Goal: Task Accomplishment & Management: Complete application form

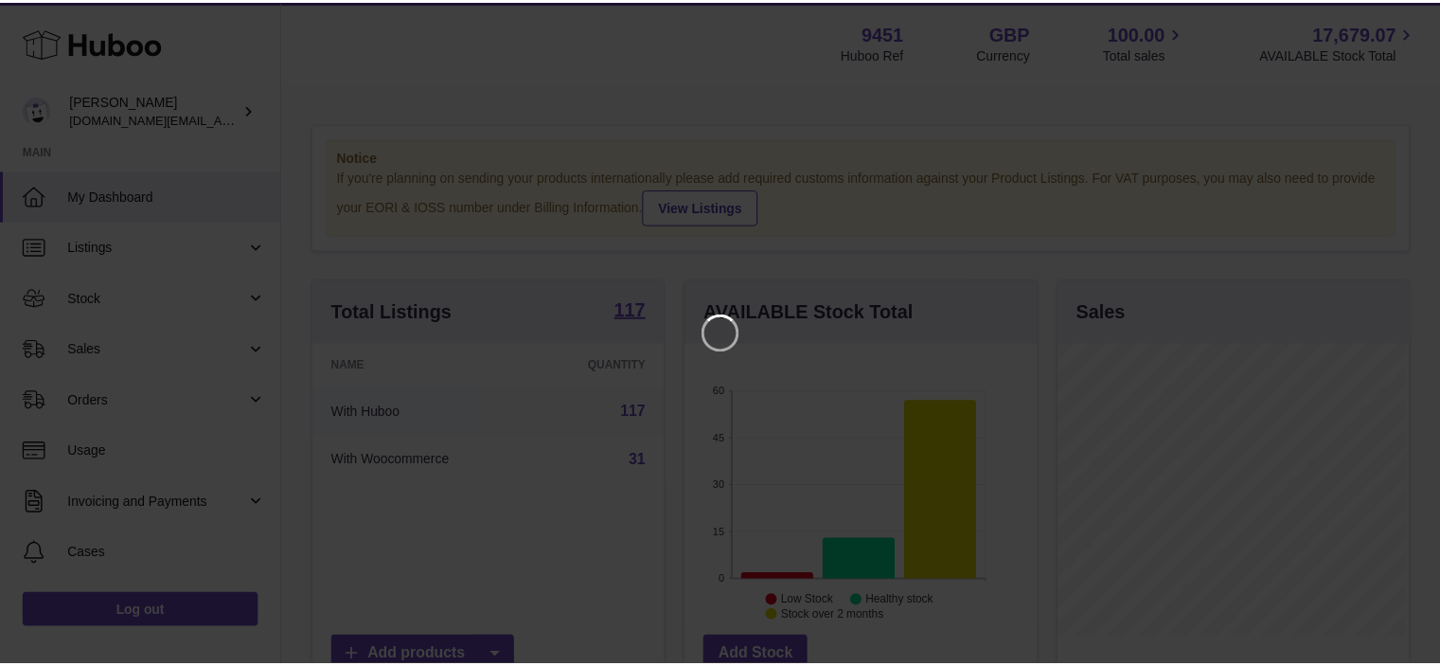
scroll to position [295, 355]
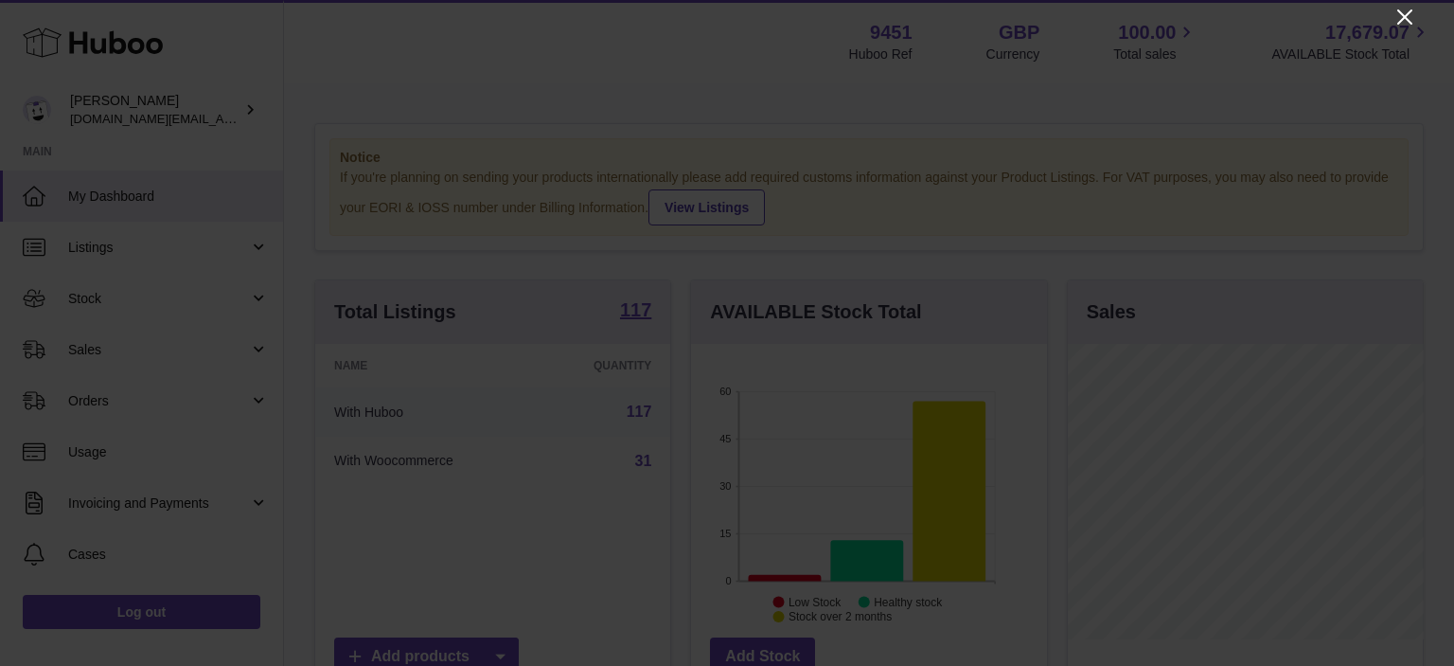
click at [1393, 17] on icon "Close" at bounding box center [1404, 17] width 23 height 23
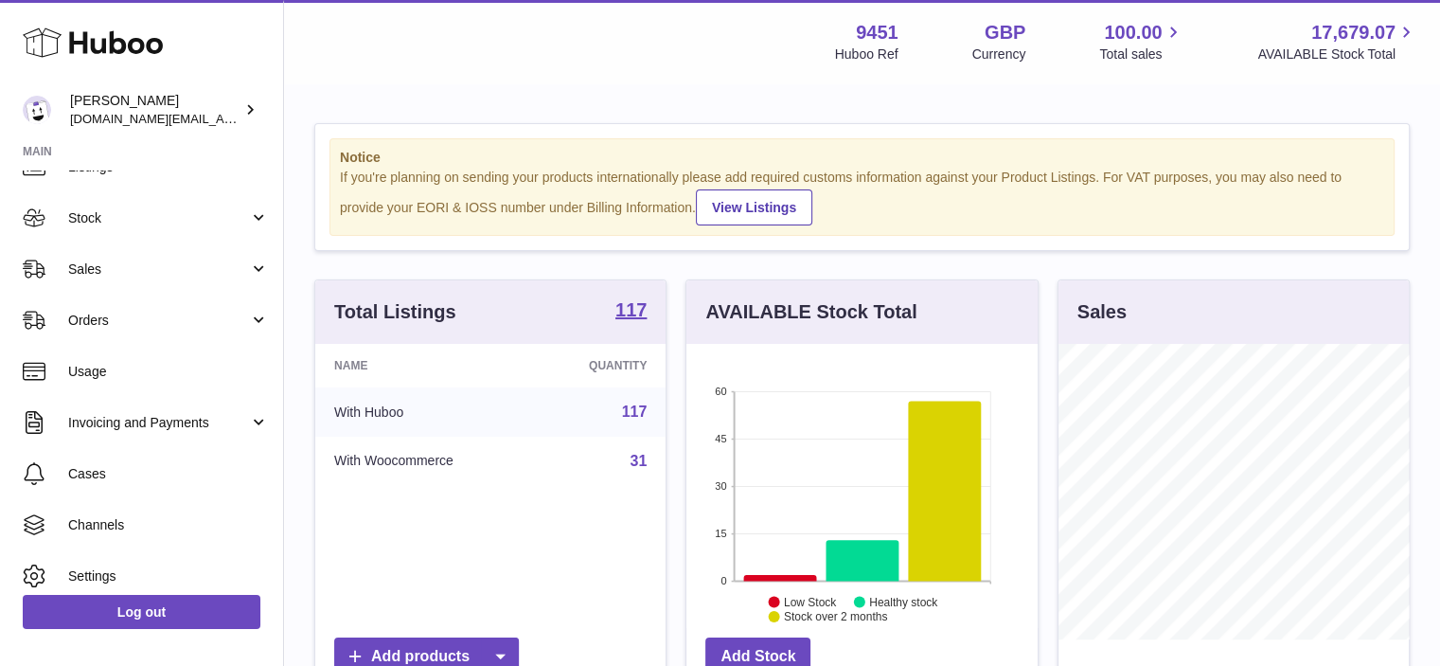
scroll to position [78, 0]
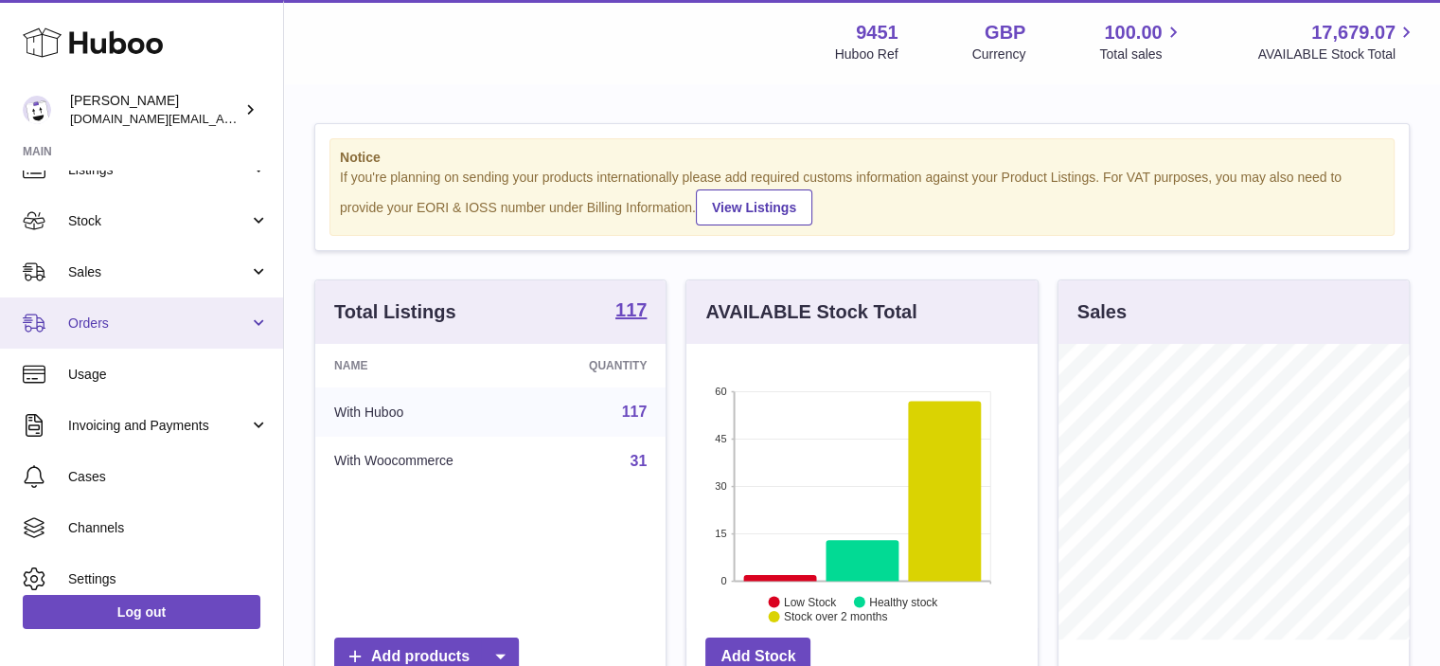
click at [253, 325] on link "Orders" at bounding box center [141, 322] width 283 height 51
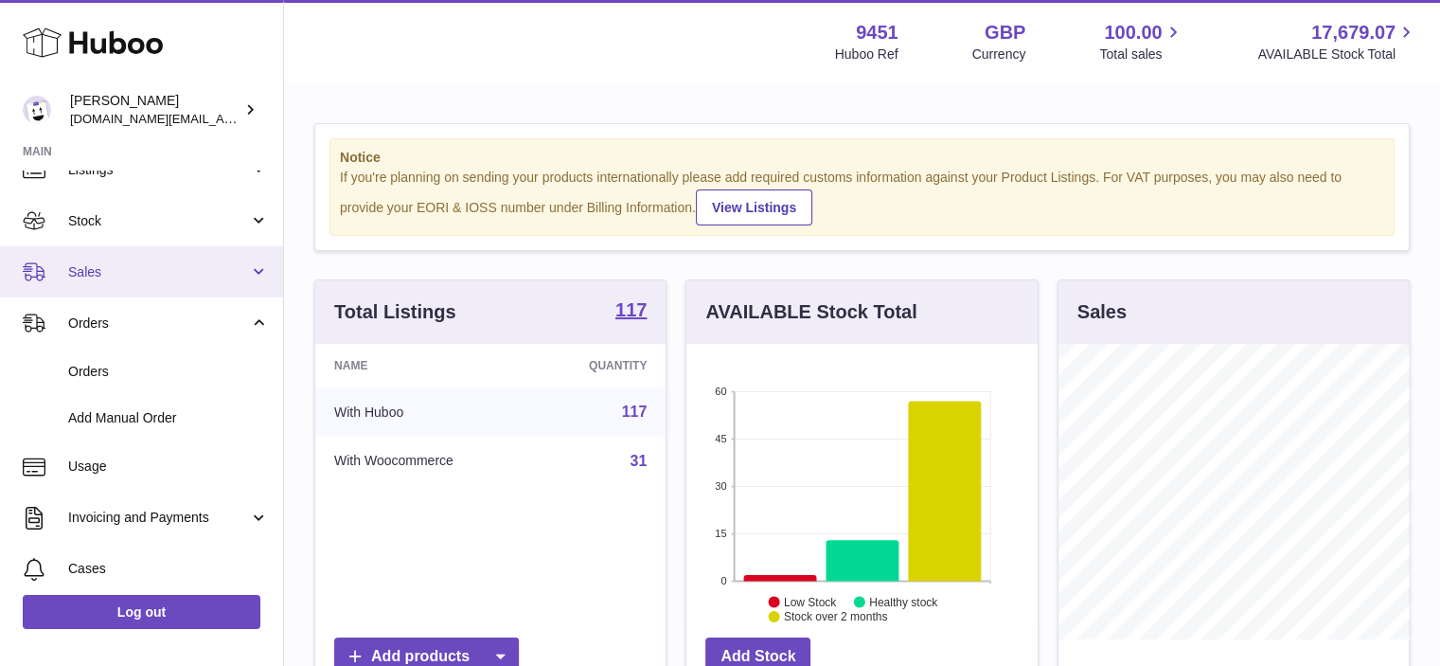
click at [262, 271] on link "Sales" at bounding box center [141, 271] width 283 height 51
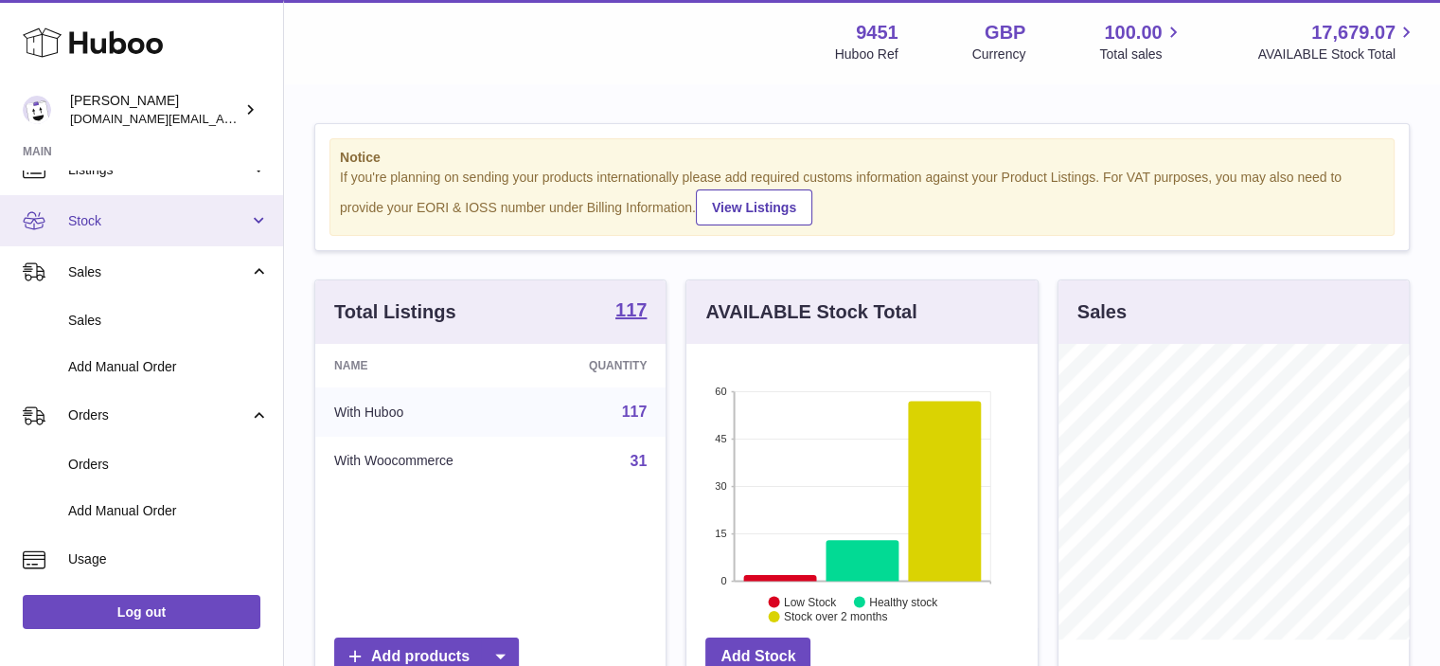
click at [260, 218] on link "Stock" at bounding box center [141, 220] width 283 height 51
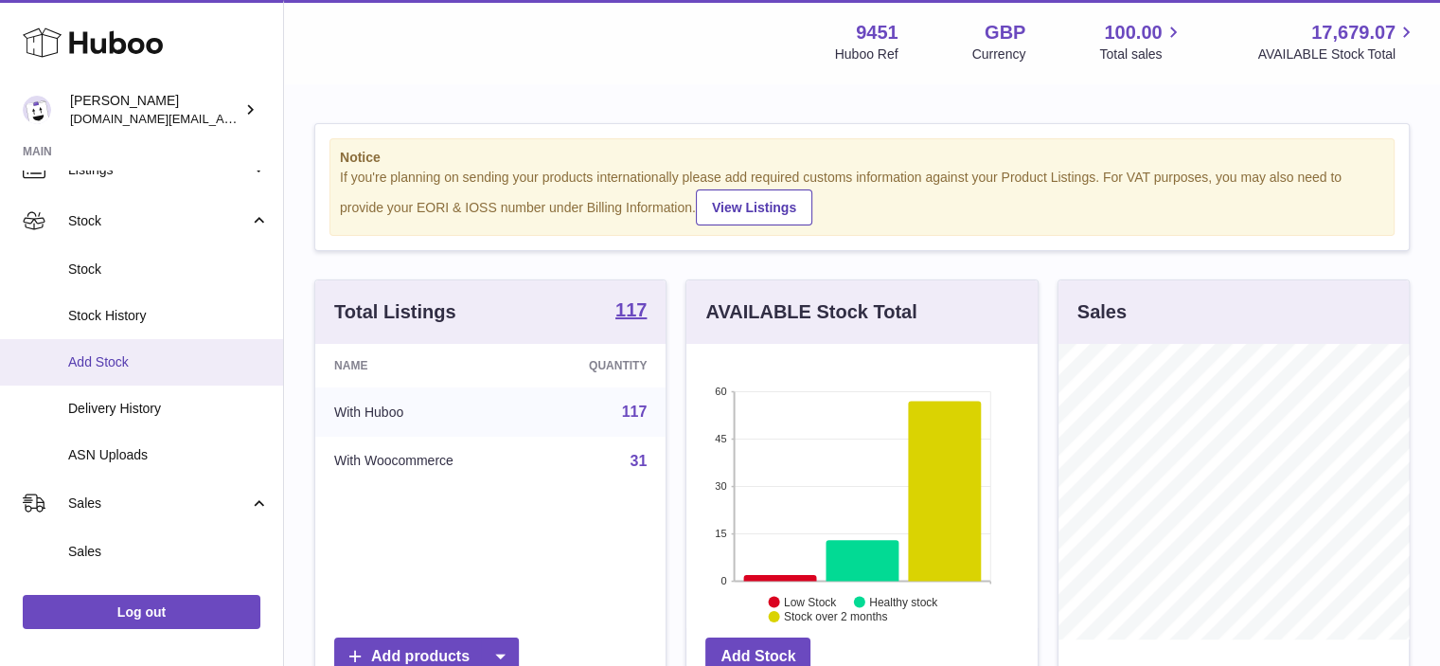
click at [163, 366] on span "Add Stock" at bounding box center [168, 362] width 201 height 18
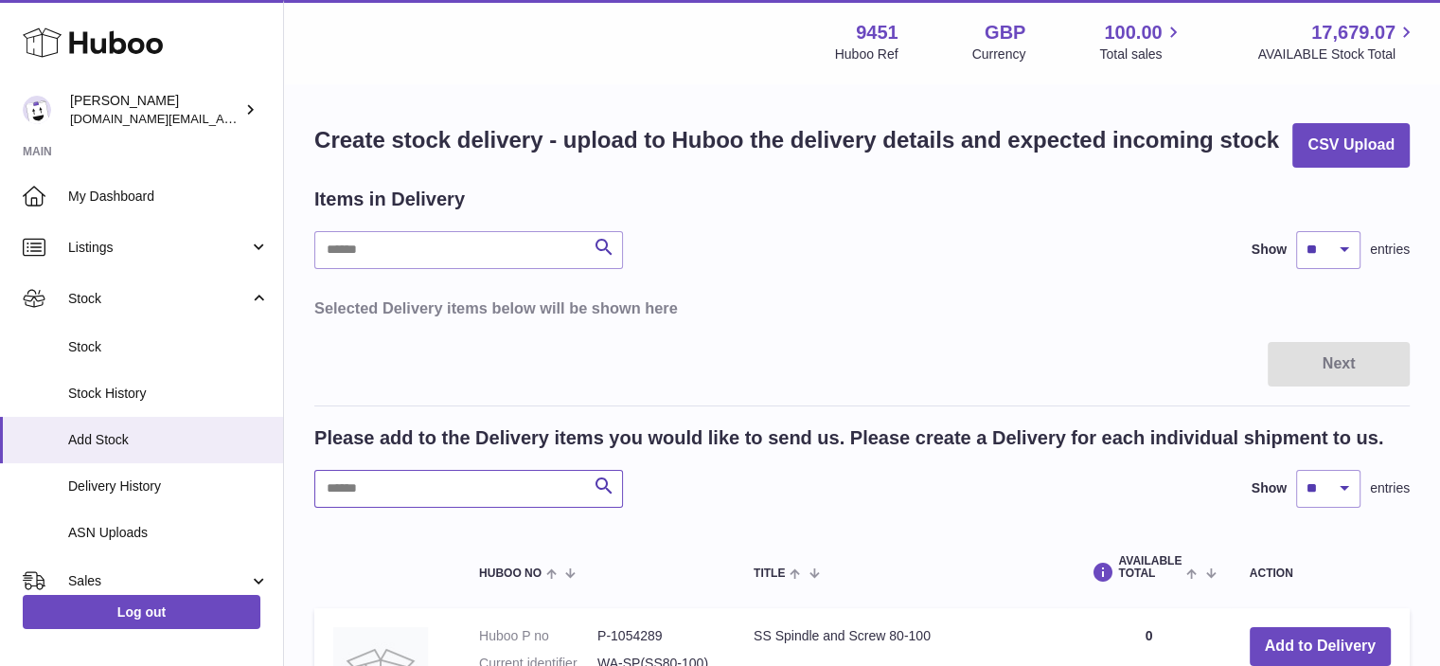
click at [420, 486] on input "text" at bounding box center [468, 489] width 309 height 38
click at [115, 450] on link "Add Stock" at bounding box center [141, 440] width 283 height 46
click at [487, 489] on input "text" at bounding box center [468, 489] width 309 height 38
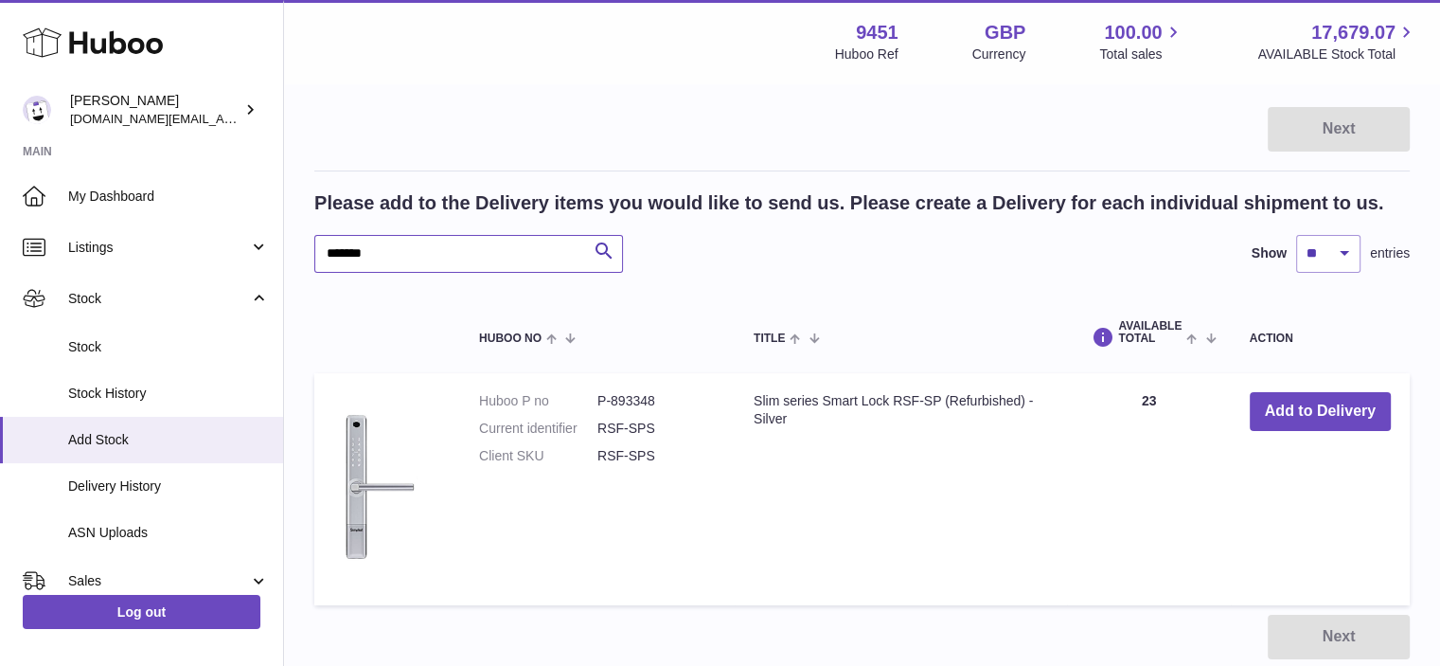
scroll to position [256, 0]
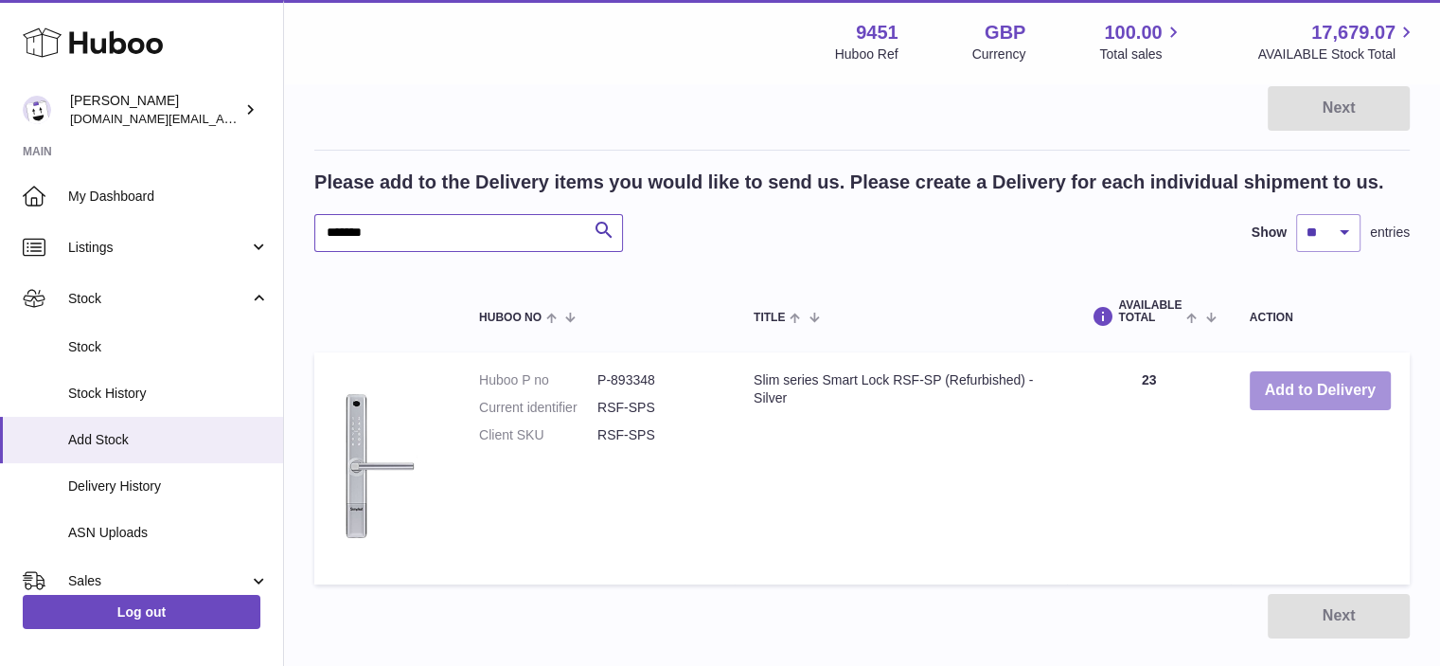
type input "*******"
click at [1318, 385] on button "Add to Delivery" at bounding box center [1320, 390] width 141 height 39
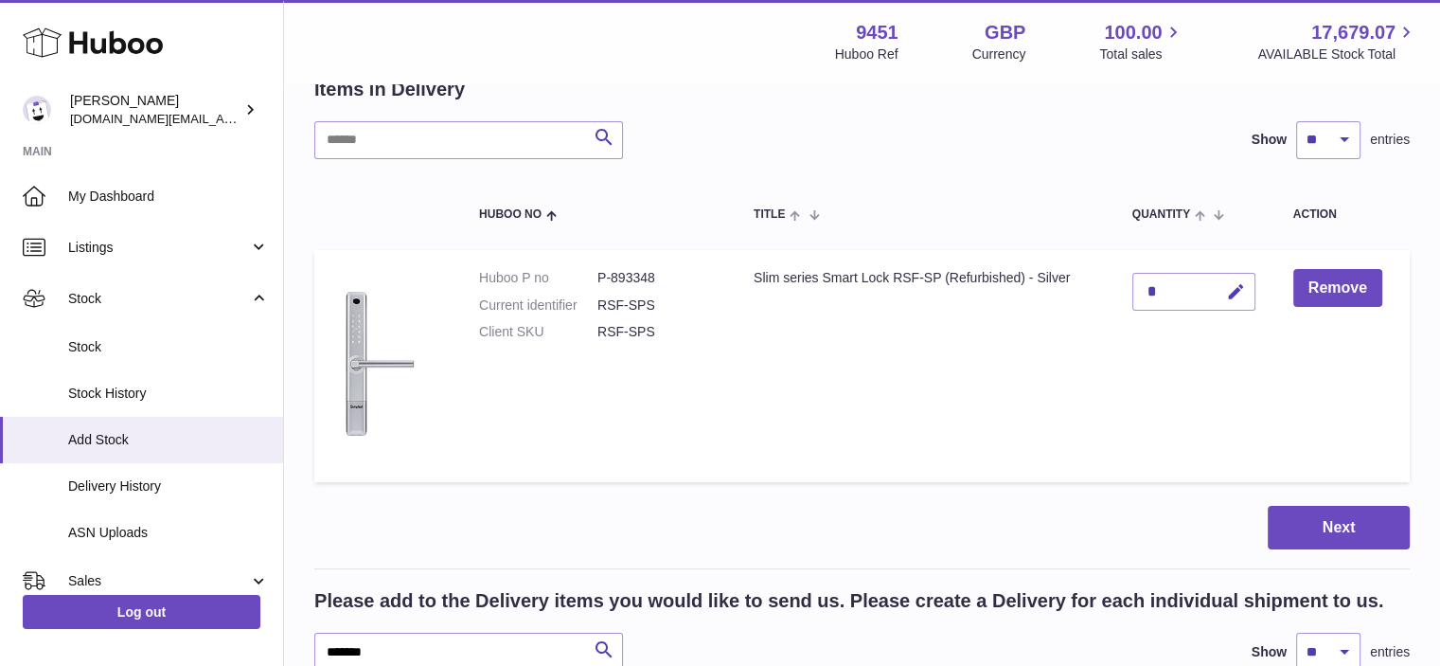
scroll to position [106, 0]
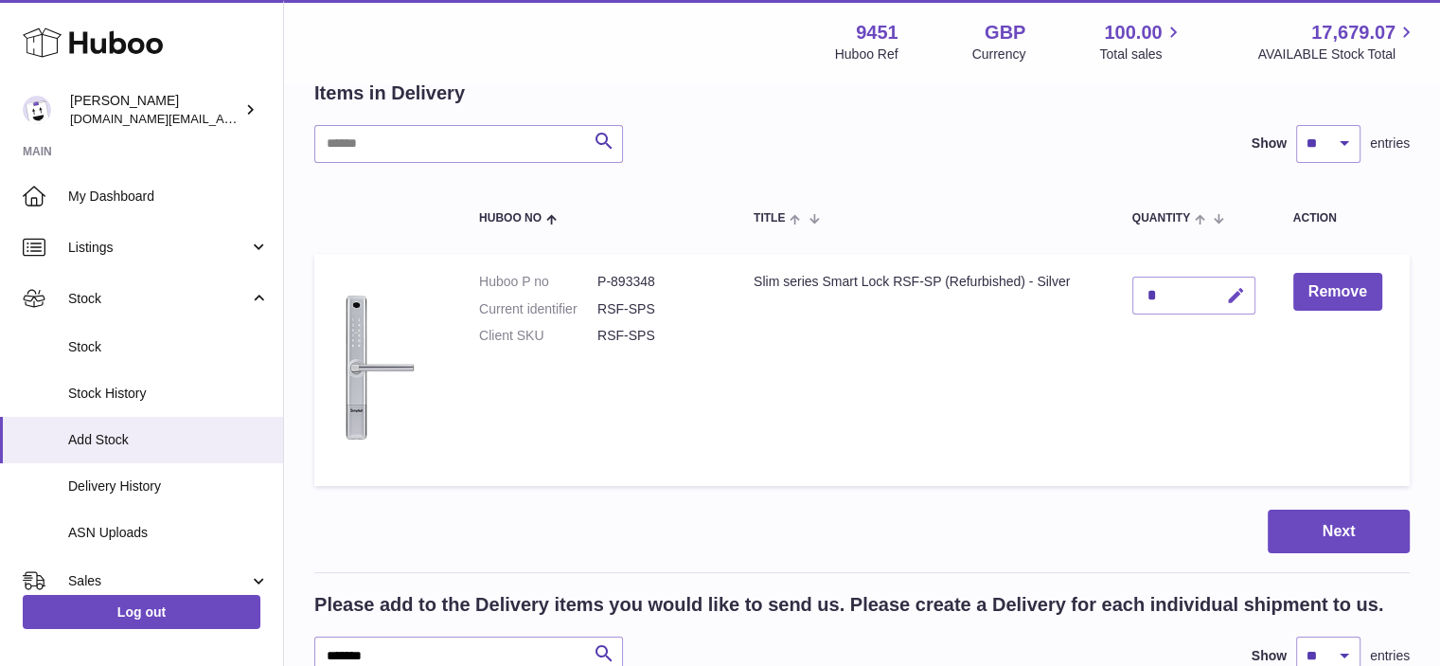
click at [1234, 302] on icon "button" at bounding box center [1236, 296] width 20 height 20
type input "*"
click at [1238, 304] on button "submit" at bounding box center [1234, 295] width 36 height 30
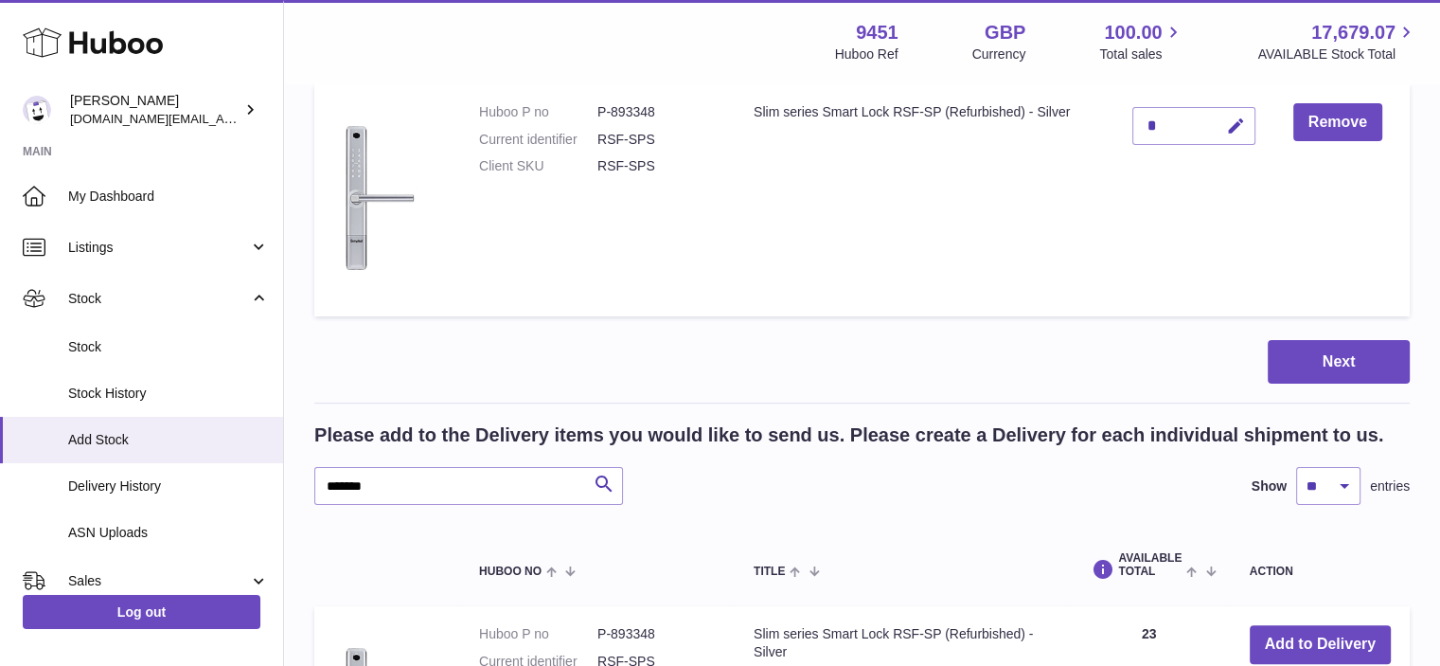
scroll to position [280, 0]
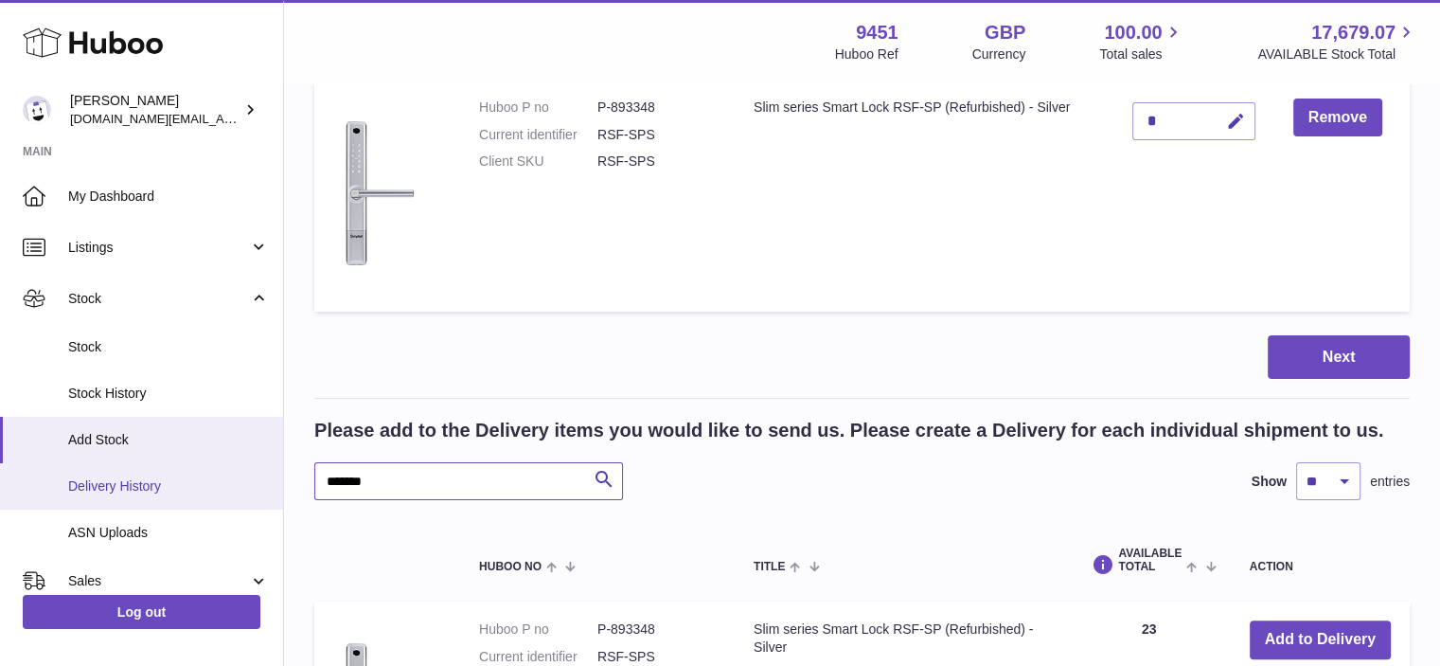
drag, startPoint x: 375, startPoint y: 486, endPoint x: 252, endPoint y: 482, distance: 123.1
click at [252, 482] on div "Huboo Amir Choroomi amir.ch@gmail.com Main My Dashboard Listings Not with Huboo…" at bounding box center [720, 378] width 1440 height 1316
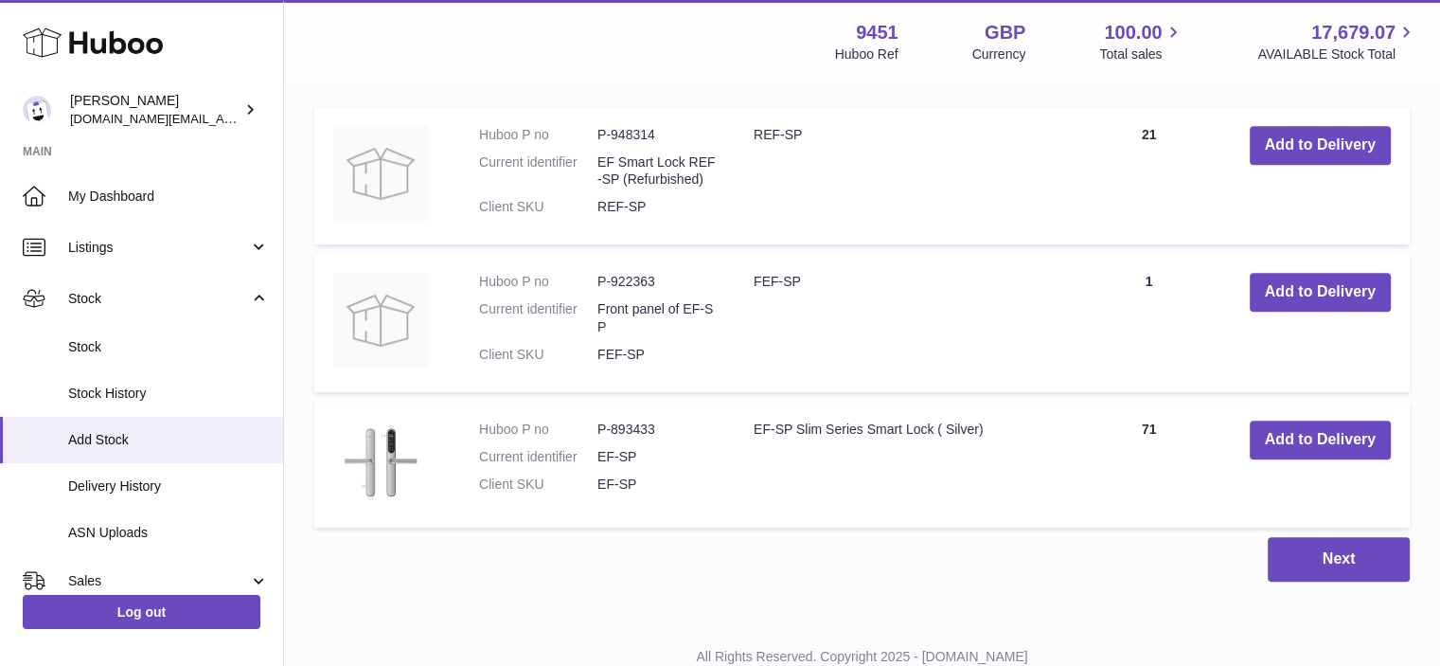
scroll to position [776, 0]
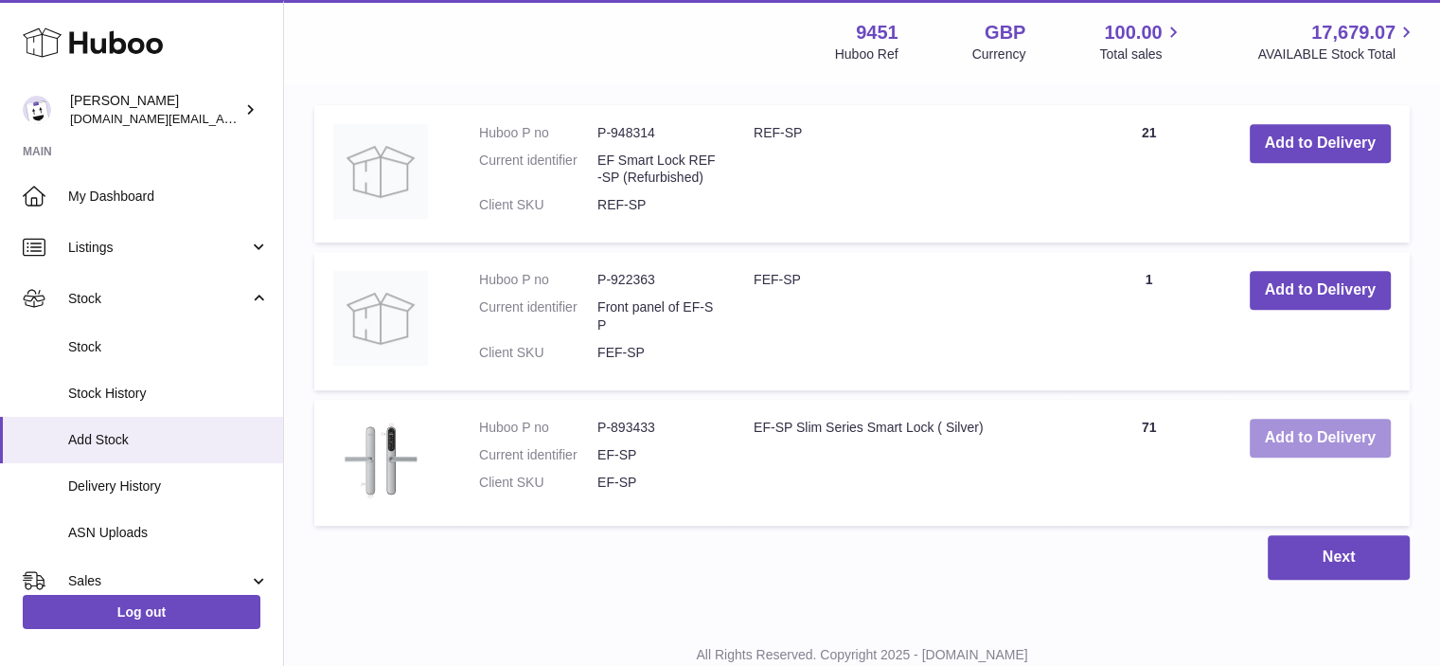
type input "*****"
click at [1350, 434] on button "Add to Delivery" at bounding box center [1320, 437] width 141 height 39
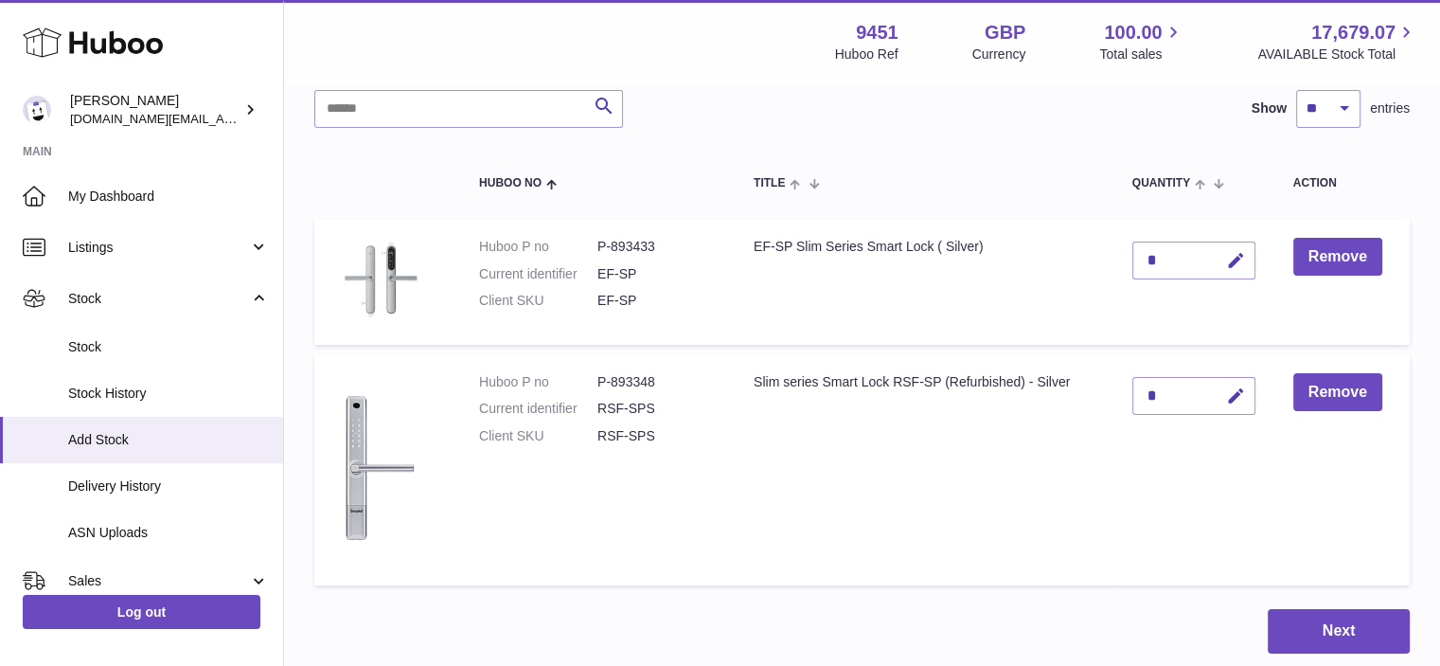
scroll to position [144, 0]
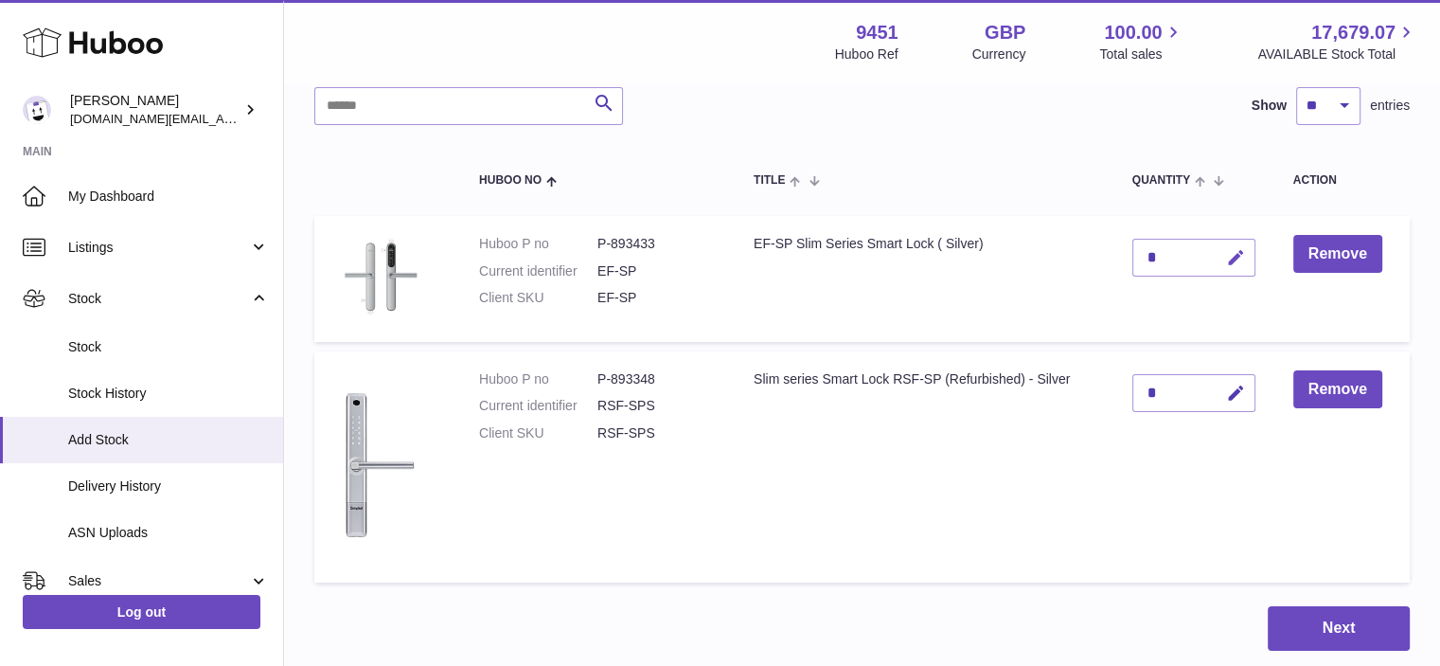
click at [1232, 253] on icon "button" at bounding box center [1236, 258] width 20 height 20
type input "*"
click at [1231, 262] on icon "submit" at bounding box center [1236, 257] width 17 height 17
click at [413, 100] on input "text" at bounding box center [468, 106] width 309 height 38
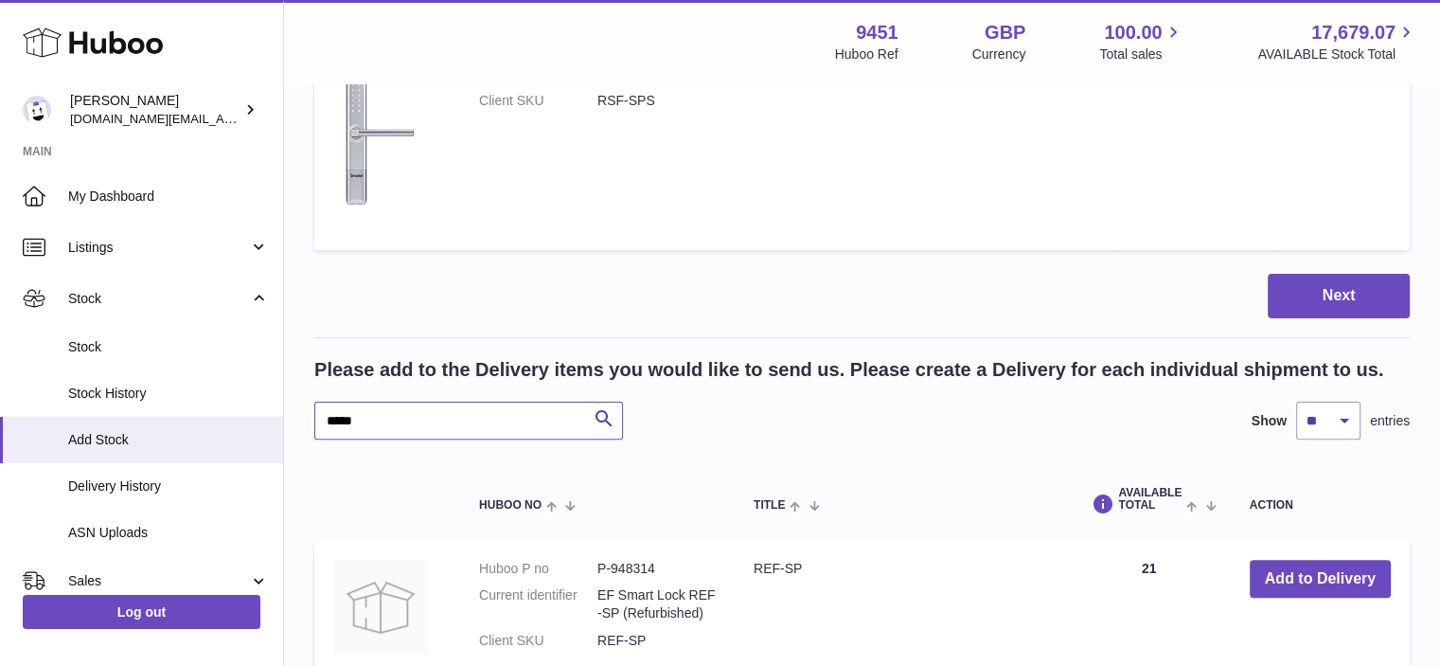
drag, startPoint x: 336, startPoint y: 419, endPoint x: 319, endPoint y: 419, distance: 17.0
click at [319, 419] on input "*****" at bounding box center [468, 420] width 309 height 38
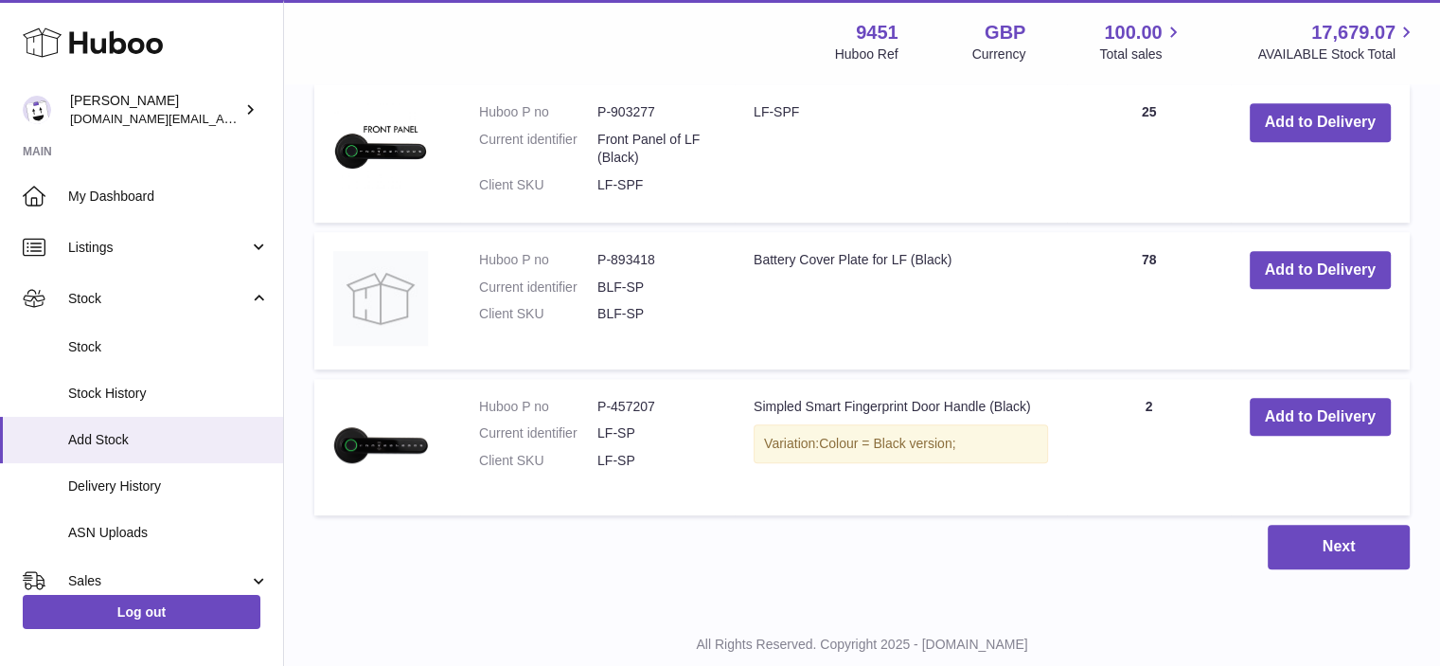
scroll to position [1233, 0]
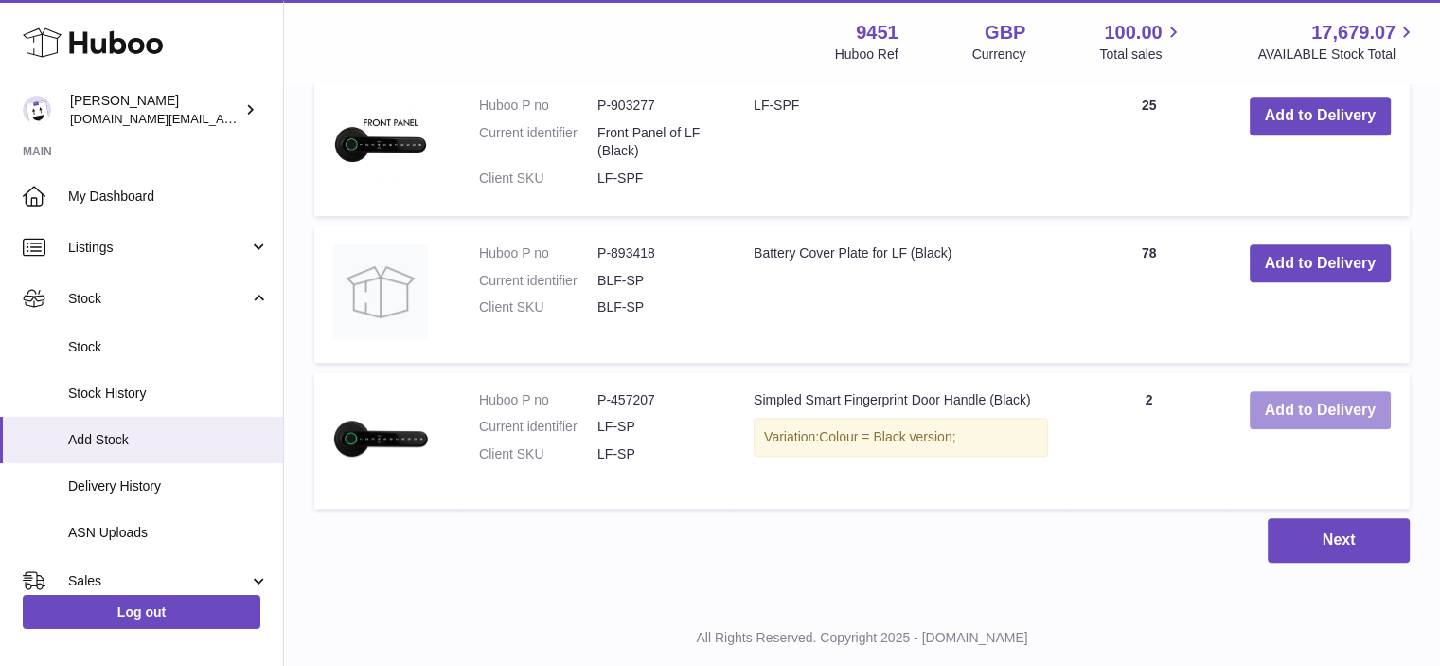
click at [1351, 412] on button "Add to Delivery" at bounding box center [1320, 410] width 141 height 39
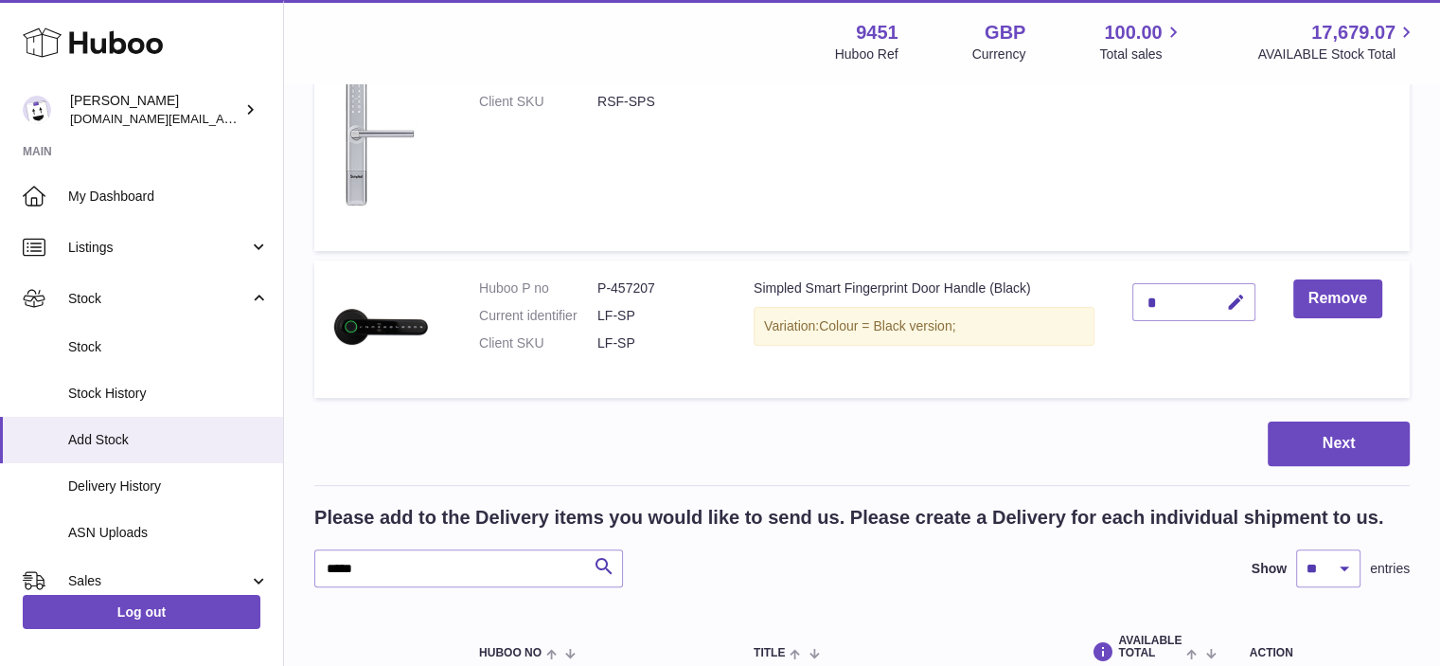
scroll to position [470, 0]
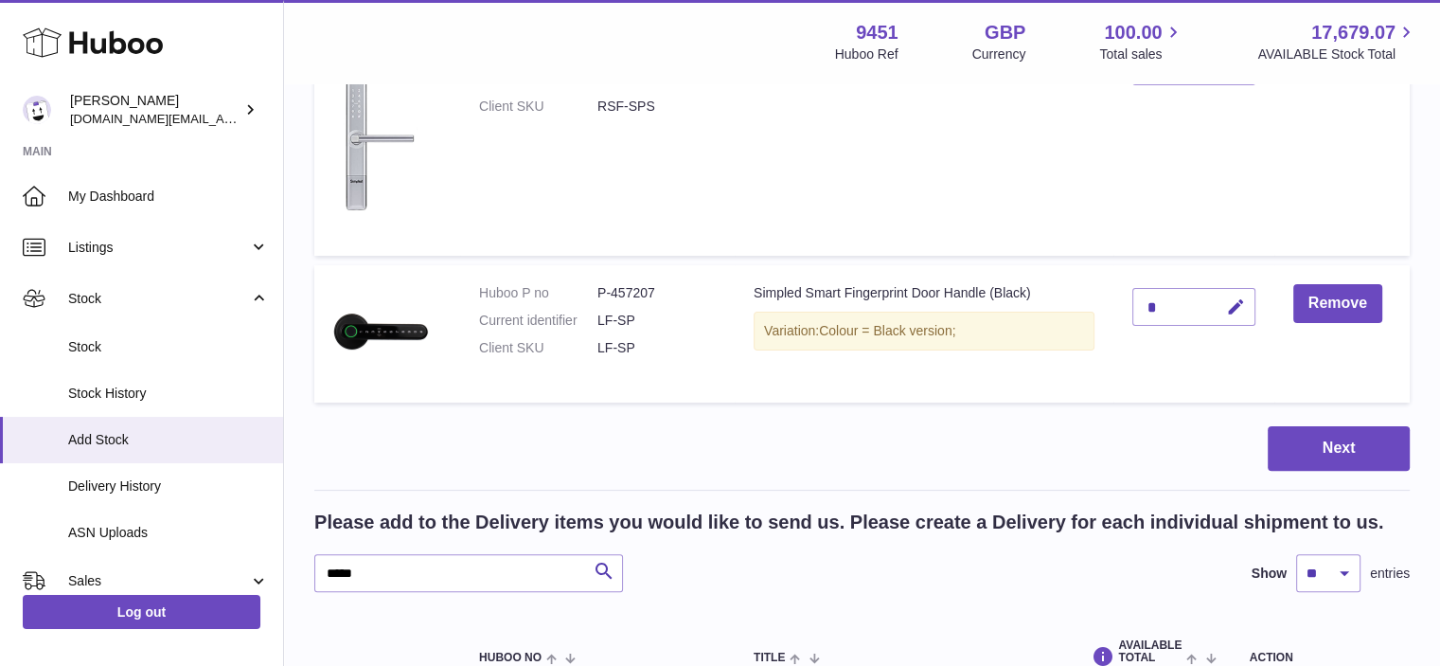
click at [1193, 289] on div "*" at bounding box center [1193, 307] width 123 height 38
click at [1193, 291] on div "*" at bounding box center [1193, 307] width 123 height 38
click at [1185, 298] on div "*" at bounding box center [1193, 307] width 123 height 38
click at [1183, 303] on div "*" at bounding box center [1193, 307] width 123 height 38
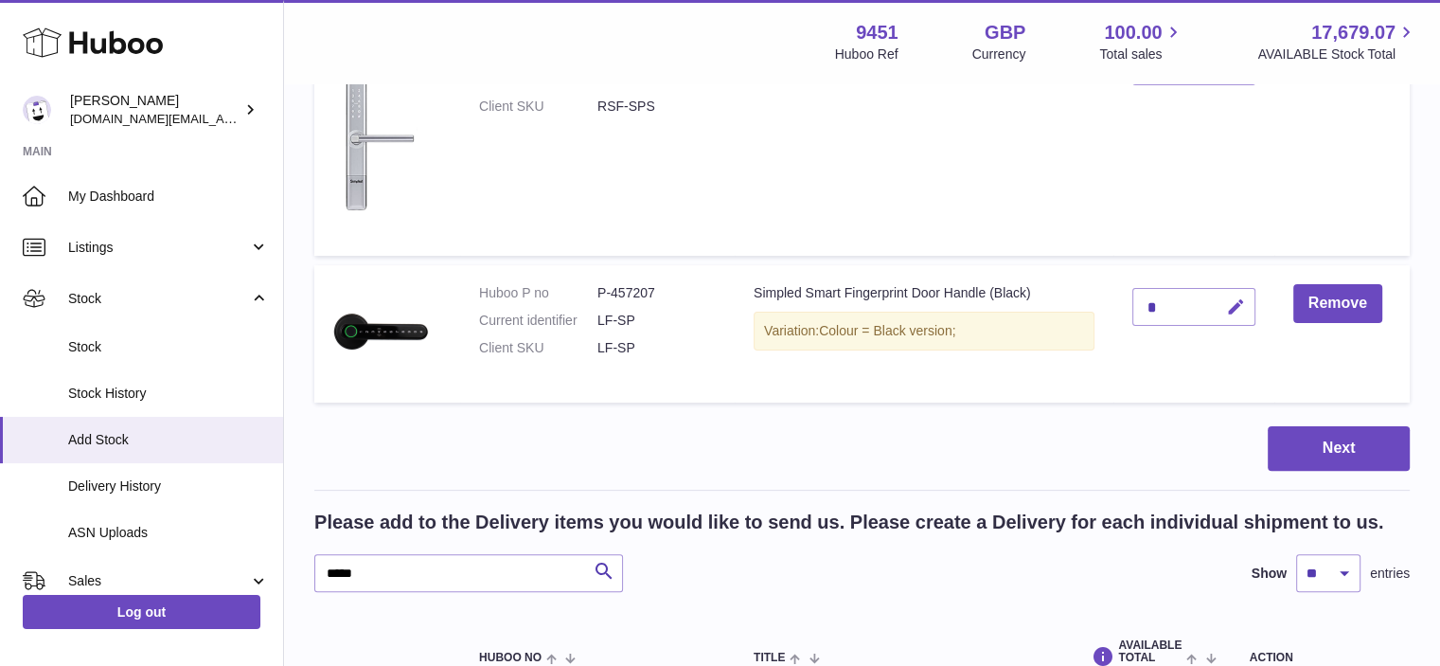
click at [1234, 306] on icon "button" at bounding box center [1236, 307] width 20 height 20
drag, startPoint x: 1252, startPoint y: 310, endPoint x: 1231, endPoint y: 302, distance: 23.1
click at [1231, 302] on div "*" at bounding box center [1193, 307] width 123 height 38
click at [1231, 302] on icon "submit" at bounding box center [1236, 306] width 17 height 17
click at [360, 568] on input "*****" at bounding box center [468, 573] width 309 height 38
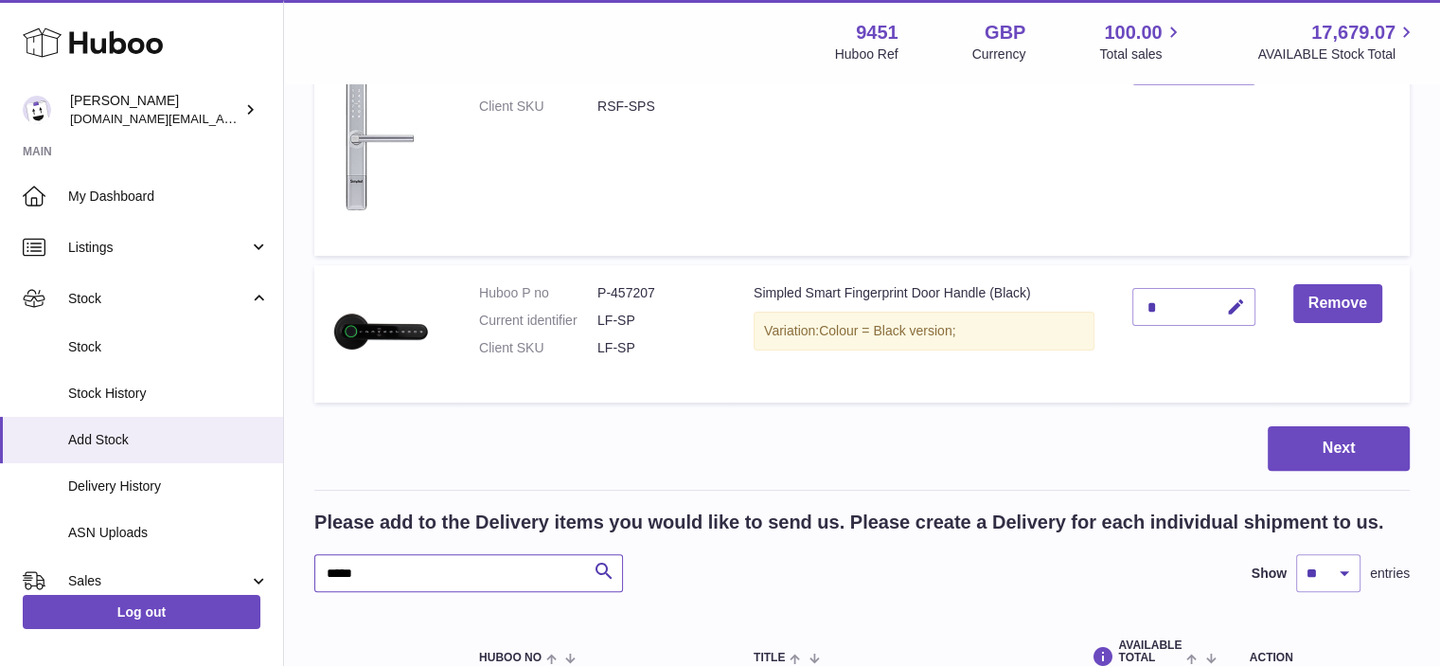
drag, startPoint x: 360, startPoint y: 568, endPoint x: 336, endPoint y: 566, distance: 23.7
click at [336, 566] on input "*****" at bounding box center [468, 573] width 309 height 38
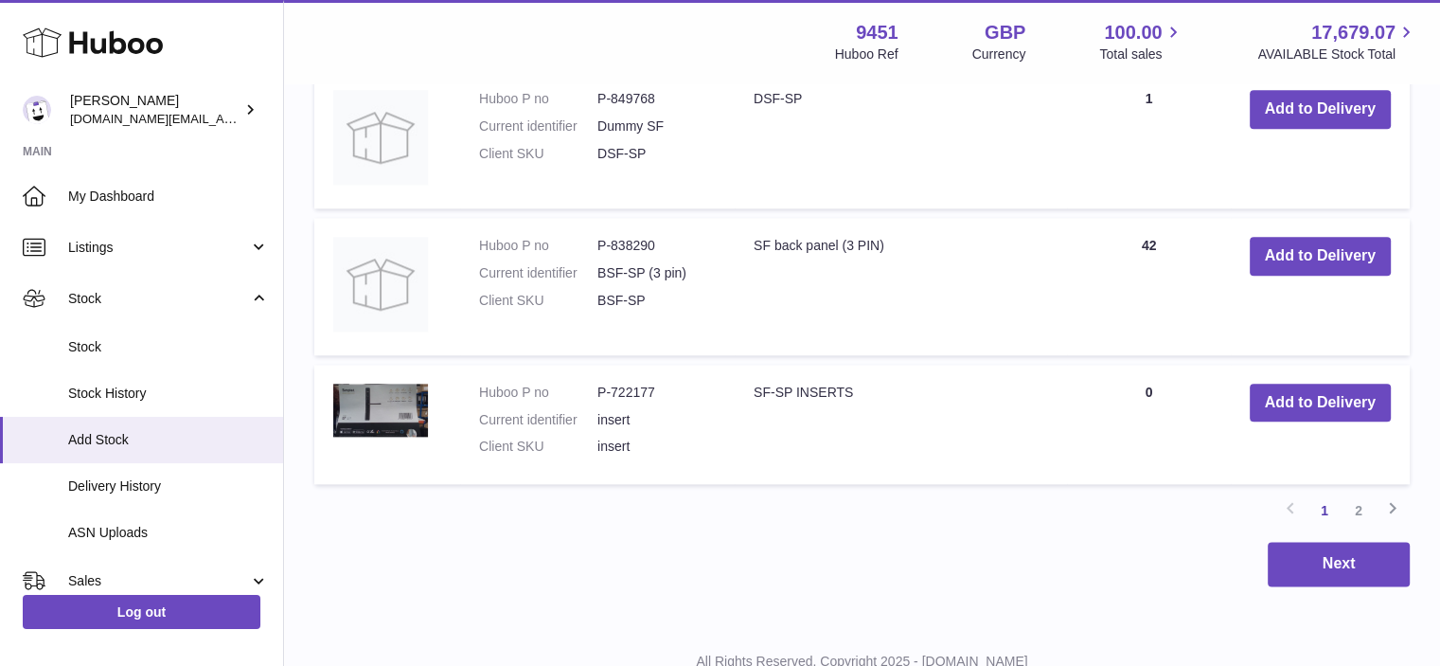
scroll to position [2232, 0]
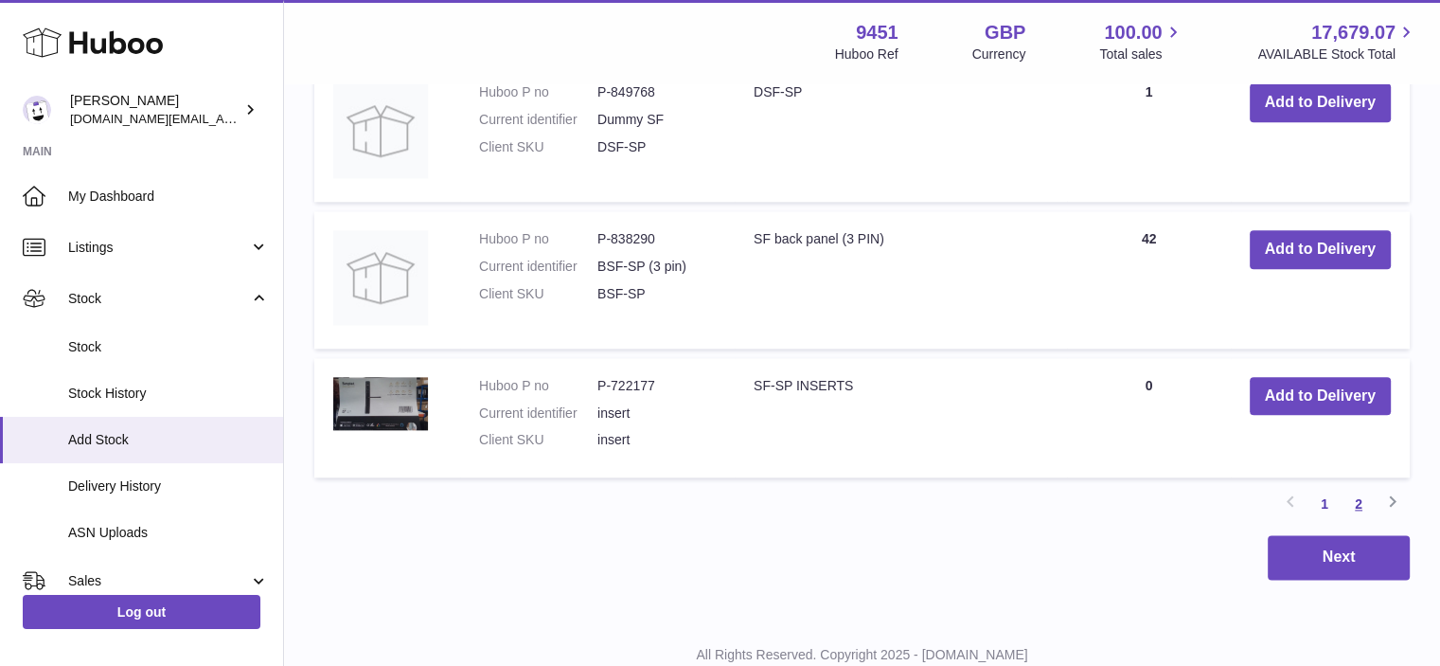
type input "*****"
click at [1359, 507] on link "2" at bounding box center [1358, 504] width 34 height 34
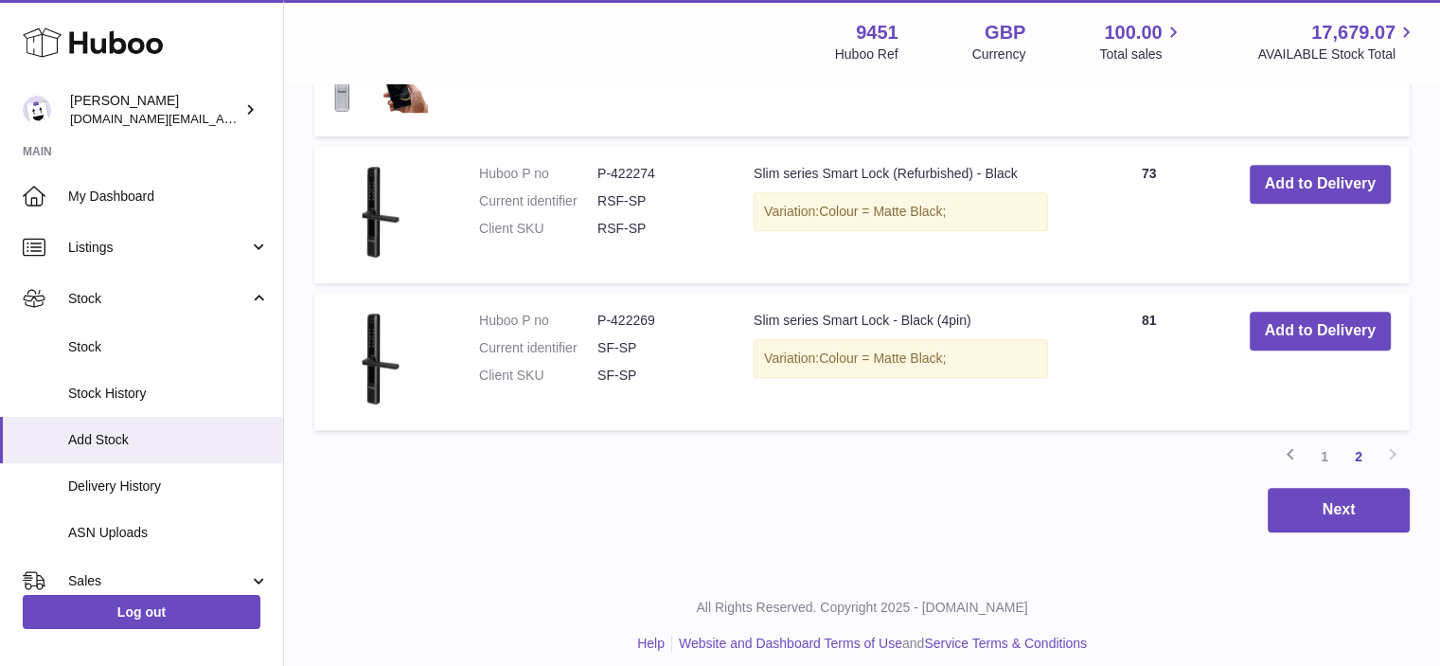
scroll to position [1321, 0]
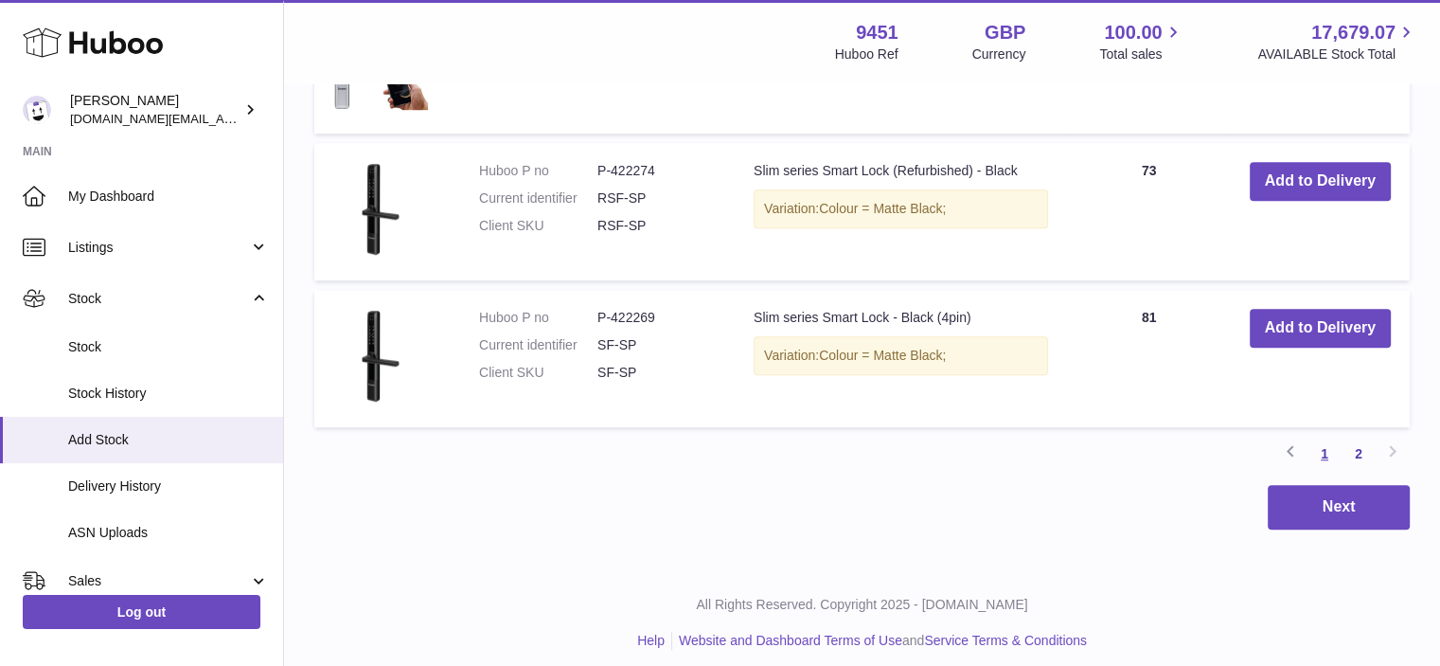
click at [1318, 455] on link "1" at bounding box center [1324, 453] width 34 height 34
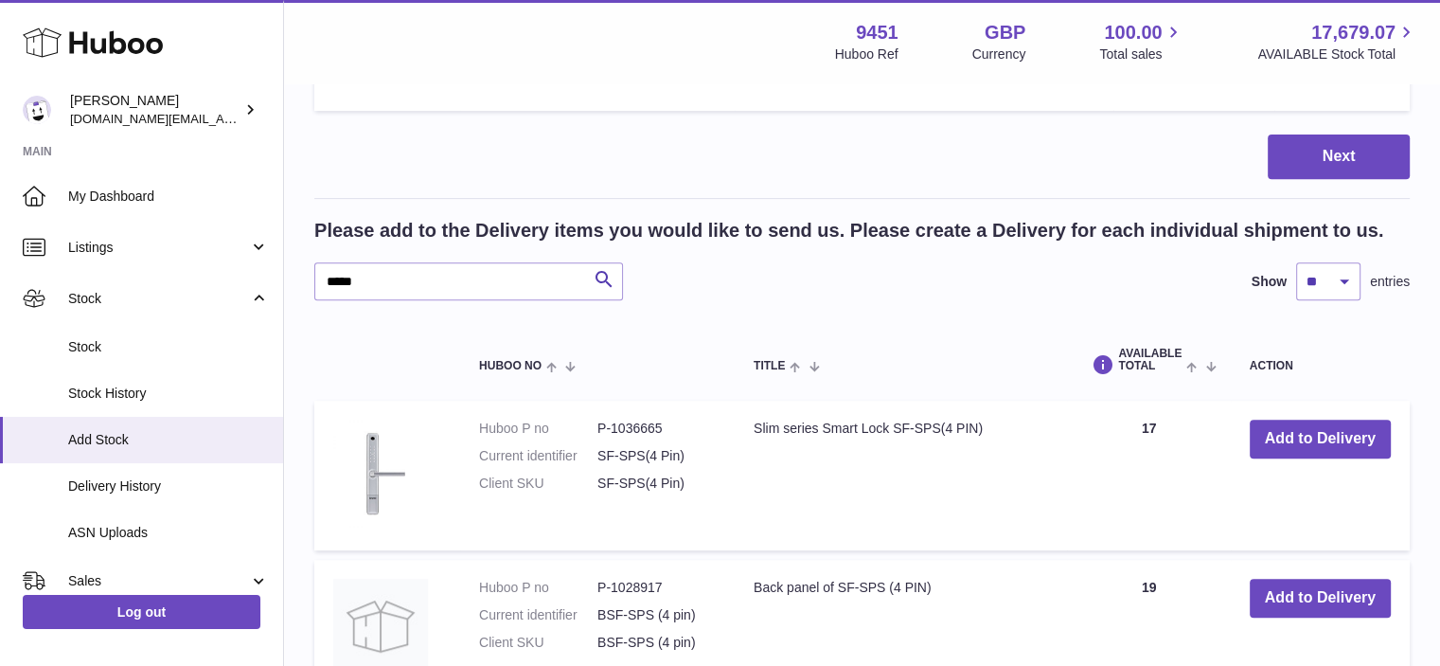
scroll to position [2293, 0]
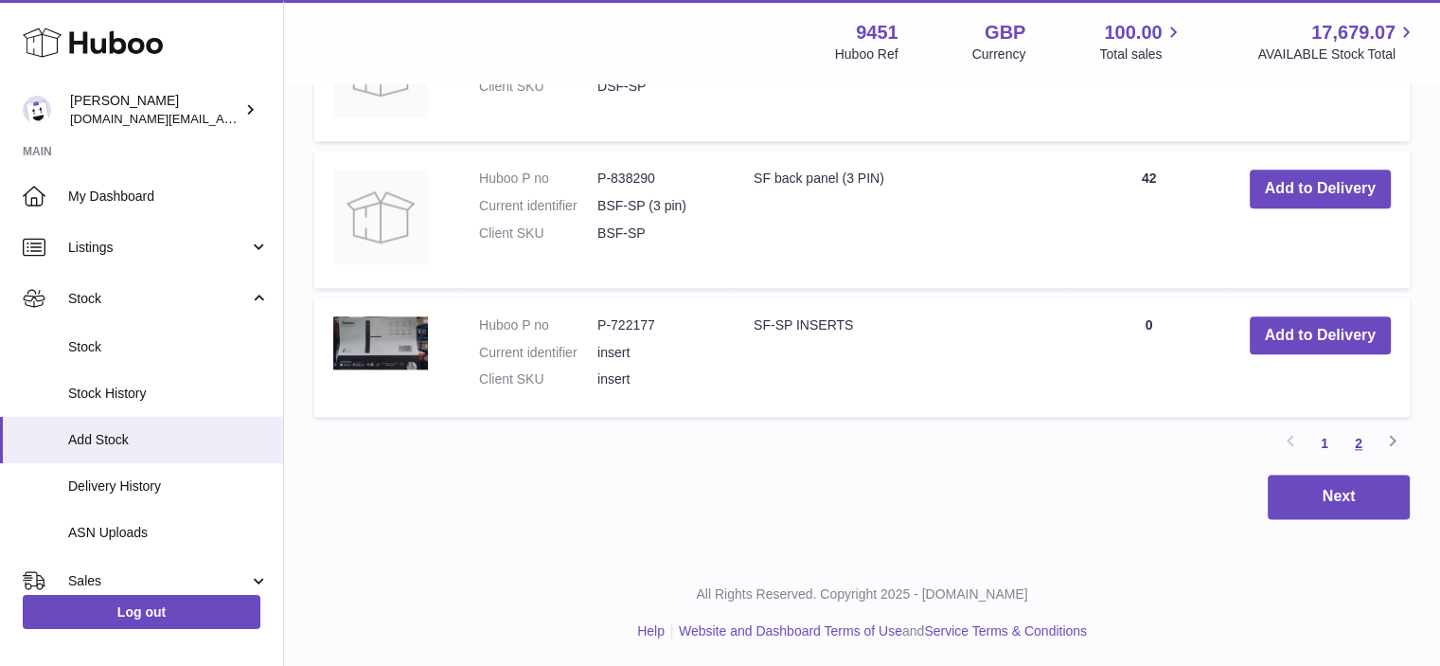
click at [1355, 440] on link "2" at bounding box center [1358, 443] width 34 height 34
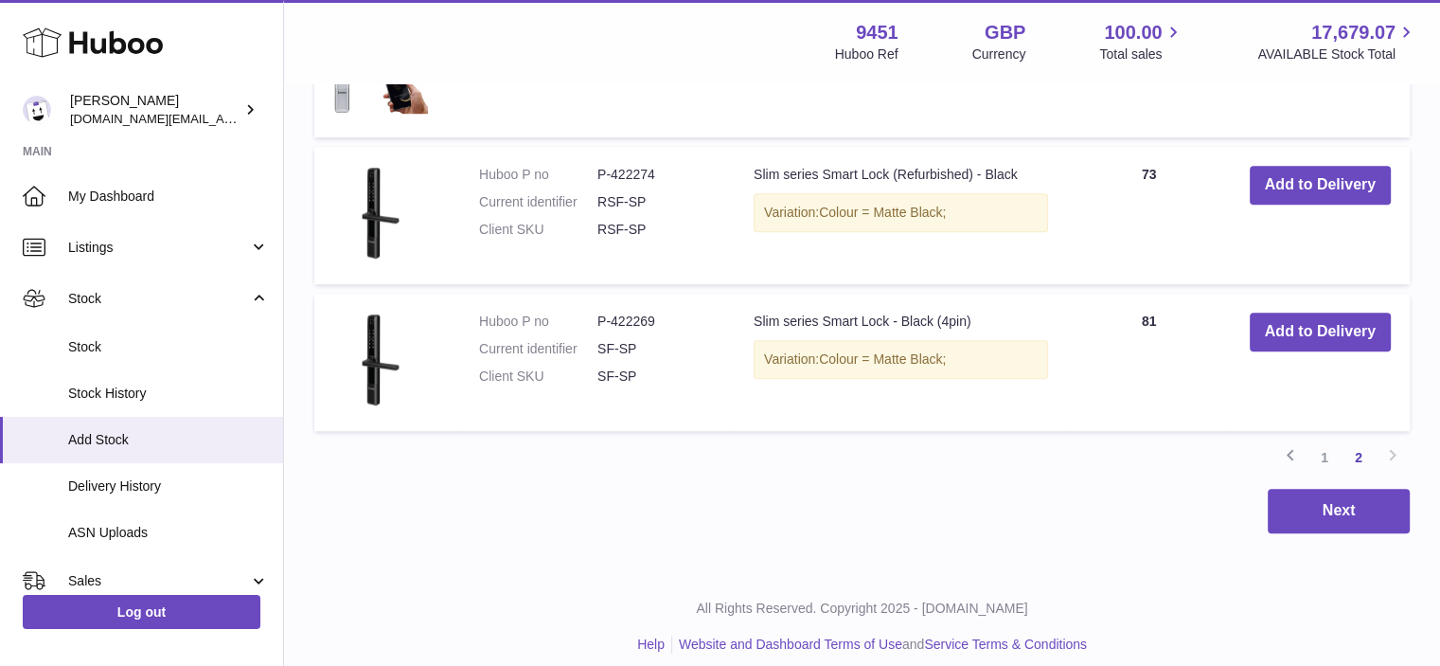
scroll to position [1331, 0]
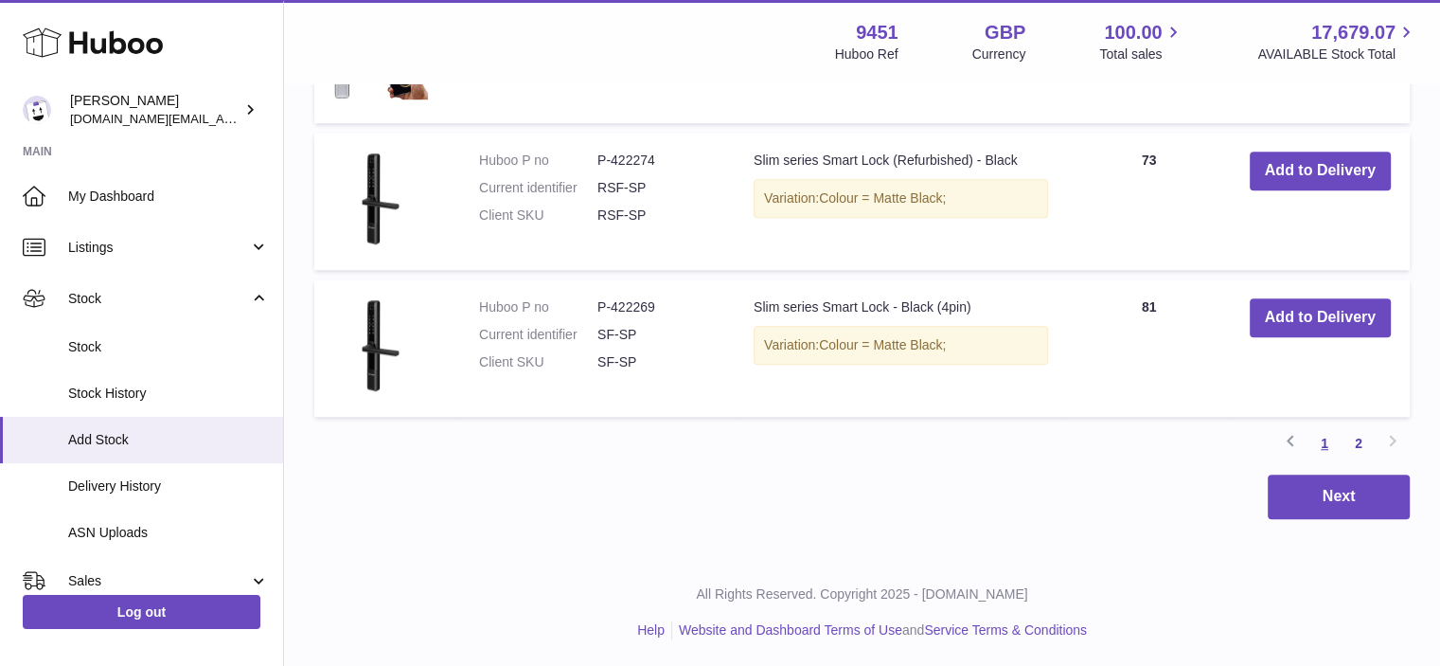
click at [1322, 442] on link "1" at bounding box center [1324, 443] width 34 height 34
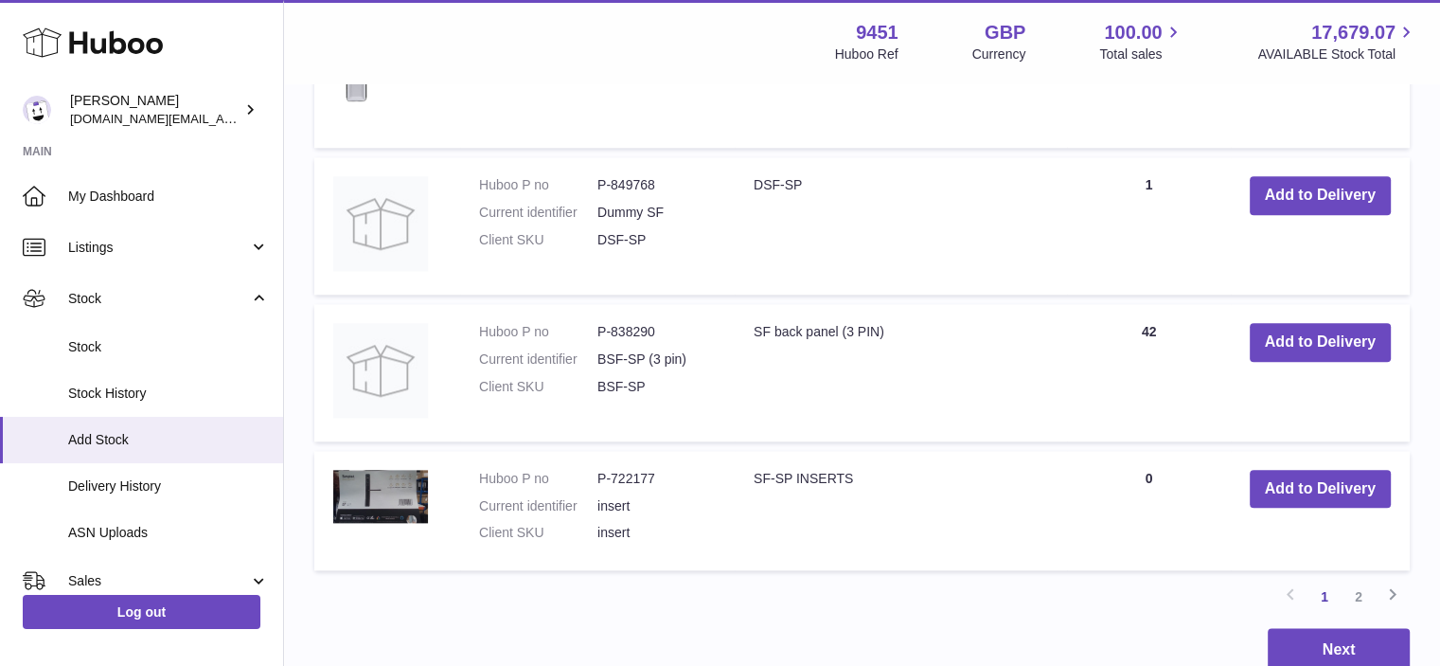
scroll to position [2147, 0]
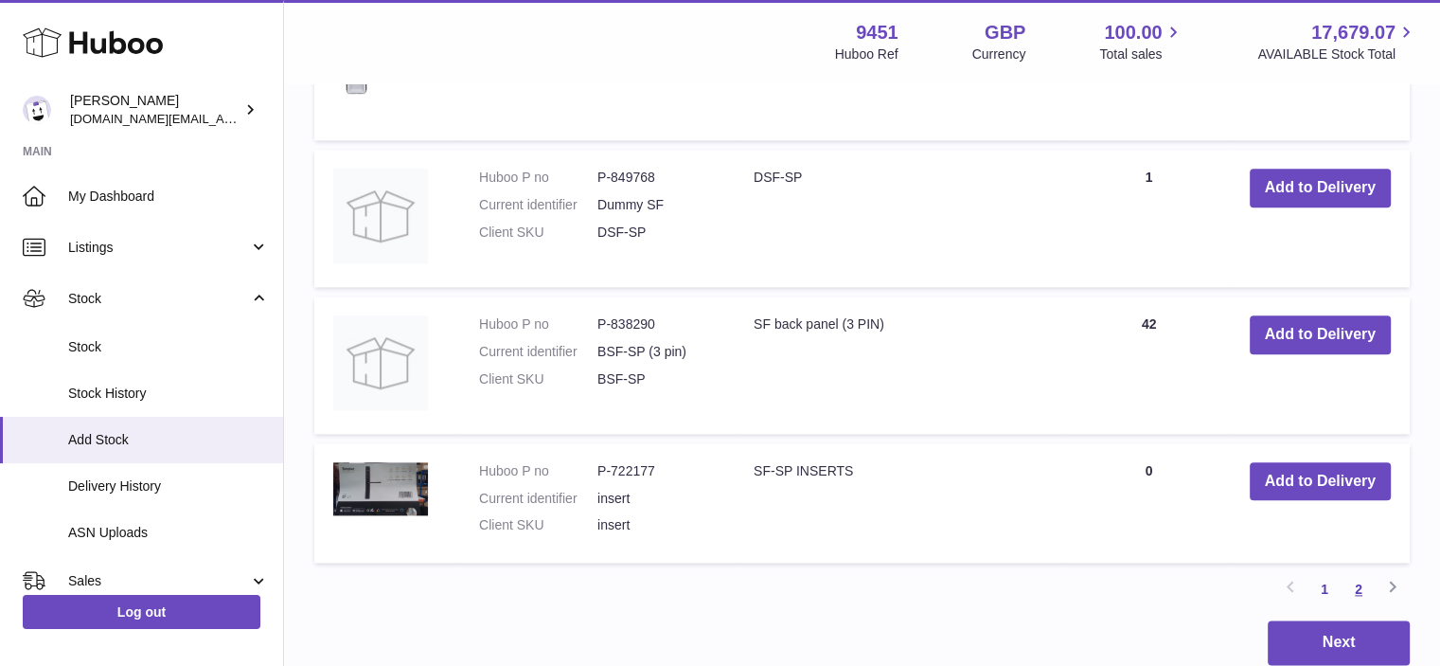
click at [1360, 585] on link "2" at bounding box center [1358, 589] width 34 height 34
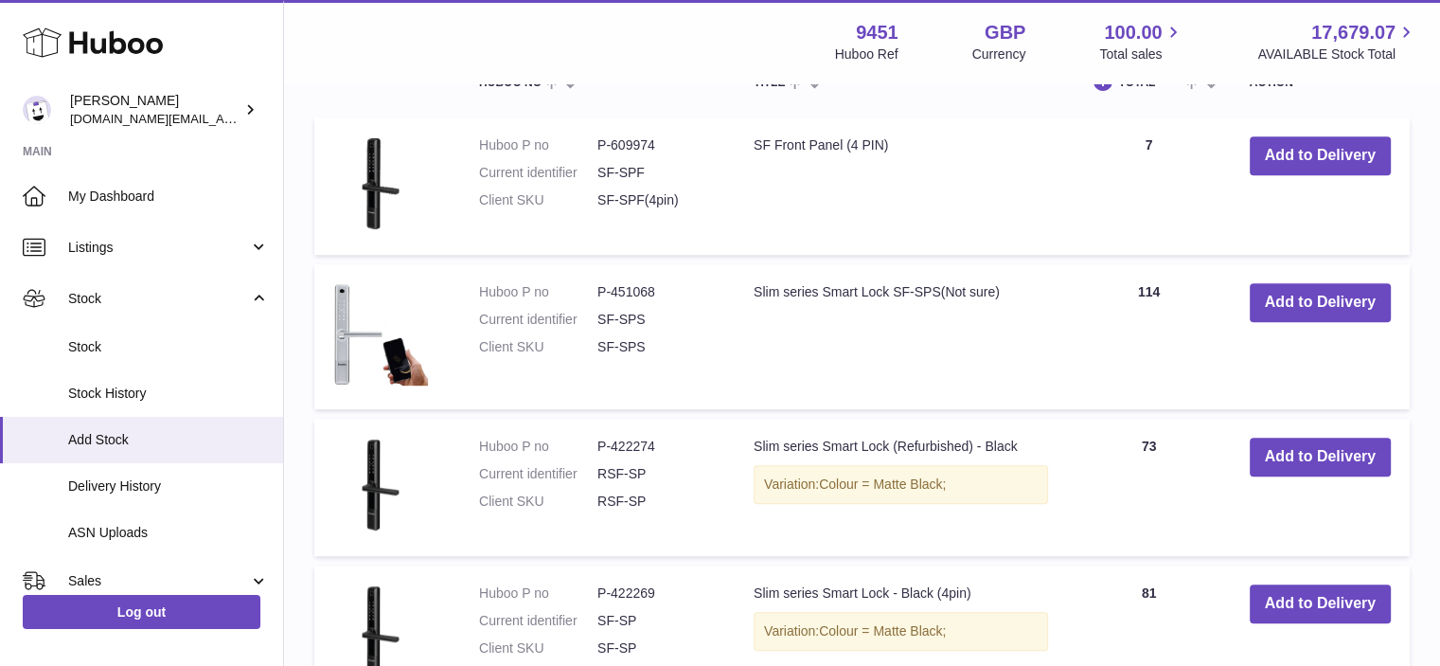
scroll to position [1163, 0]
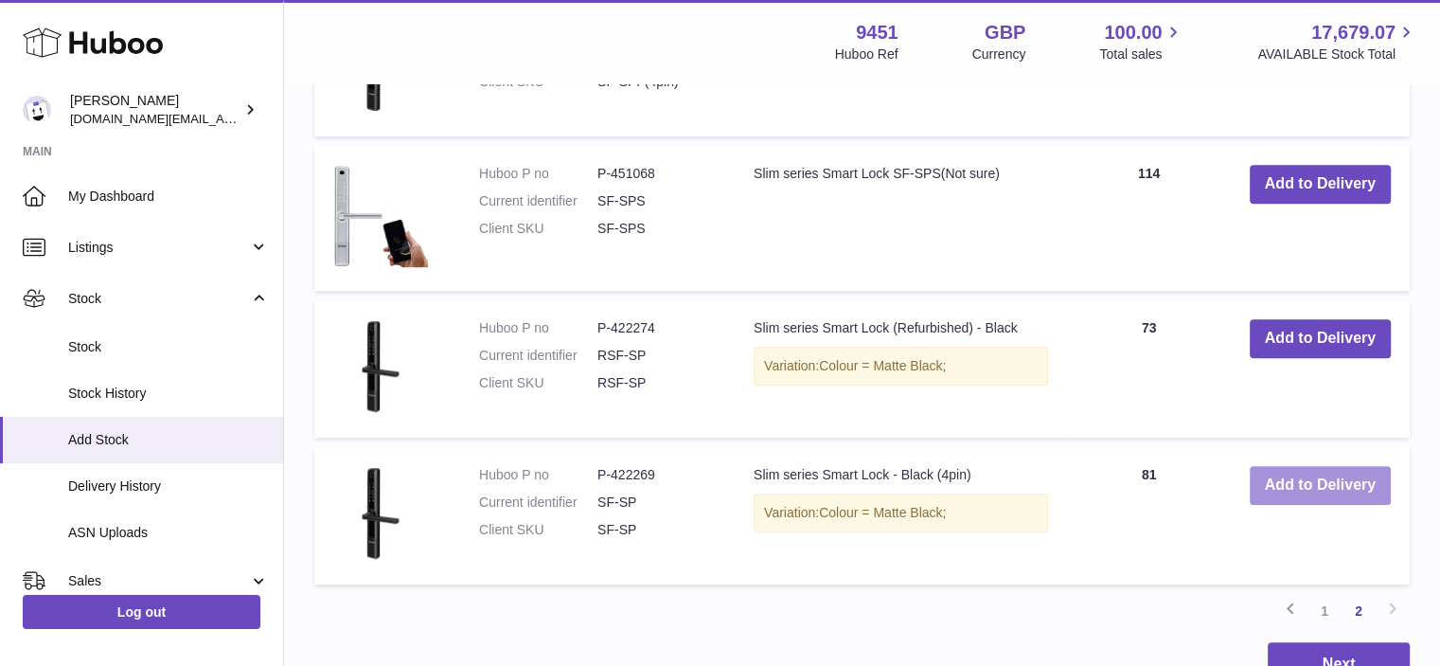
click at [1302, 490] on button "Add to Delivery" at bounding box center [1320, 485] width 141 height 39
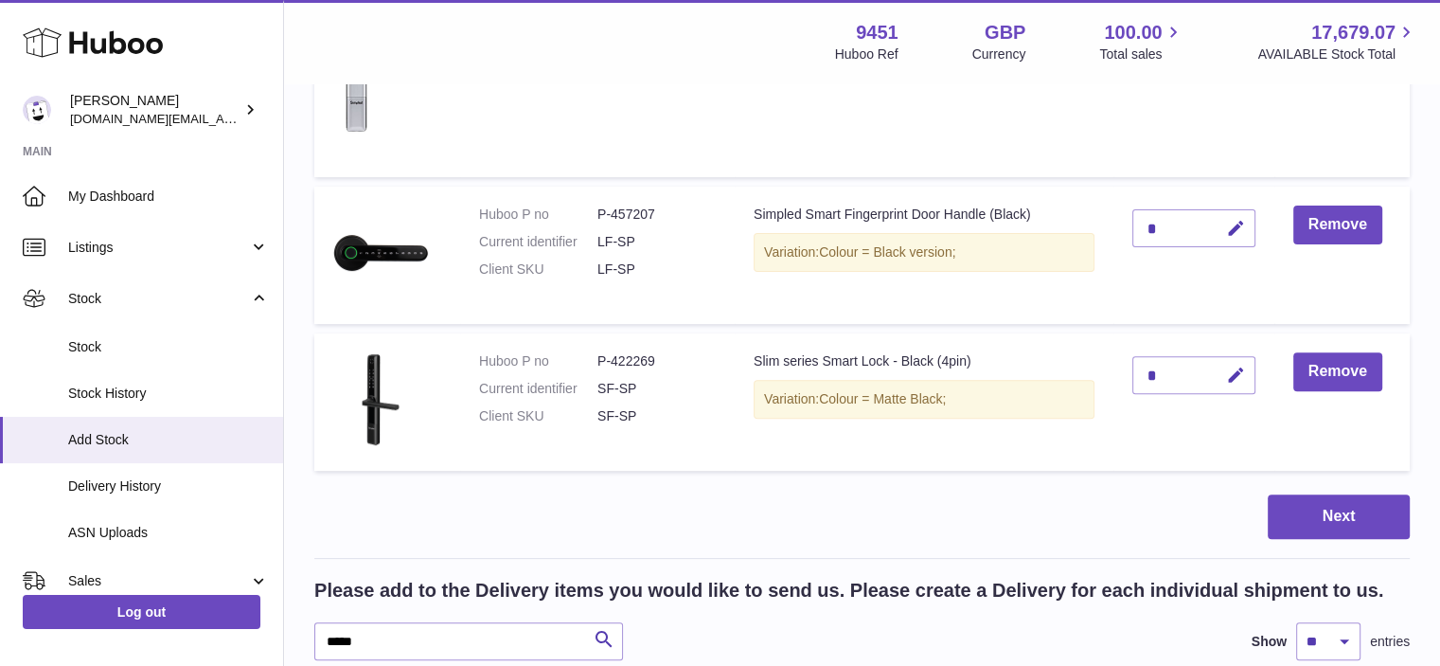
scroll to position [525, 0]
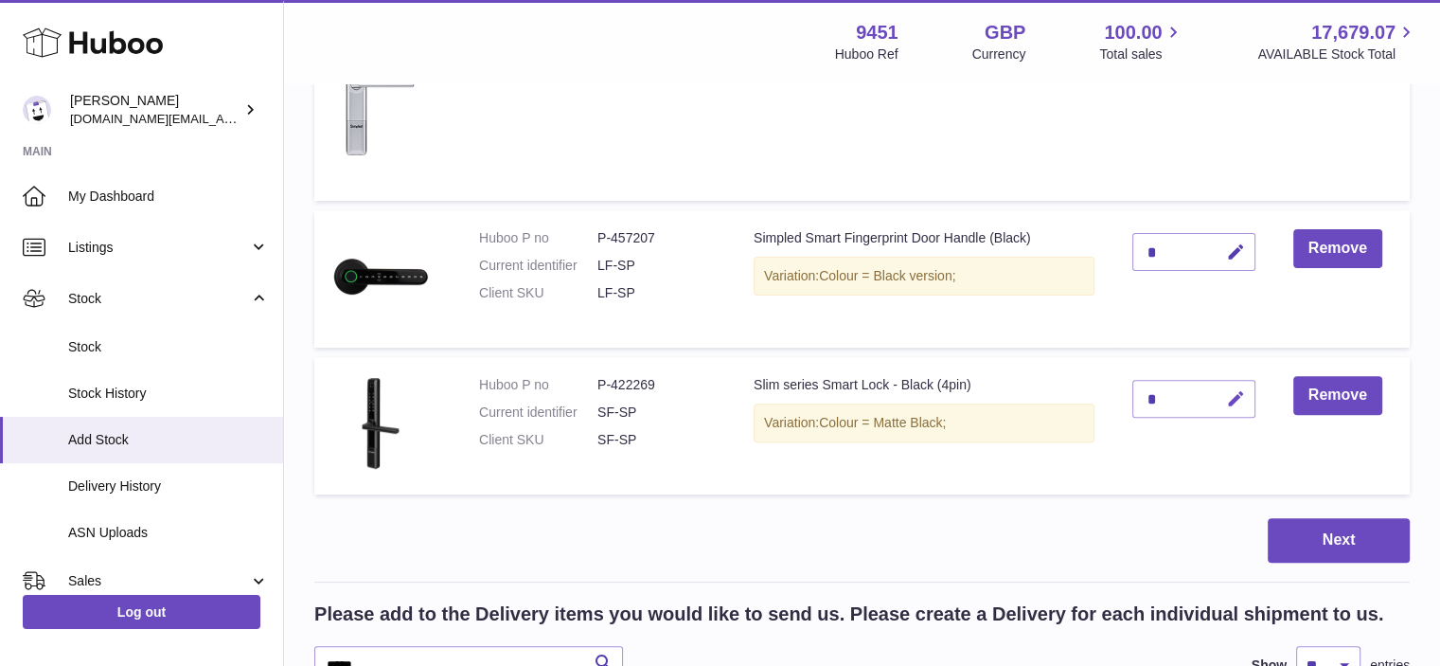
click at [1238, 399] on icon "button" at bounding box center [1236, 399] width 20 height 20
drag, startPoint x: 1155, startPoint y: 400, endPoint x: 1141, endPoint y: 403, distance: 14.5
click at [1141, 403] on input "*" at bounding box center [1193, 399] width 123 height 38
type input "*"
click at [1227, 408] on button "submit" at bounding box center [1234, 398] width 36 height 30
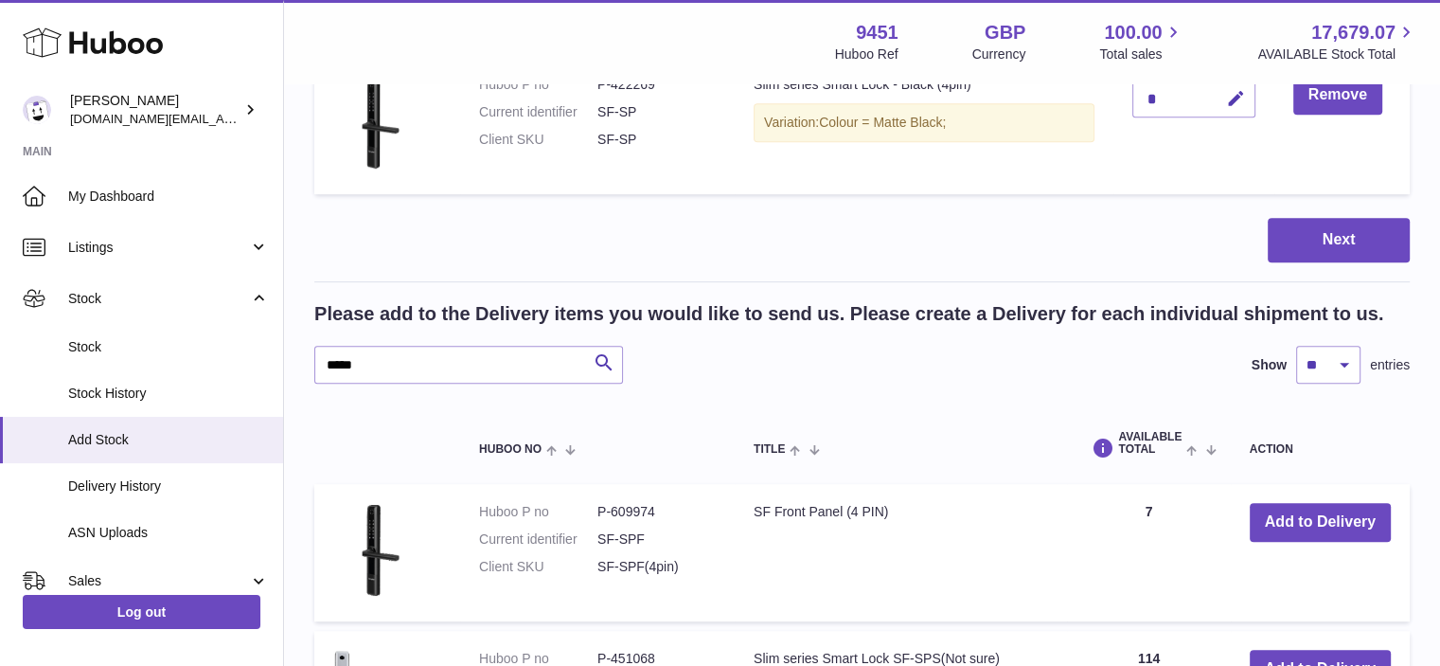
scroll to position [935, 0]
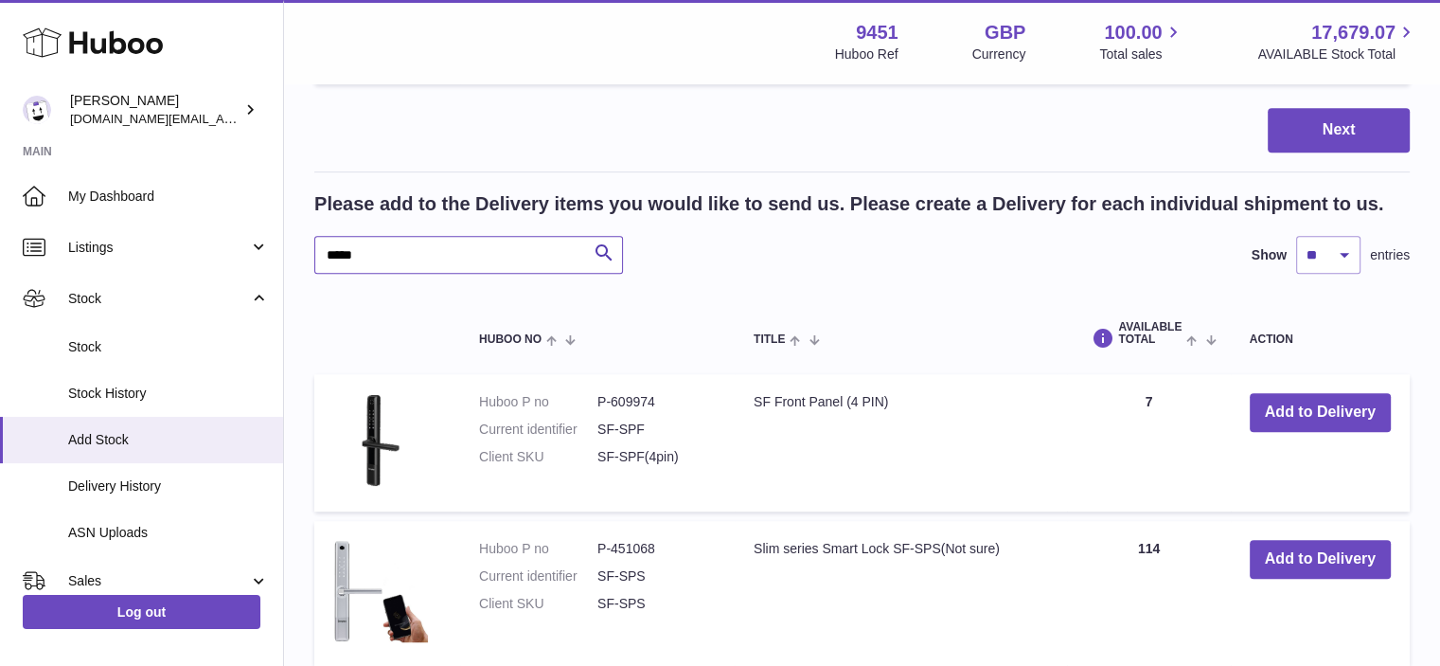
click at [388, 245] on input "*****" at bounding box center [468, 255] width 309 height 38
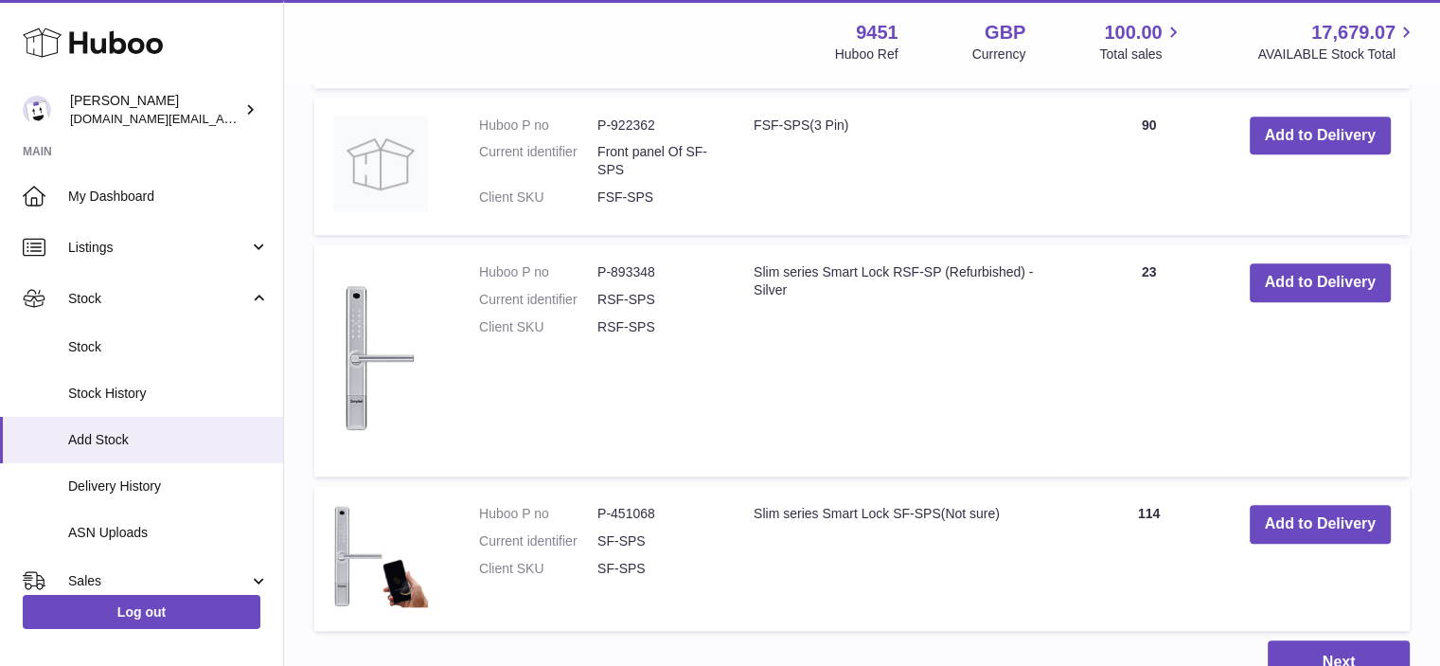
scroll to position [1778, 0]
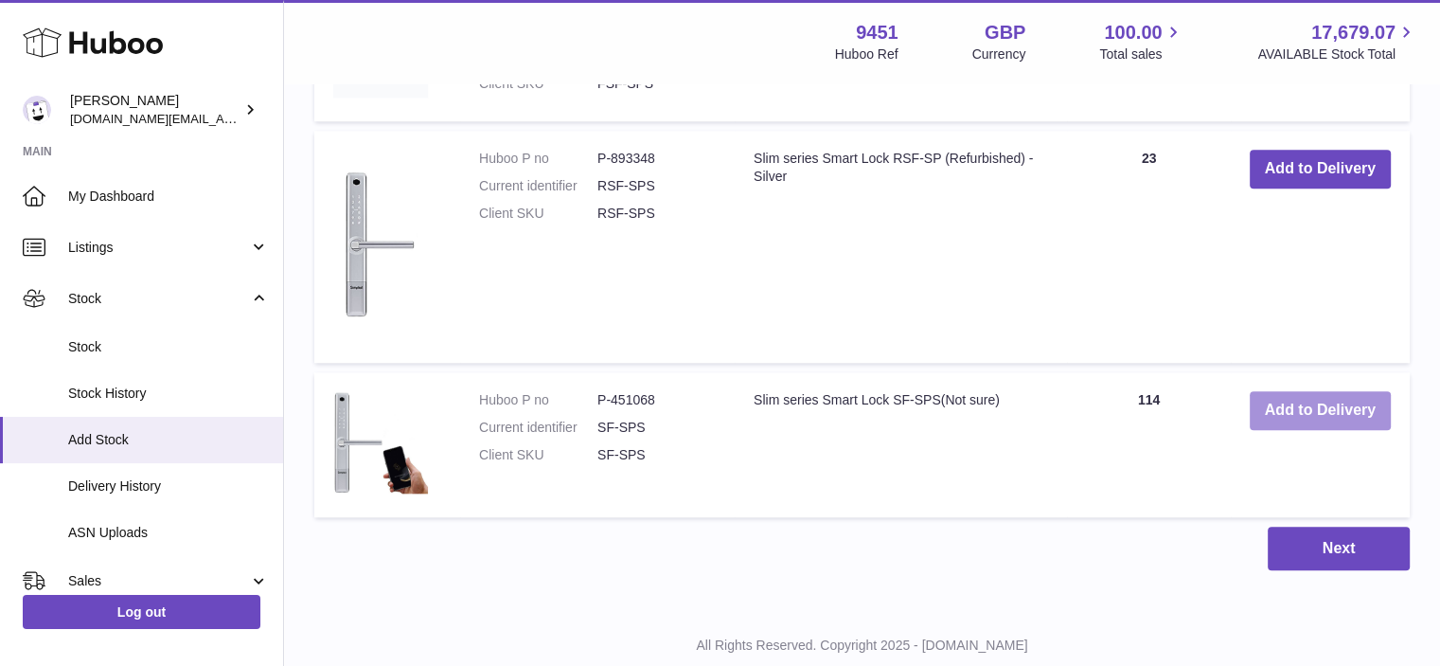
type input "******"
click at [1335, 398] on button "Add to Delivery" at bounding box center [1320, 410] width 141 height 39
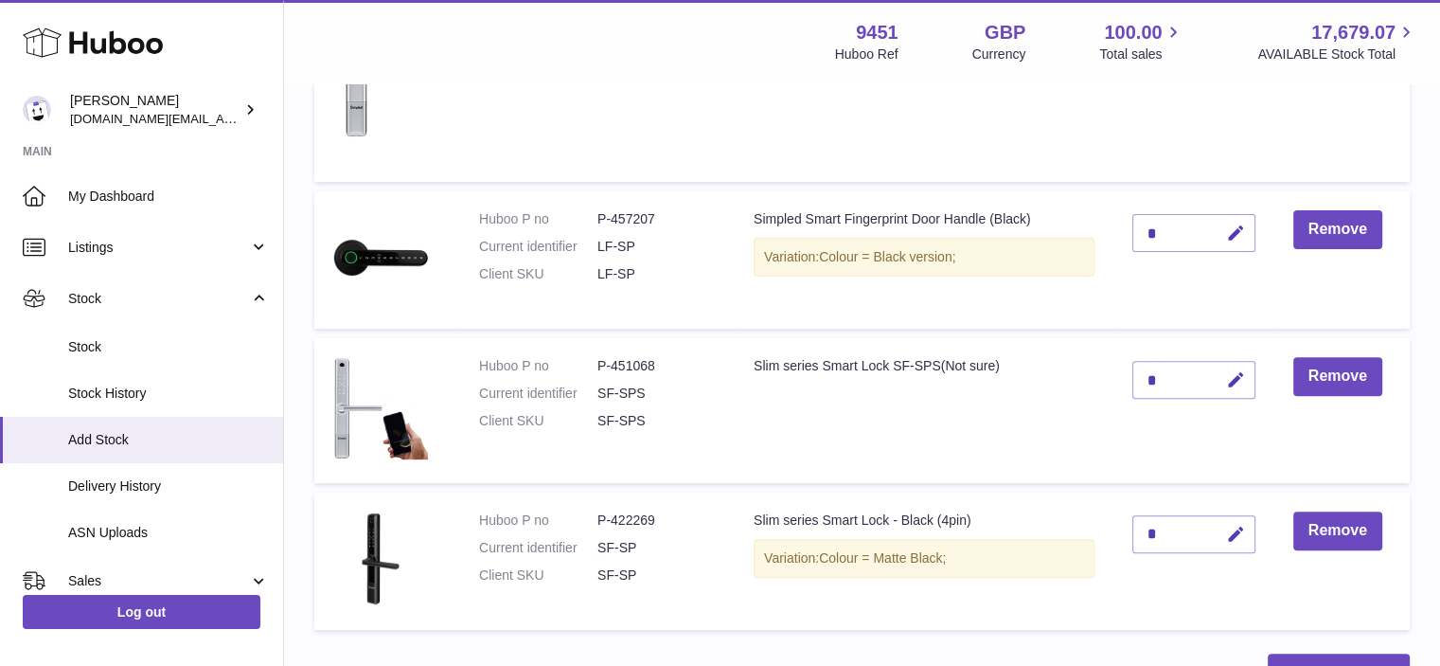
scroll to position [547, 0]
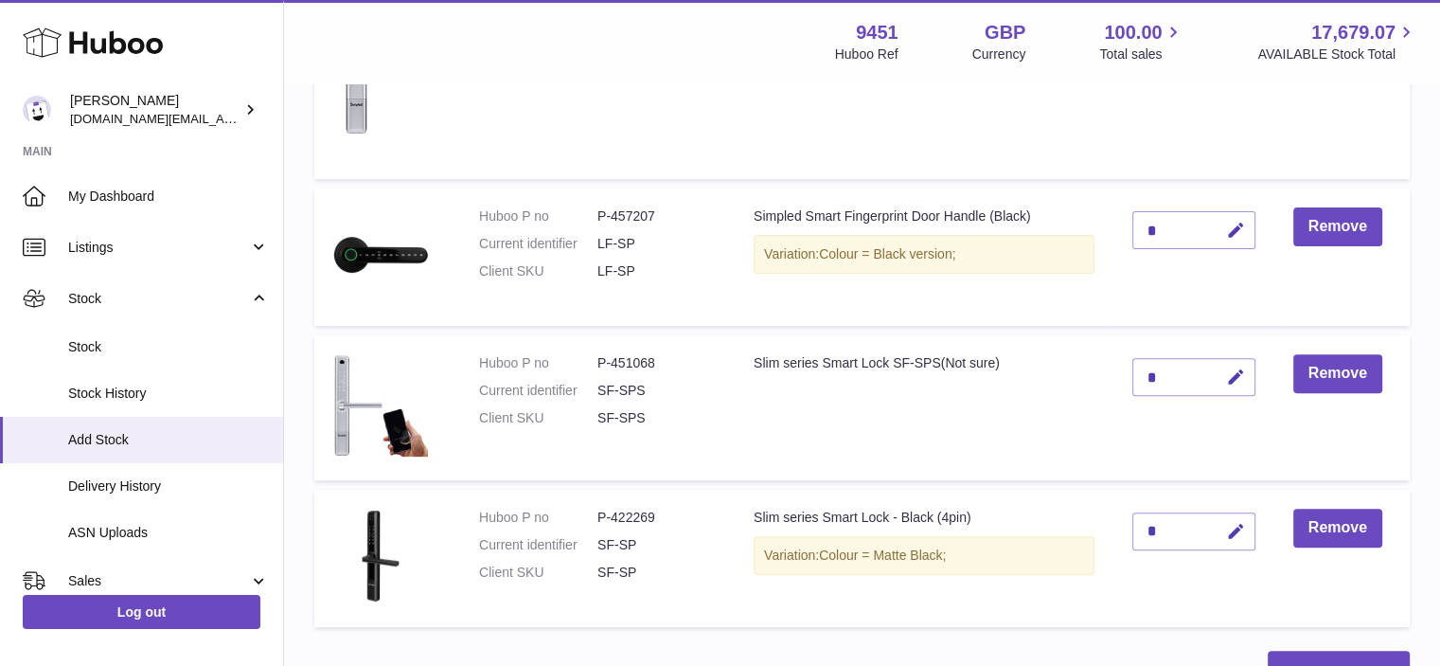
click at [1170, 373] on div "*" at bounding box center [1193, 377] width 123 height 38
click at [1233, 379] on icon "button" at bounding box center [1236, 377] width 20 height 20
drag, startPoint x: 1175, startPoint y: 365, endPoint x: 1165, endPoint y: 369, distance: 10.2
click at [1165, 369] on div "*" at bounding box center [1193, 377] width 123 height 38
drag, startPoint x: 1169, startPoint y: 372, endPoint x: 1145, endPoint y: 378, distance: 25.3
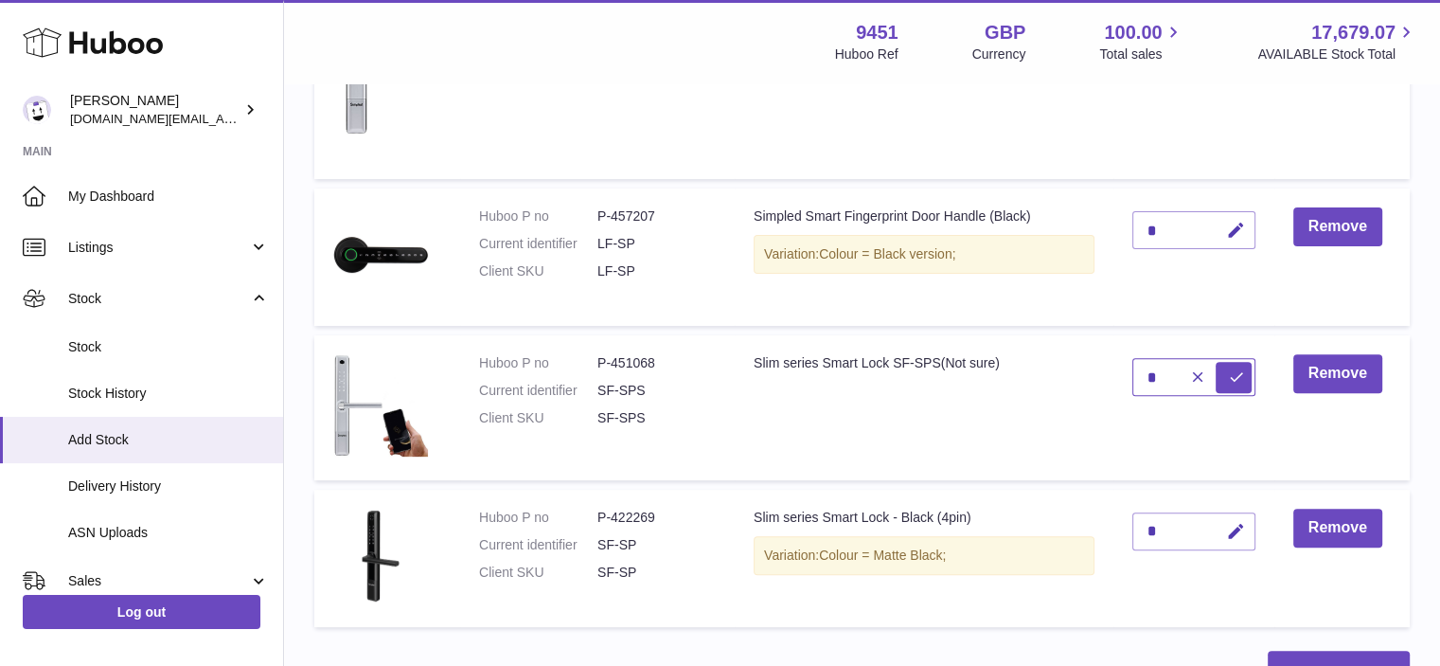
click at [1145, 378] on input "*" at bounding box center [1193, 377] width 123 height 38
type input "*"
click at [1238, 370] on icon "submit" at bounding box center [1236, 376] width 17 height 17
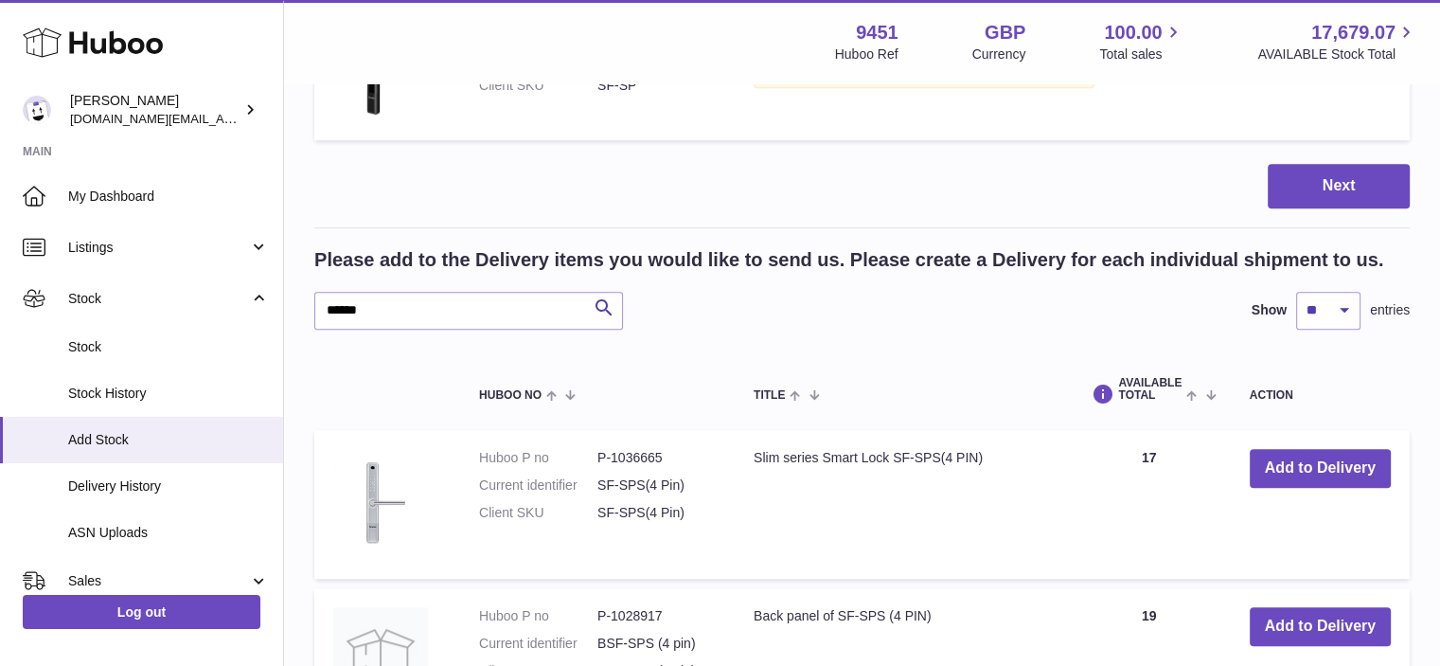
scroll to position [1117, 0]
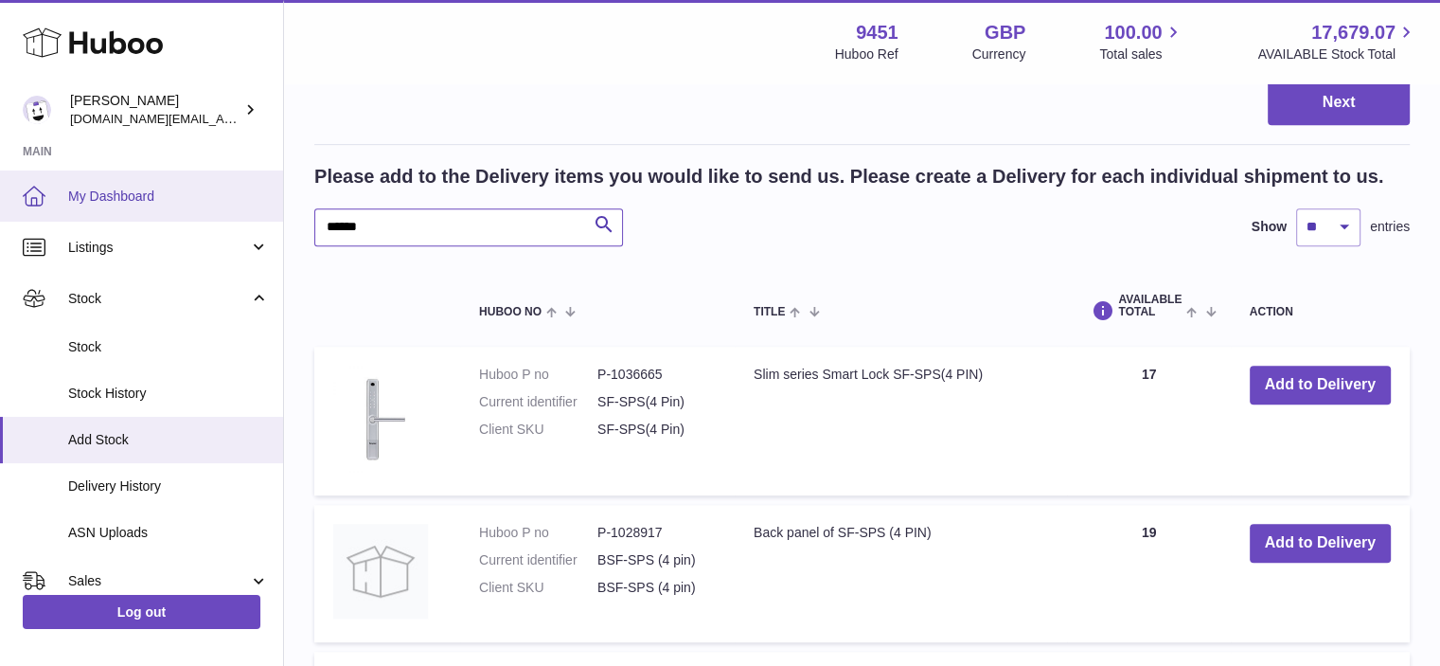
drag, startPoint x: 443, startPoint y: 226, endPoint x: 197, endPoint y: 219, distance: 246.2
click at [197, 219] on div "Huboo Amir Choroomi amir.ch@gmail.com Main My Dashboard Listings Not with Huboo…" at bounding box center [720, 209] width 1440 height 2652
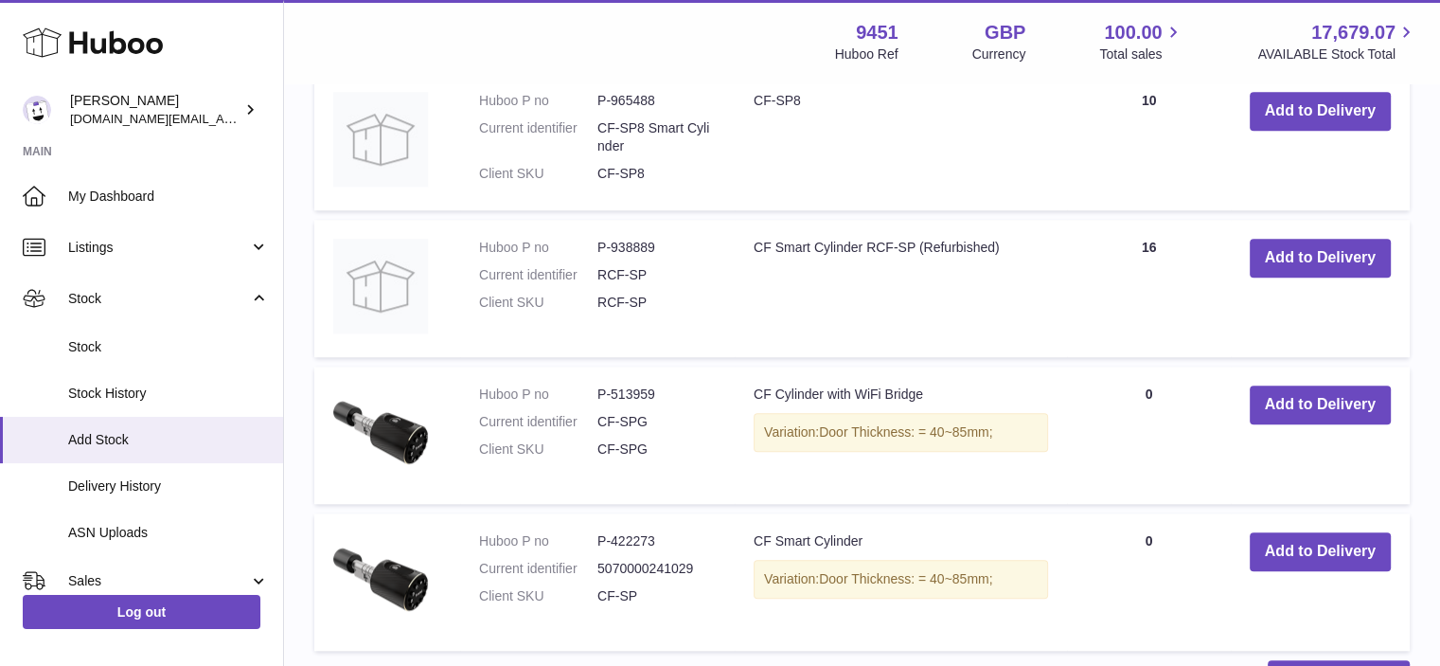
scroll to position [1749, 0]
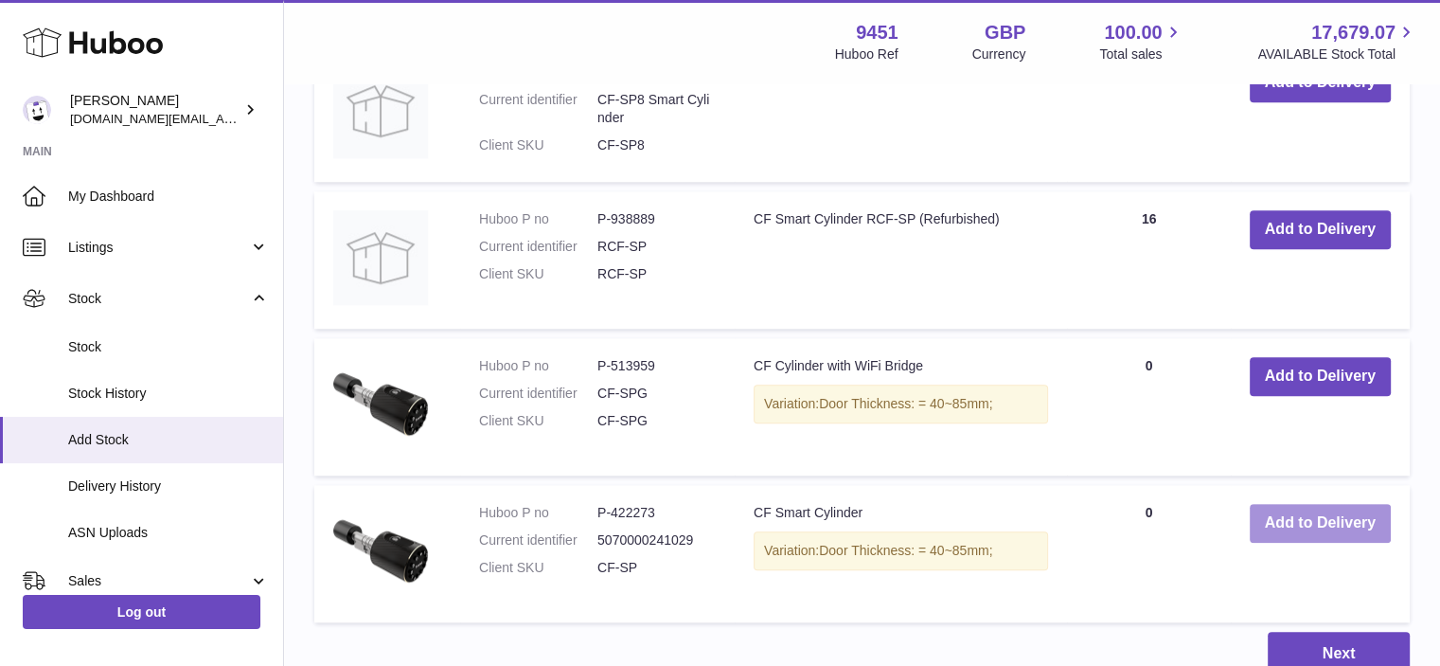
click at [1291, 516] on button "Add to Delivery" at bounding box center [1320, 523] width 141 height 39
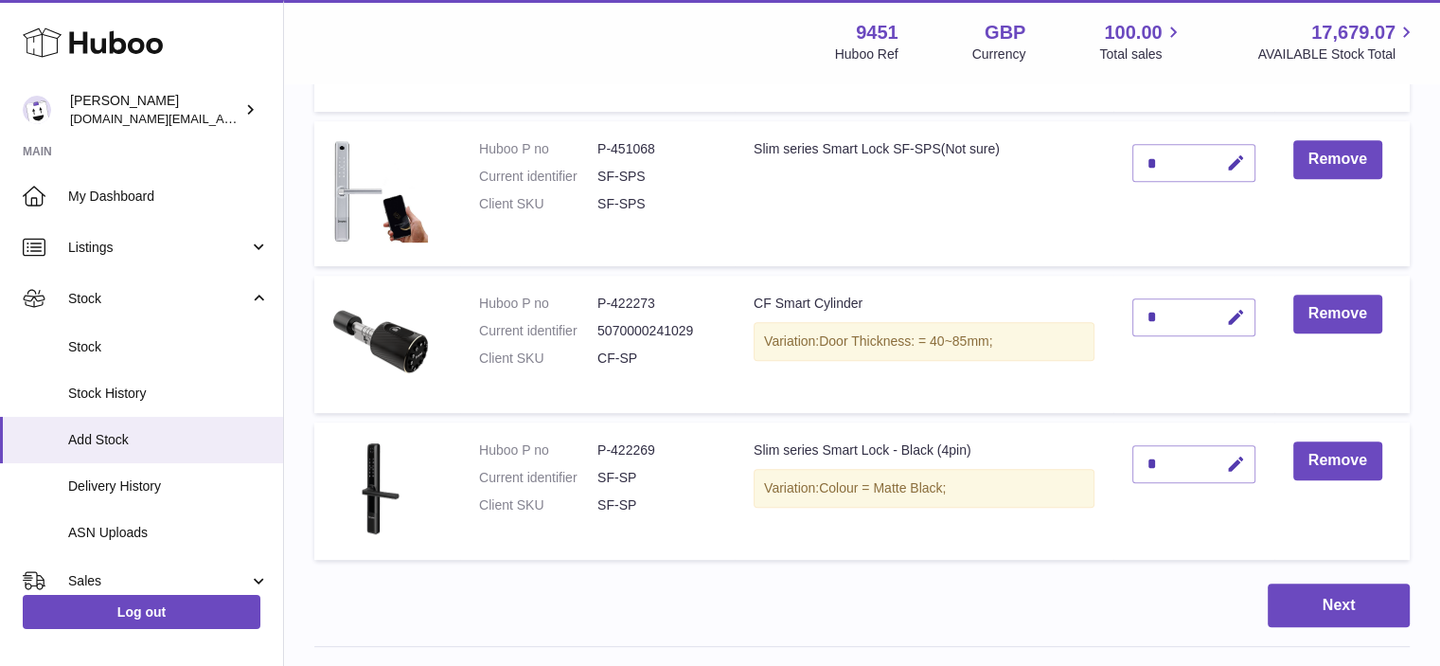
scroll to position [764, 0]
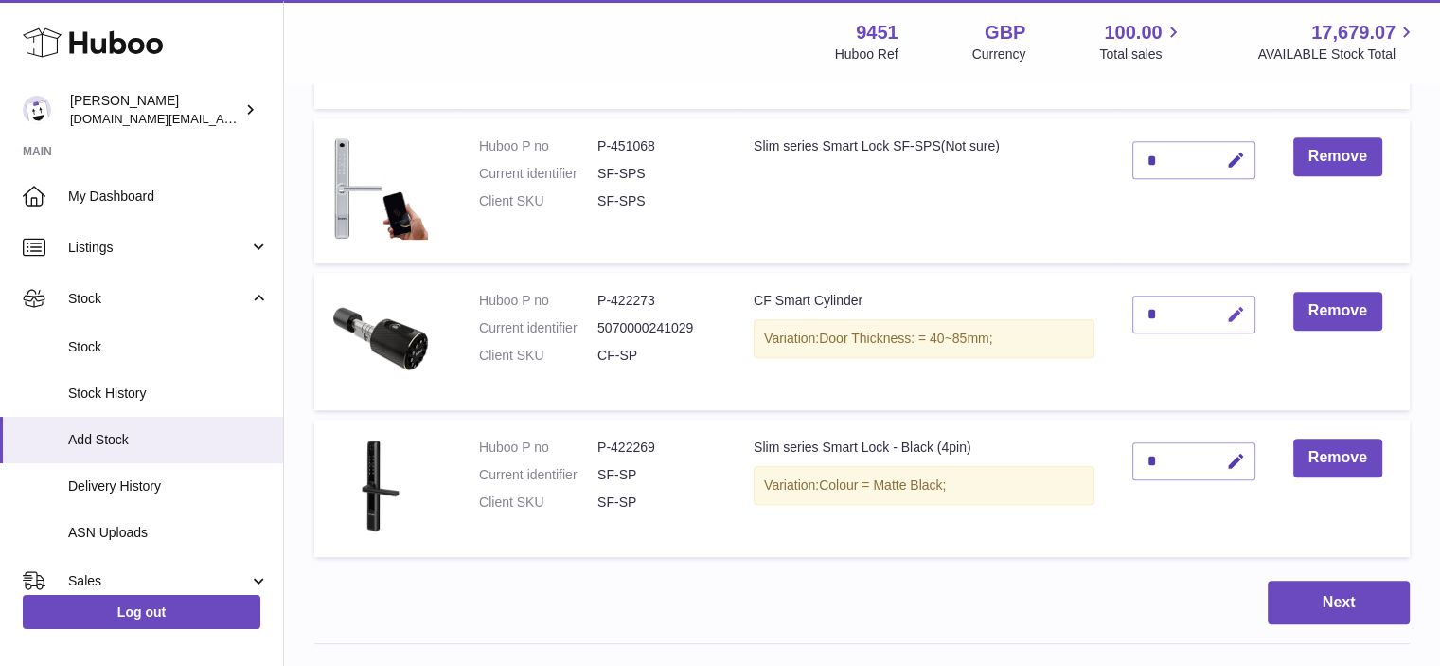
click at [1231, 316] on icon "button" at bounding box center [1236, 315] width 20 height 20
click at [1243, 312] on icon "submit" at bounding box center [1236, 314] width 17 height 17
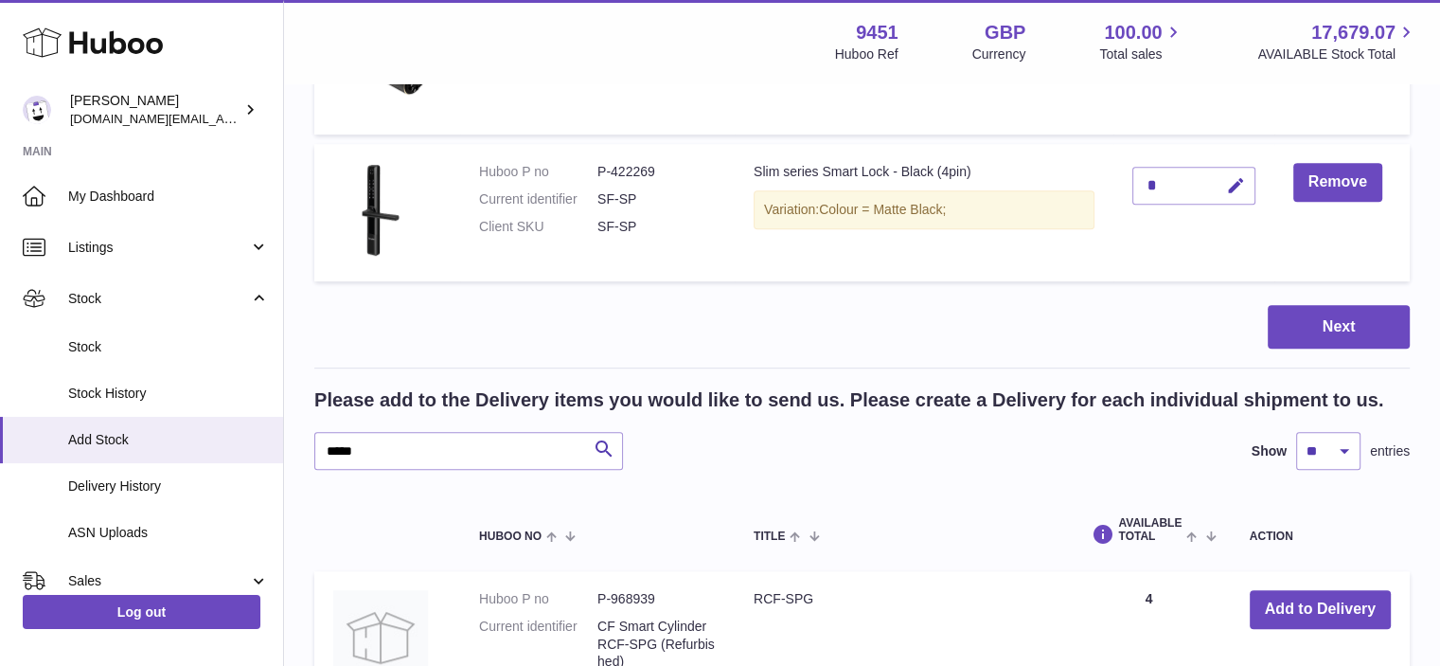
scroll to position [1147, 0]
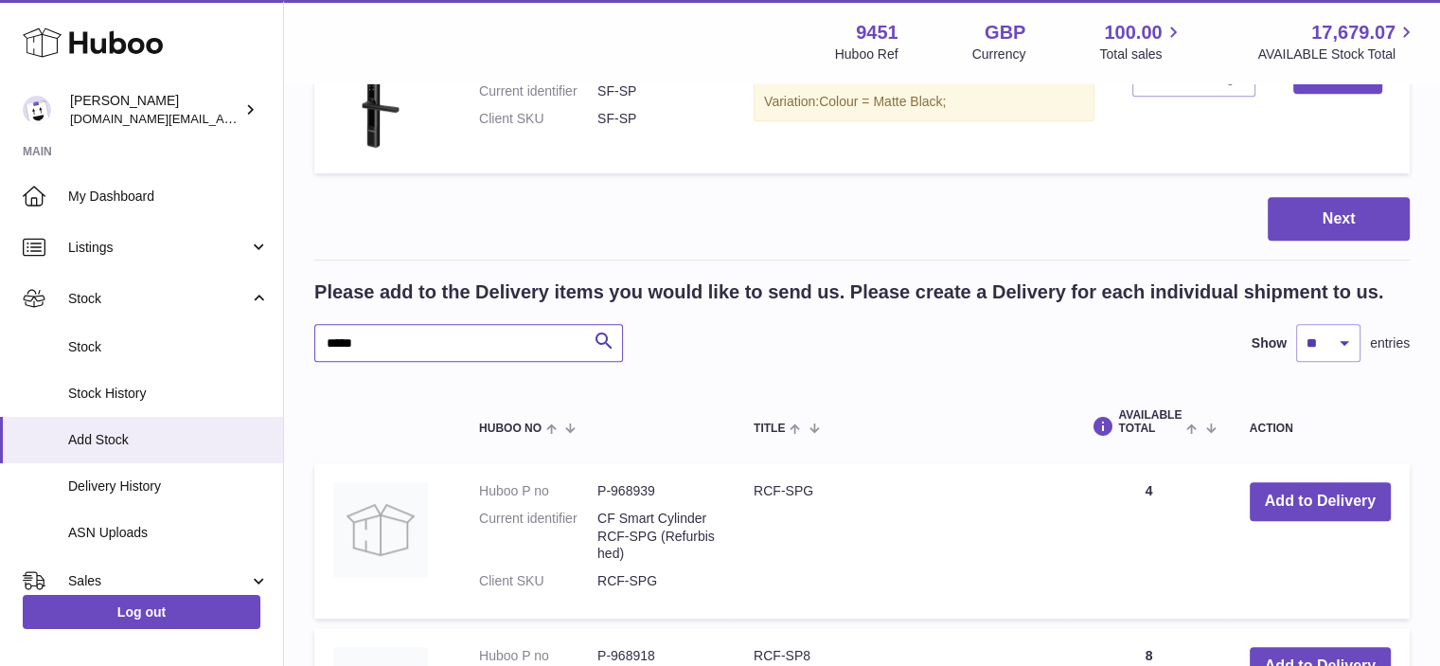
drag, startPoint x: 382, startPoint y: 345, endPoint x: 286, endPoint y: 341, distance: 96.6
click at [286, 341] on div "Create stock delivery - upload to Huboo the delivery details and expected incom…" at bounding box center [862, 200] width 1156 height 2525
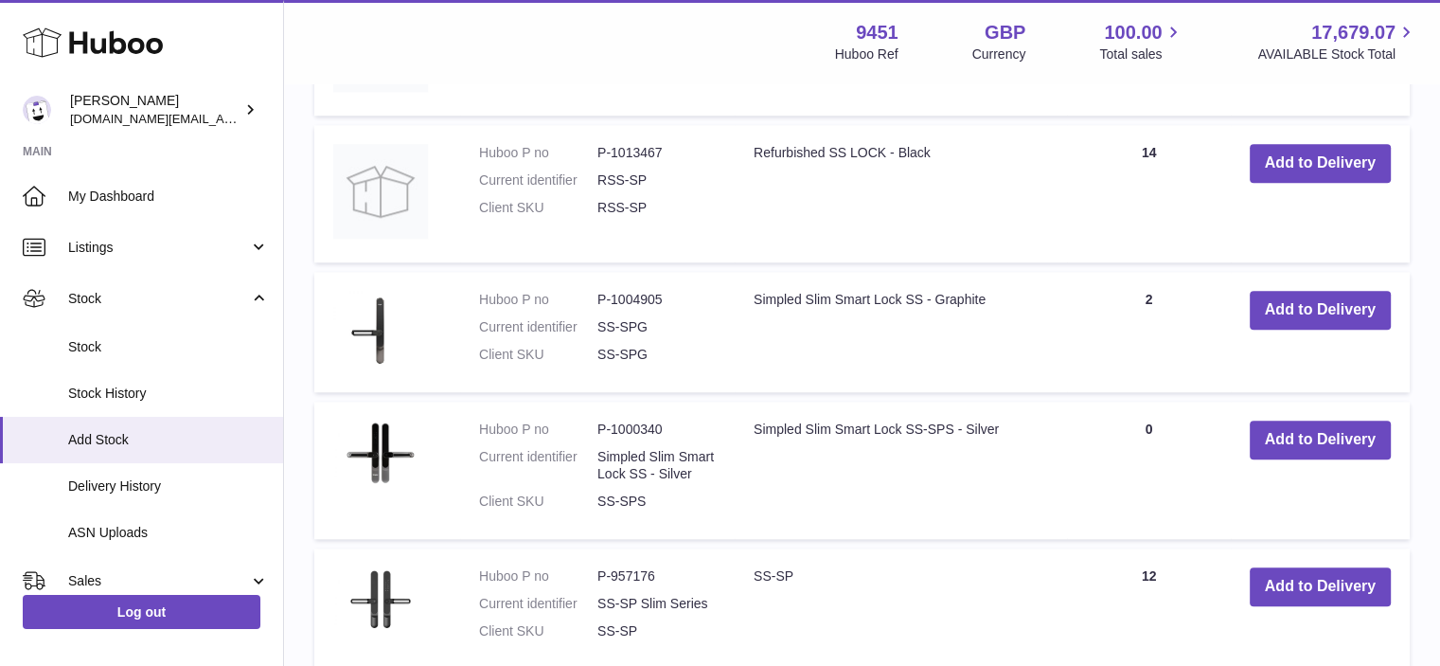
scroll to position [2007, 0]
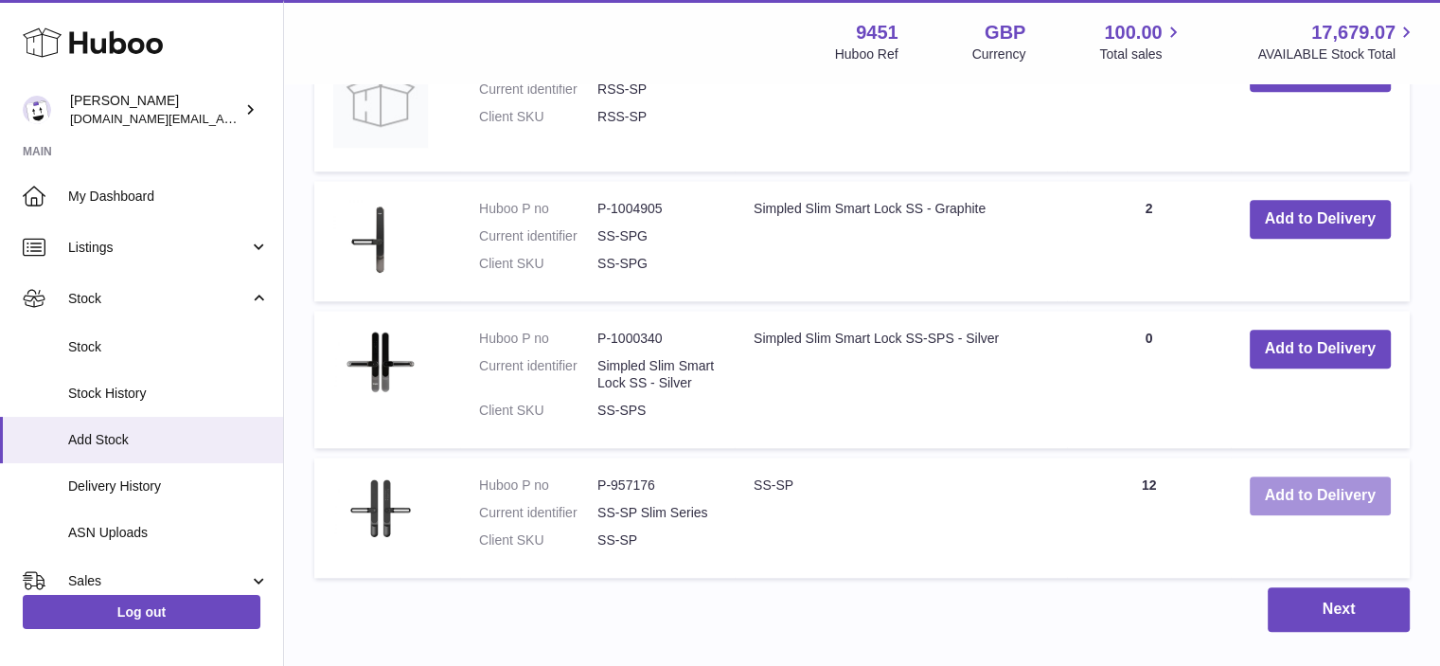
click at [1338, 484] on button "Add to Delivery" at bounding box center [1320, 495] width 141 height 39
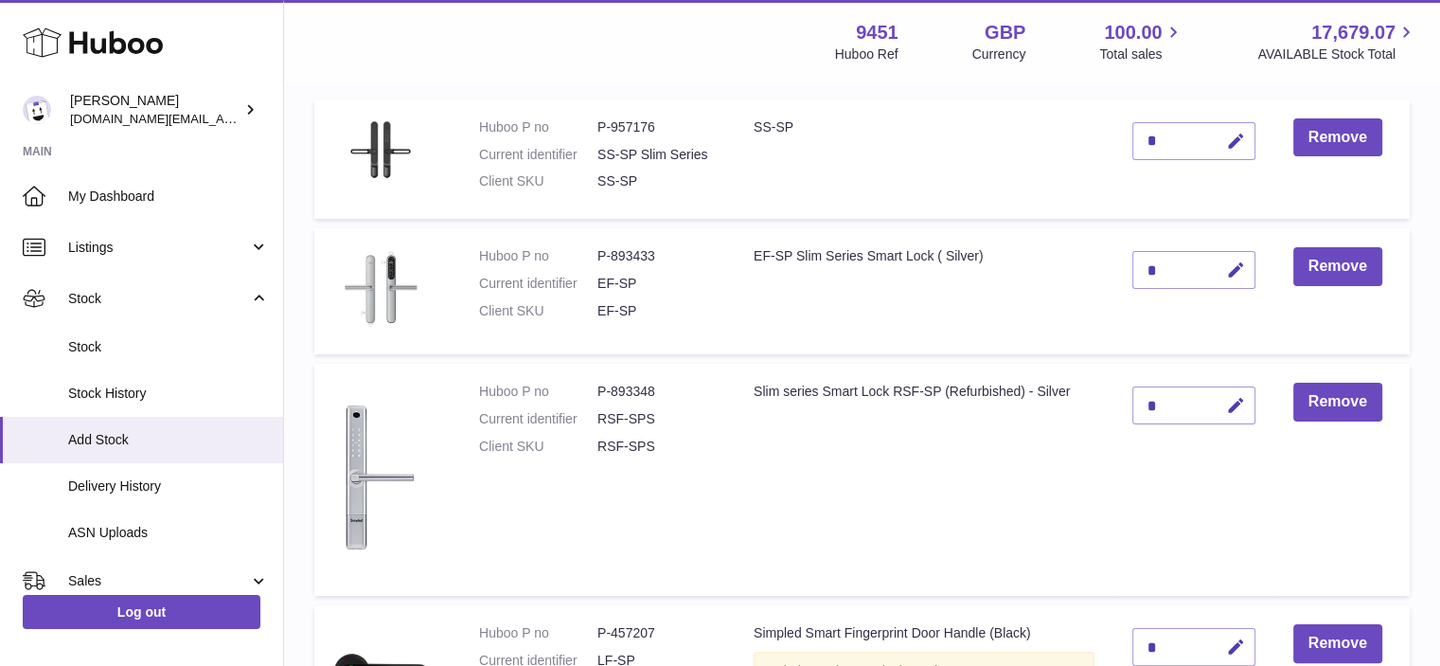
scroll to position [225, 0]
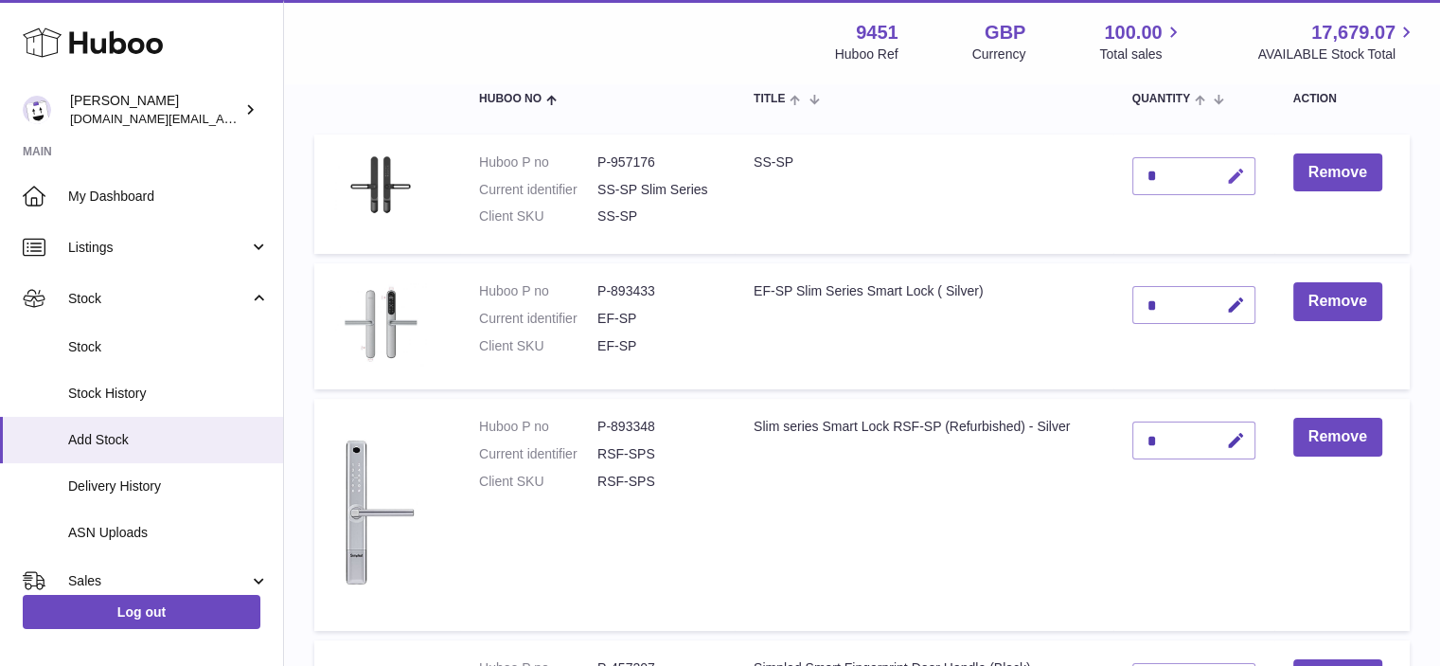
click at [1223, 173] on button "button" at bounding box center [1233, 176] width 44 height 39
click at [1243, 178] on icon "submit" at bounding box center [1236, 176] width 17 height 17
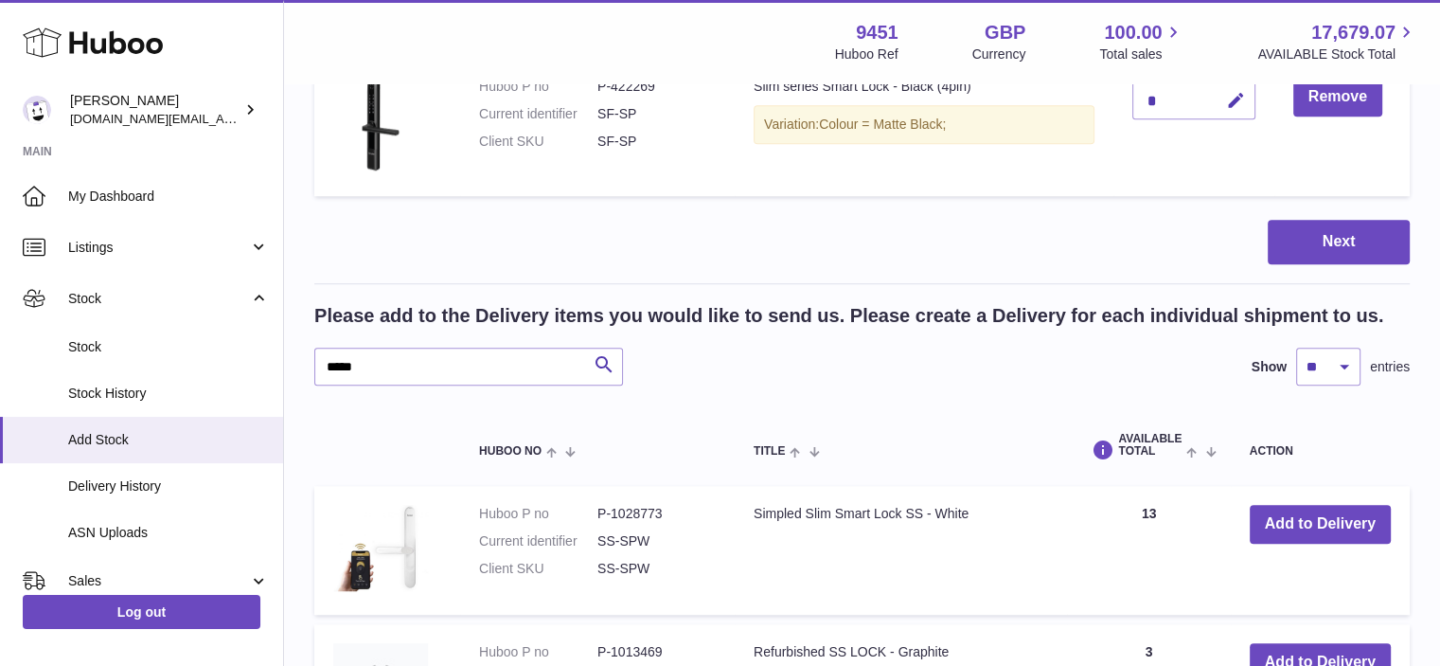
scroll to position [1289, 0]
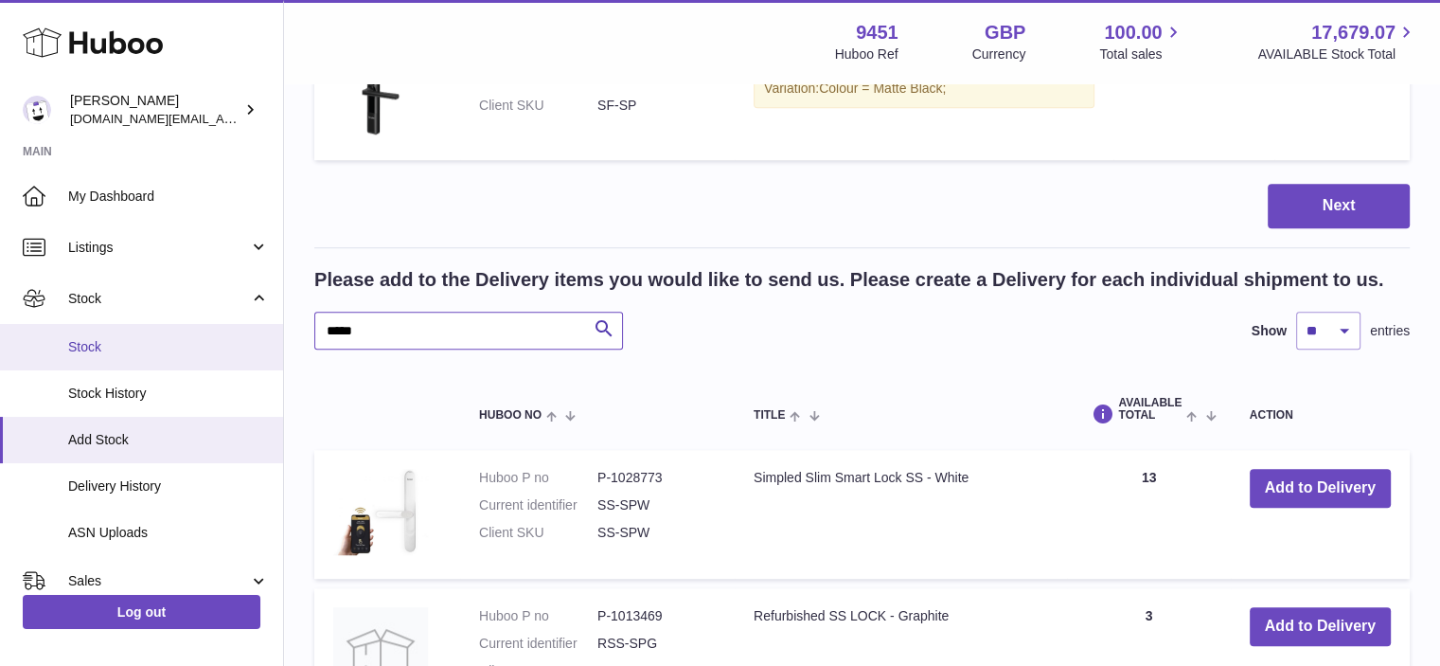
drag, startPoint x: 383, startPoint y: 344, endPoint x: 260, endPoint y: 345, distance: 123.1
click at [260, 345] on div "Huboo Amir Choroomi amir.ch@gmail.com Main My Dashboard Listings Not with Huboo…" at bounding box center [720, 169] width 1440 height 2917
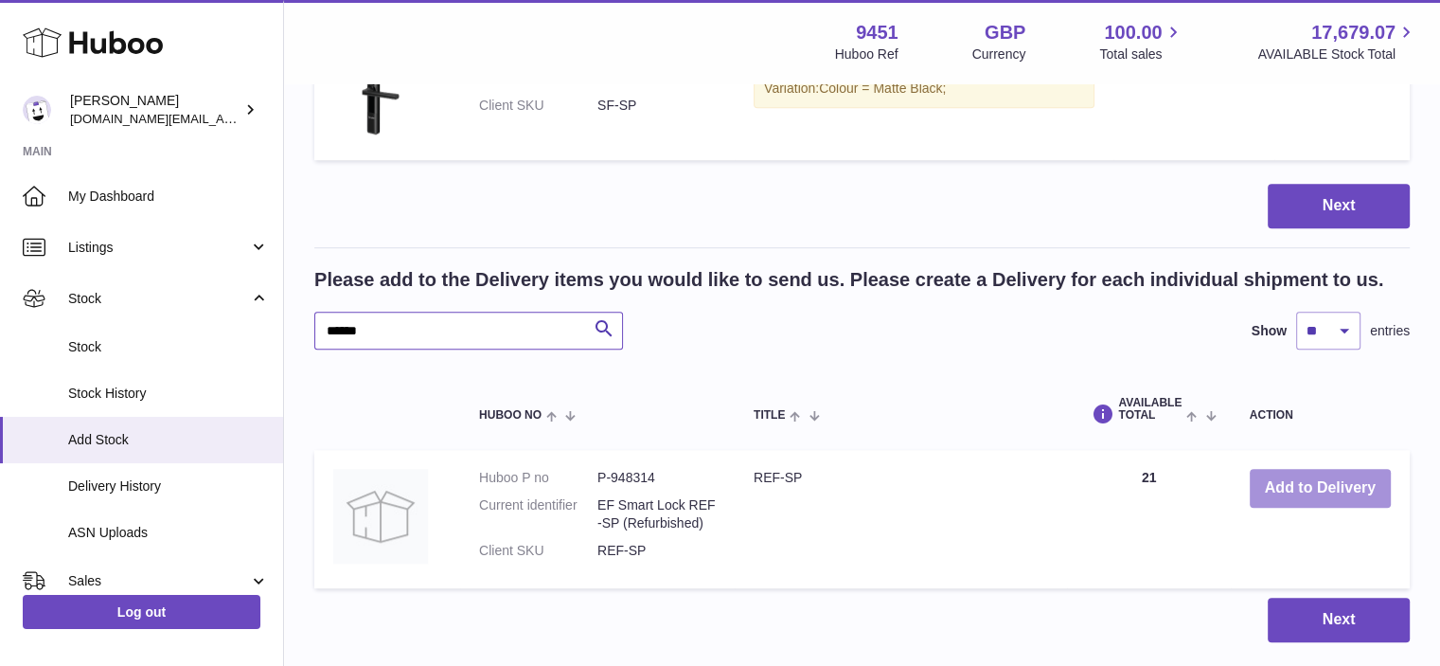
type input "******"
click at [1314, 495] on button "Add to Delivery" at bounding box center [1320, 488] width 141 height 39
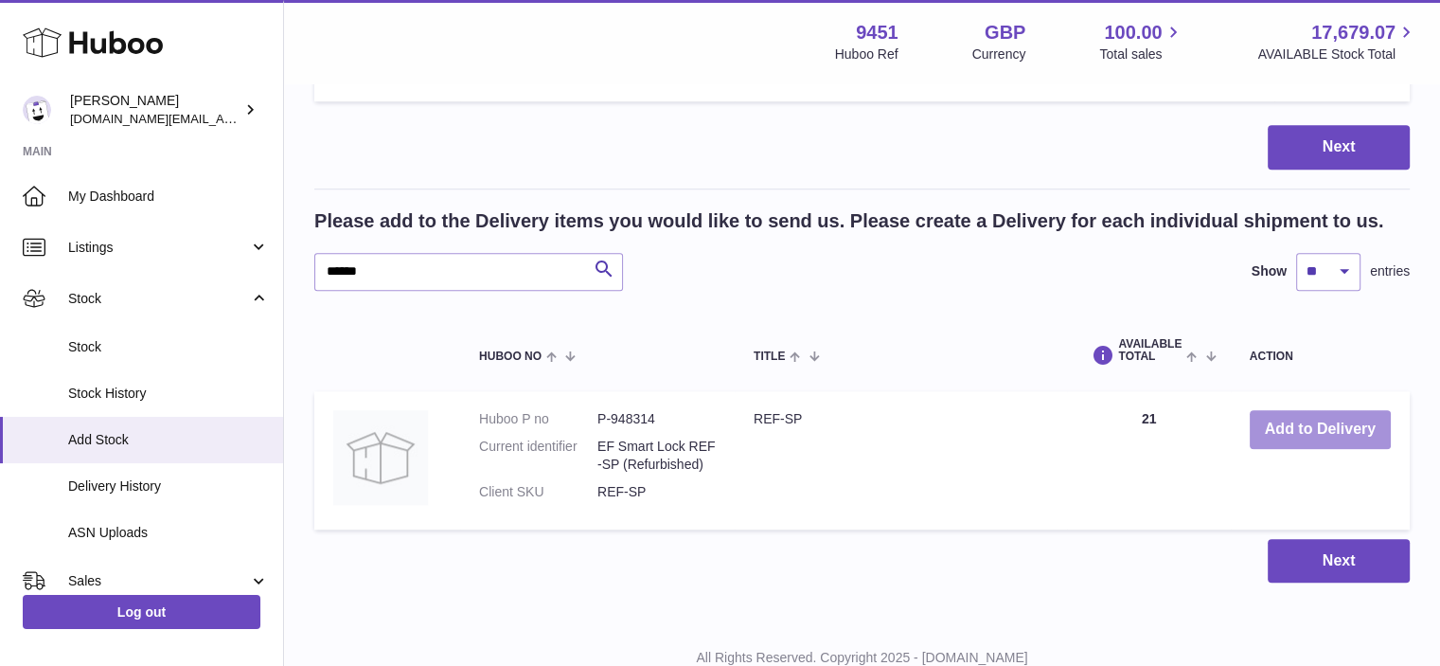
scroll to position [1499, 0]
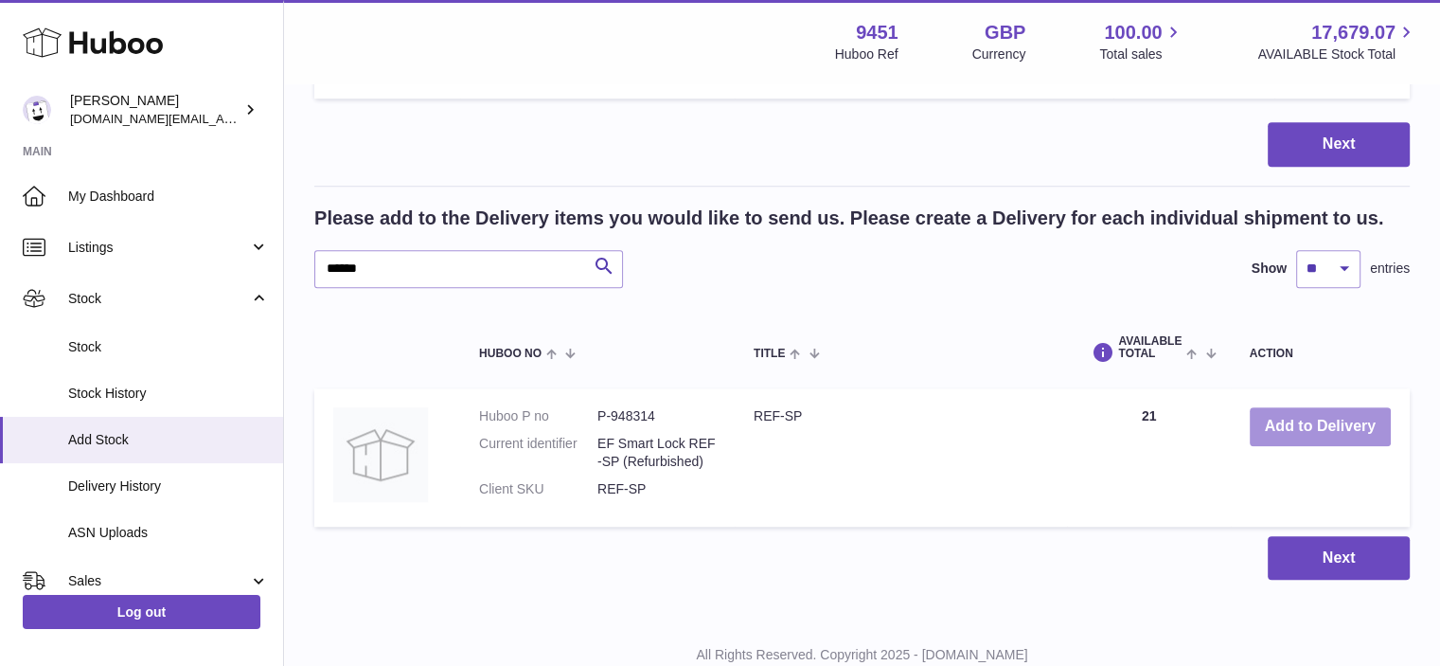
click at [1322, 412] on button "Add to Delivery" at bounding box center [1320, 426] width 141 height 39
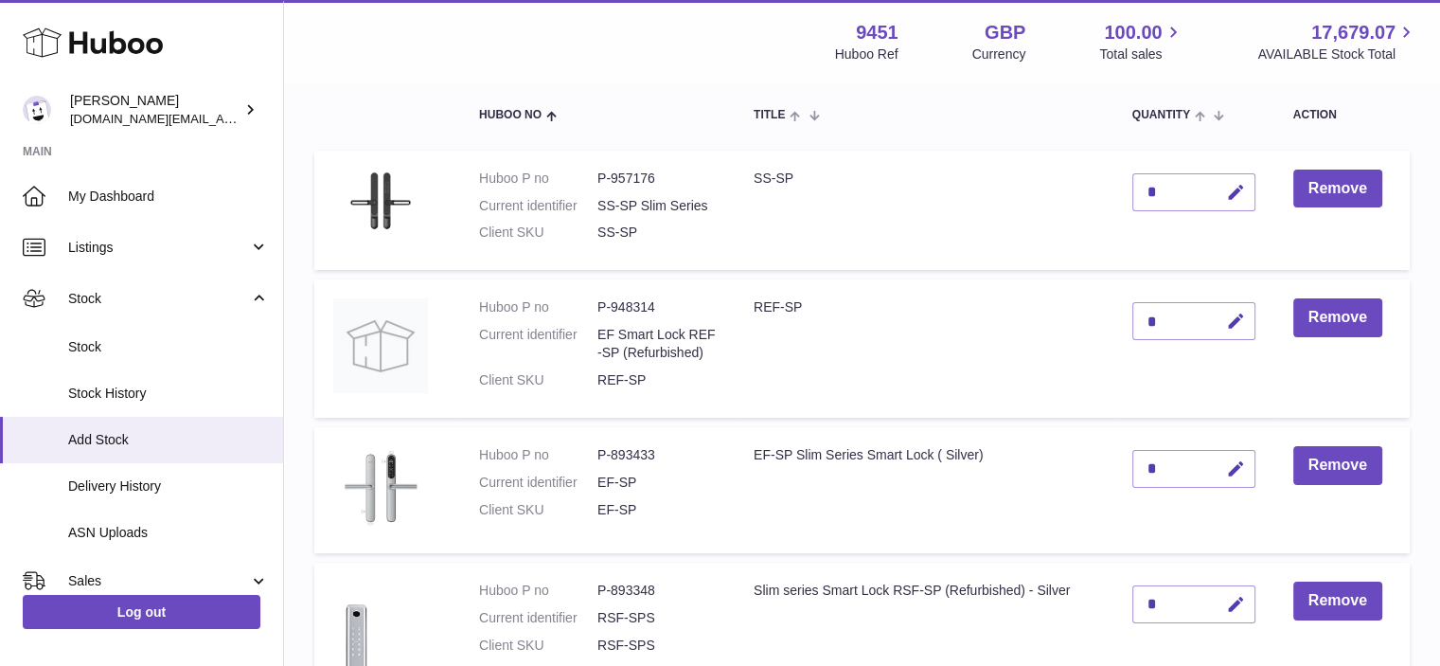
scroll to position [212, 0]
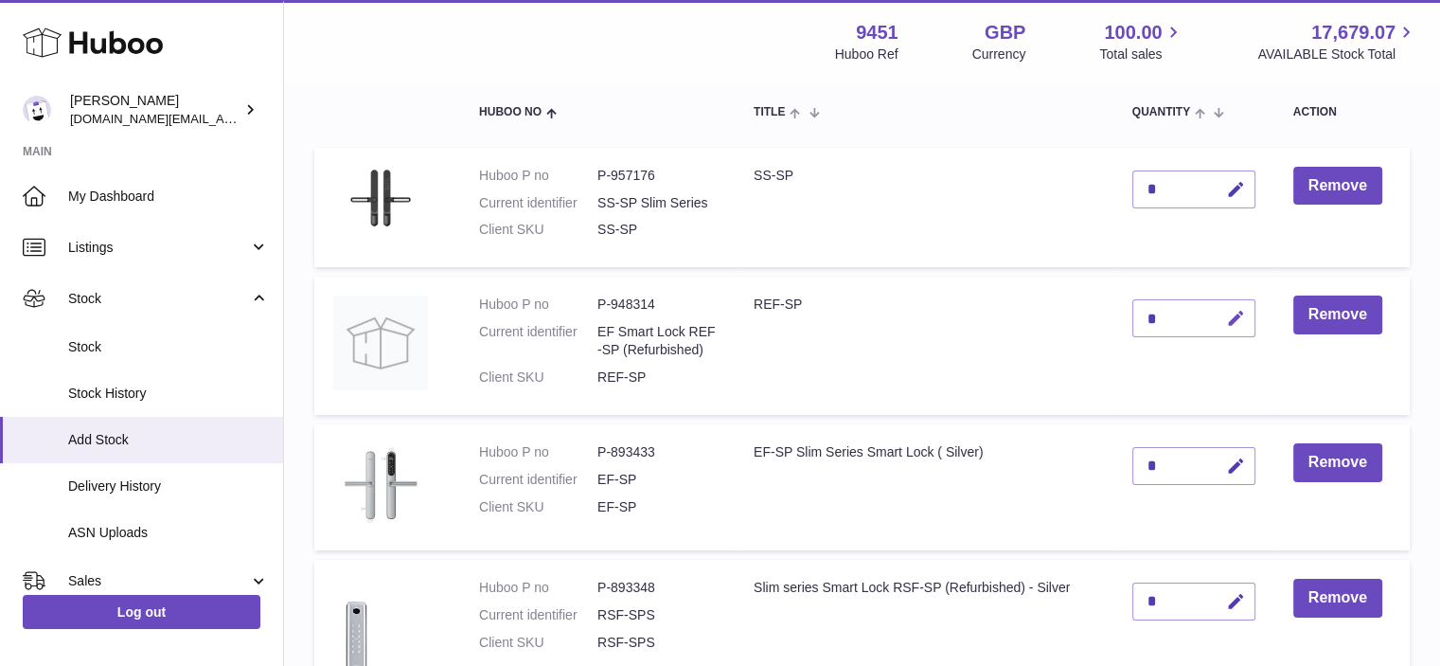
click at [1238, 323] on icon "button" at bounding box center [1236, 319] width 20 height 20
drag, startPoint x: 1164, startPoint y: 317, endPoint x: 1111, endPoint y: 317, distance: 53.0
click at [1111, 317] on tr "Huboo P no P-948314 Current identifier EF Smart Lock REF-SP (Refurbished) Clien…" at bounding box center [861, 345] width 1095 height 138
type input "*"
click at [1235, 312] on icon "submit" at bounding box center [1236, 318] width 17 height 17
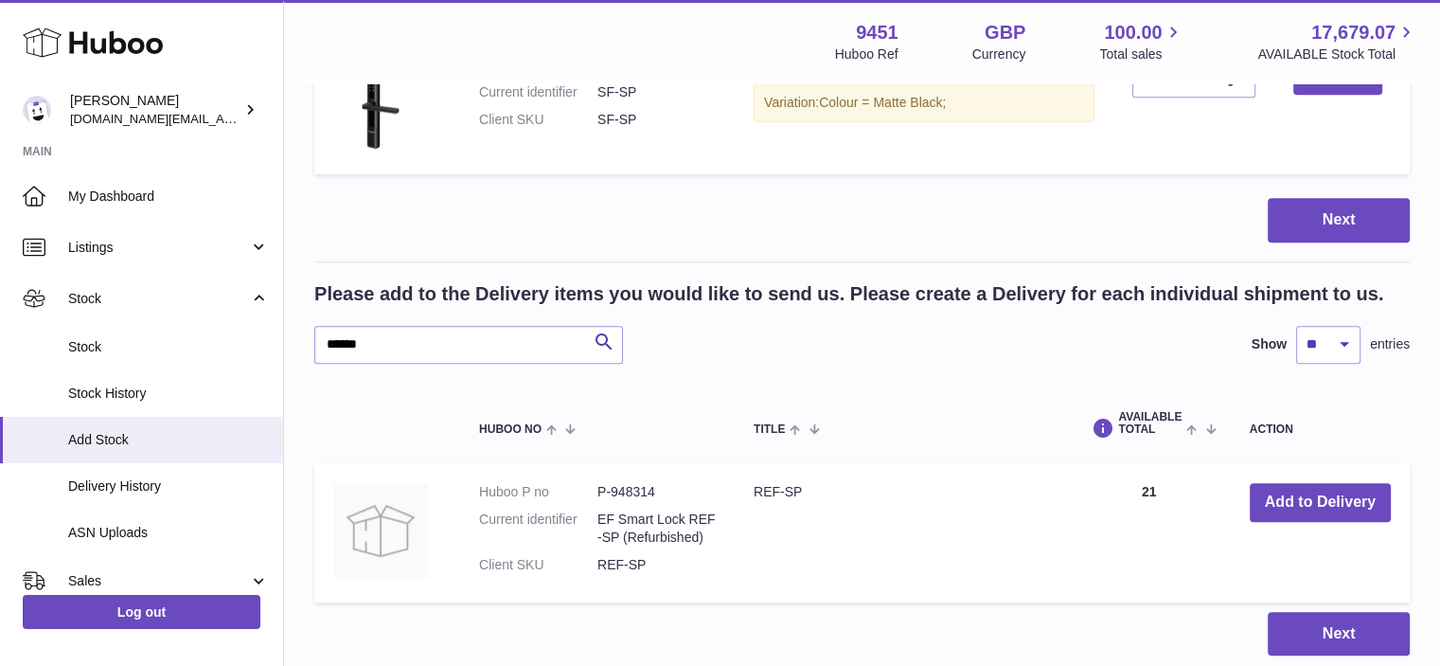
scroll to position [1481, 0]
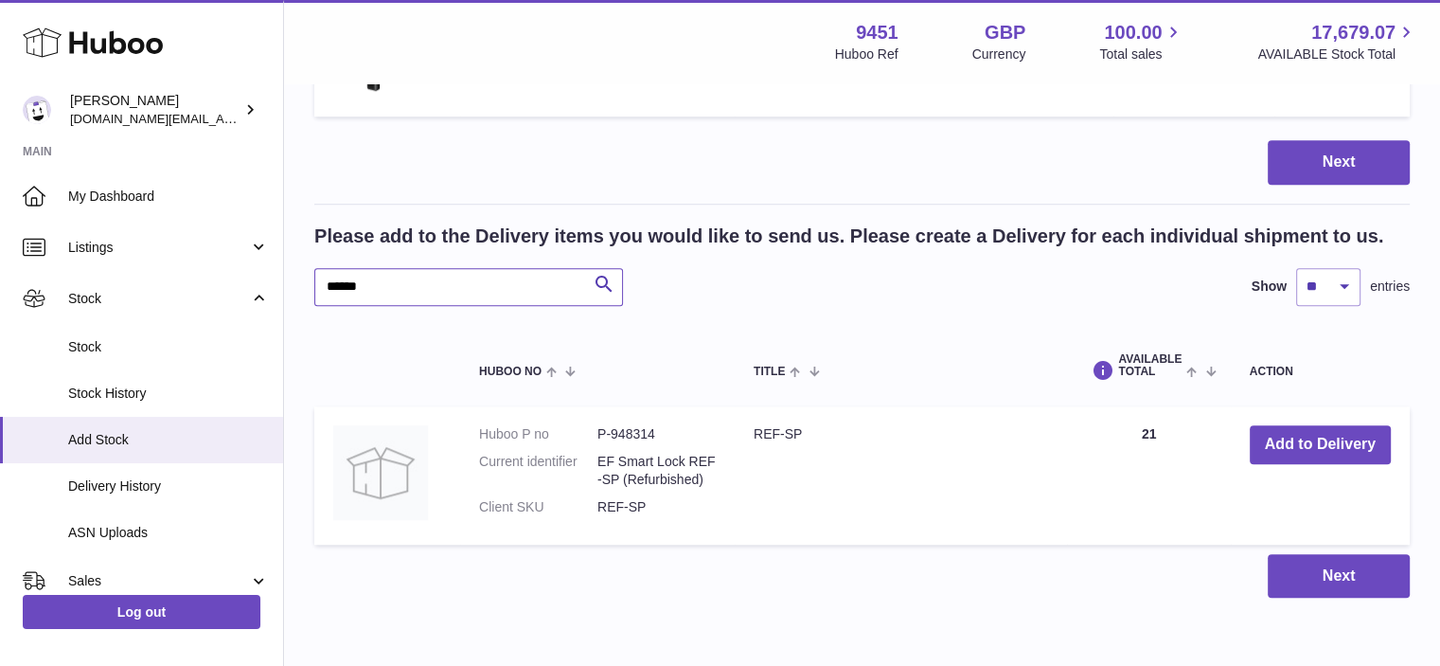
drag, startPoint x: 375, startPoint y: 280, endPoint x: 335, endPoint y: 286, distance: 40.2
click at [335, 286] on input "******" at bounding box center [468, 287] width 309 height 38
type input "******"
click at [1293, 445] on button "Add to Delivery" at bounding box center [1320, 444] width 141 height 39
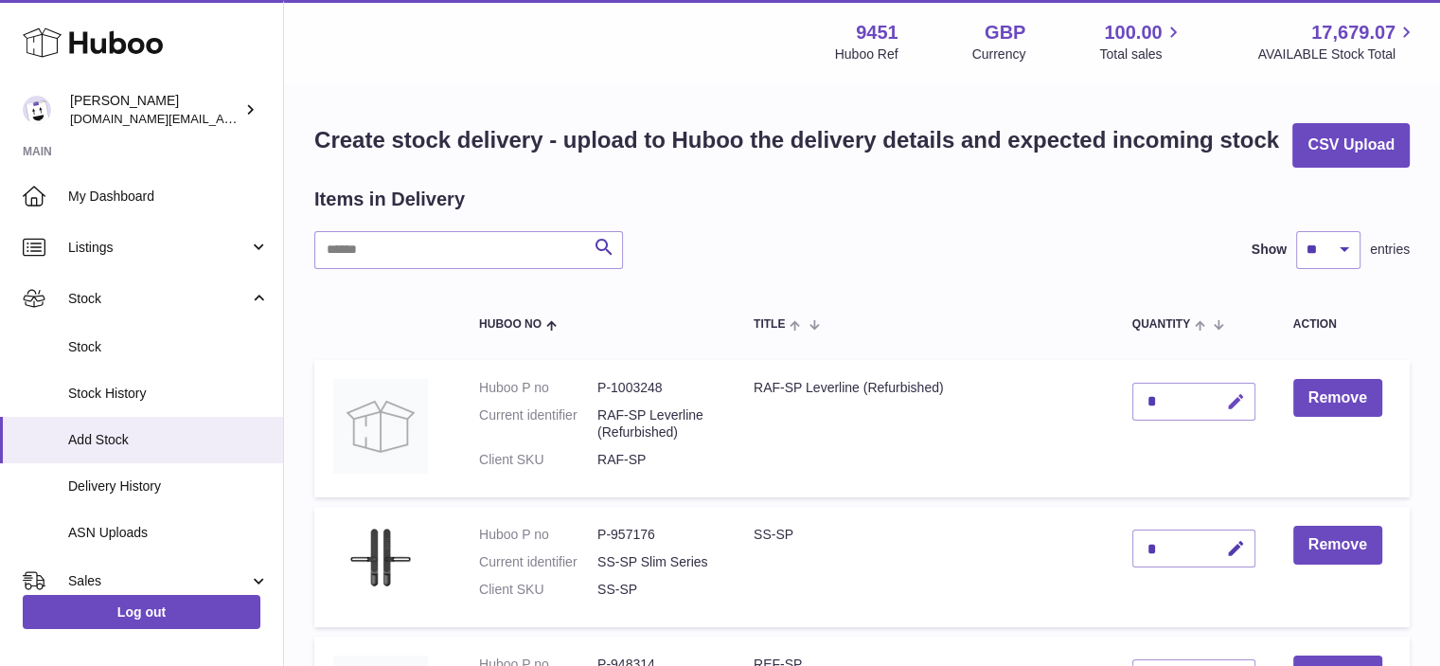
click at [1233, 404] on icon "button" at bounding box center [1236, 402] width 20 height 20
drag, startPoint x: 1161, startPoint y: 397, endPoint x: 1102, endPoint y: 403, distance: 59.1
click at [1102, 403] on tr "Huboo P no P-1003248 Current identifier RAF-SP Leverline (Refurbished) Client S…" at bounding box center [861, 429] width 1095 height 138
type input "*"
click at [1239, 400] on icon "submit" at bounding box center [1236, 401] width 17 height 17
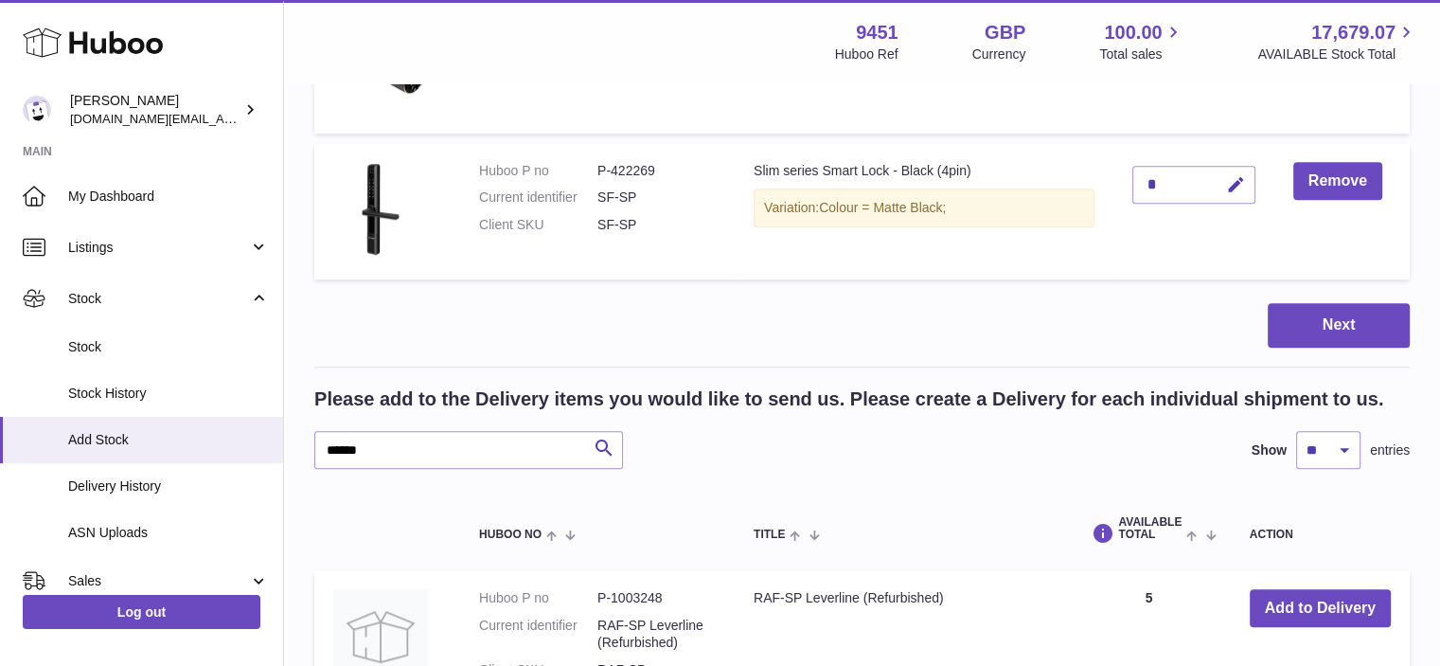
scroll to position [1470, 0]
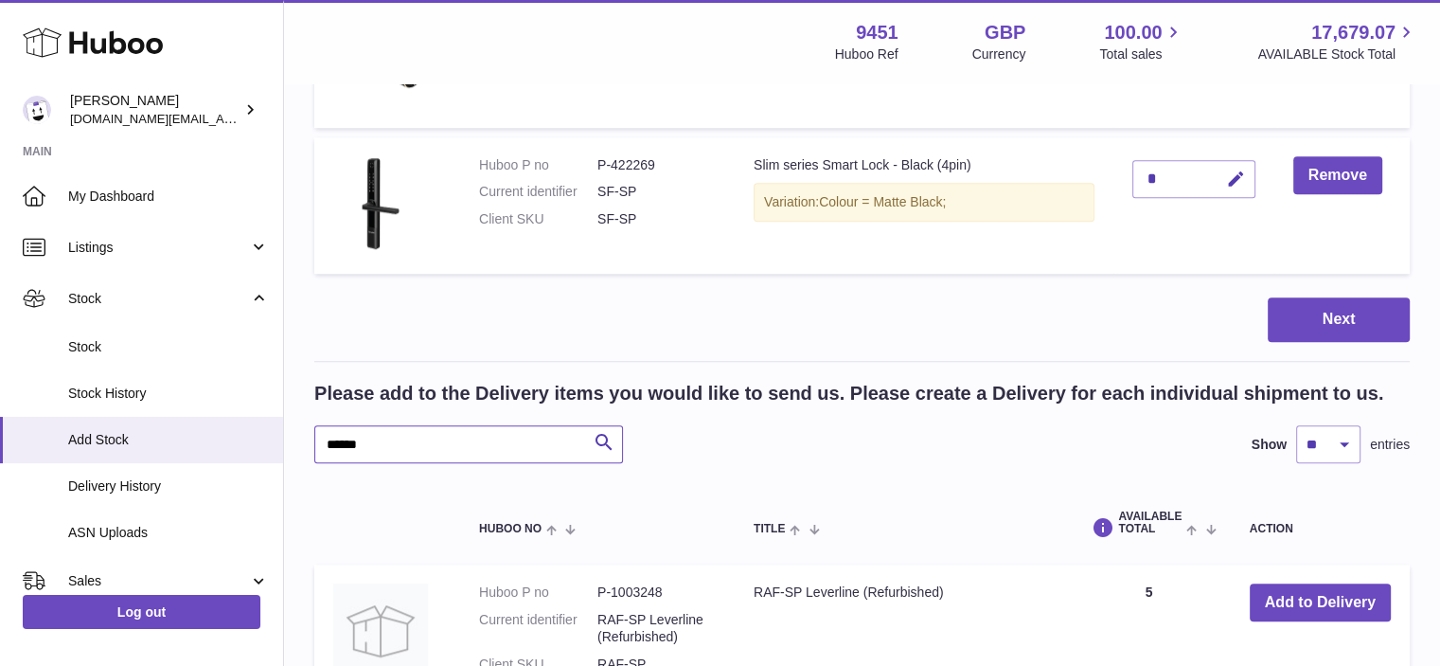
click at [339, 444] on input "******" at bounding box center [468, 444] width 309 height 38
drag, startPoint x: 341, startPoint y: 439, endPoint x: 331, endPoint y: 442, distance: 9.9
click at [331, 442] on input "******" at bounding box center [468, 444] width 309 height 38
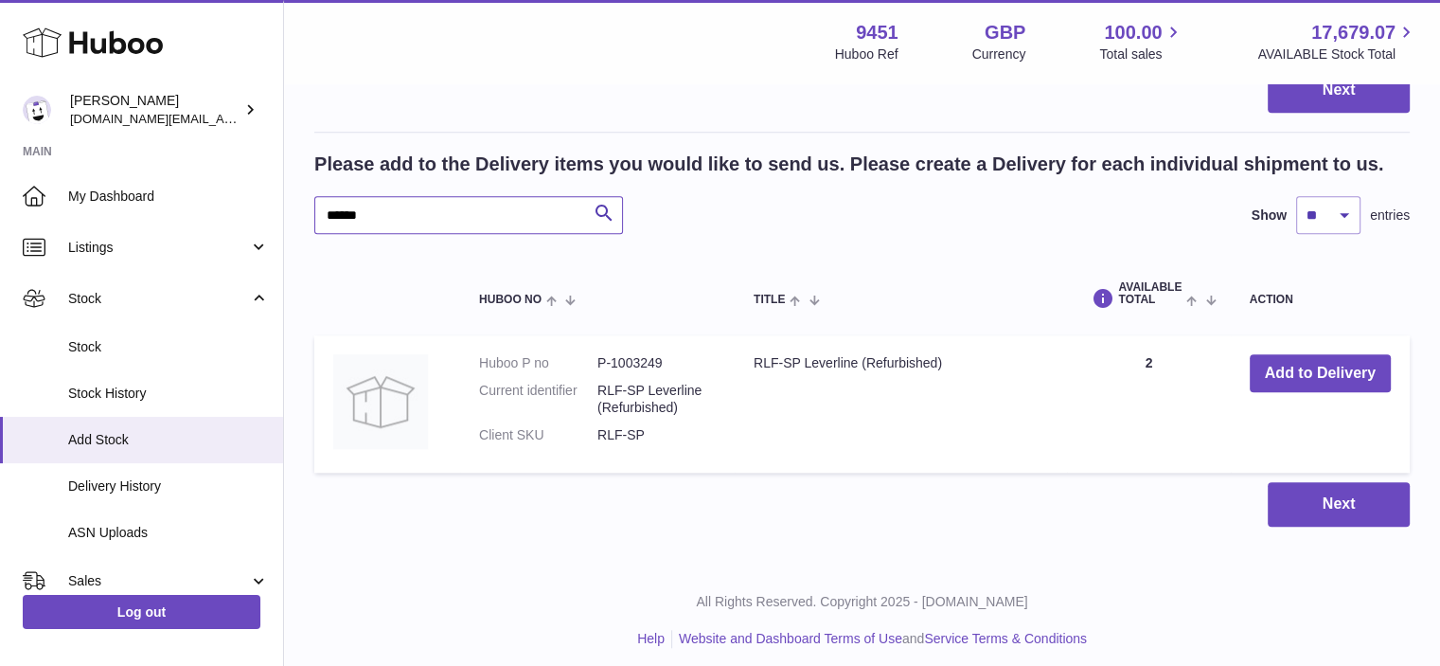
scroll to position [1706, 0]
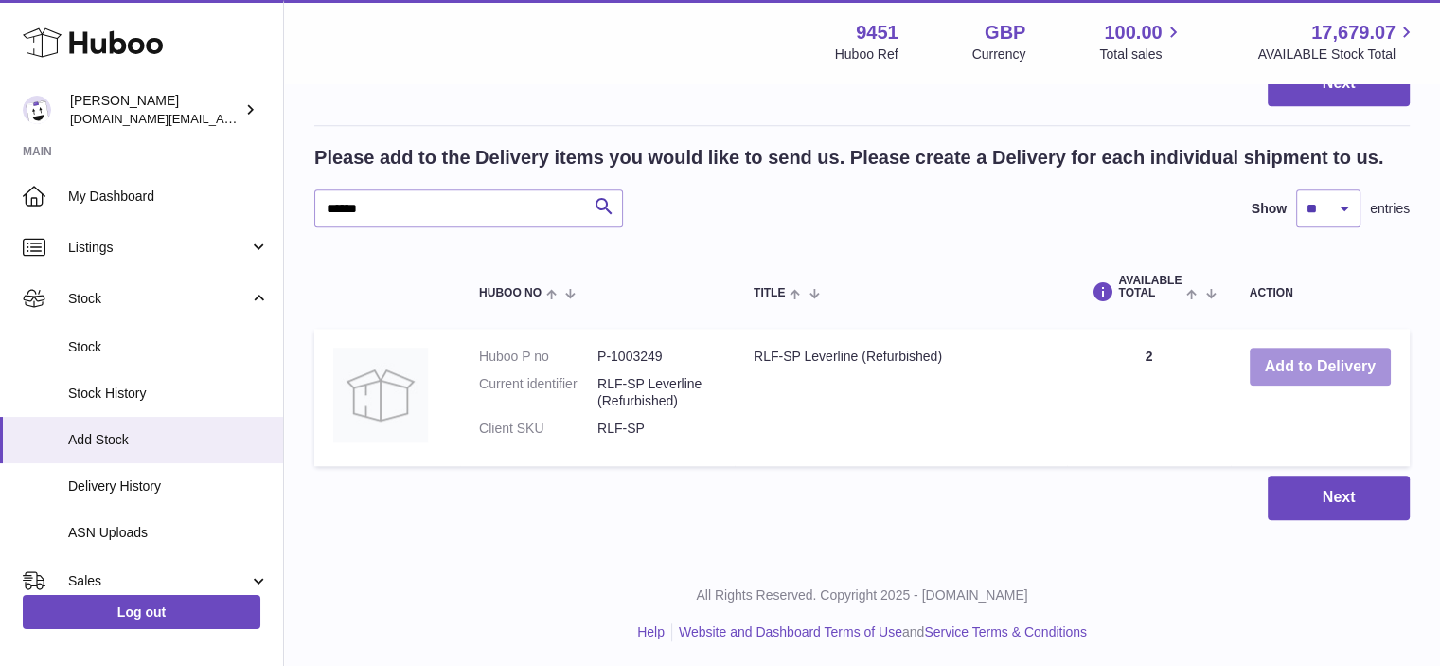
click at [1358, 364] on button "Add to Delivery" at bounding box center [1320, 366] width 141 height 39
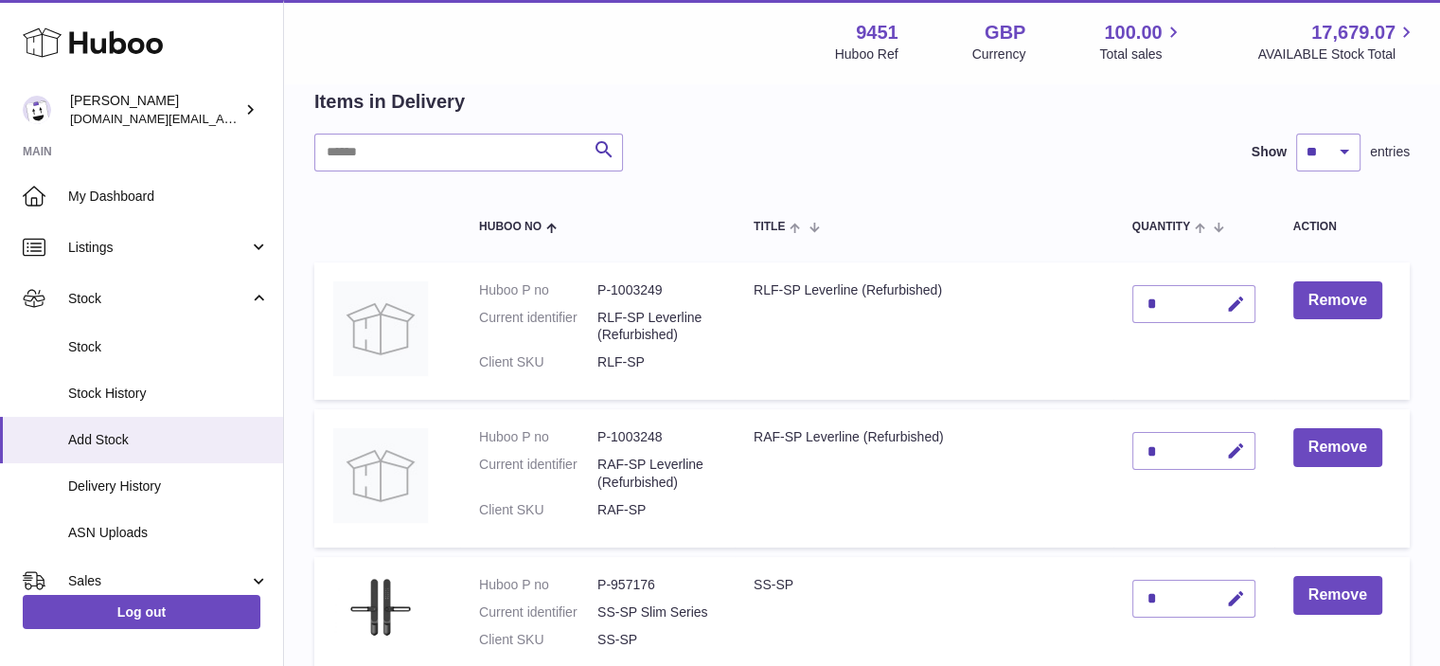
scroll to position [103, 0]
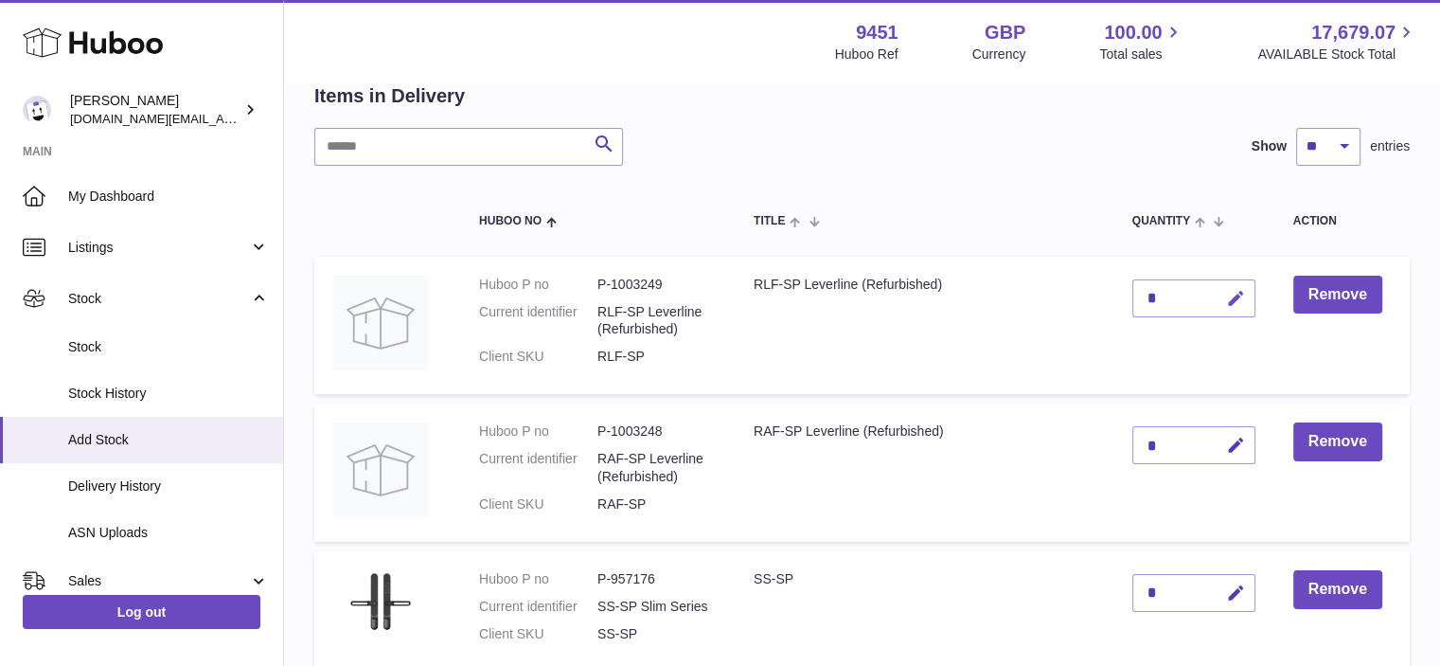
click at [1241, 296] on icon "button" at bounding box center [1236, 299] width 20 height 20
click at [1241, 296] on icon "submit" at bounding box center [1236, 298] width 17 height 17
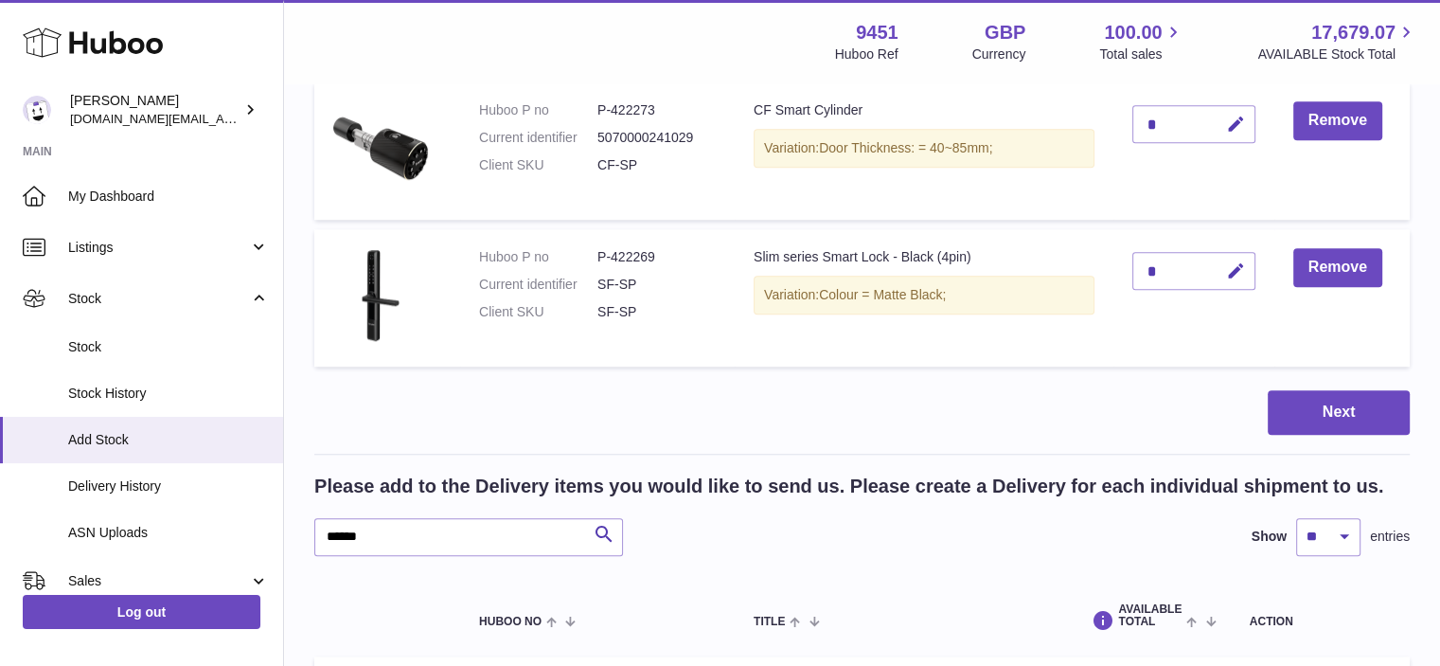
scroll to position [1555, 0]
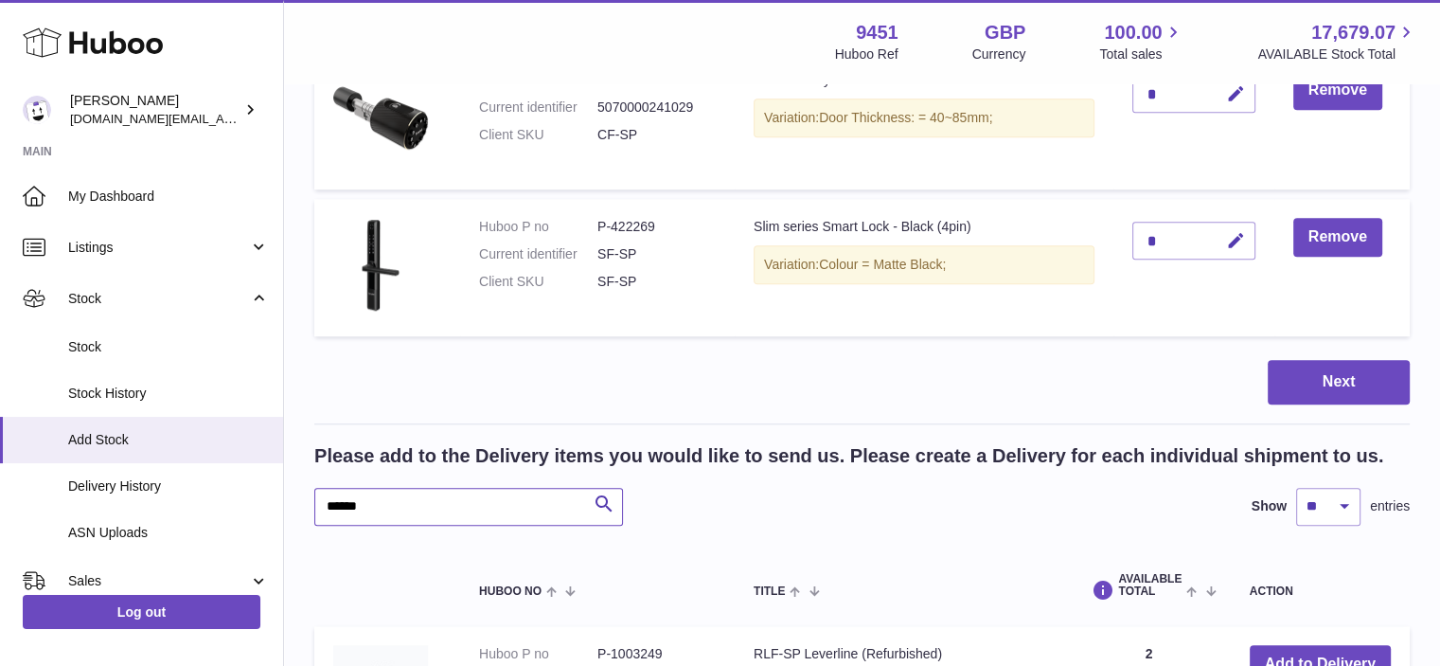
drag, startPoint x: 337, startPoint y: 501, endPoint x: 318, endPoint y: 504, distance: 19.1
click at [318, 504] on input "******" at bounding box center [468, 507] width 309 height 38
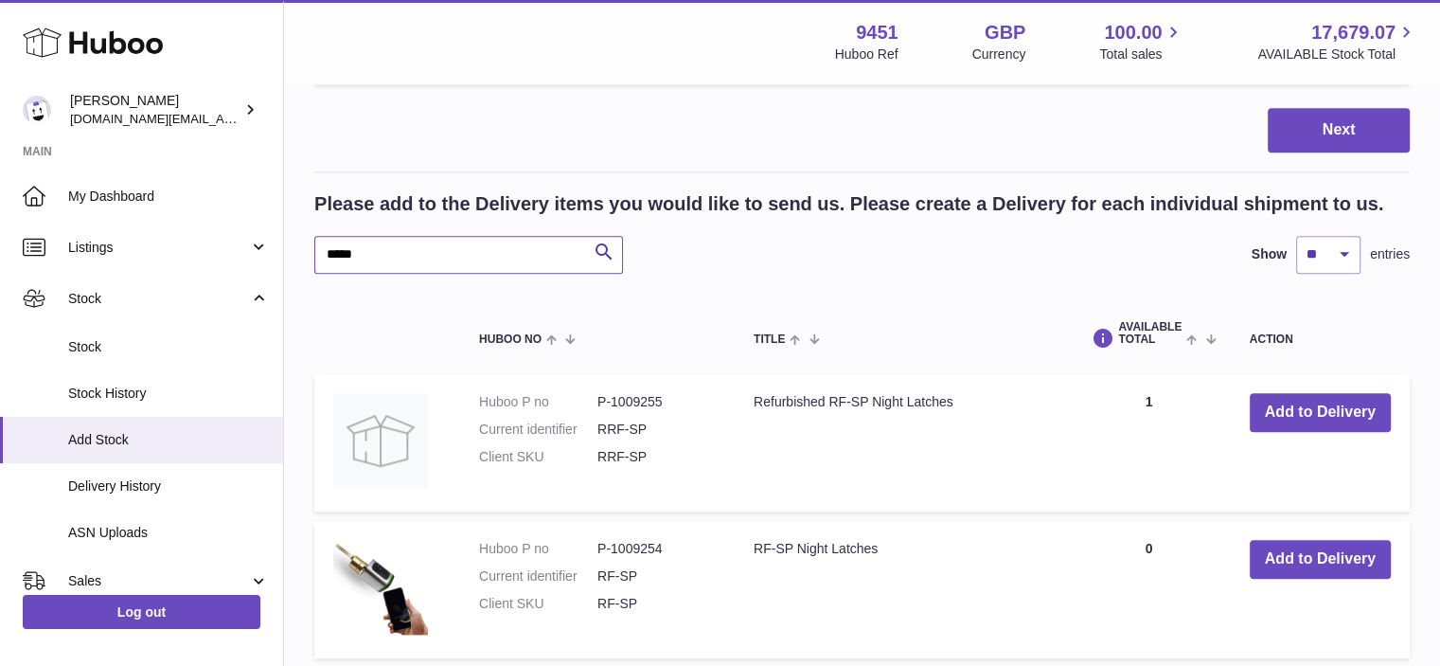
scroll to position [1968, 0]
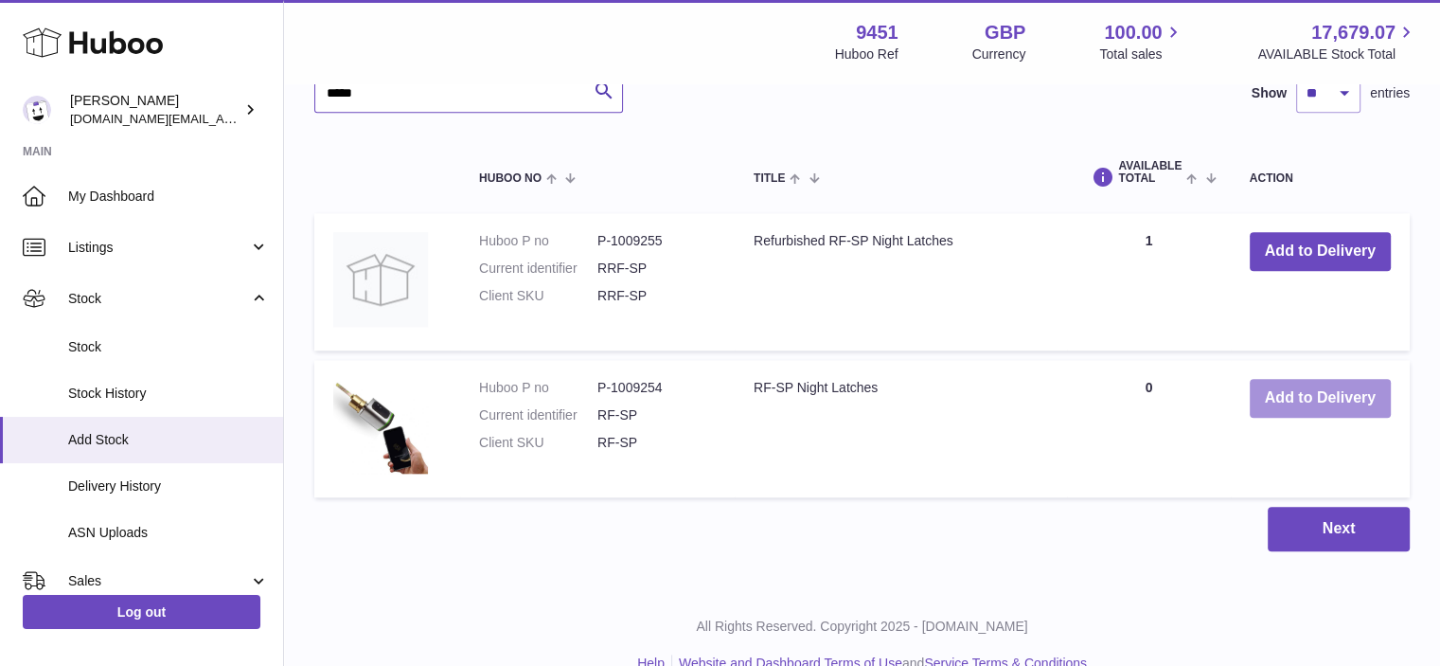
type input "*****"
click at [1342, 389] on button "Add to Delivery" at bounding box center [1320, 398] width 141 height 39
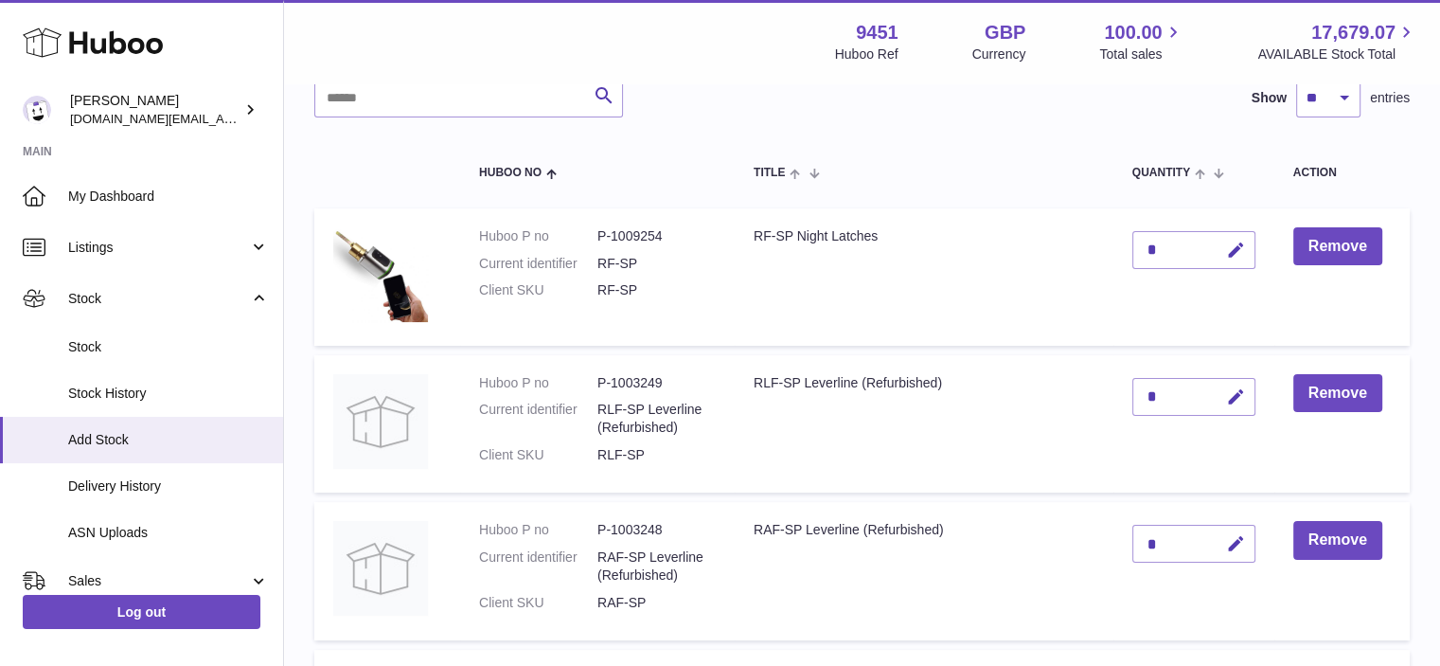
scroll to position [154, 0]
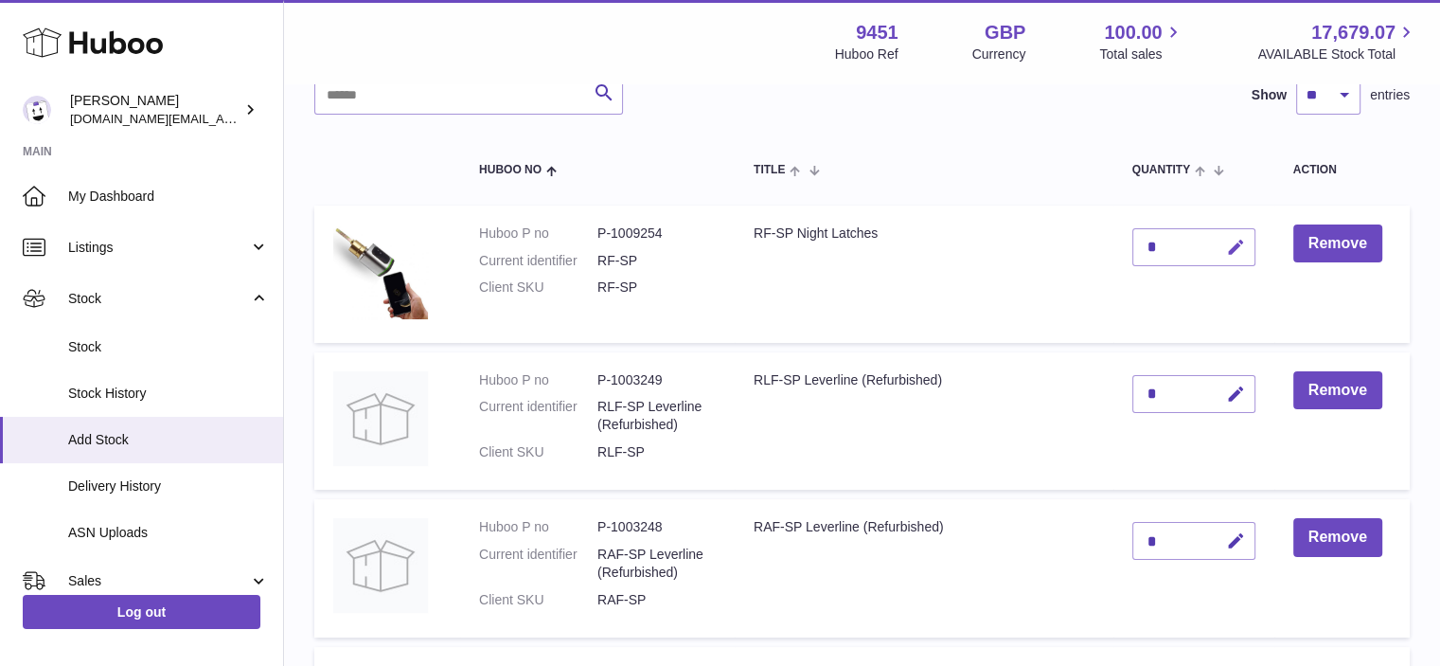
click at [1229, 241] on icon "button" at bounding box center [1236, 248] width 20 height 20
type input "*"
click at [1235, 249] on icon "submit" at bounding box center [1236, 247] width 17 height 17
click at [1351, 244] on button "Remove" at bounding box center [1337, 243] width 89 height 39
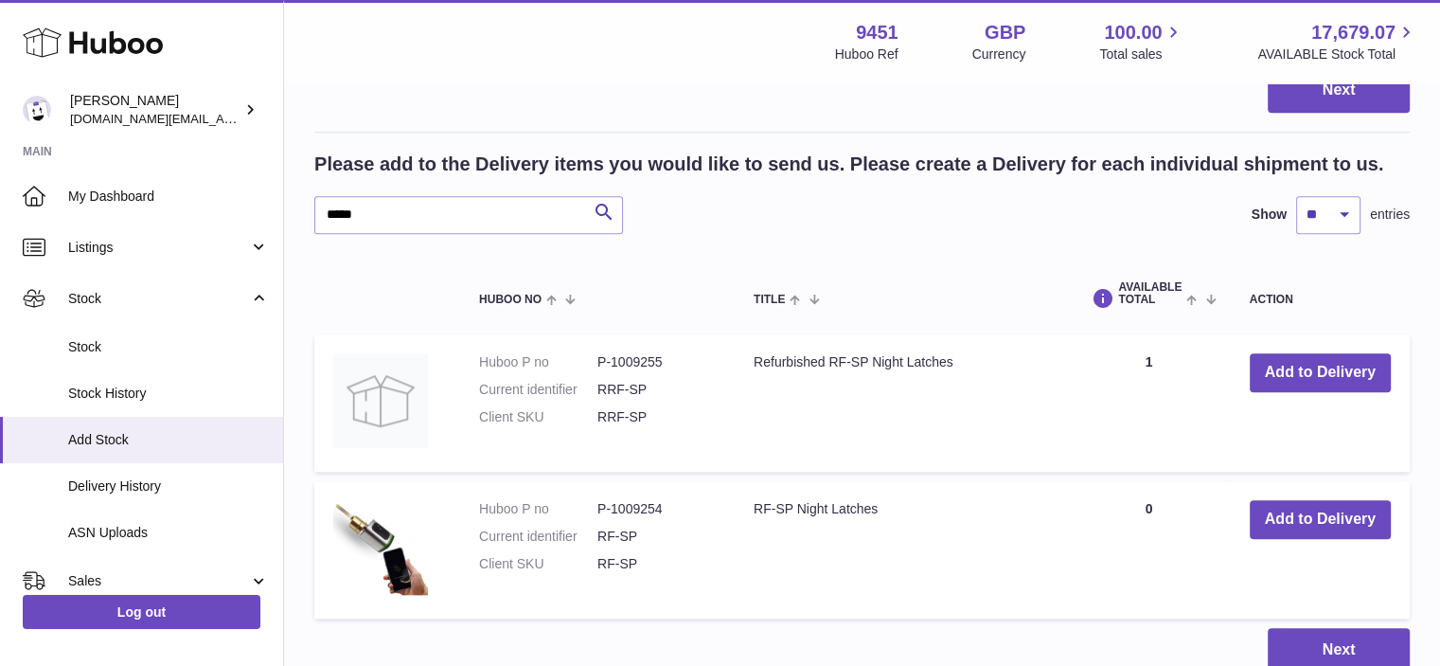
scroll to position [1844, 0]
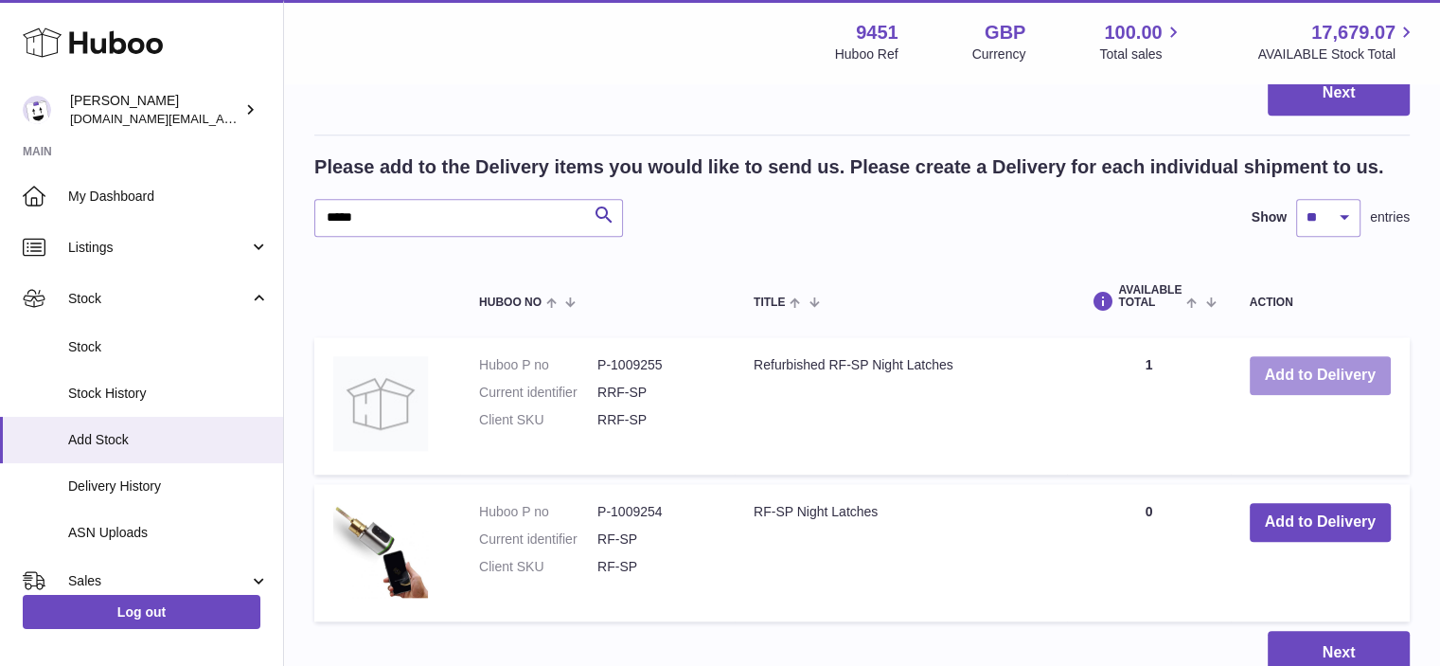
click at [1307, 385] on button "Add to Delivery" at bounding box center [1320, 375] width 141 height 39
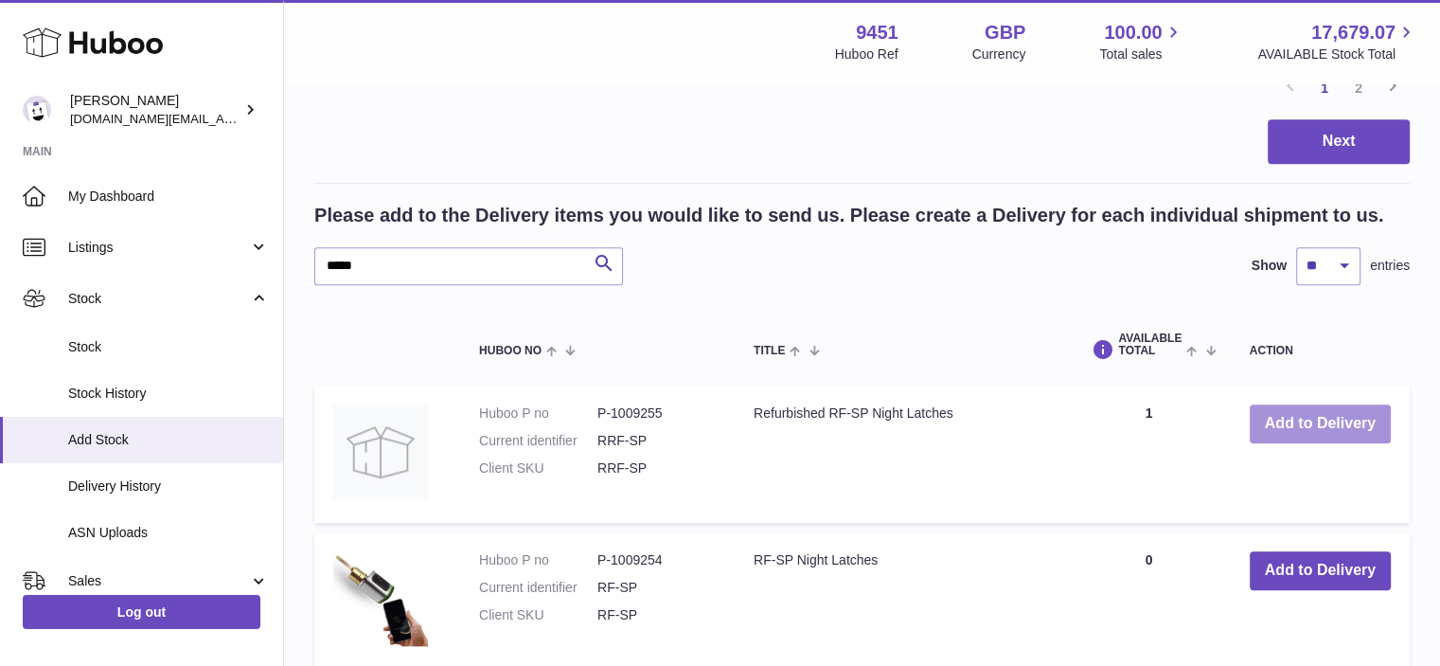
scroll to position [0, 0]
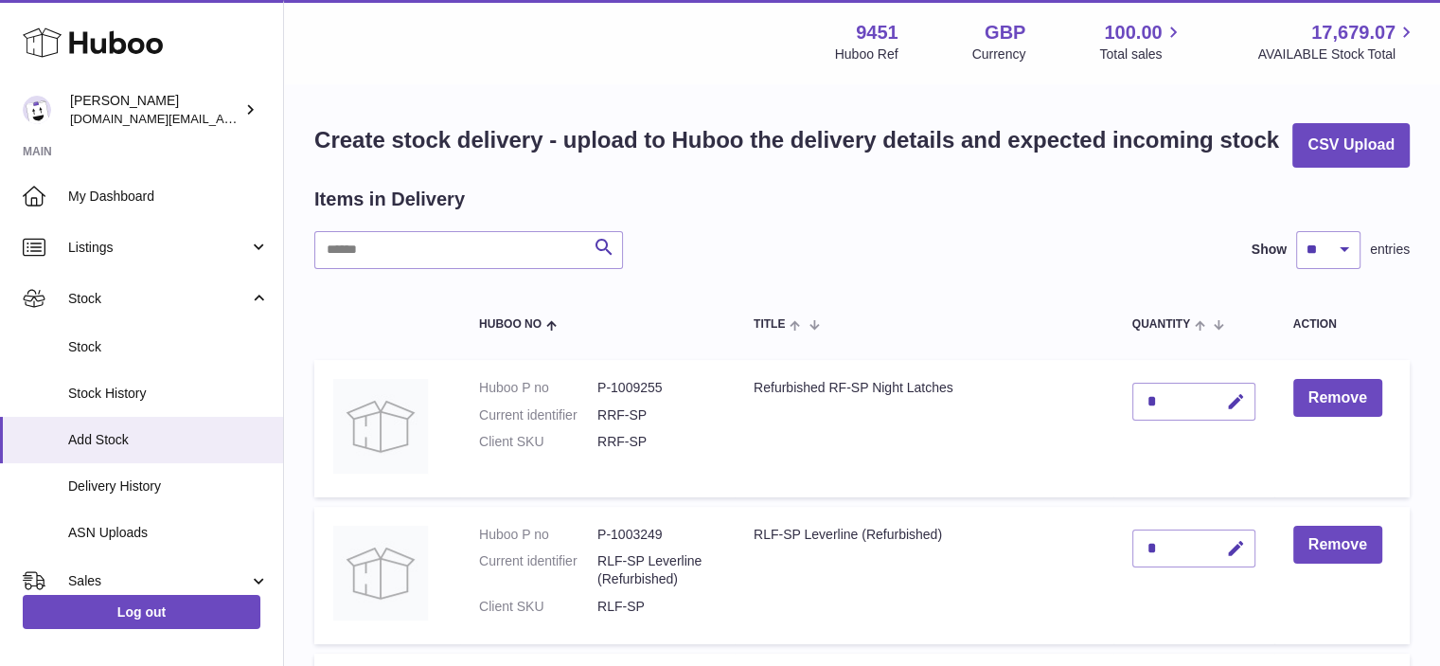
click at [1254, 404] on td "*" at bounding box center [1193, 428] width 161 height 137
click at [1237, 397] on icon "button" at bounding box center [1236, 402] width 20 height 20
drag, startPoint x: 1162, startPoint y: 399, endPoint x: 1129, endPoint y: 397, distance: 33.2
click at [1129, 397] on td "*" at bounding box center [1193, 428] width 161 height 137
type input "*"
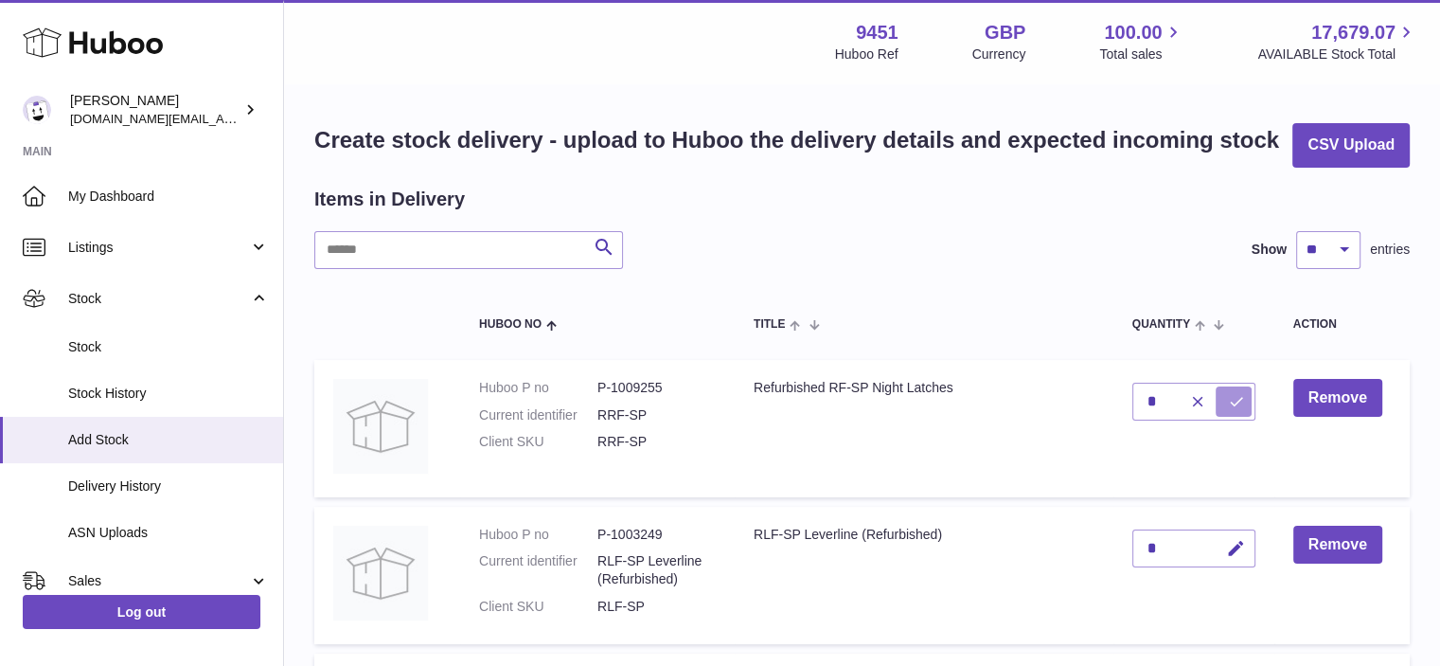
click at [1242, 405] on icon "submit" at bounding box center [1236, 401] width 17 height 17
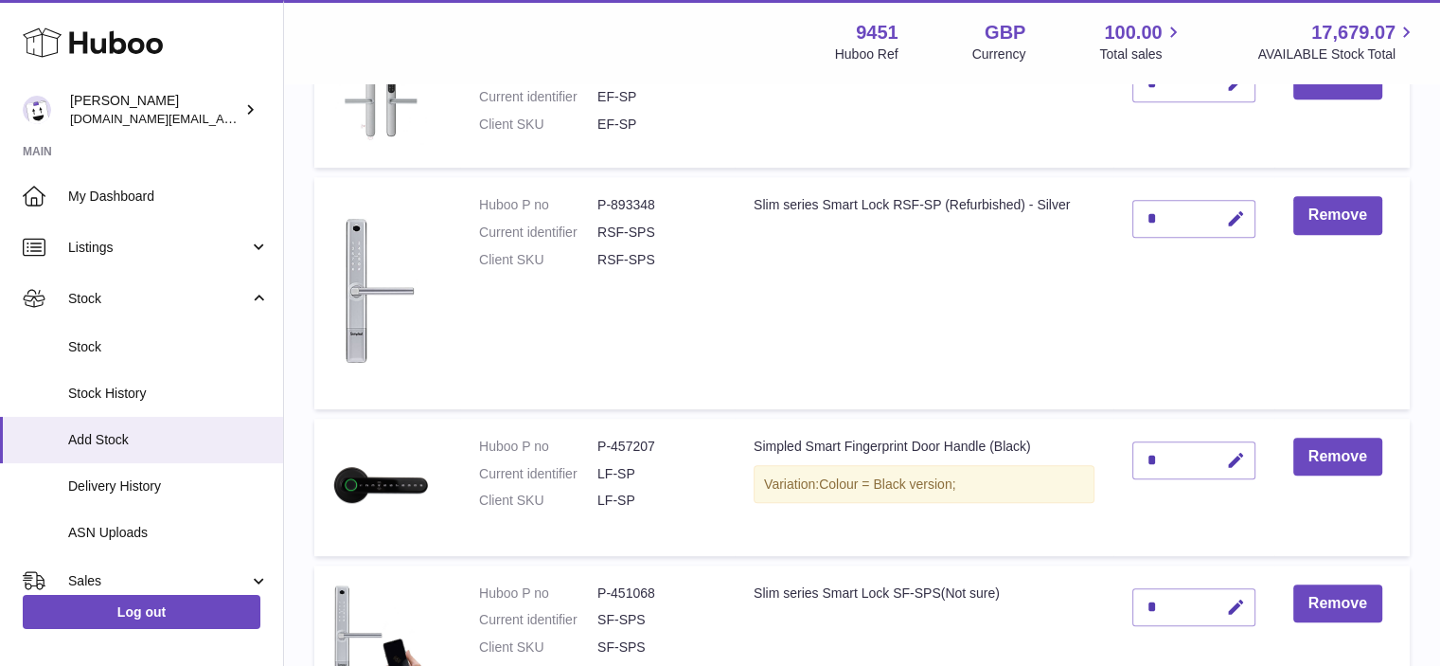
scroll to position [1042, 0]
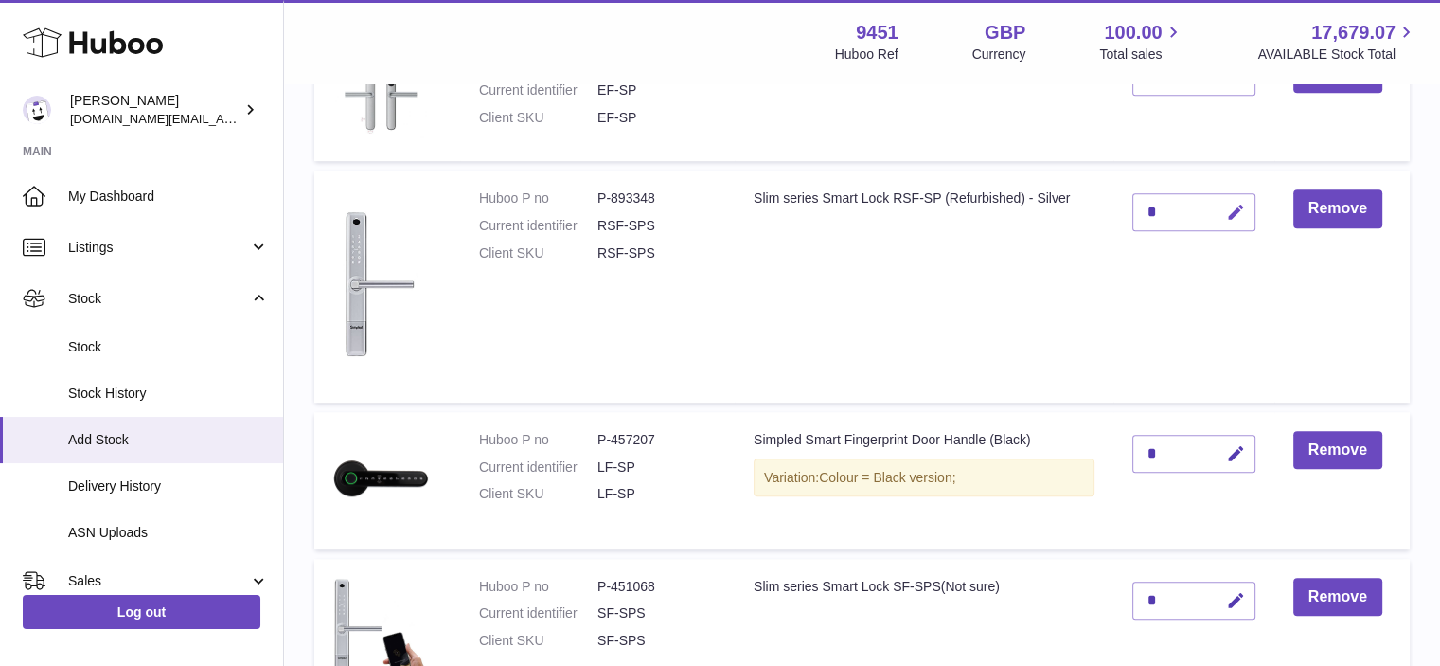
click at [1227, 207] on icon "button" at bounding box center [1236, 213] width 20 height 20
drag, startPoint x: 1178, startPoint y: 210, endPoint x: 1150, endPoint y: 211, distance: 27.5
click at [1150, 211] on div "*" at bounding box center [1193, 212] width 123 height 38
drag, startPoint x: 1161, startPoint y: 212, endPoint x: 1123, endPoint y: 215, distance: 38.0
click at [1123, 215] on td "*" at bounding box center [1193, 286] width 161 height 232
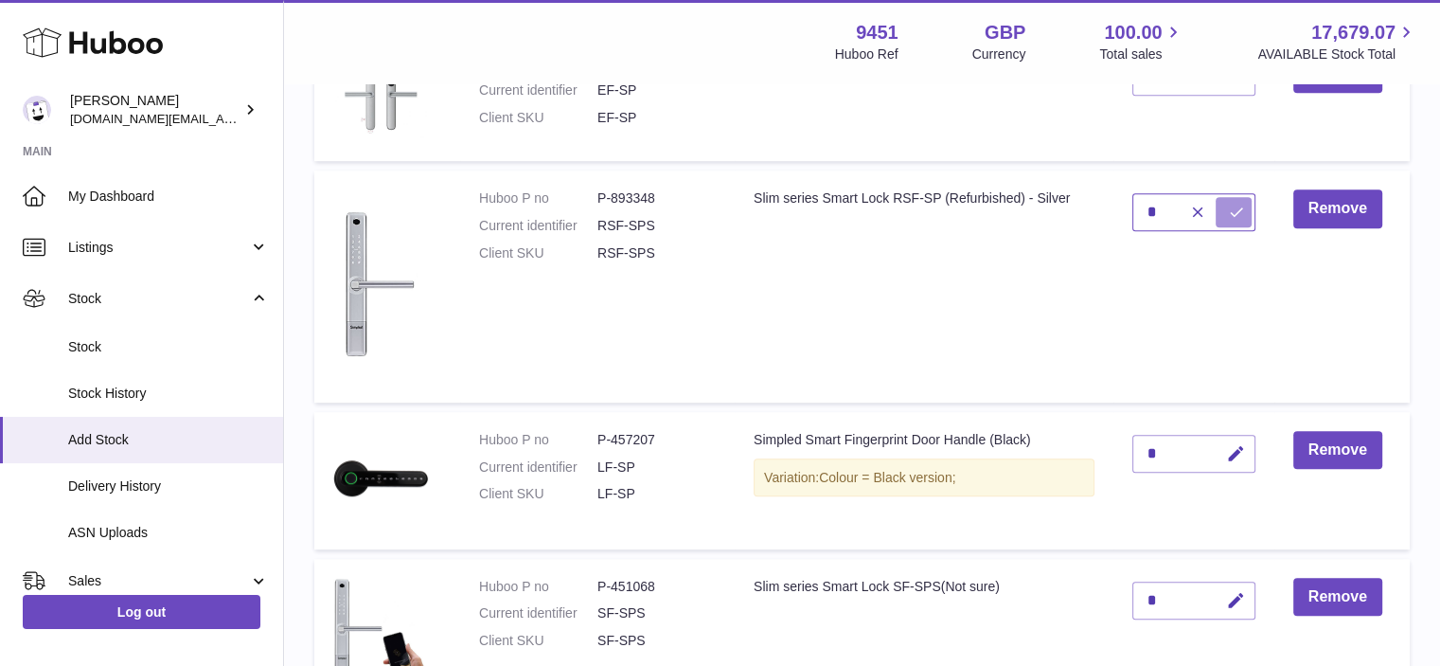
type input "*"
click at [1238, 215] on icon "submit" at bounding box center [1236, 212] width 17 height 17
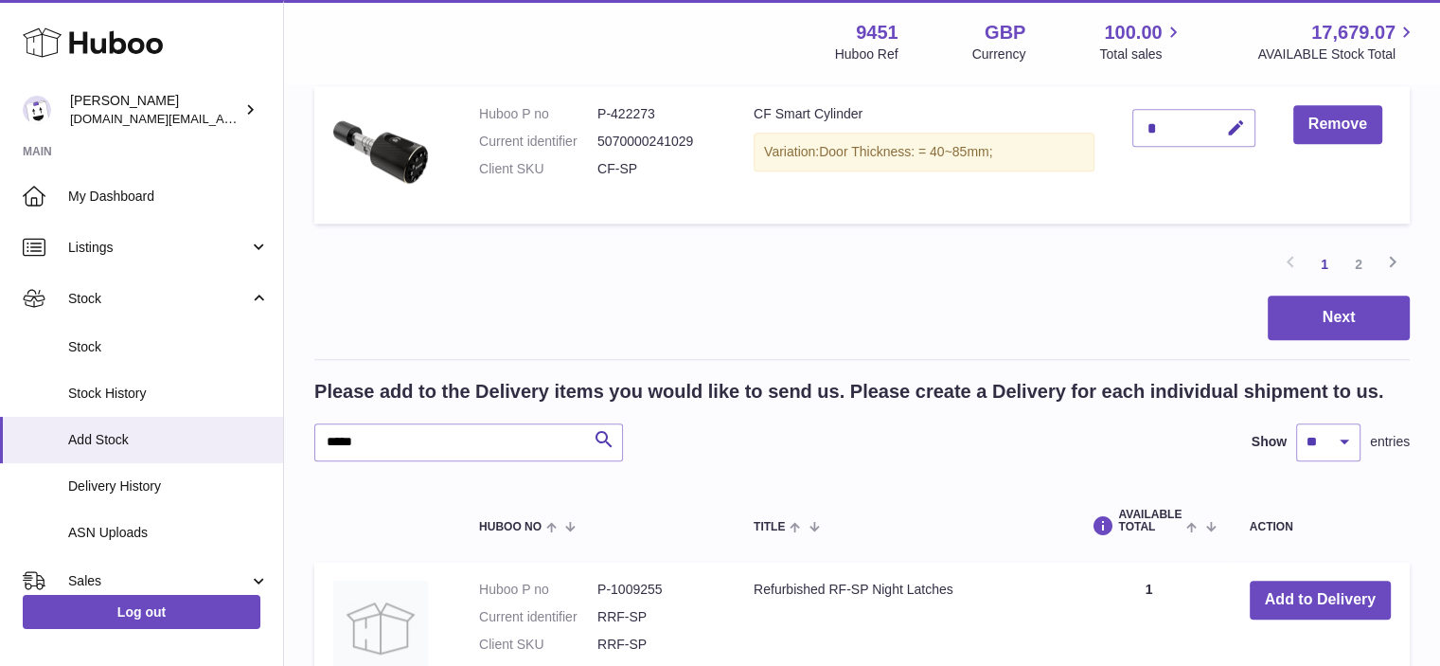
scroll to position [1733, 0]
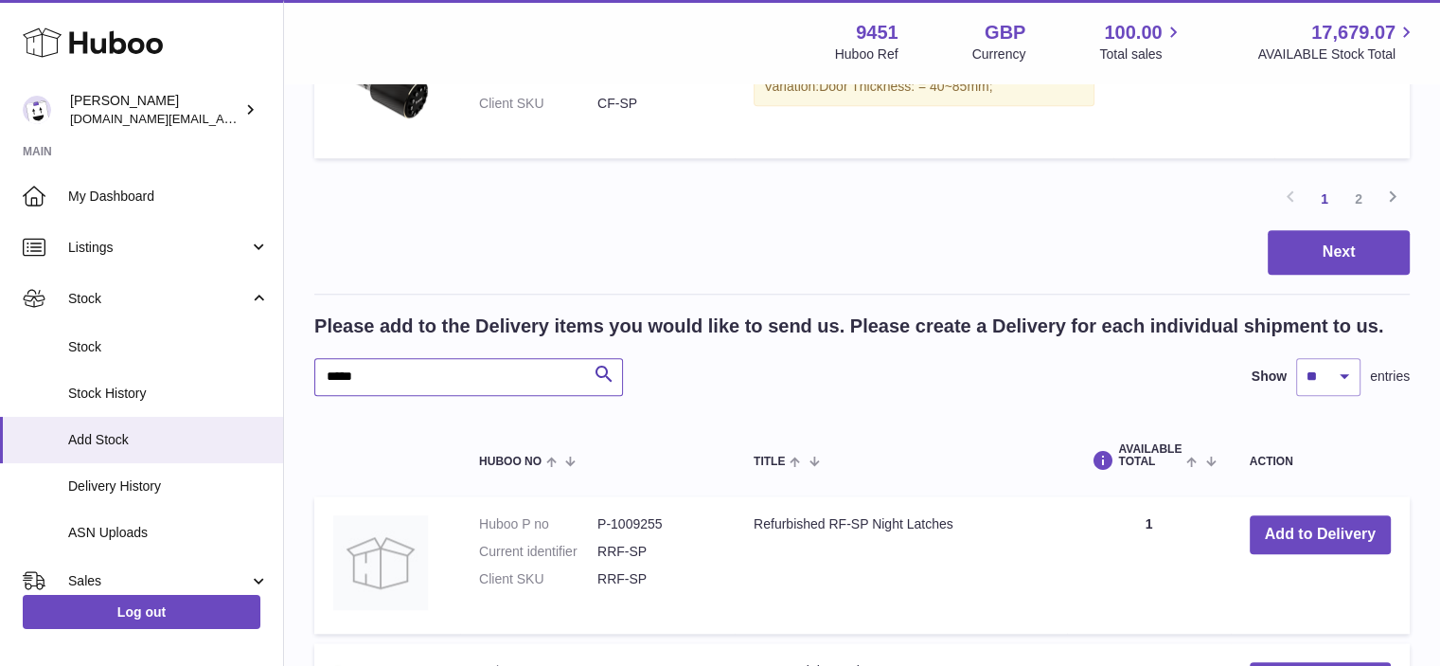
drag, startPoint x: 382, startPoint y: 372, endPoint x: 295, endPoint y: 393, distance: 88.6
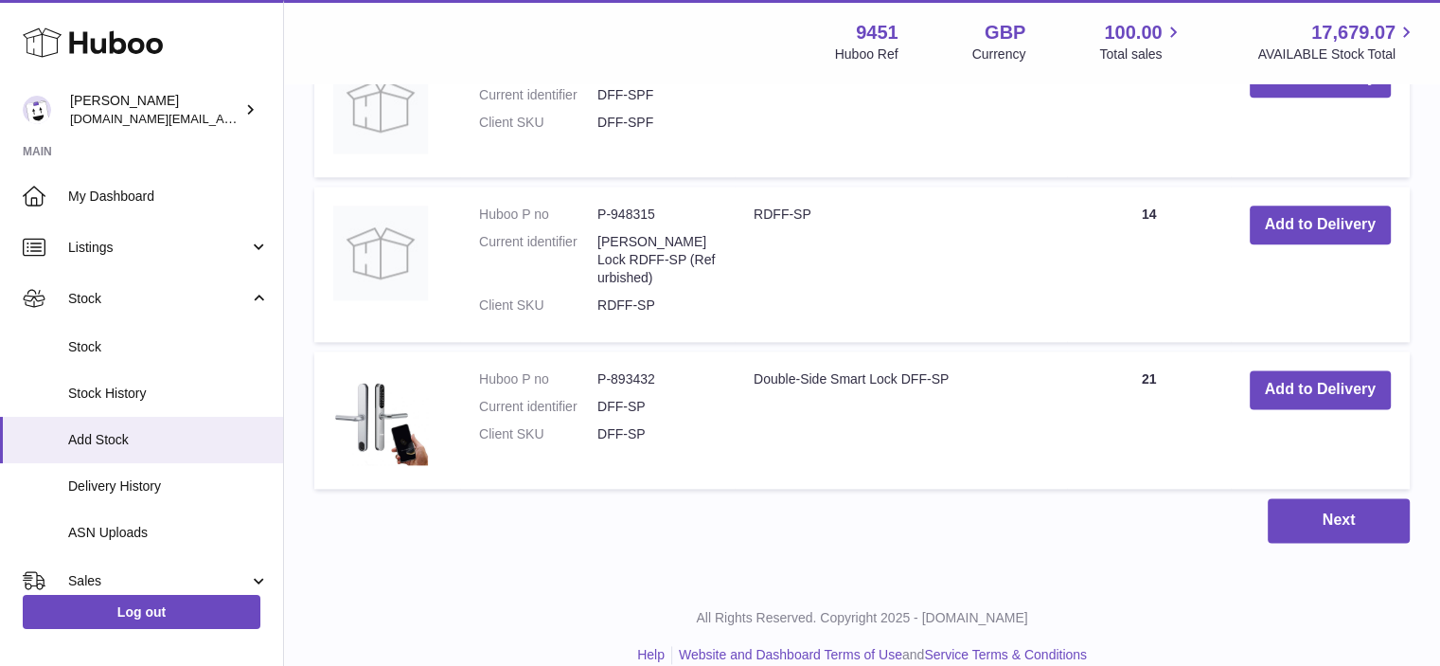
scroll to position [2359, 0]
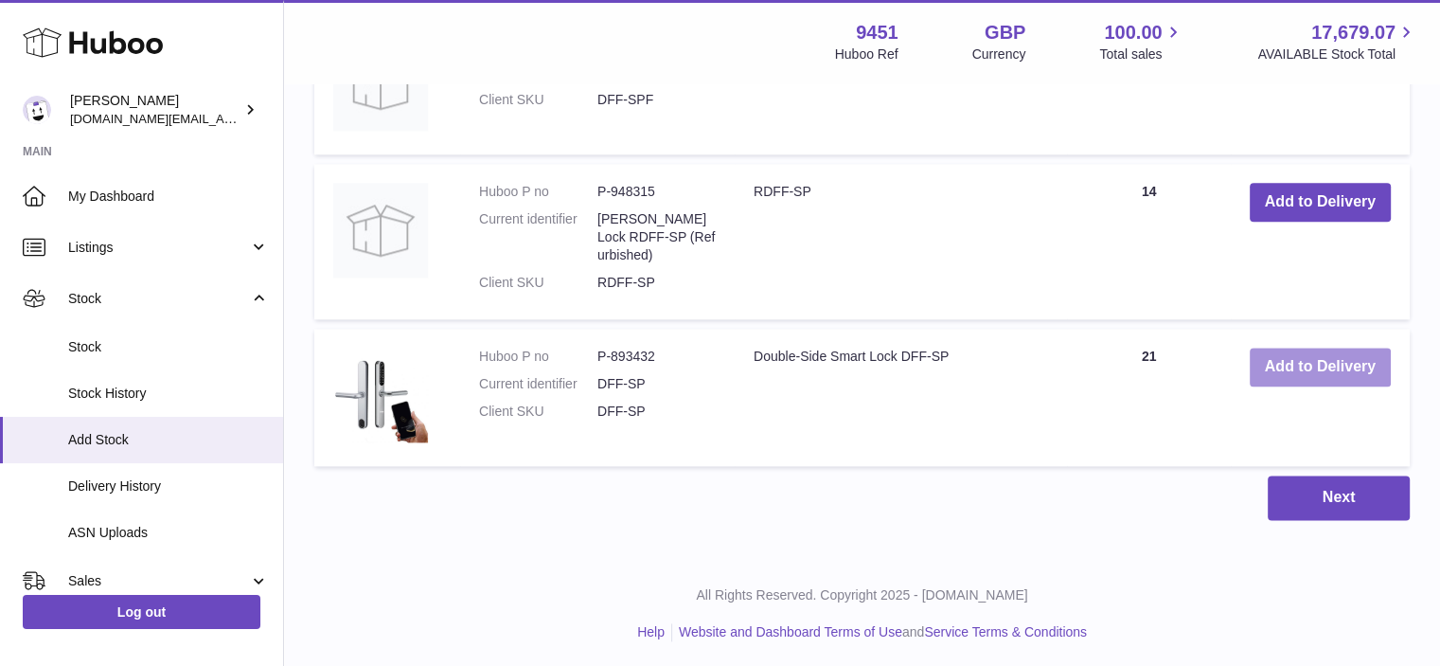
click at [1333, 371] on button "Add to Delivery" at bounding box center [1320, 366] width 141 height 39
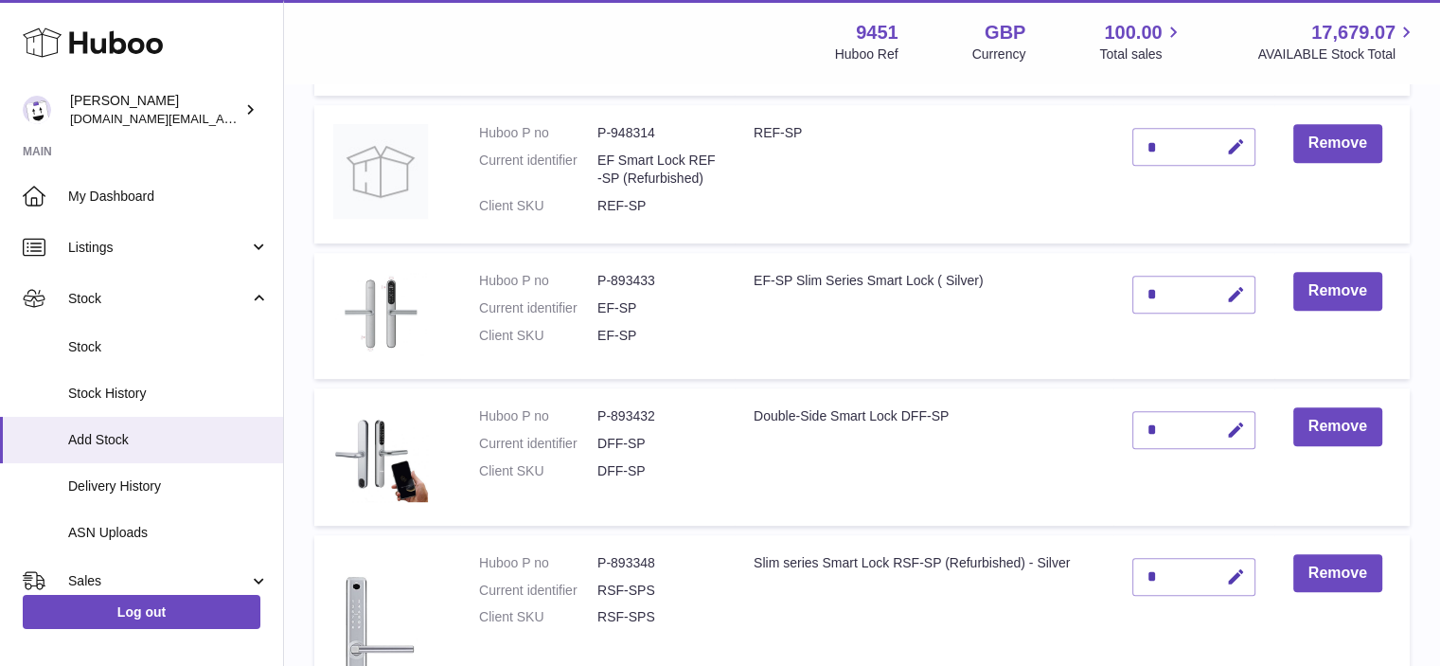
scroll to position [828, 0]
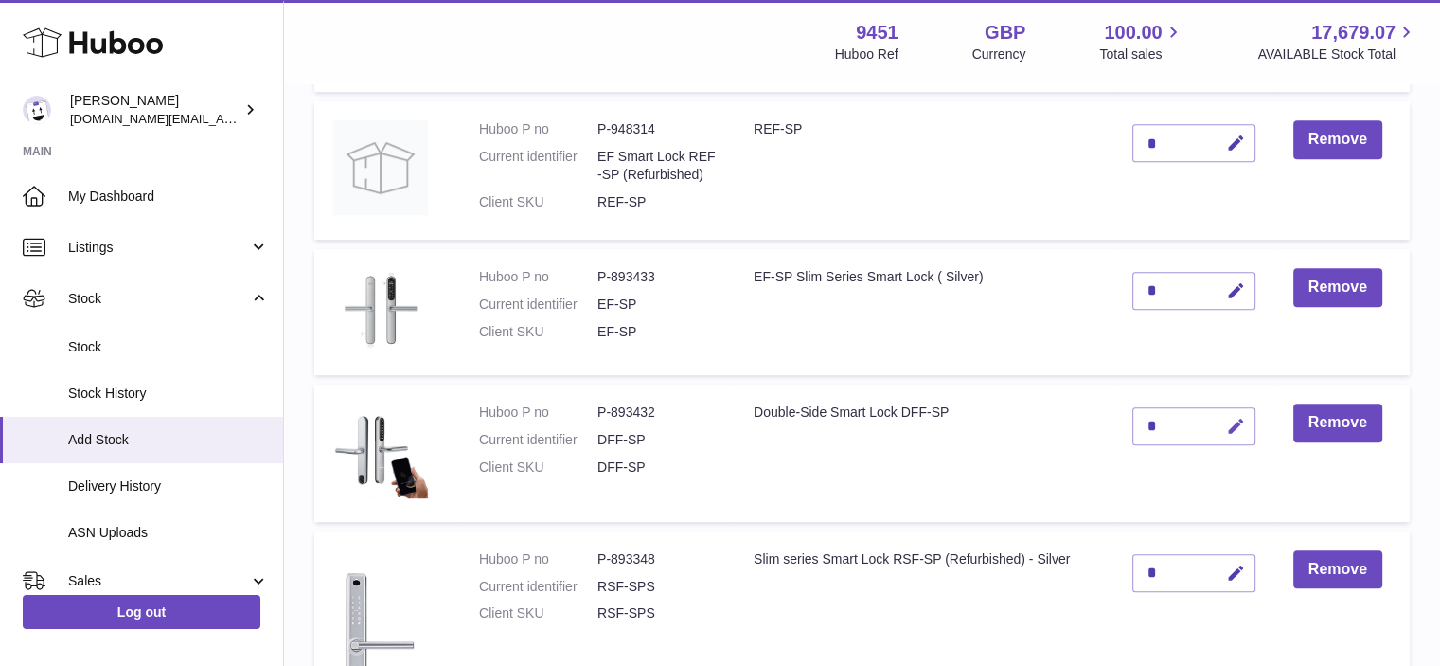
click at [1235, 427] on icon "button" at bounding box center [1236, 427] width 20 height 20
click at [1245, 423] on button "submit" at bounding box center [1234, 426] width 36 height 30
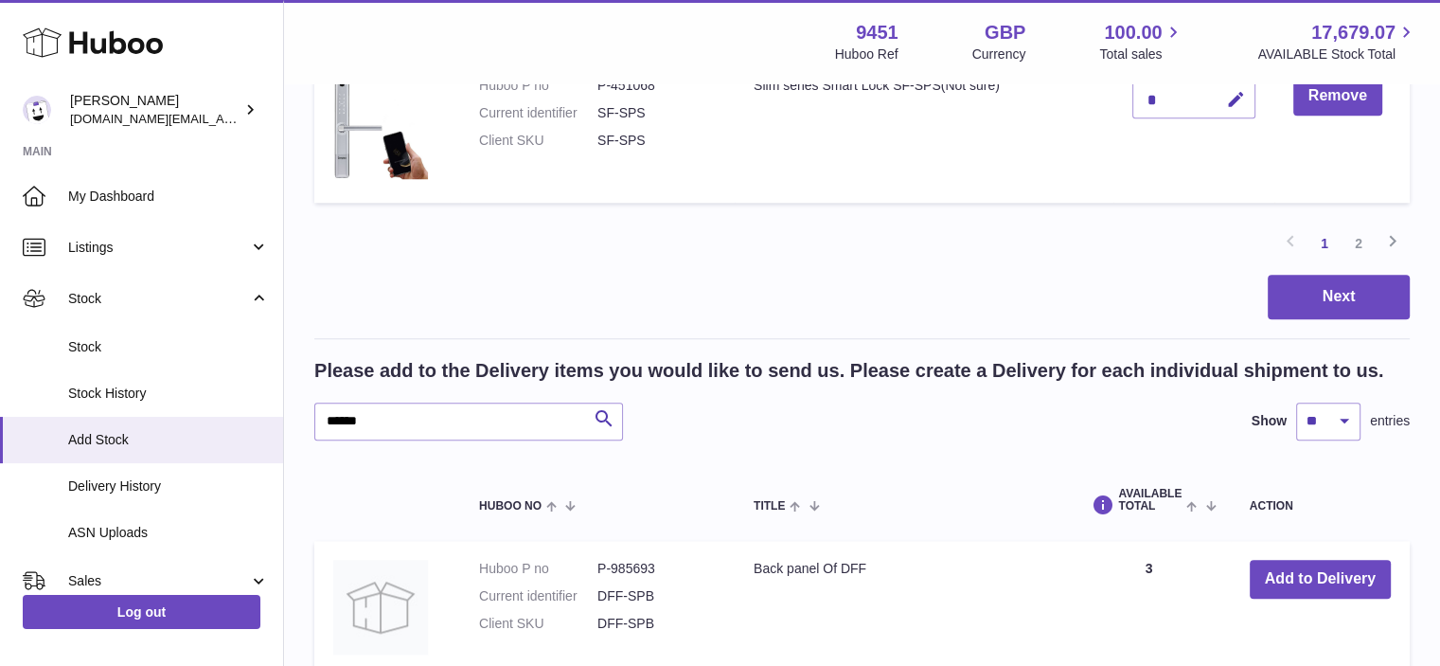
scroll to position [1700, 0]
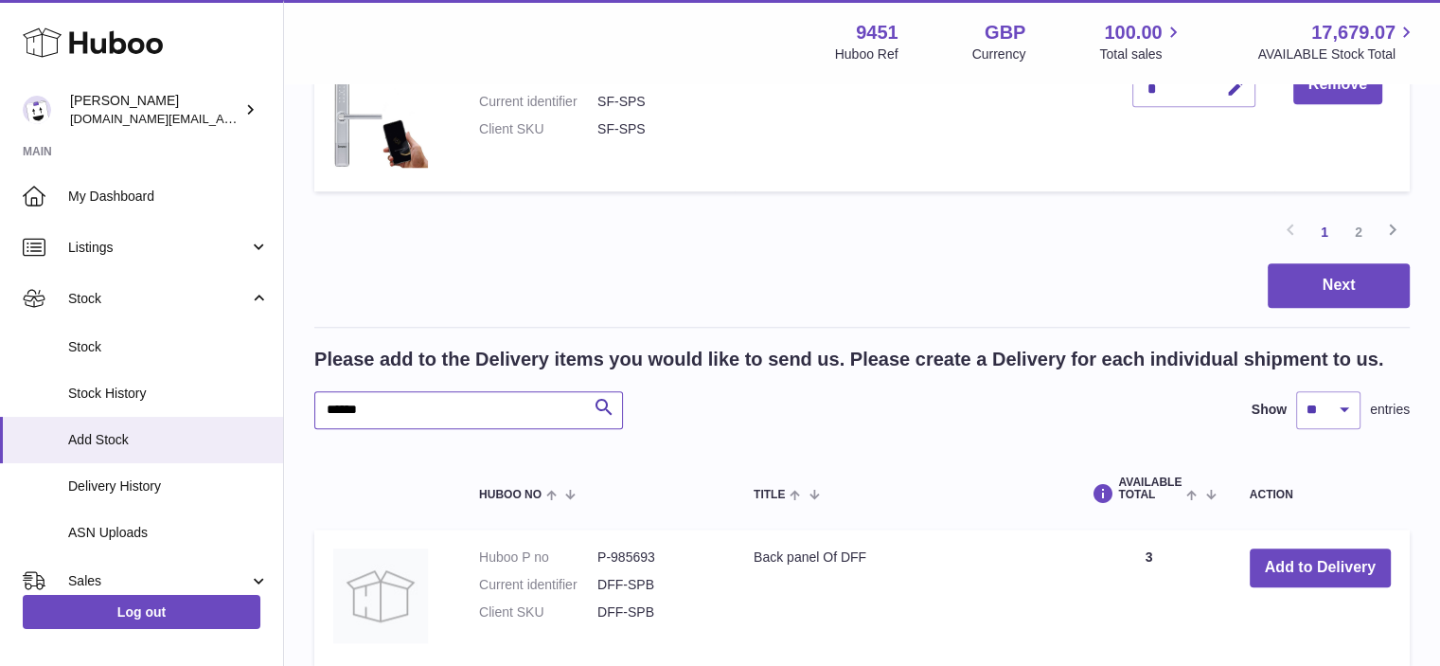
drag, startPoint x: 342, startPoint y: 408, endPoint x: 304, endPoint y: 409, distance: 37.9
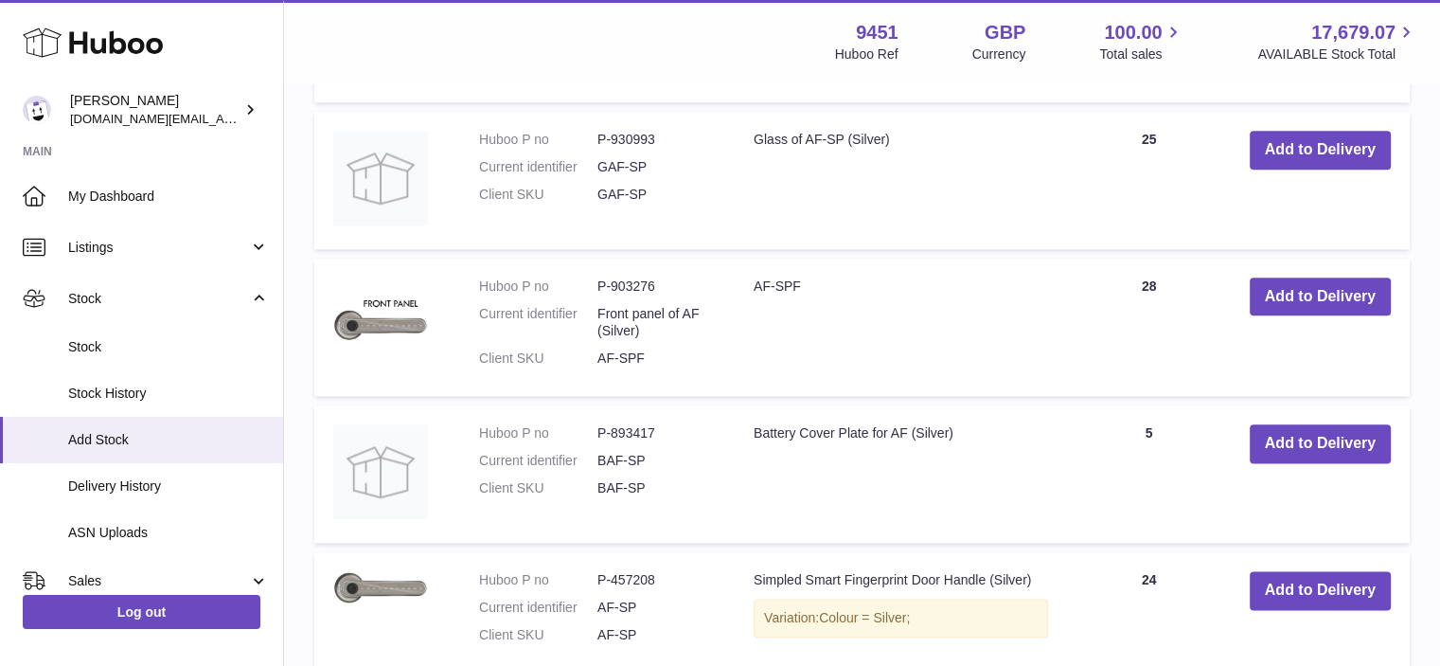
scroll to position [2470, 0]
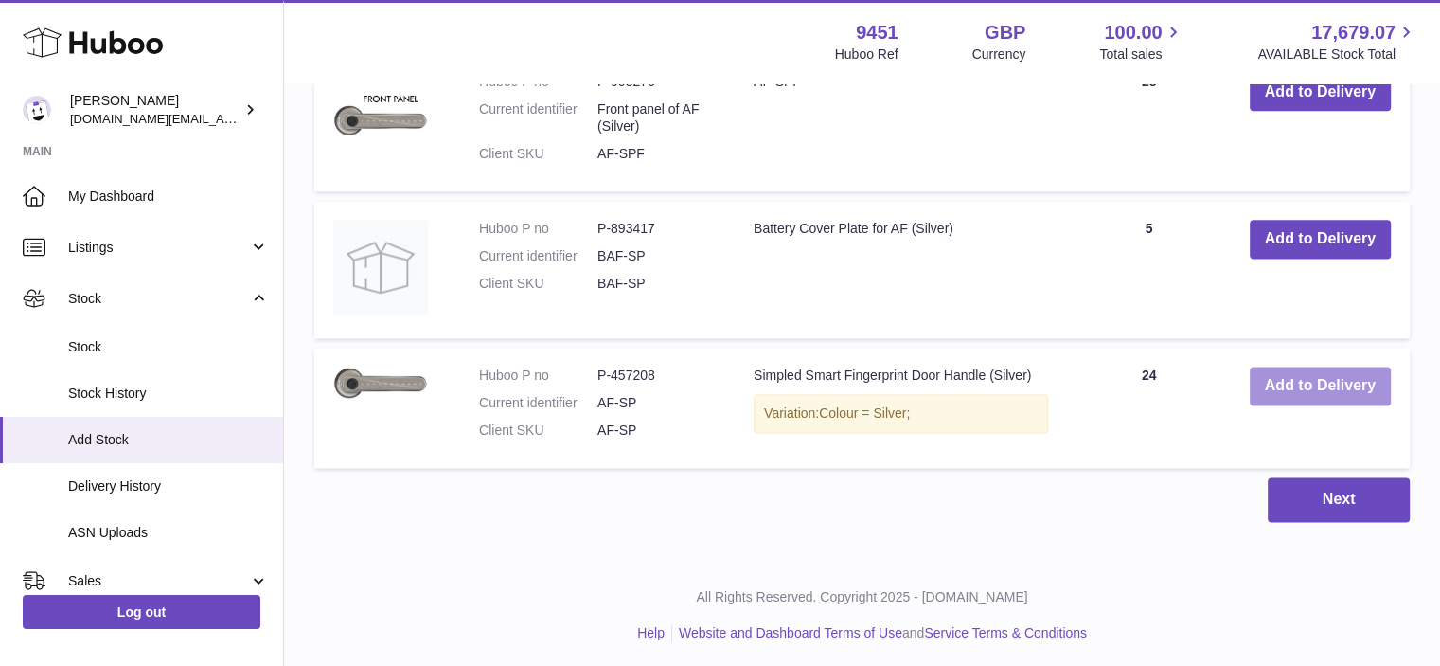
type input "*****"
click at [1333, 393] on button "Add to Delivery" at bounding box center [1320, 385] width 141 height 39
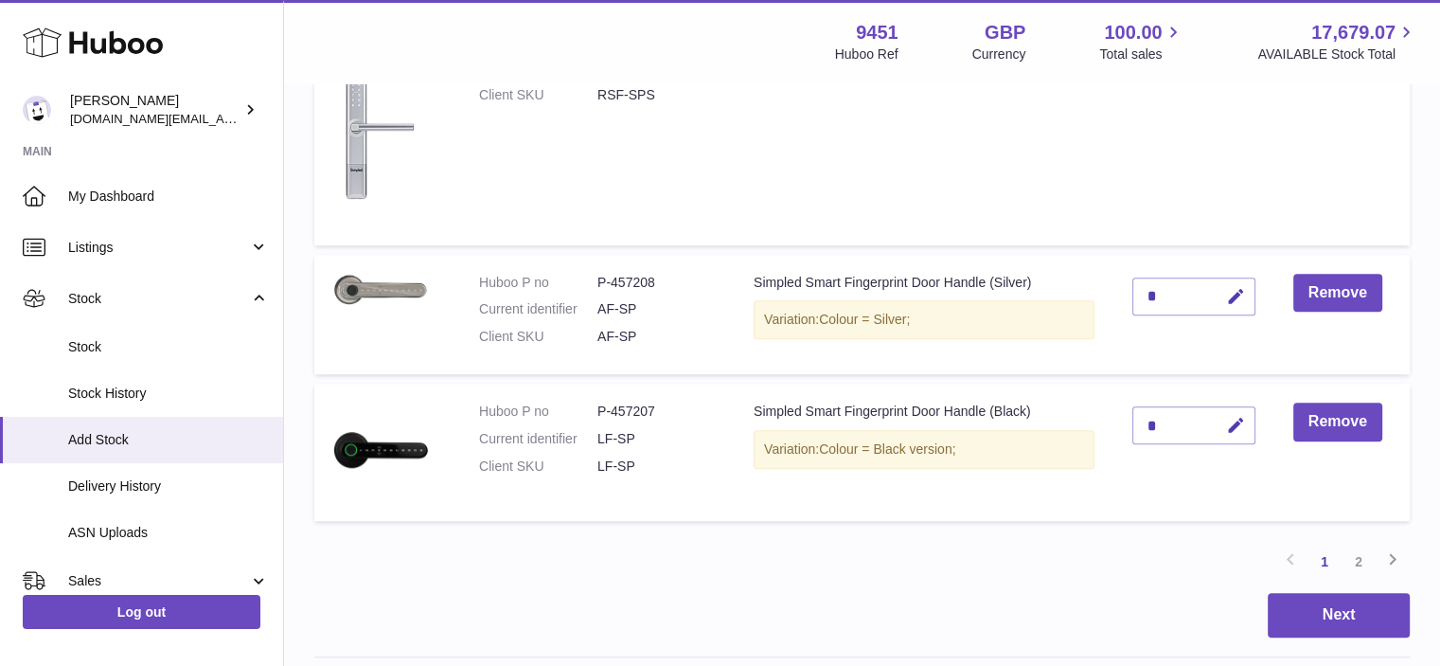
scroll to position [1350, 0]
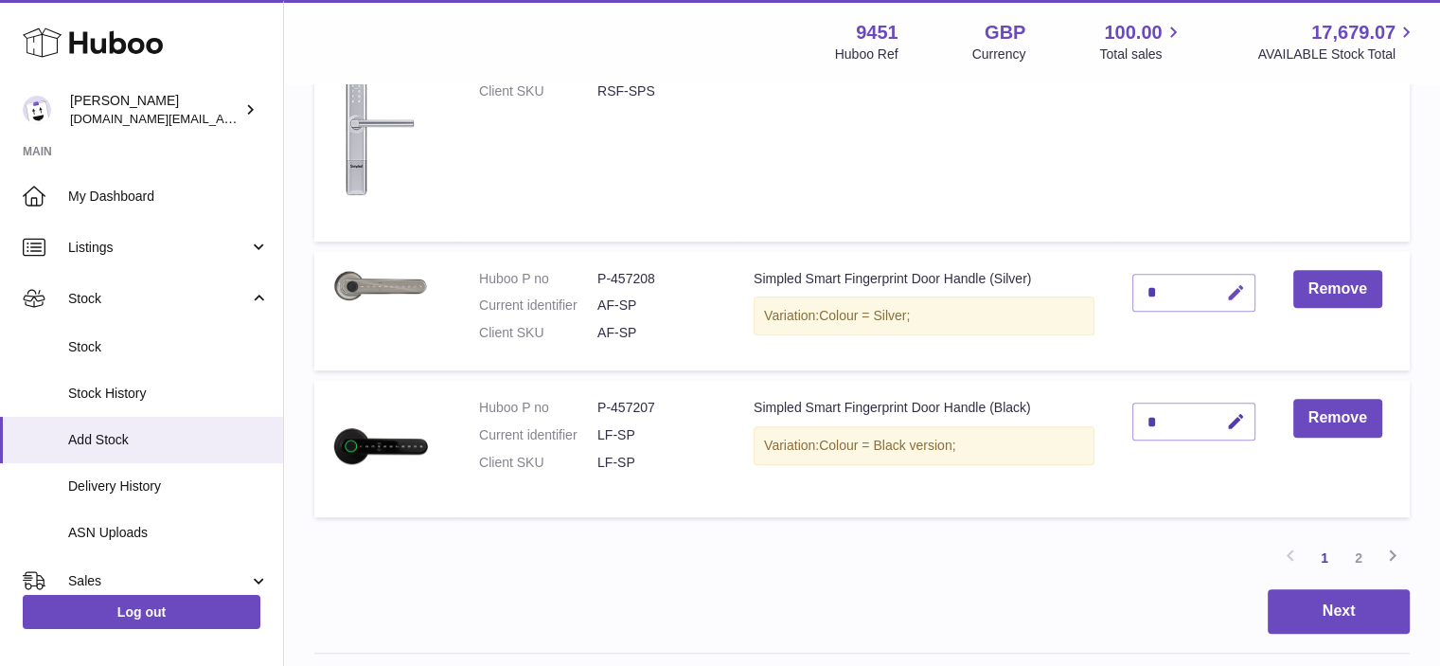
click at [1238, 287] on icon "button" at bounding box center [1236, 293] width 20 height 20
click at [1235, 287] on icon "submit" at bounding box center [1236, 292] width 17 height 17
click at [1354, 552] on link "2" at bounding box center [1358, 558] width 34 height 34
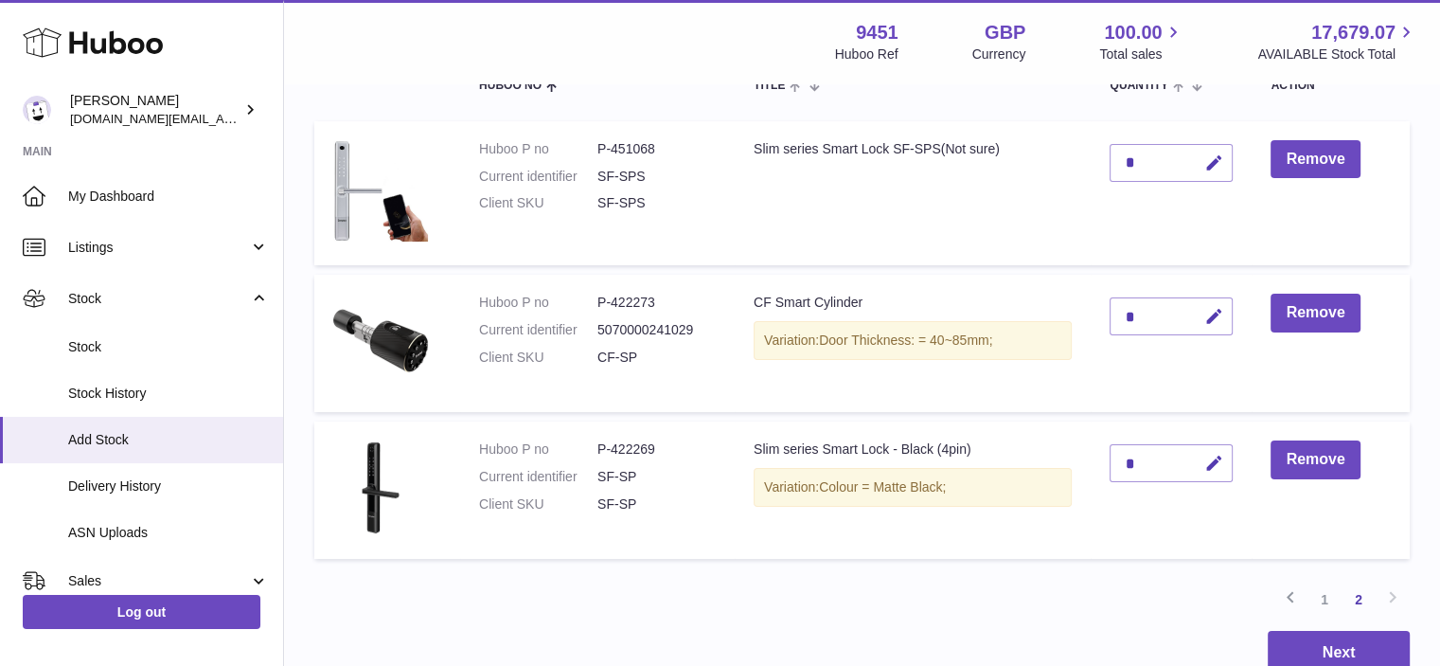
scroll to position [257, 0]
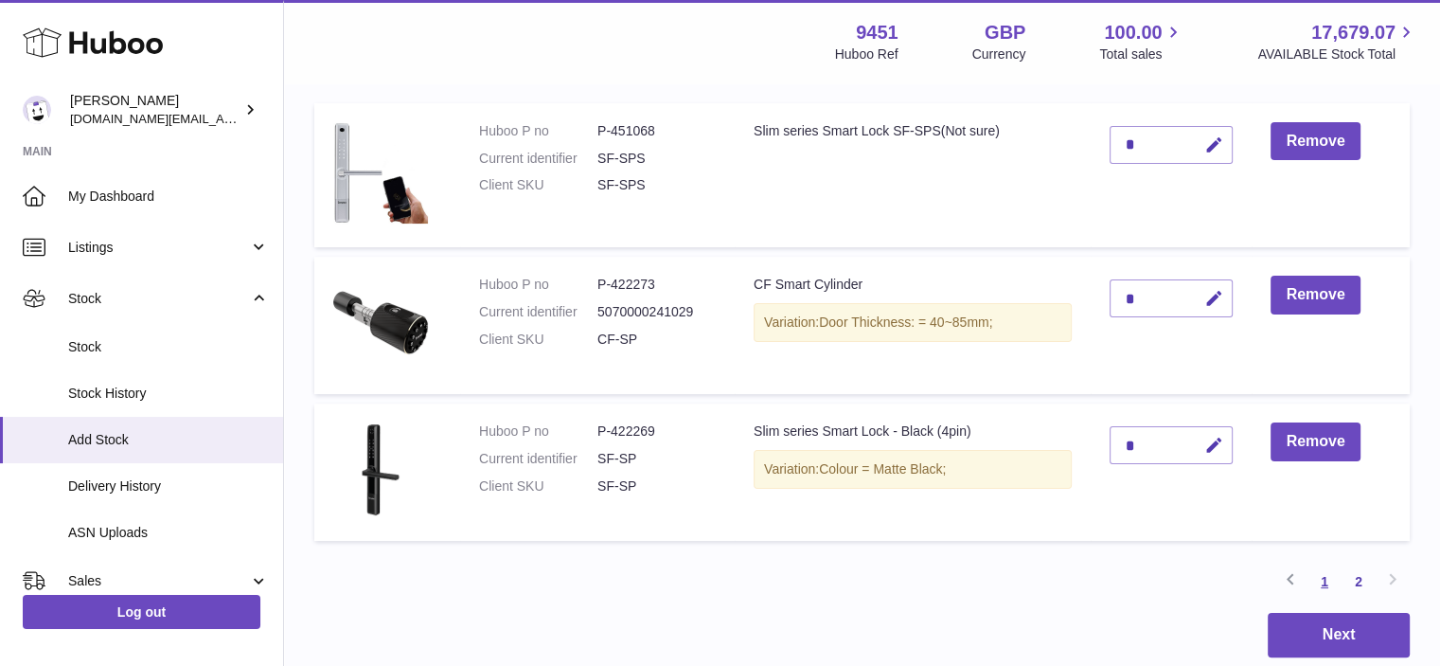
click at [1325, 585] on link "1" at bounding box center [1324, 581] width 34 height 34
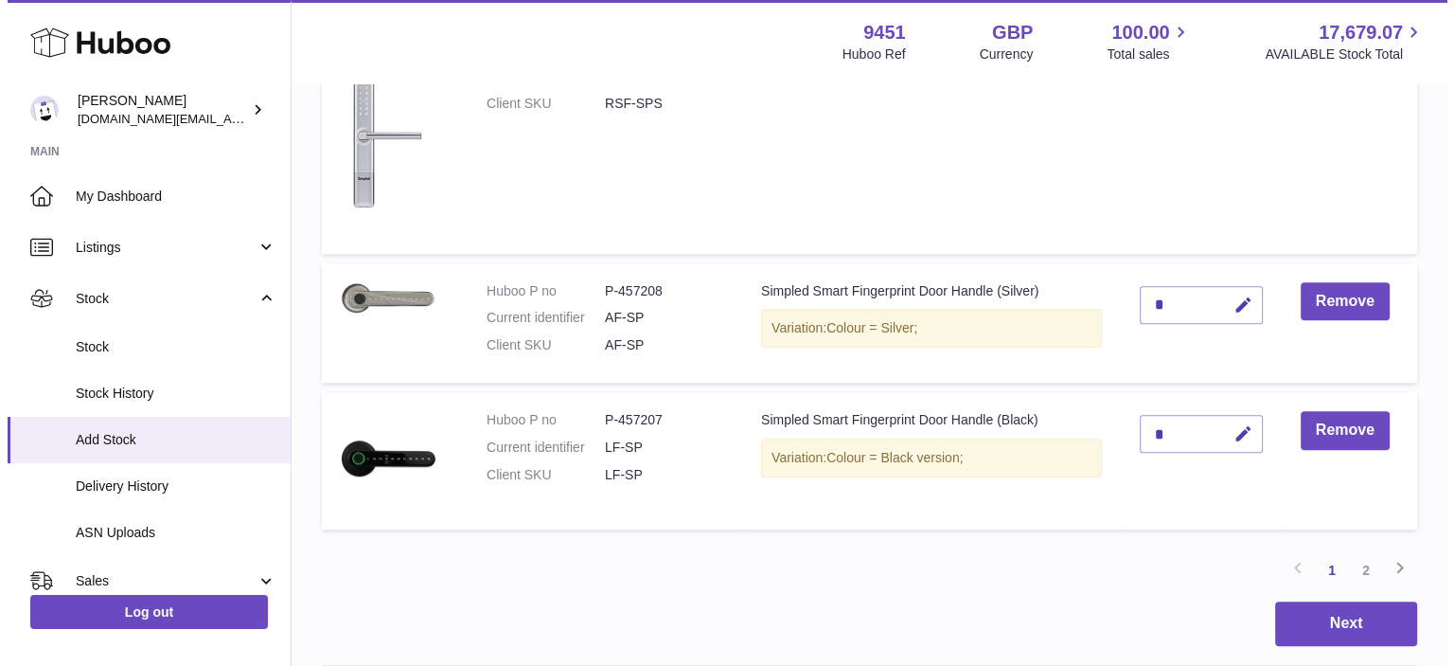
scroll to position [1409, 0]
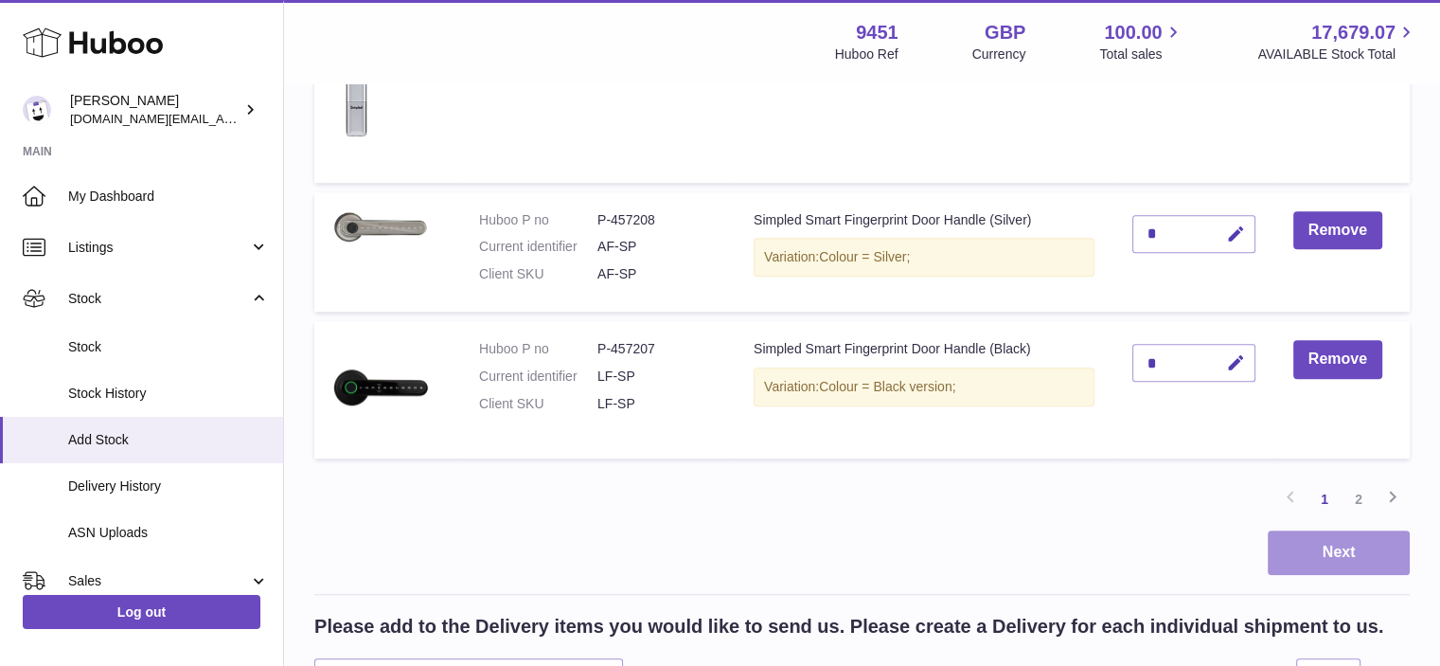
click at [1344, 561] on button "Next" at bounding box center [1339, 552] width 142 height 44
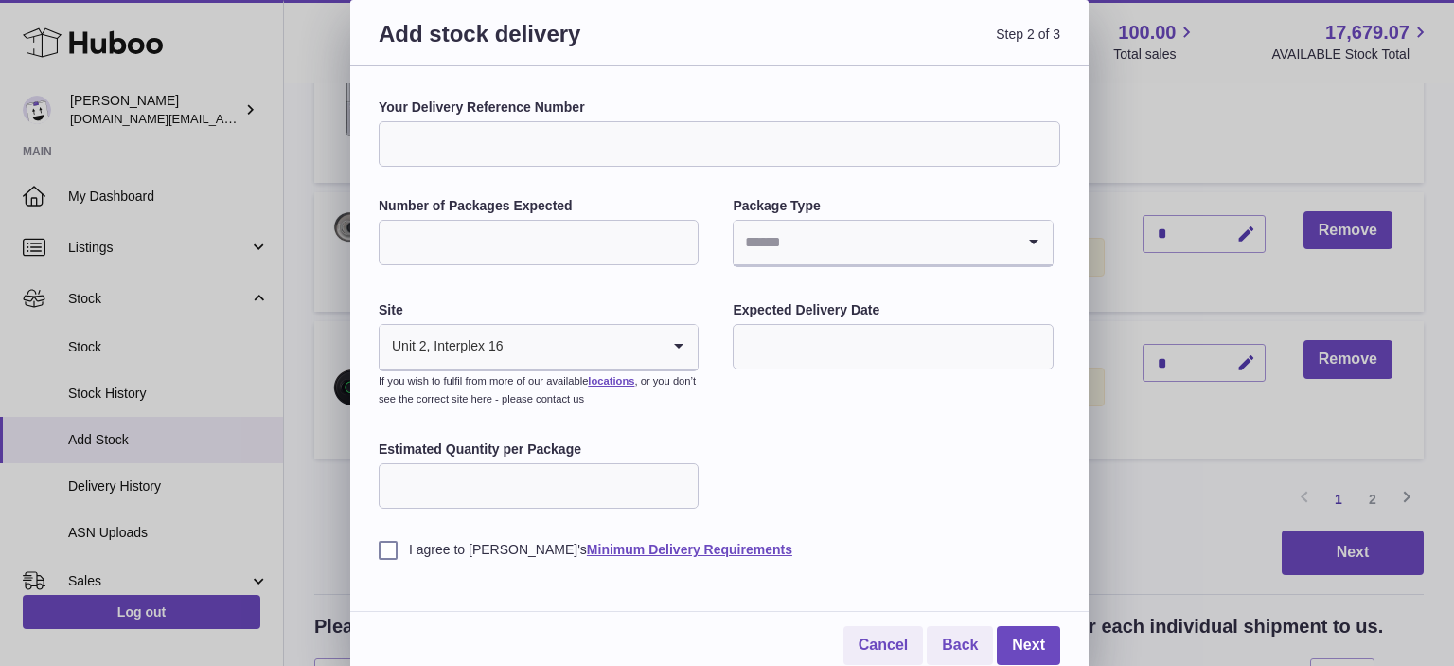
click at [612, 149] on input "Your Delivery Reference Number" at bounding box center [720, 143] width 682 height 45
click at [543, 237] on input "Number of Packages Expected" at bounding box center [539, 242] width 320 height 45
type input "**"
click at [842, 257] on input "Search for option" at bounding box center [874, 243] width 280 height 44
click at [771, 370] on li "Boxes" at bounding box center [893, 369] width 316 height 38
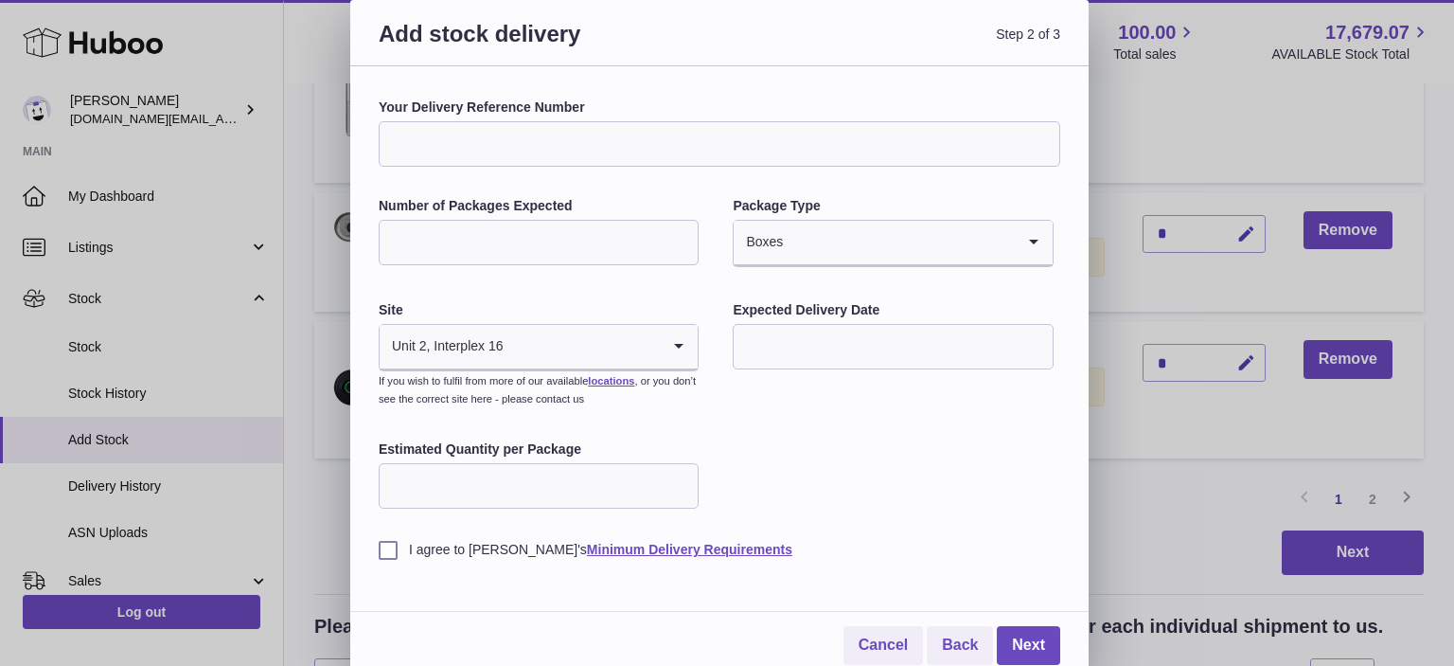
click at [800, 354] on input "text" at bounding box center [893, 346] width 320 height 45
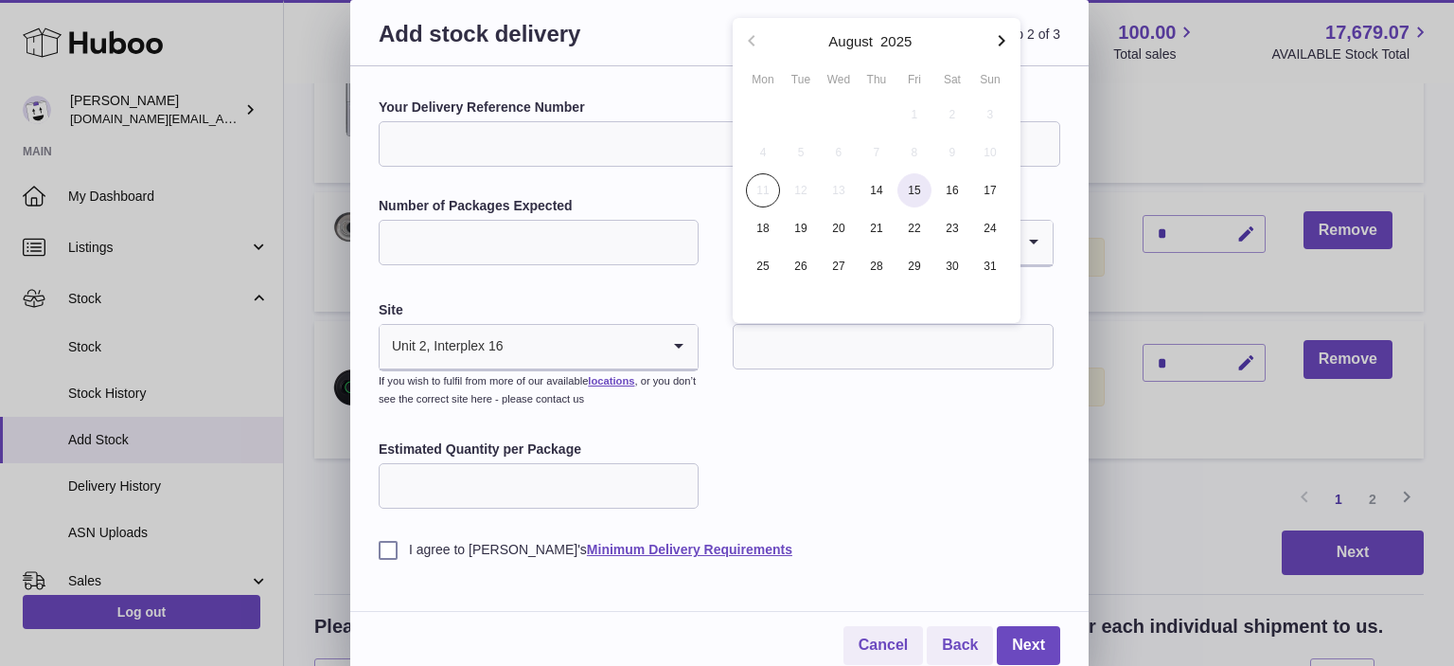
click at [912, 192] on span "15" at bounding box center [914, 190] width 34 height 34
type input "**********"
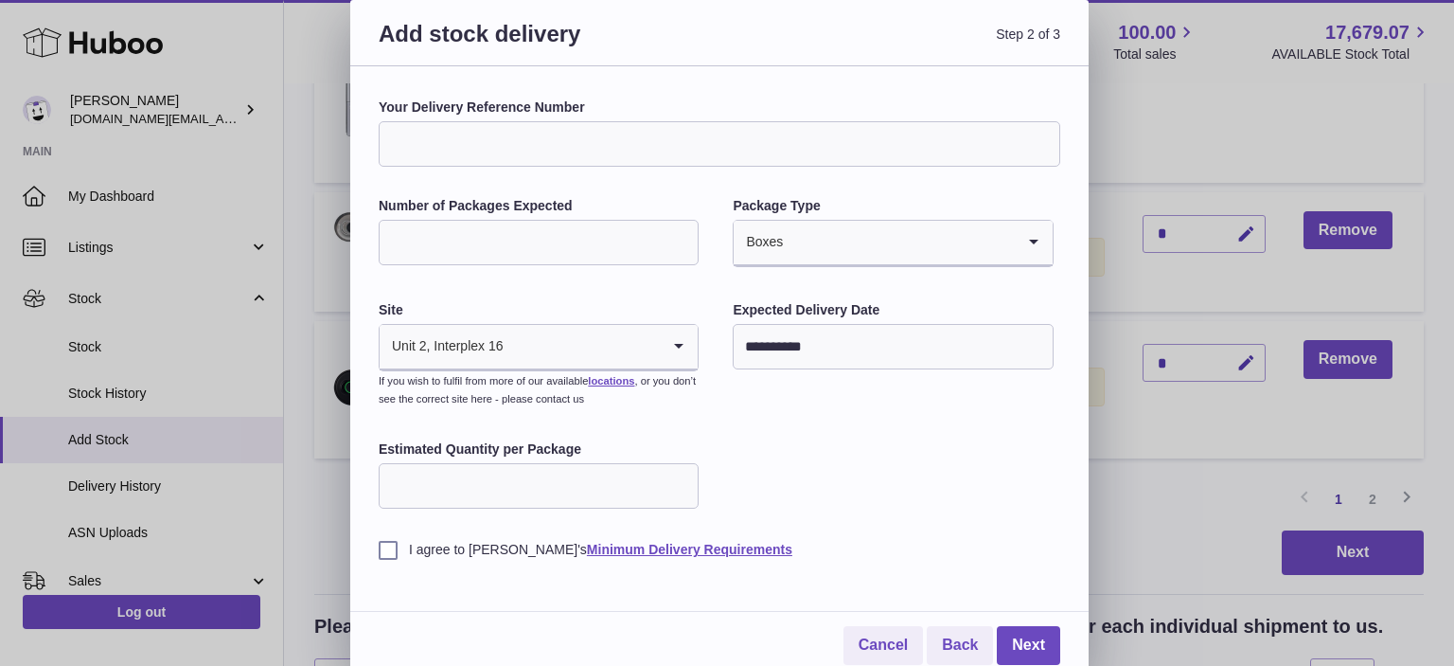
click at [521, 484] on input "Estimated Quantity per Package" at bounding box center [539, 485] width 320 height 45
click at [390, 555] on label "I agree to Huboo's Minimum Delivery Requirements" at bounding box center [720, 550] width 682 height 18
click at [1043, 643] on link "Next" at bounding box center [1028, 645] width 63 height 39
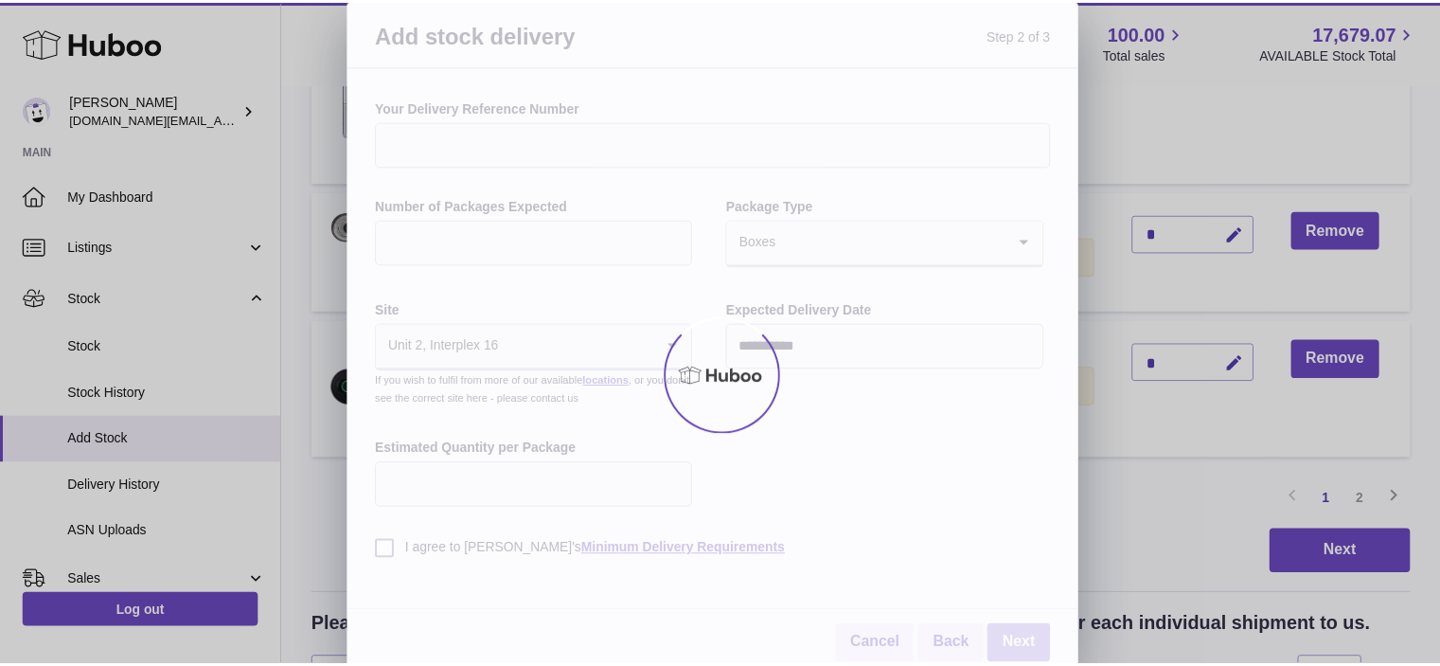
scroll to position [850, 0]
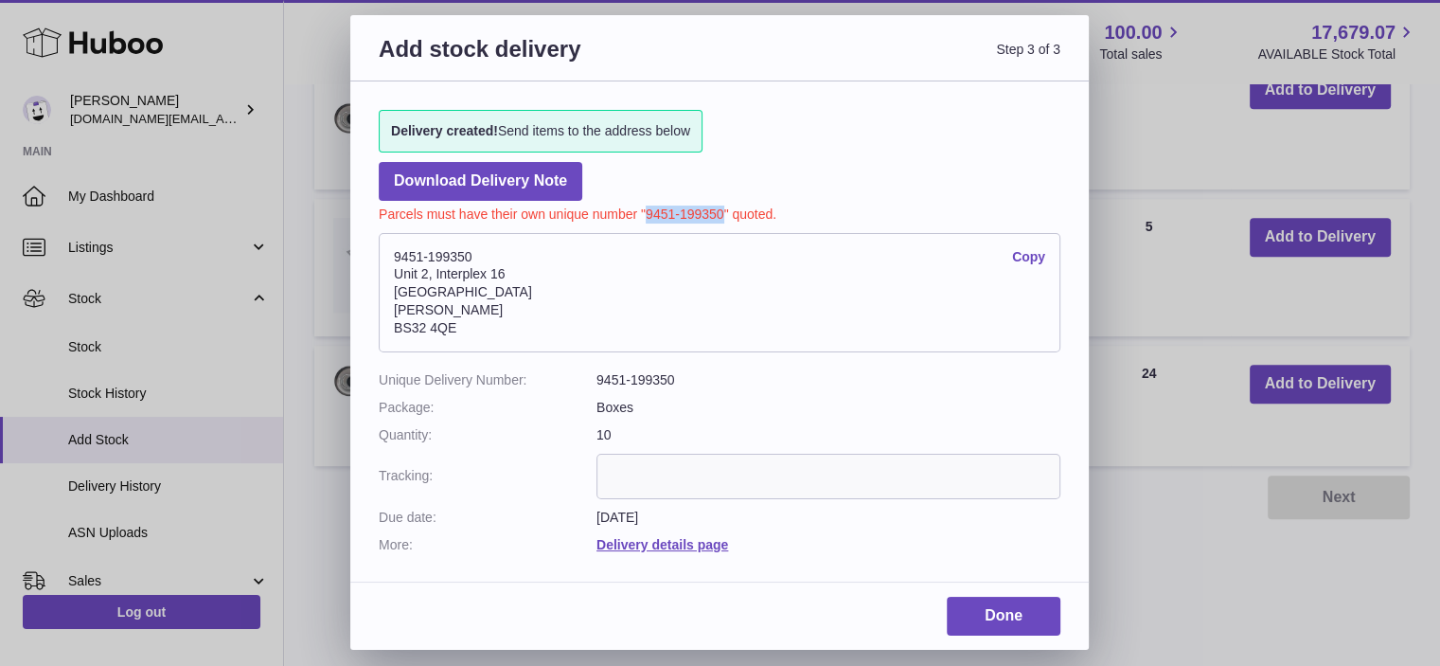
drag, startPoint x: 722, startPoint y: 210, endPoint x: 646, endPoint y: 213, distance: 76.7
click at [646, 213] on p "Parcels must have their own unique number "9451-199350" quoted." at bounding box center [720, 212] width 682 height 23
copy p "9451-199350"
click at [992, 612] on link "Done" at bounding box center [1004, 615] width 114 height 39
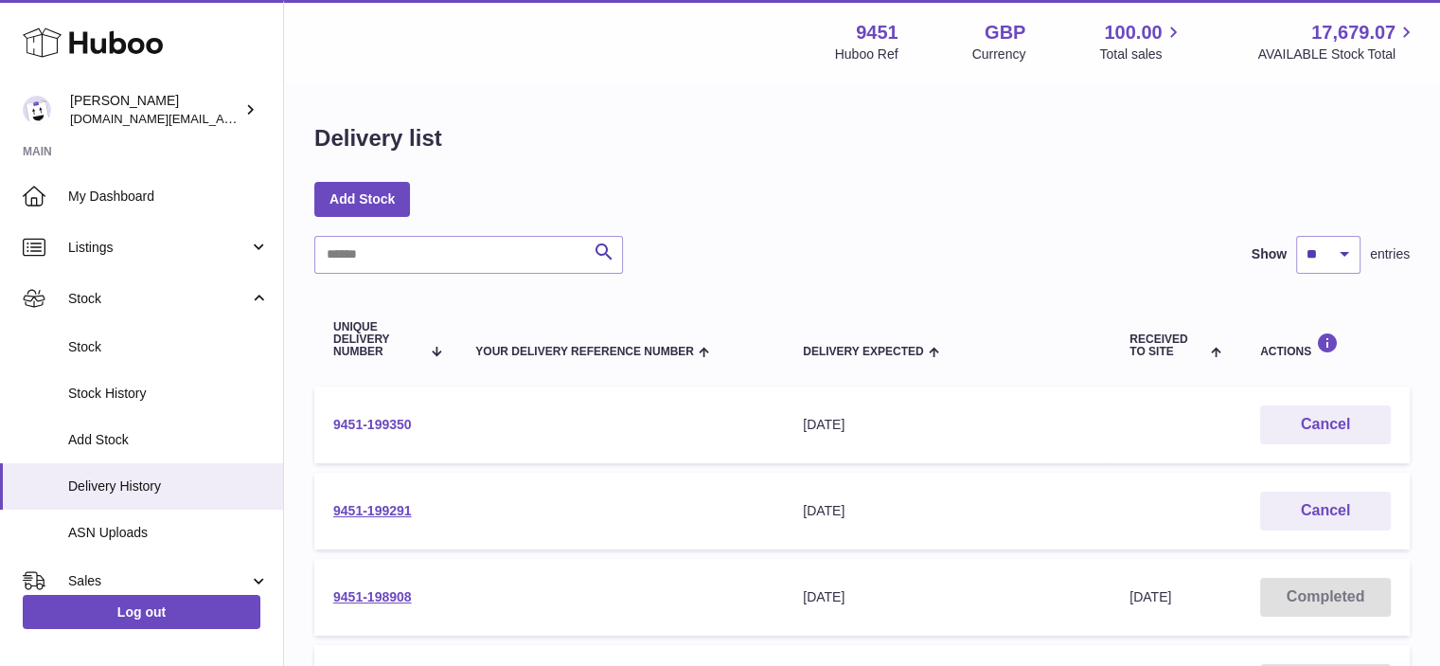
click at [367, 419] on link "9451-199350" at bounding box center [372, 424] width 79 height 15
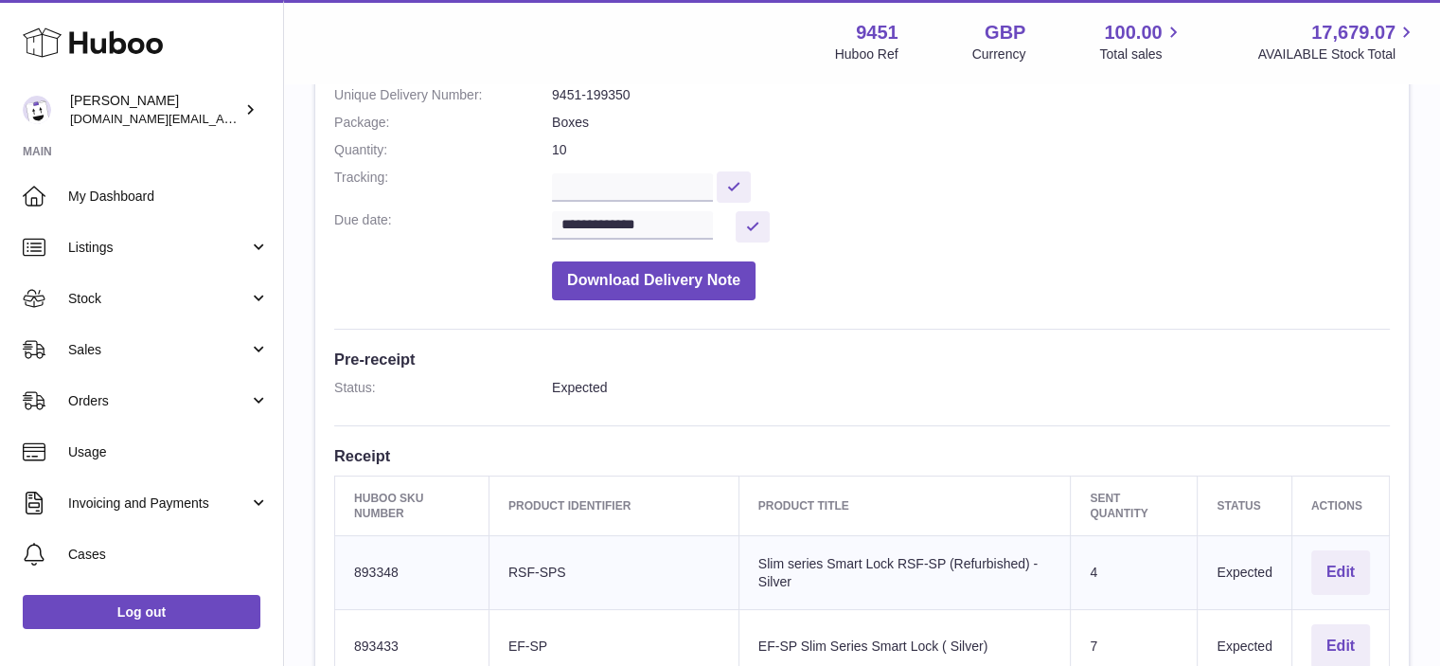
scroll to position [220, 0]
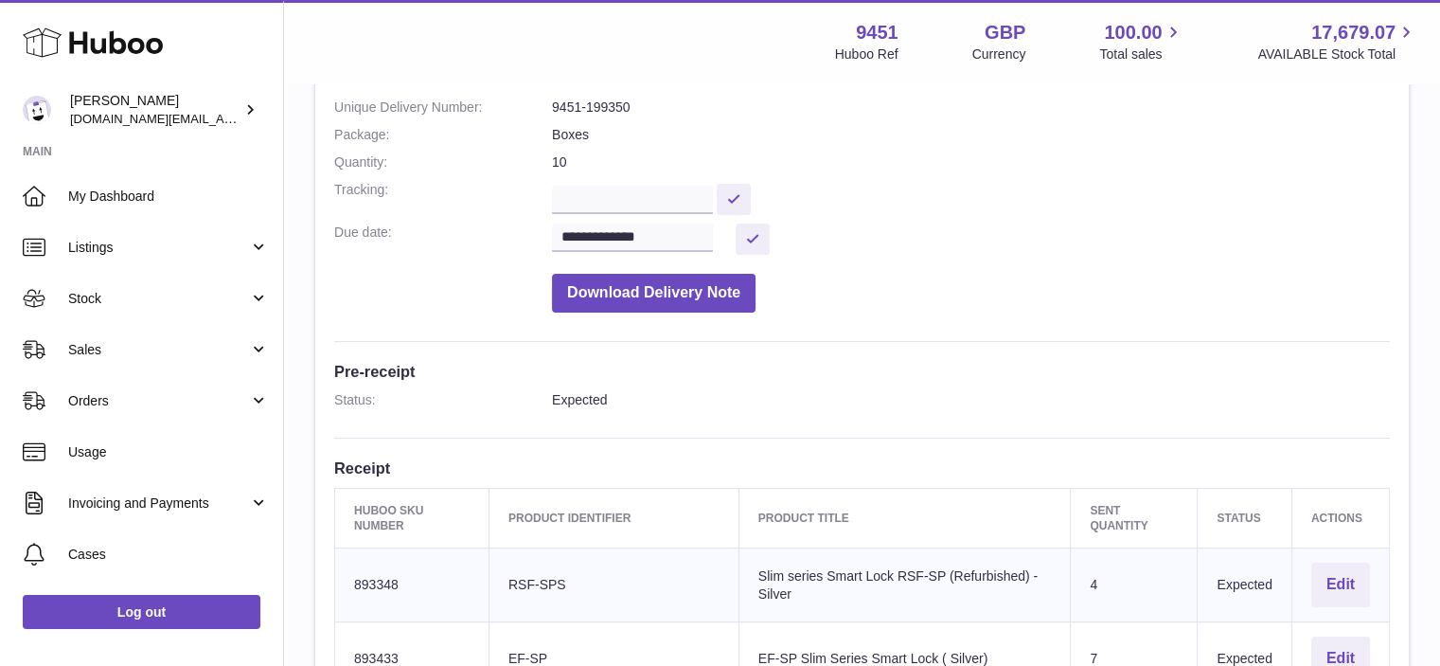
click at [605, 107] on dd "9451-199350" at bounding box center [971, 107] width 838 height 18
copy dd "199350"
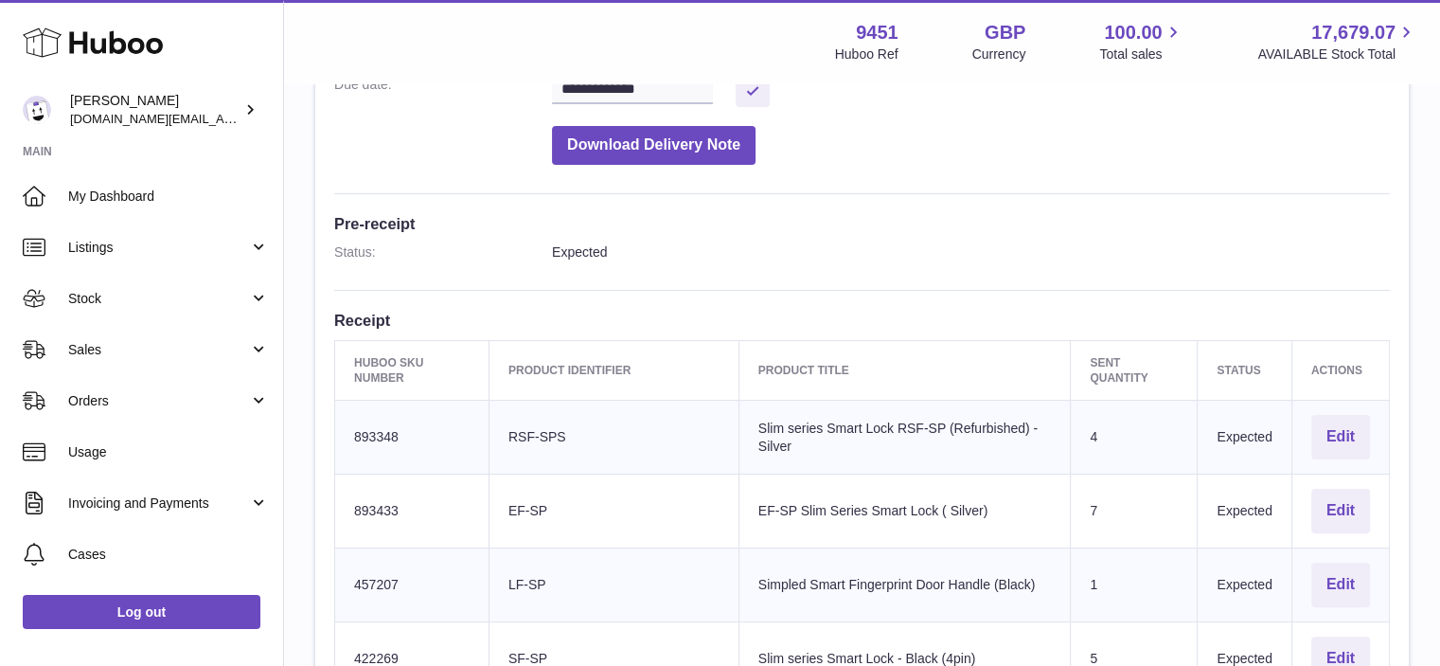
scroll to position [372, 0]
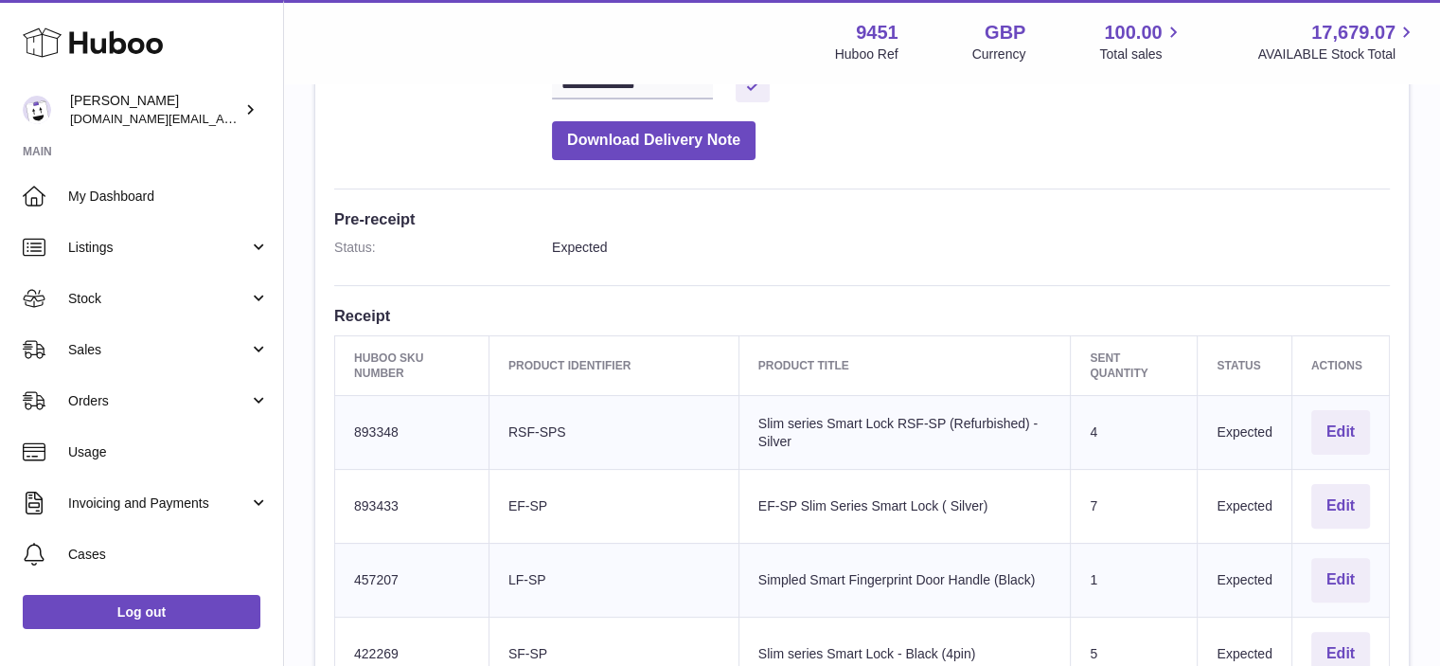
click at [390, 432] on td "Huboo SKU Number 893348" at bounding box center [412, 433] width 154 height 74
copy td "893348"
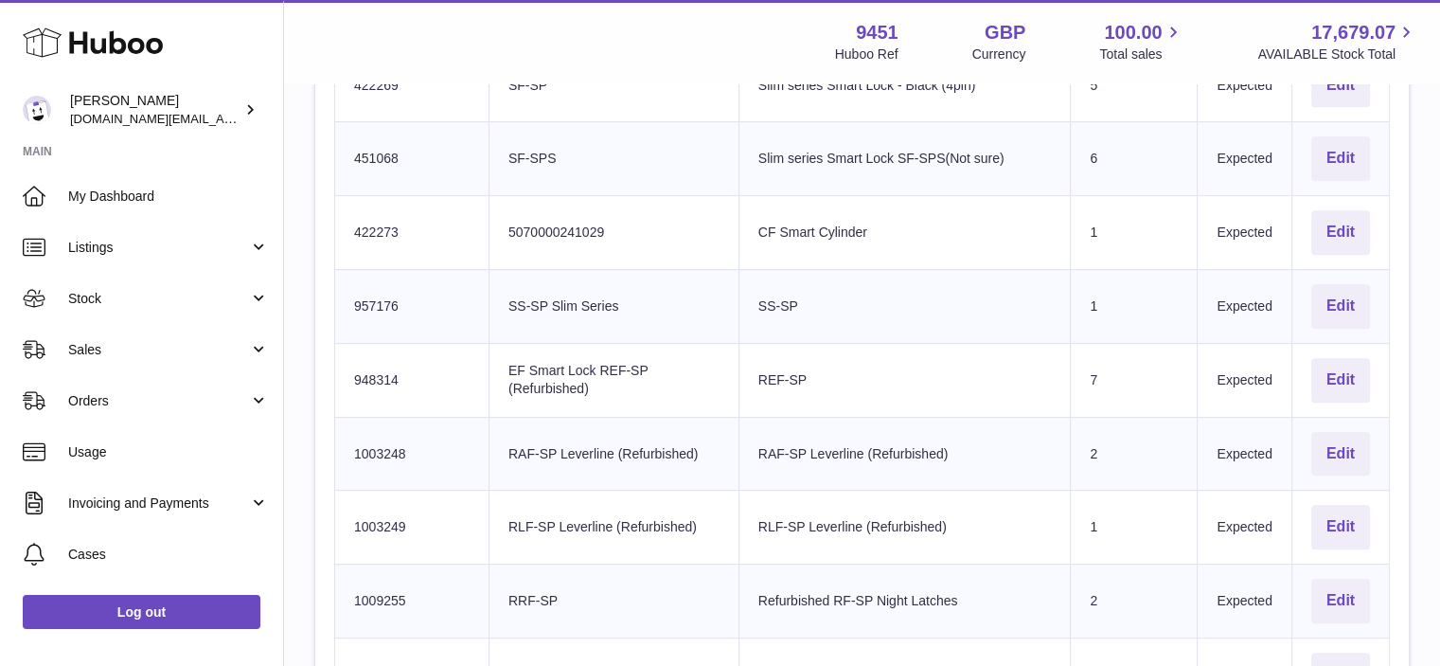
scroll to position [943, 0]
click at [360, 372] on td "Huboo SKU Number 948314" at bounding box center [412, 377] width 154 height 74
copy td "948314"
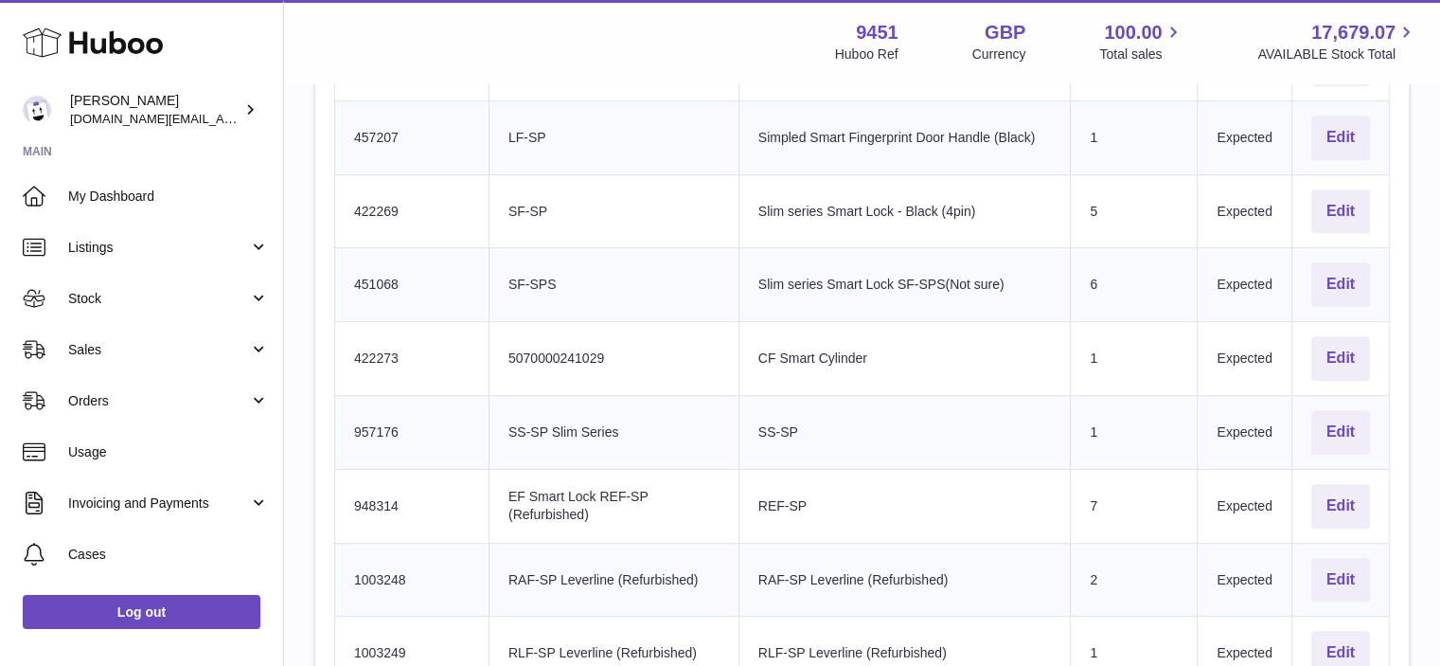
scroll to position [812, 0]
drag, startPoint x: 588, startPoint y: 510, endPoint x: 505, endPoint y: 495, distance: 84.7
click at [505, 495] on td "Client Identifier EF Smart Lock REF-SP (Refurbished)" at bounding box center [613, 507] width 250 height 74
copy td "EF Smart Lock REF-SP (Refurbished)"
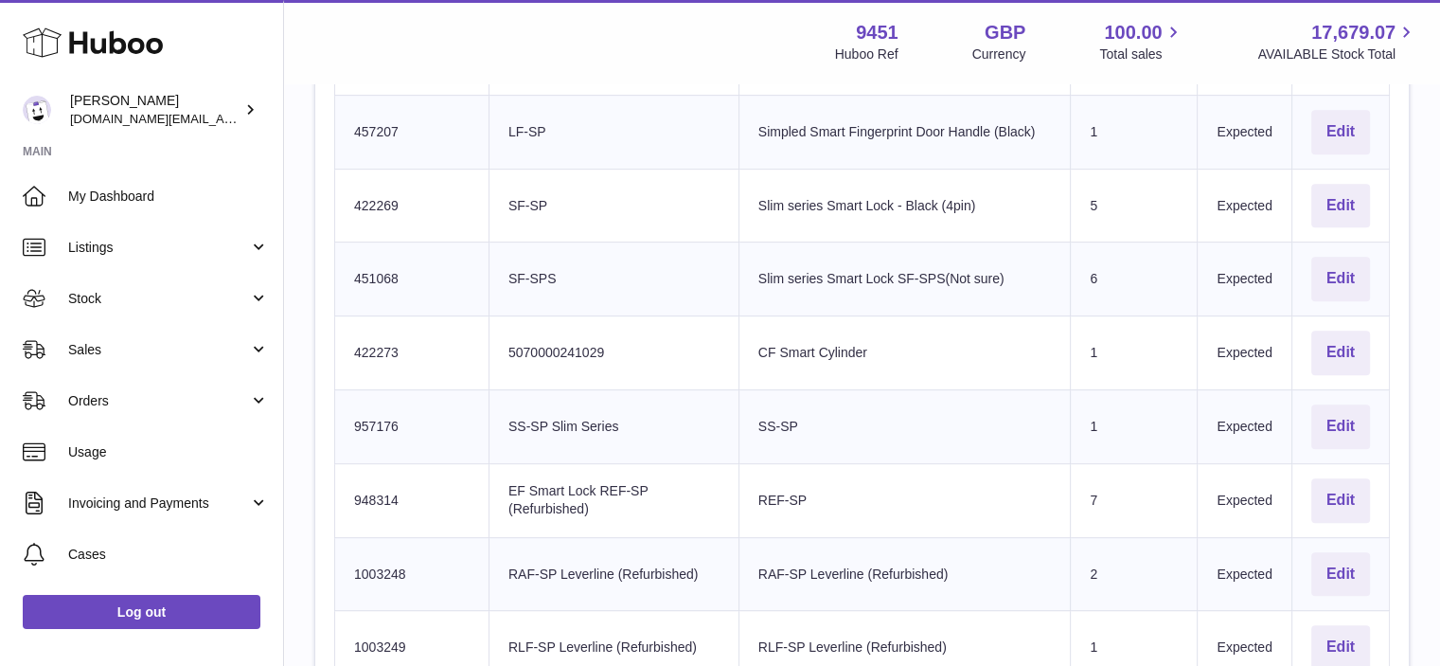
scroll to position [848, 0]
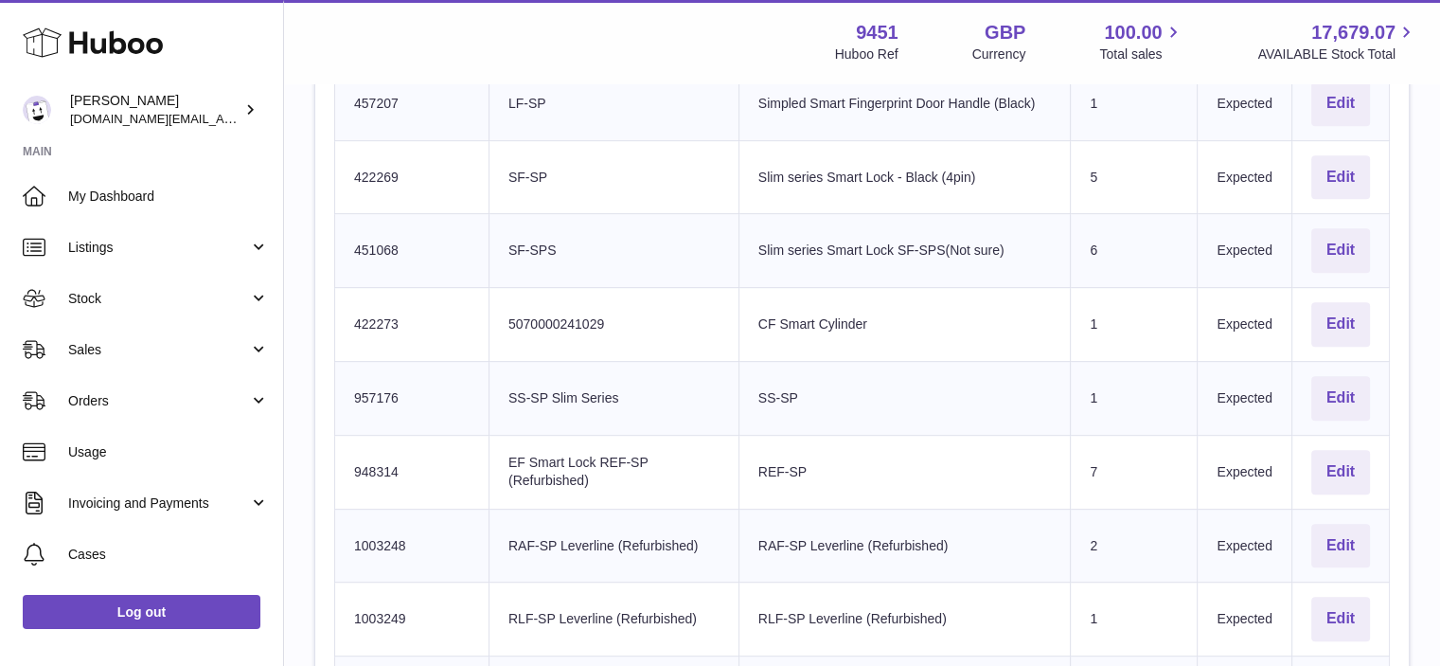
click at [572, 556] on td "Client Identifier RAF-SP Leverline (Refurbished)" at bounding box center [613, 545] width 250 height 74
click at [579, 334] on td "Client Identifier 5070000241029" at bounding box center [613, 325] width 250 height 74
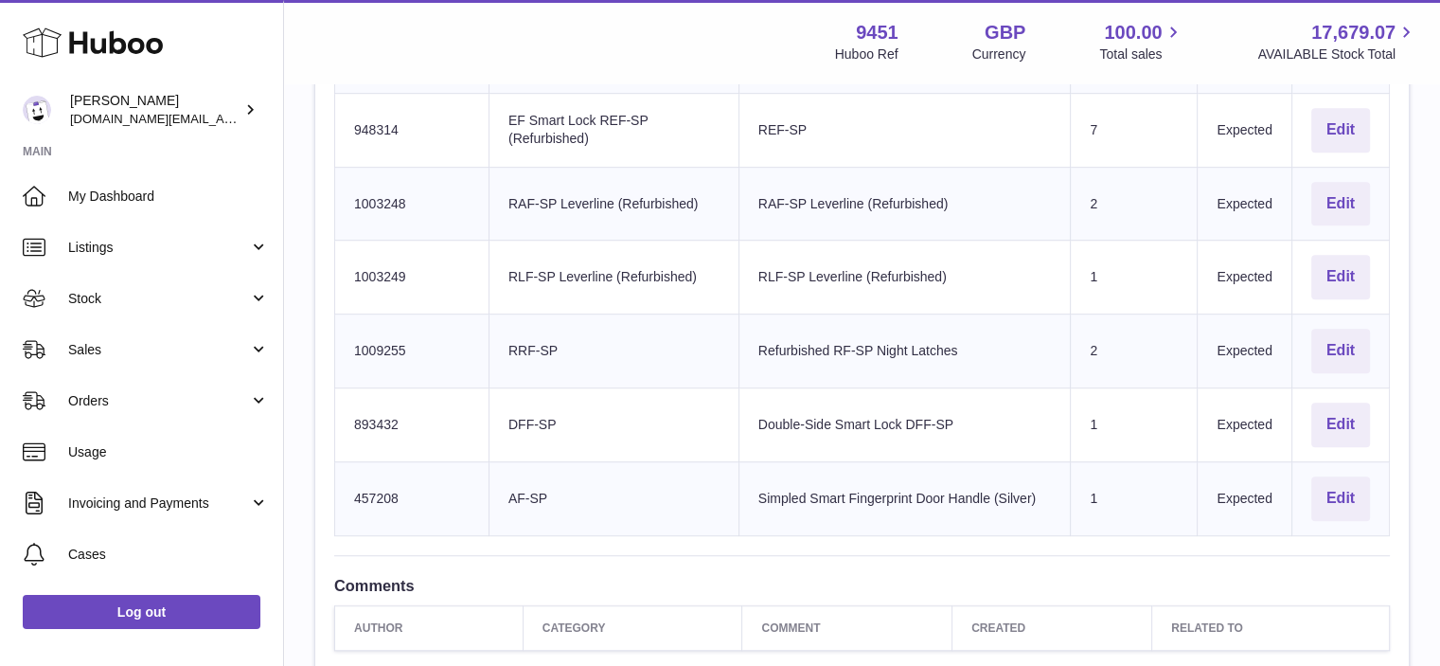
scroll to position [1189, 0]
click at [366, 347] on td "Huboo SKU Number 1009255" at bounding box center [412, 352] width 154 height 74
copy td "1009255"
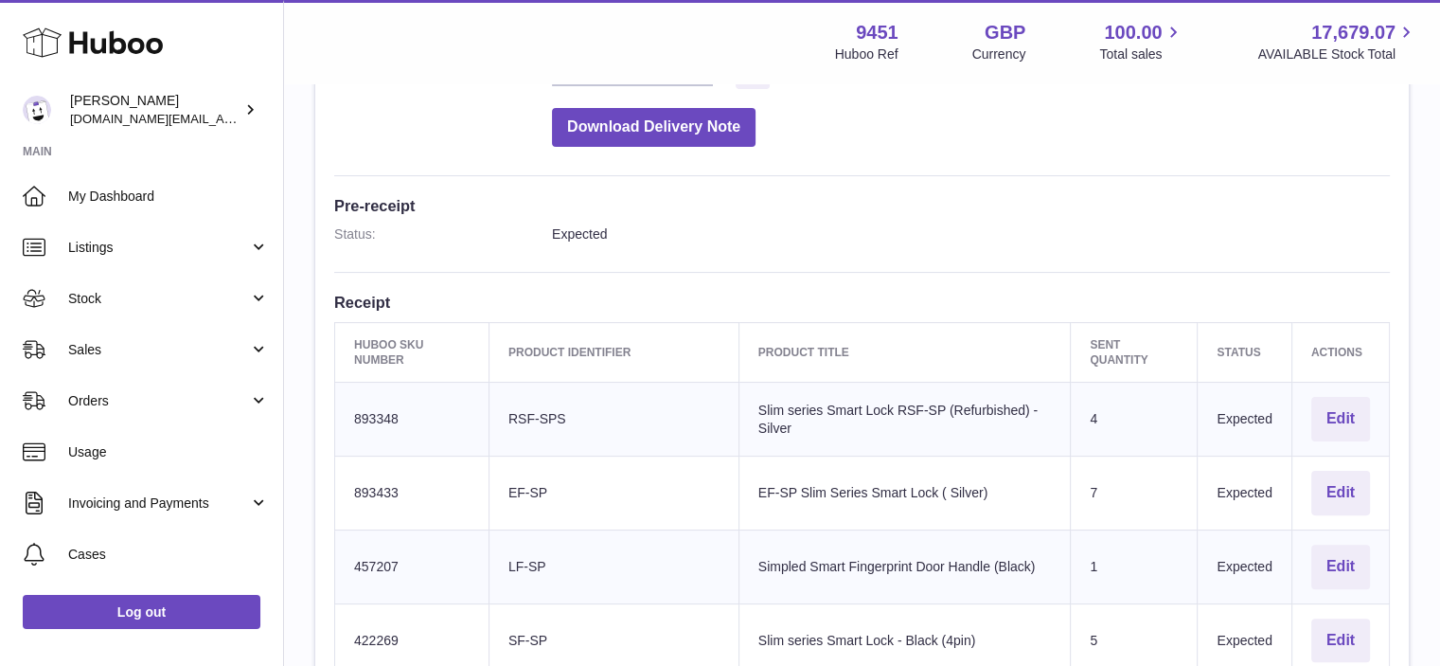
scroll to position [387, 0]
click at [363, 411] on td "Huboo SKU Number 893348" at bounding box center [412, 418] width 154 height 74
copy td "893348"
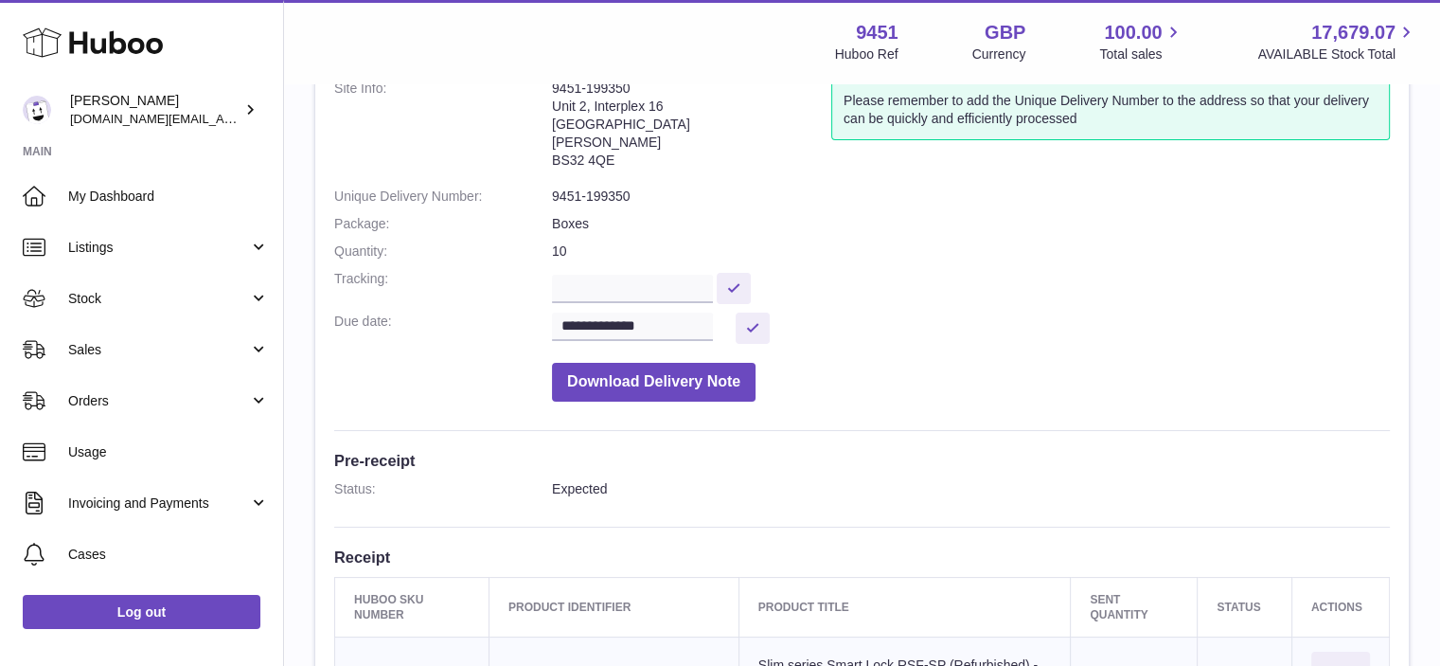
scroll to position [85, 0]
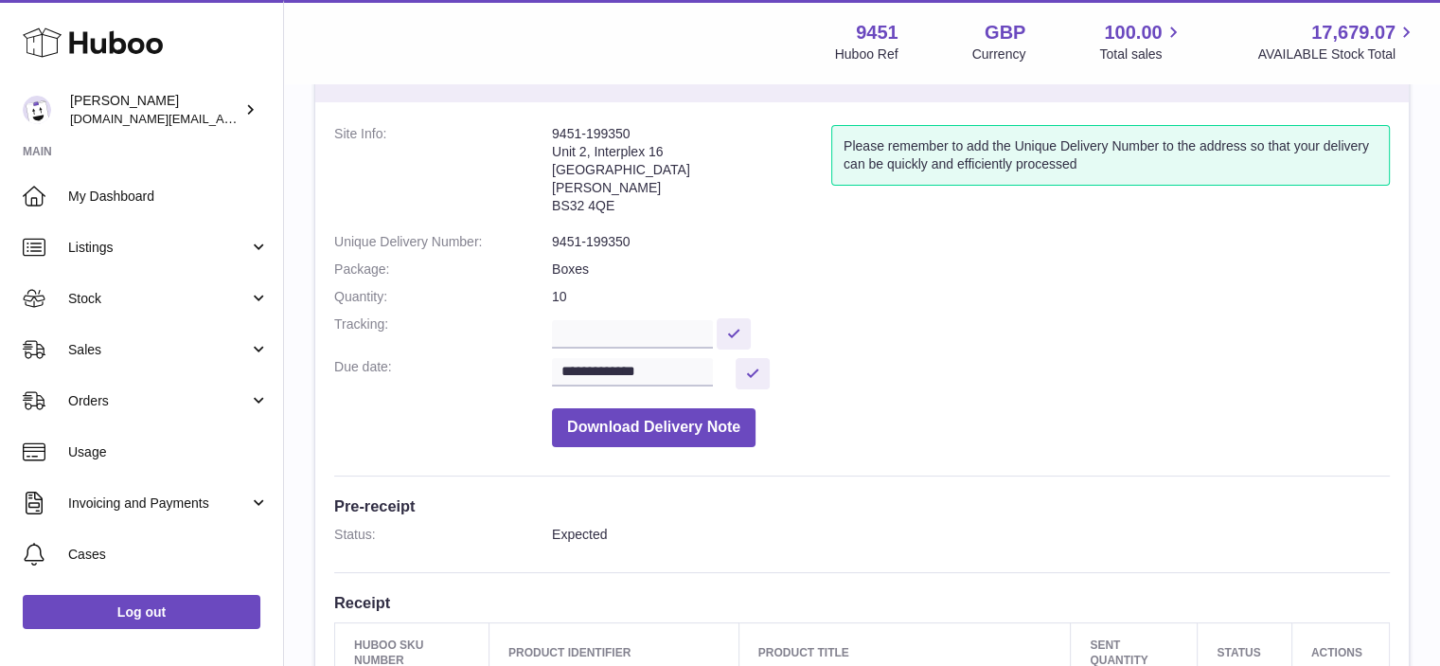
click at [611, 240] on dd "9451-199350" at bounding box center [971, 242] width 838 height 18
copy dd "199350"
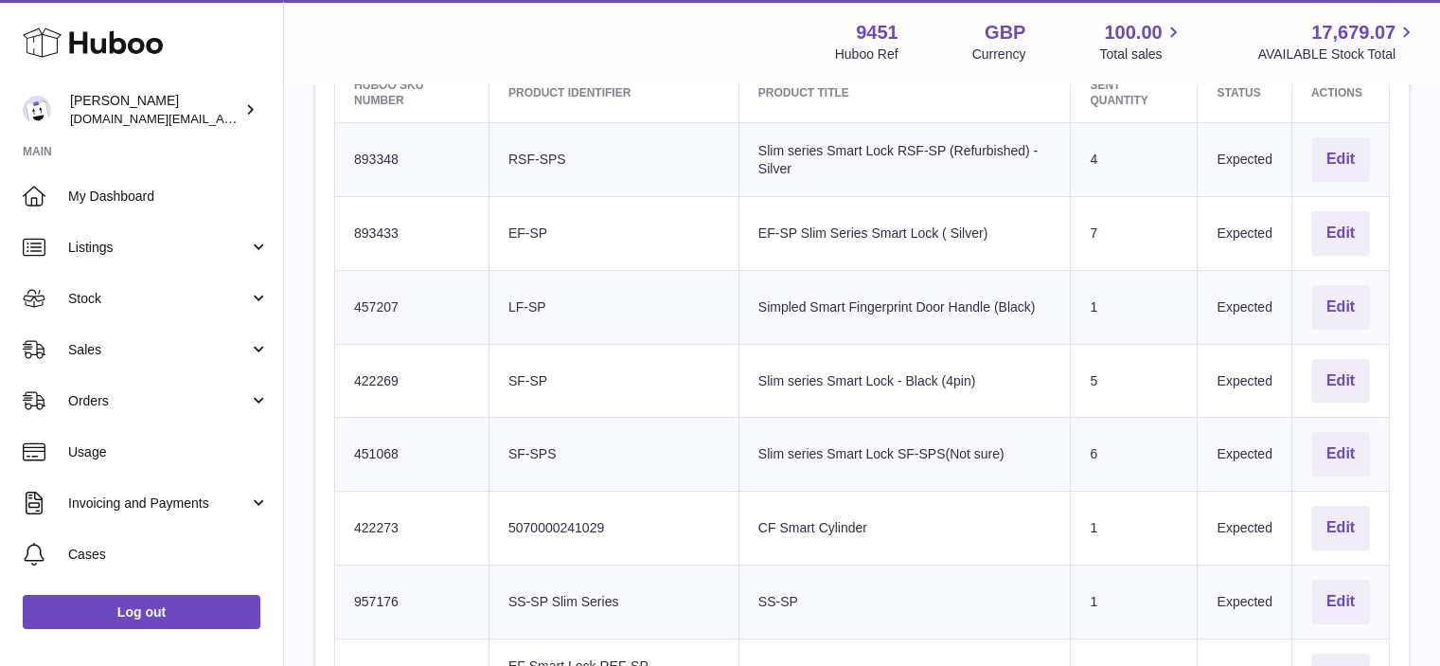
scroll to position [684, 0]
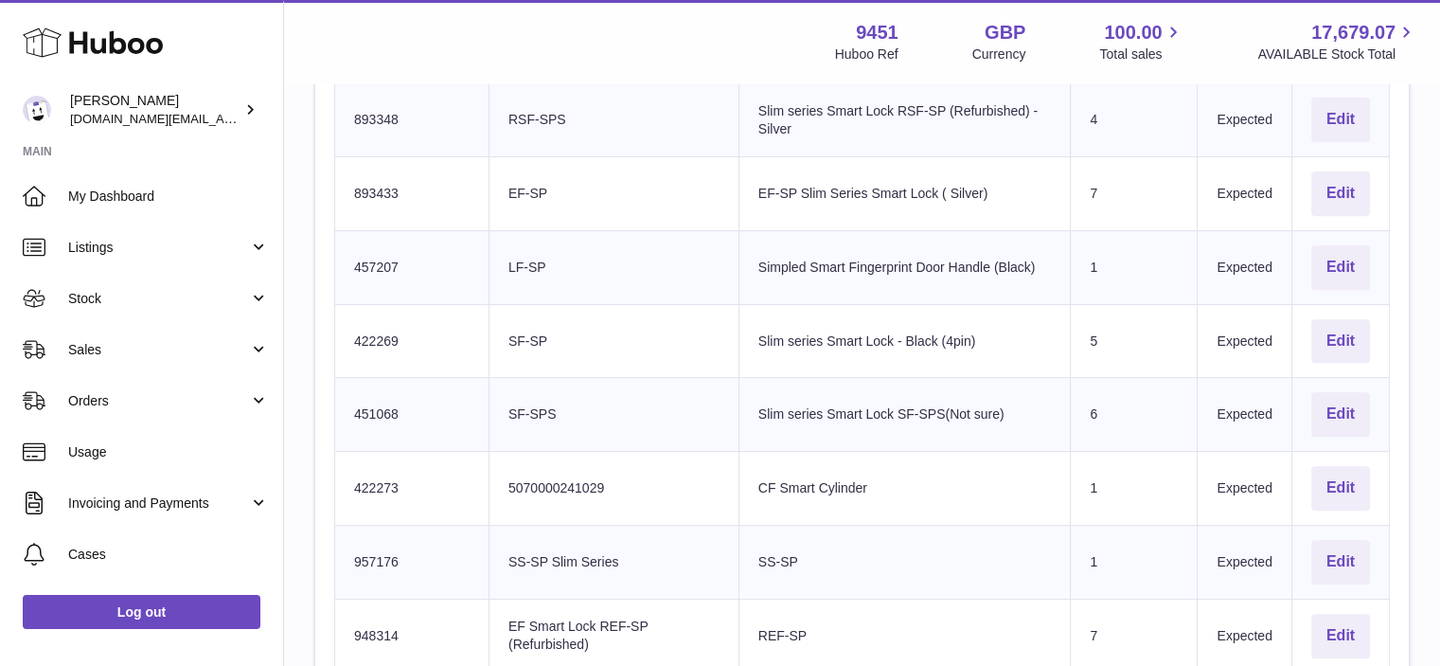
click at [377, 329] on td "Huboo SKU Number 422269" at bounding box center [412, 341] width 154 height 74
copy td "422269"
click at [542, 506] on td "Client Identifier 5070000241029" at bounding box center [613, 489] width 250 height 74
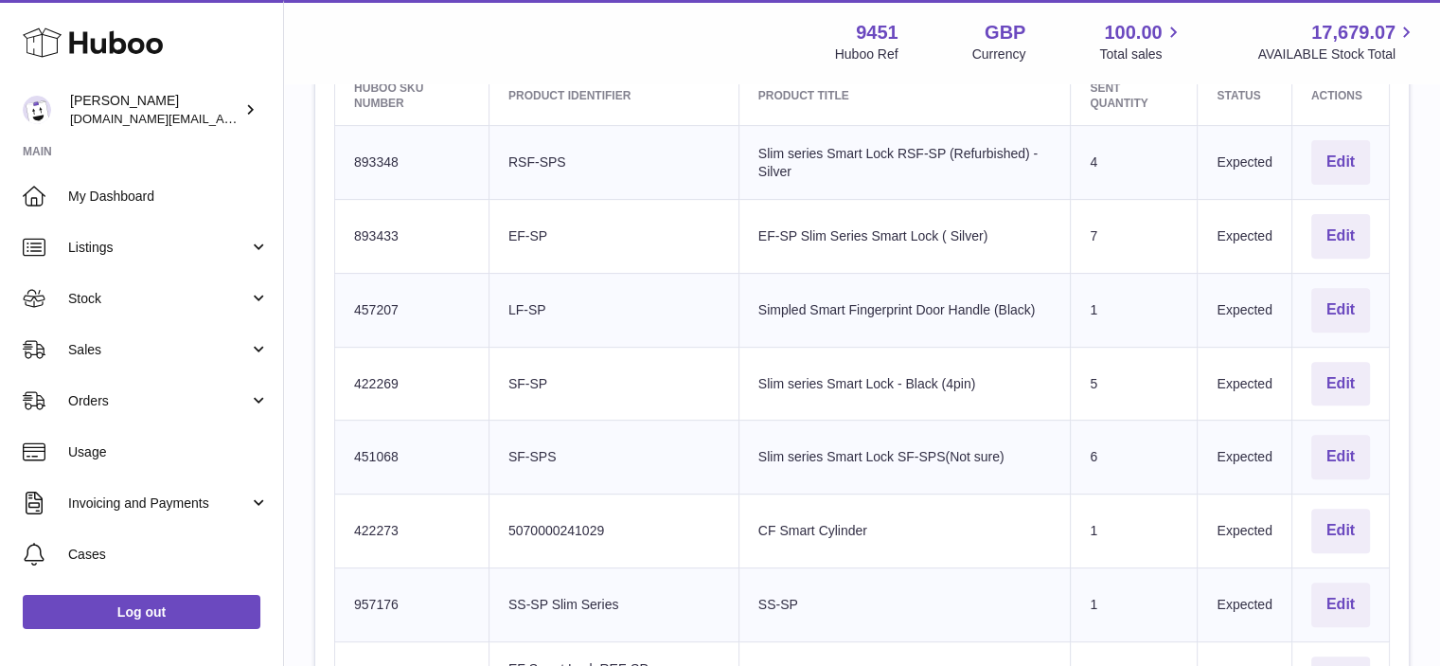
scroll to position [722, 0]
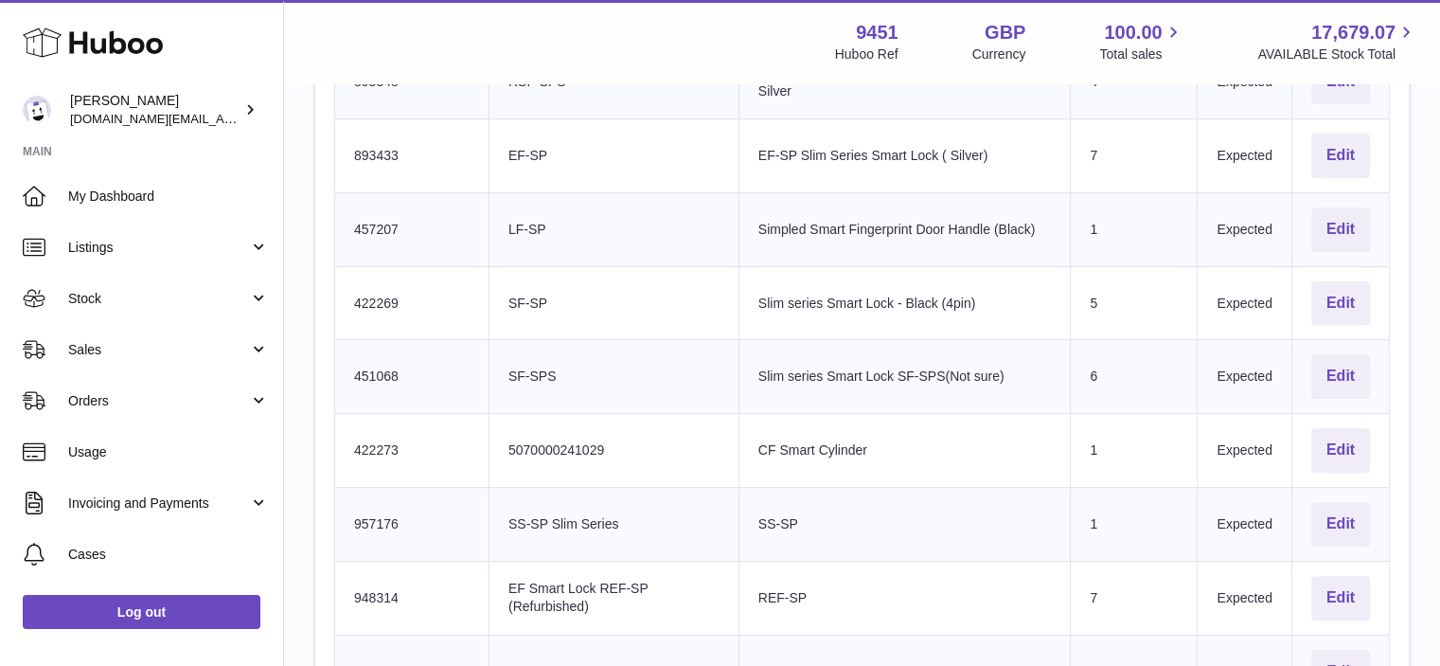
drag, startPoint x: 622, startPoint y: 440, endPoint x: 497, endPoint y: 440, distance: 125.0
click at [497, 440] on td "Client Identifier 5070000241029" at bounding box center [613, 451] width 250 height 74
click at [1336, 451] on button "Edit" at bounding box center [1340, 450] width 59 height 44
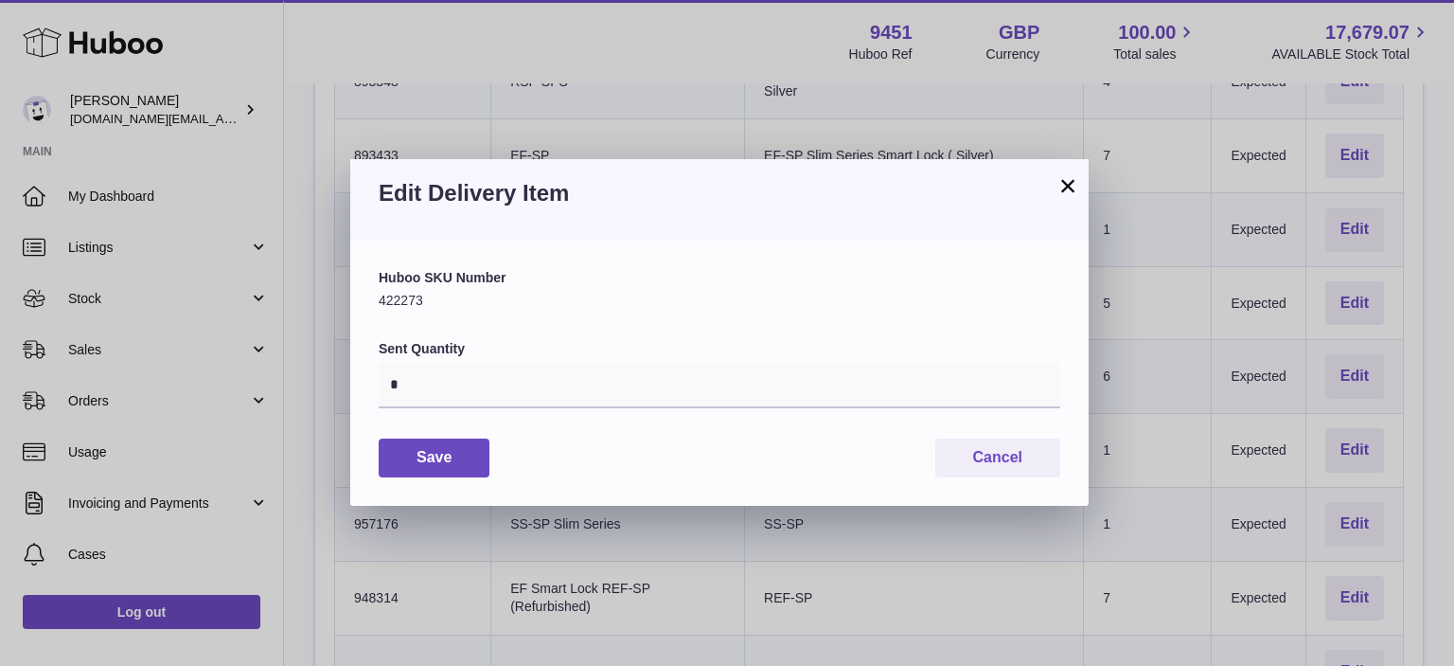
click at [1066, 192] on button "×" at bounding box center [1067, 185] width 23 height 23
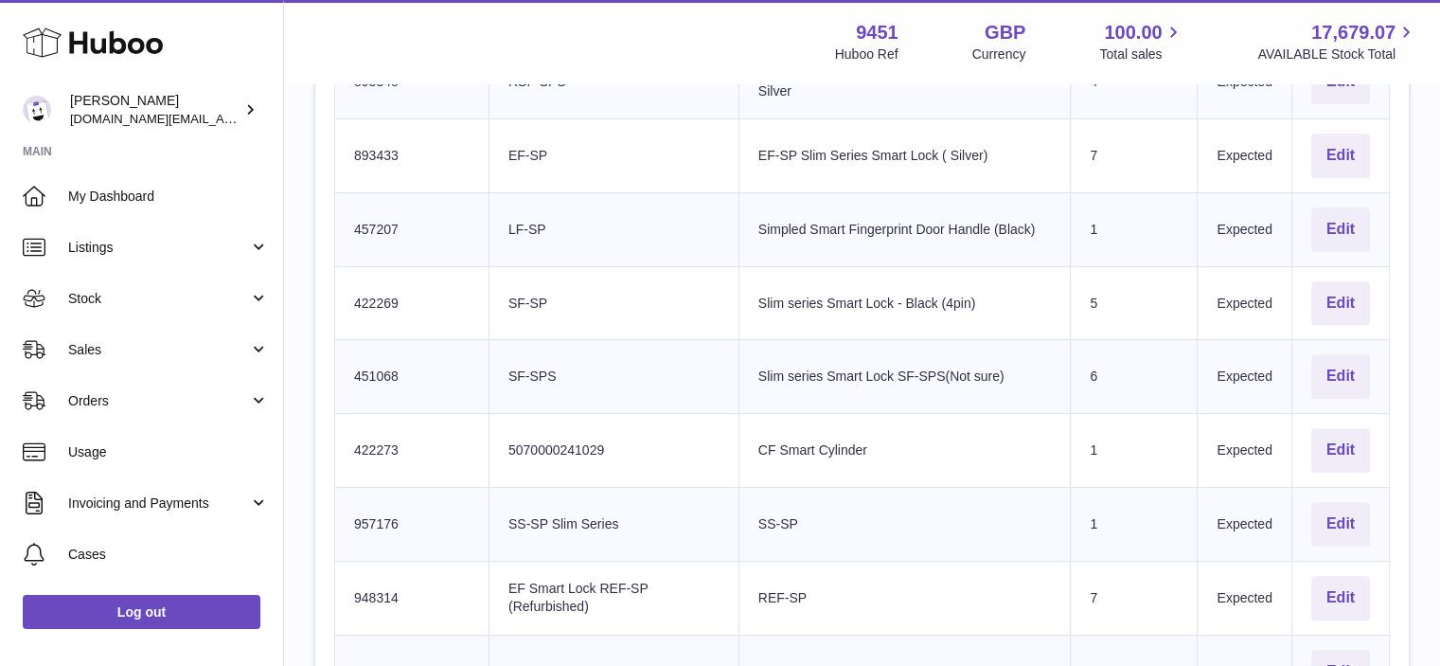
copy td "5070000241029"
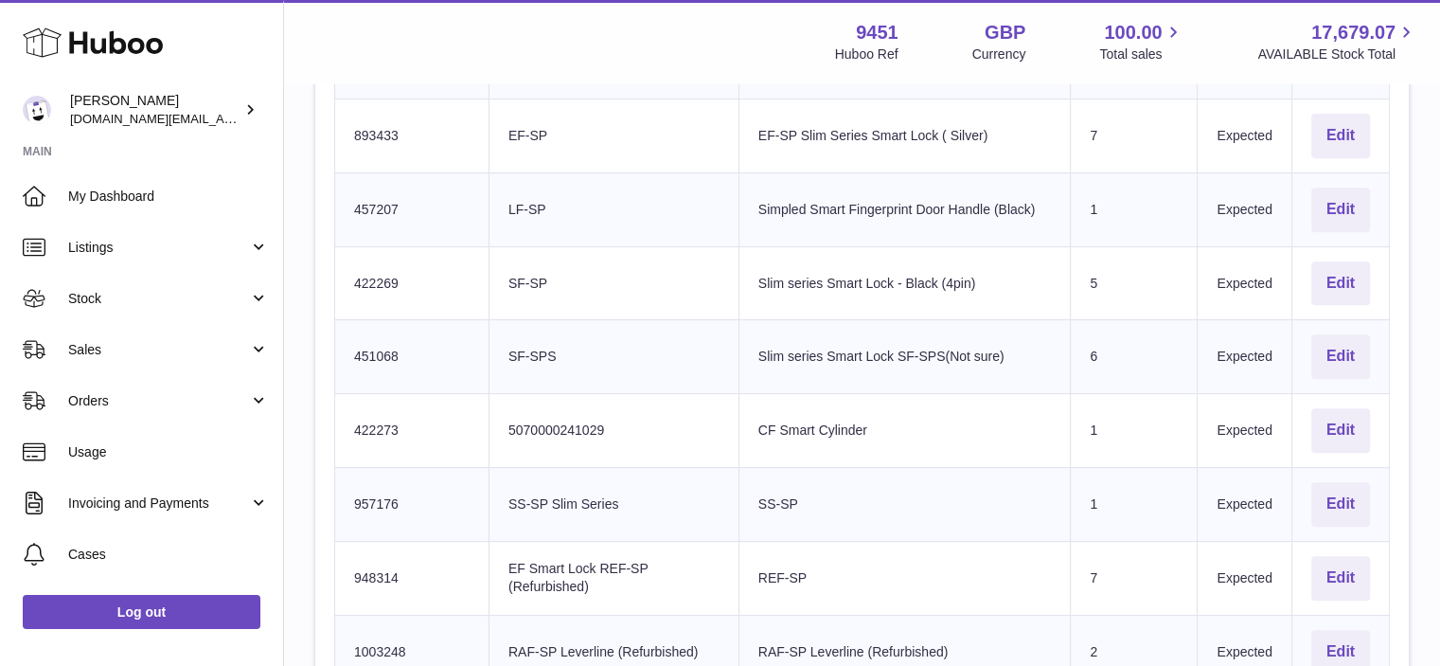
scroll to position [745, 0]
click at [379, 427] on td "Huboo SKU Number 422273" at bounding box center [412, 428] width 154 height 74
copy td "422273"
click at [366, 496] on td "Huboo SKU Number 957176" at bounding box center [412, 501] width 154 height 74
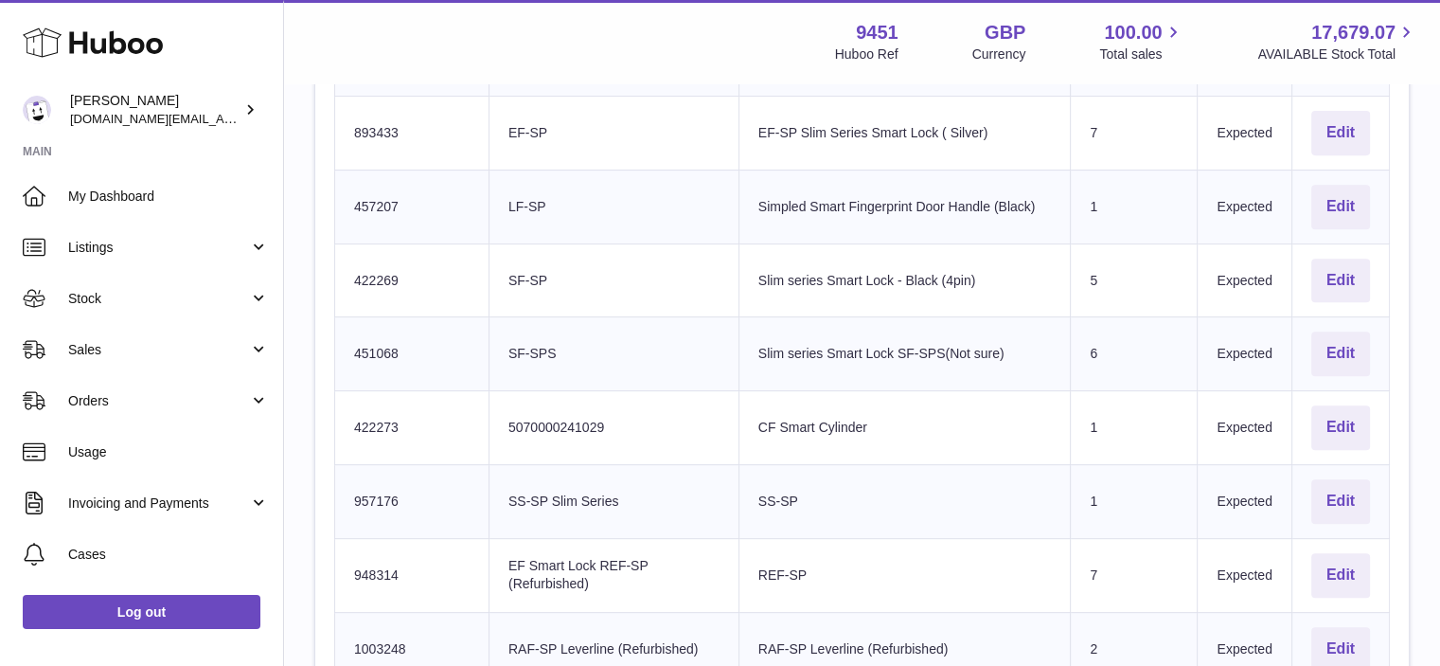
click at [366, 496] on td "Huboo SKU Number 957176" at bounding box center [412, 501] width 154 height 74
drag, startPoint x: 620, startPoint y: 497, endPoint x: 510, endPoint y: 495, distance: 109.8
click at [510, 495] on td "Client Identifier SS-SP Slim Series" at bounding box center [613, 501] width 250 height 74
click at [376, 492] on td "Huboo SKU Number 957176" at bounding box center [412, 501] width 154 height 74
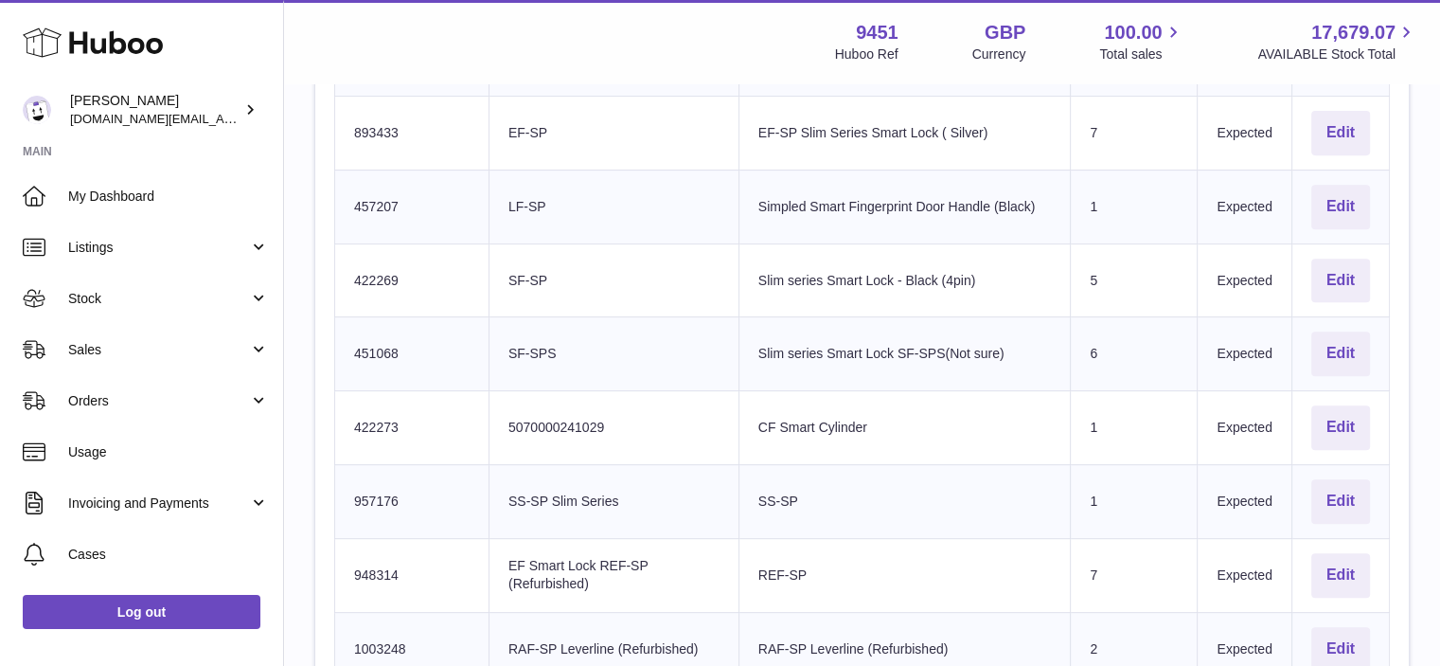
click at [358, 127] on td "Huboo SKU Number 893433" at bounding box center [412, 133] width 154 height 74
drag, startPoint x: 598, startPoint y: 584, endPoint x: 504, endPoint y: 553, distance: 99.7
click at [504, 553] on td "Client Identifier EF Smart Lock REF-SP (Refurbished)" at bounding box center [613, 575] width 250 height 74
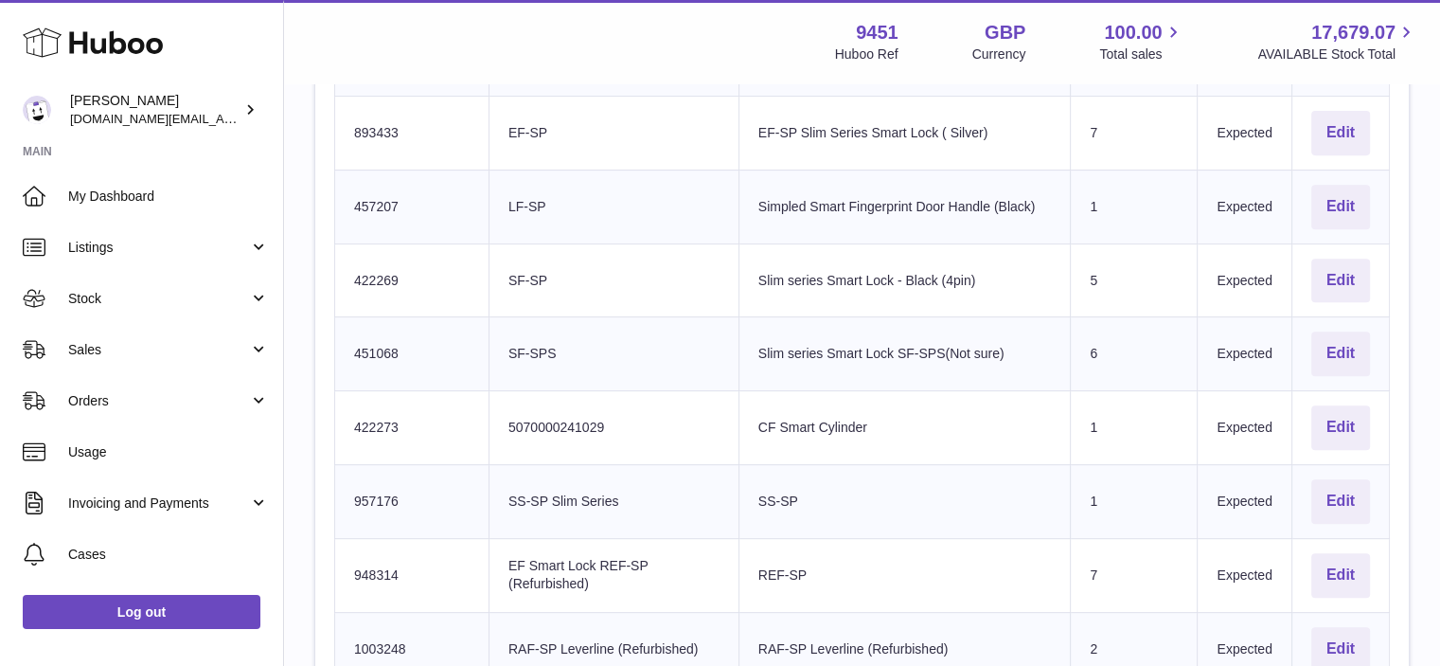
click at [382, 574] on td "Huboo SKU Number 948314" at bounding box center [412, 575] width 154 height 74
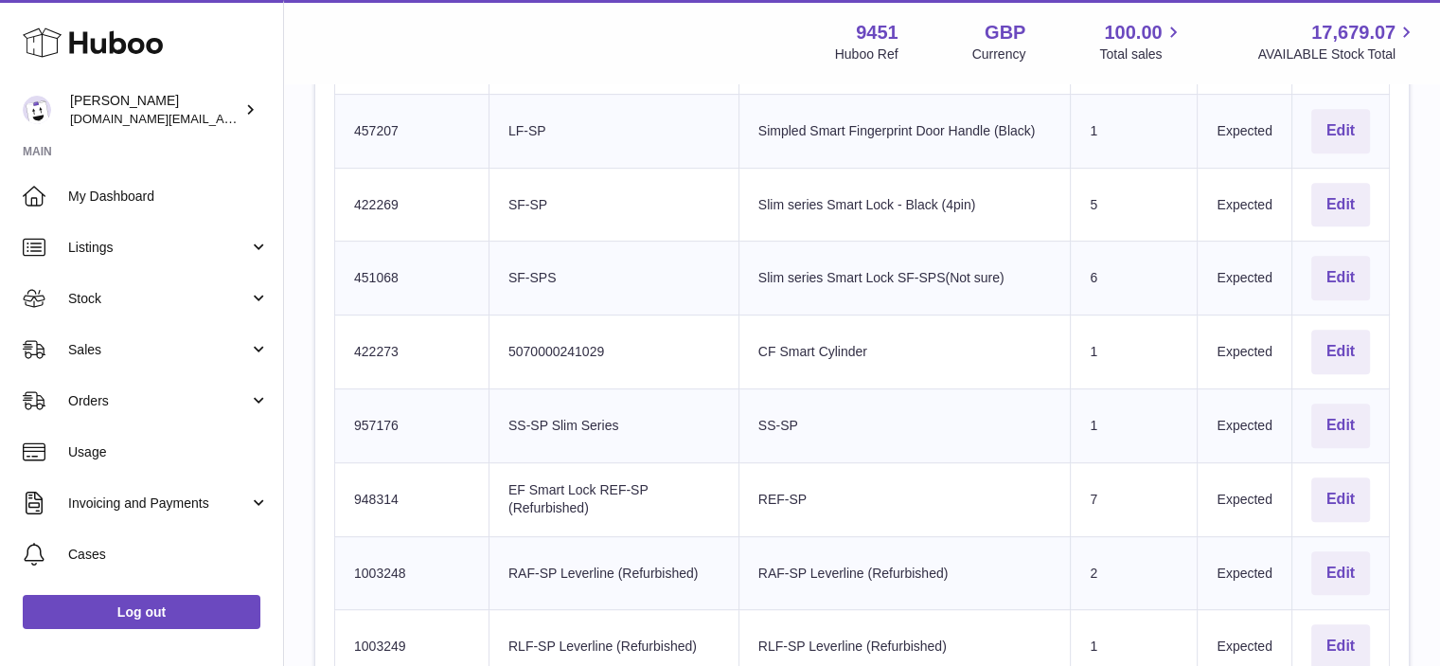
scroll to position [859, 0]
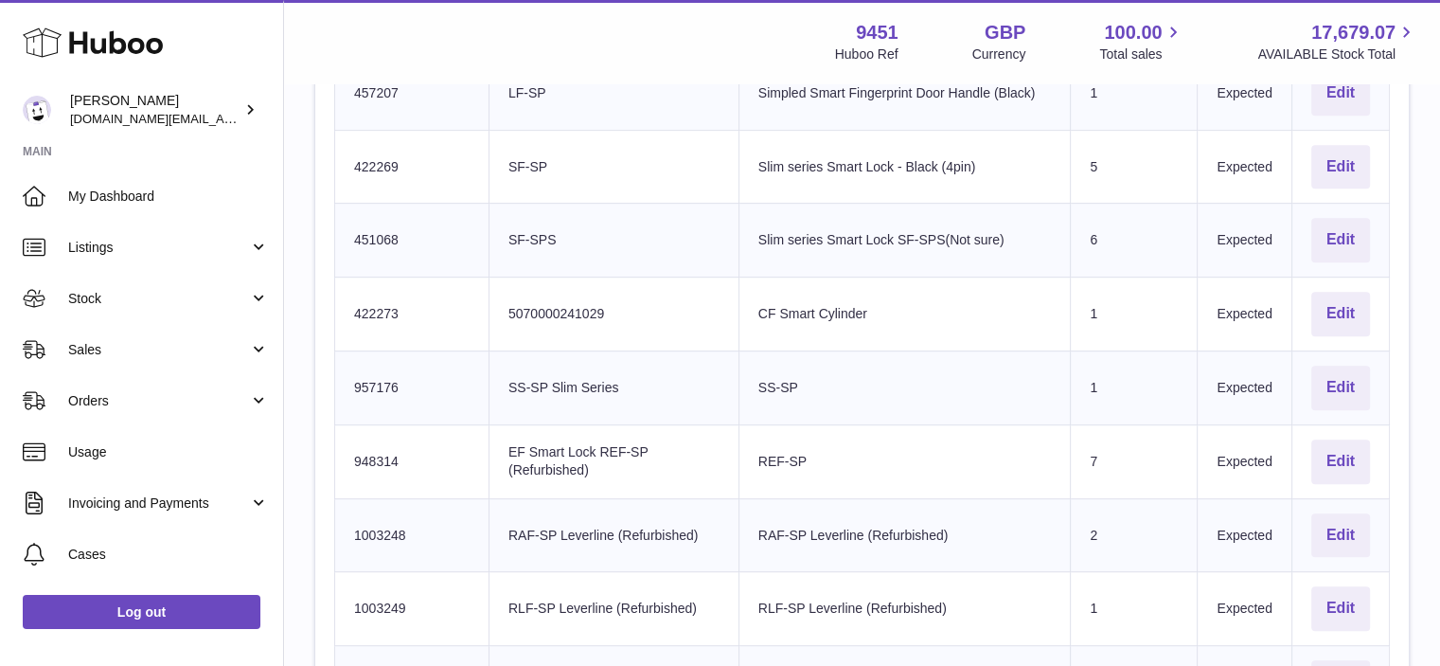
drag, startPoint x: 512, startPoint y: 527, endPoint x: 700, endPoint y: 527, distance: 187.4
click at [700, 527] on td "Client Identifier RAF-SP Leverline (Refurbished)" at bounding box center [613, 535] width 250 height 74
drag, startPoint x: 700, startPoint y: 527, endPoint x: 506, endPoint y: 522, distance: 194.1
click at [506, 522] on td "Client Identifier RAF-SP Leverline (Refurbished)" at bounding box center [613, 535] width 250 height 74
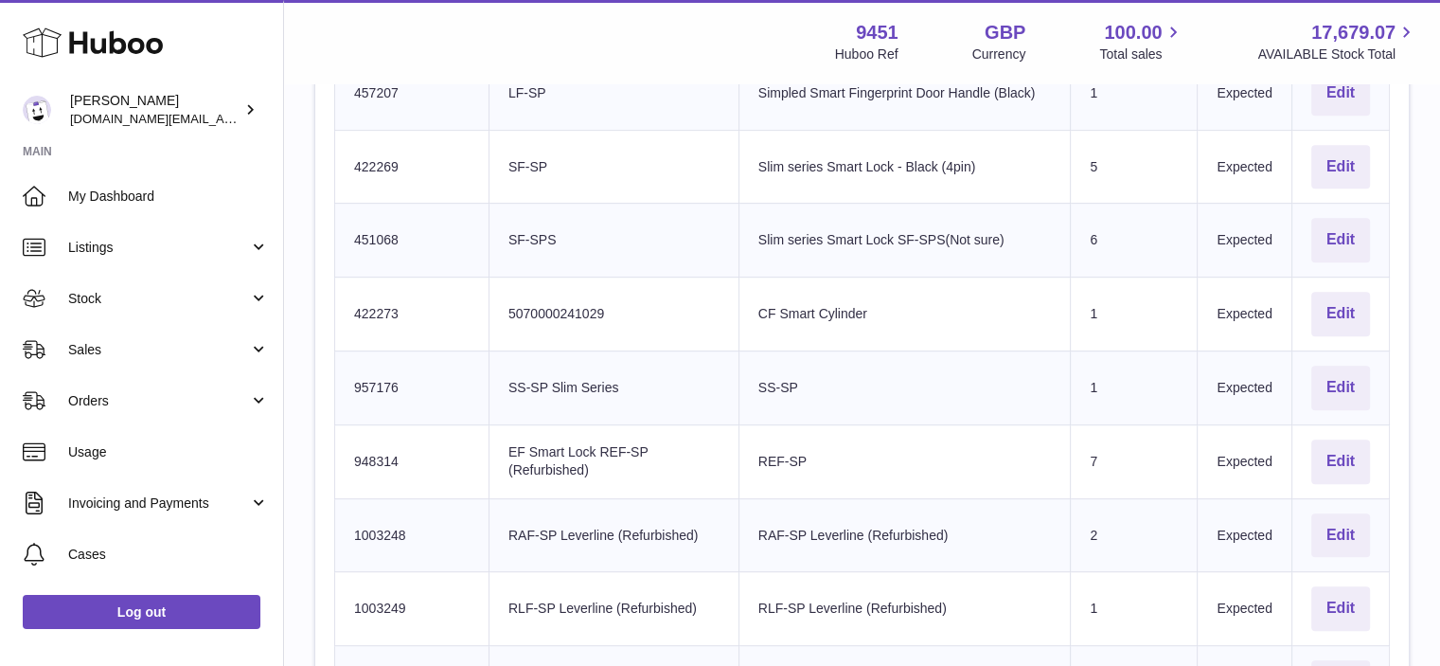
click at [380, 536] on td "Huboo SKU Number 1003248" at bounding box center [412, 535] width 154 height 74
drag, startPoint x: 508, startPoint y: 603, endPoint x: 703, endPoint y: 601, distance: 195.0
click at [703, 601] on td "Client Identifier RLF-SP Leverline (Refurbished)" at bounding box center [613, 609] width 250 height 74
click at [379, 596] on td "Huboo SKU Number 1003249" at bounding box center [412, 609] width 154 height 74
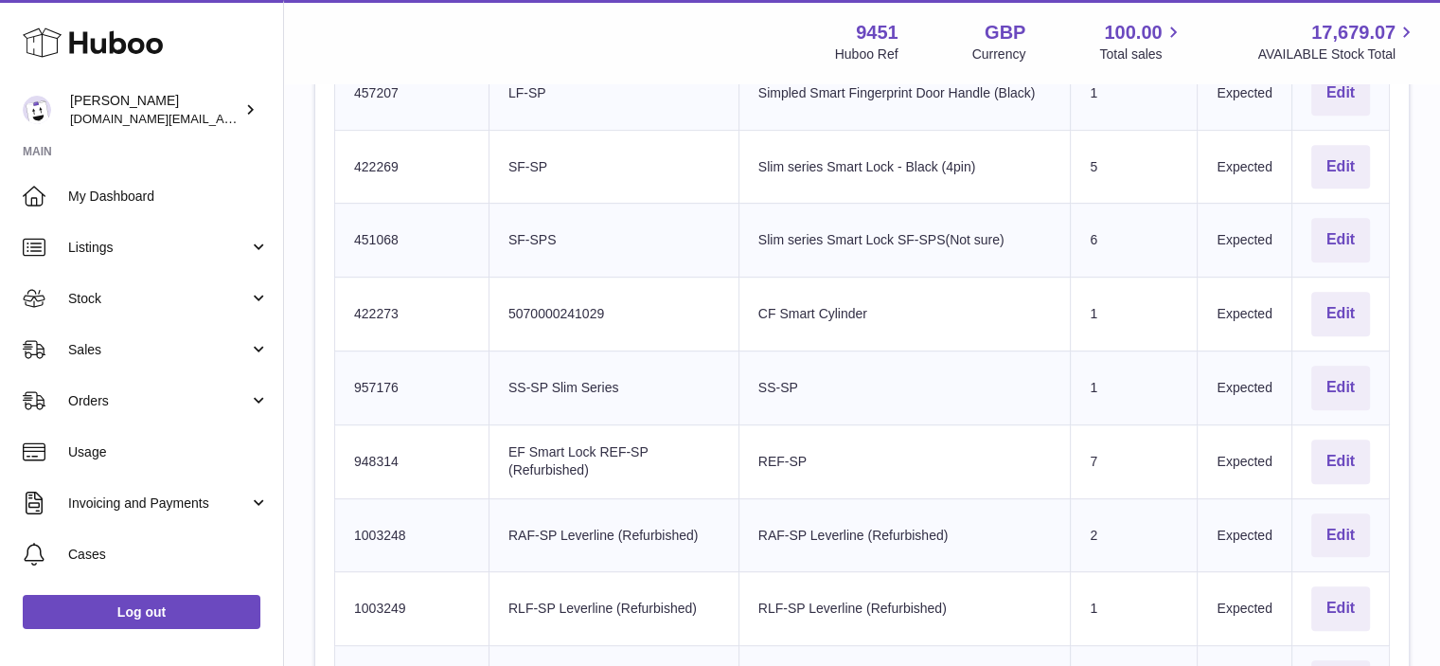
click at [379, 596] on td "Huboo SKU Number 1003249" at bounding box center [412, 609] width 154 height 74
click at [451, 461] on td "Huboo SKU Number 948314" at bounding box center [412, 461] width 154 height 74
click at [630, 470] on td "Client Identifier EF Smart Lock REF-SP (Refurbished)" at bounding box center [613, 461] width 250 height 74
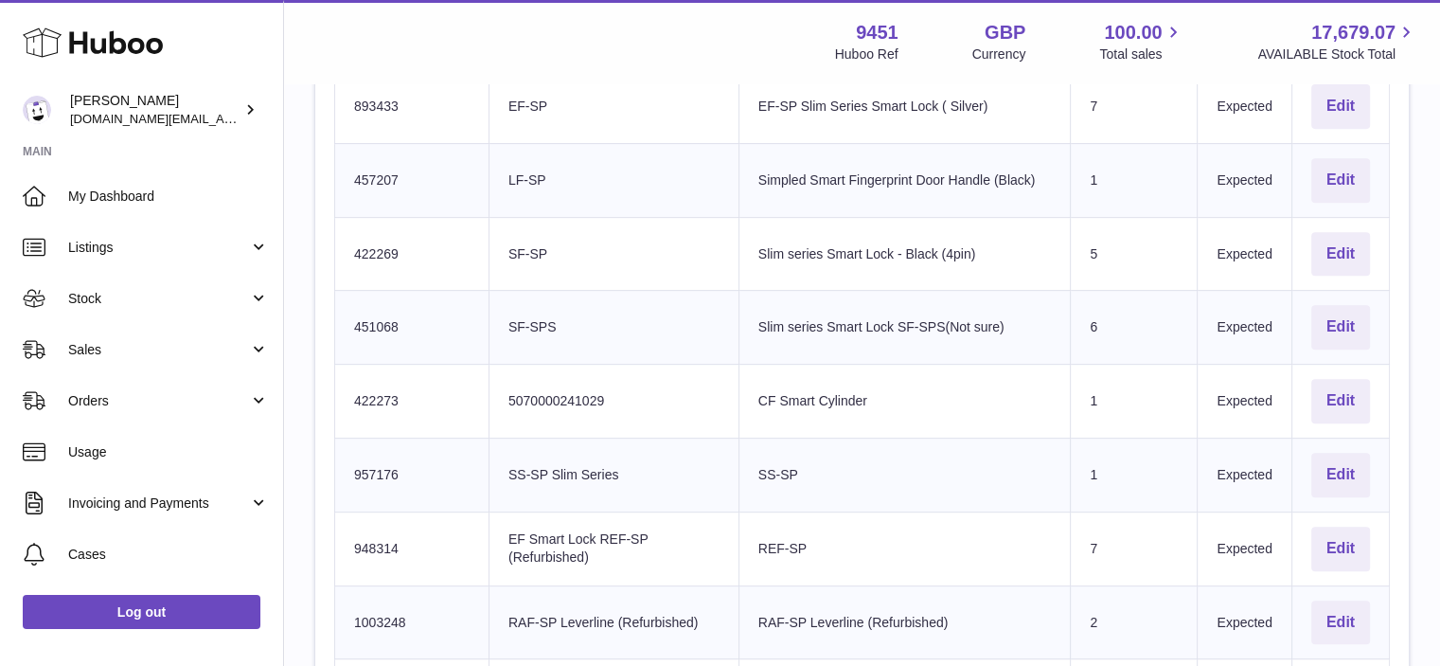
scroll to position [761, 0]
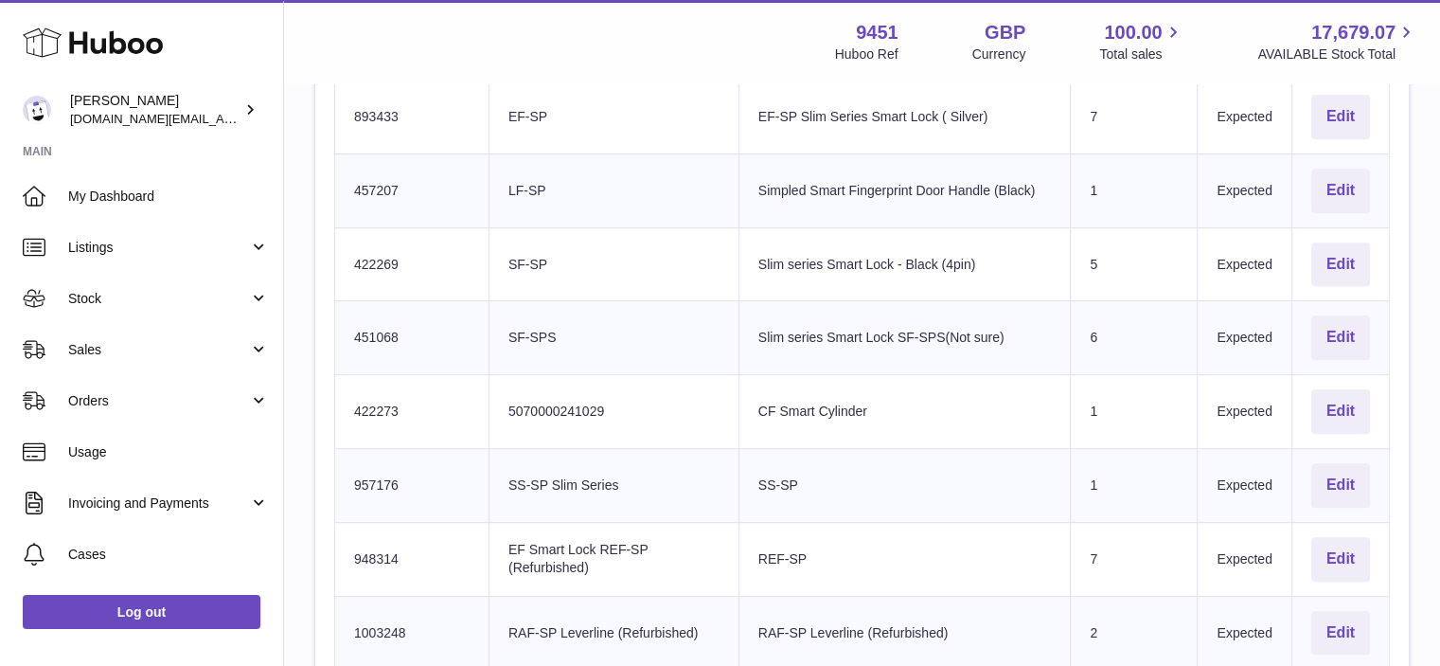
click at [386, 326] on td "Huboo SKU Number 451068" at bounding box center [412, 338] width 154 height 74
click at [363, 113] on td "Huboo SKU Number 893433" at bounding box center [412, 117] width 154 height 74
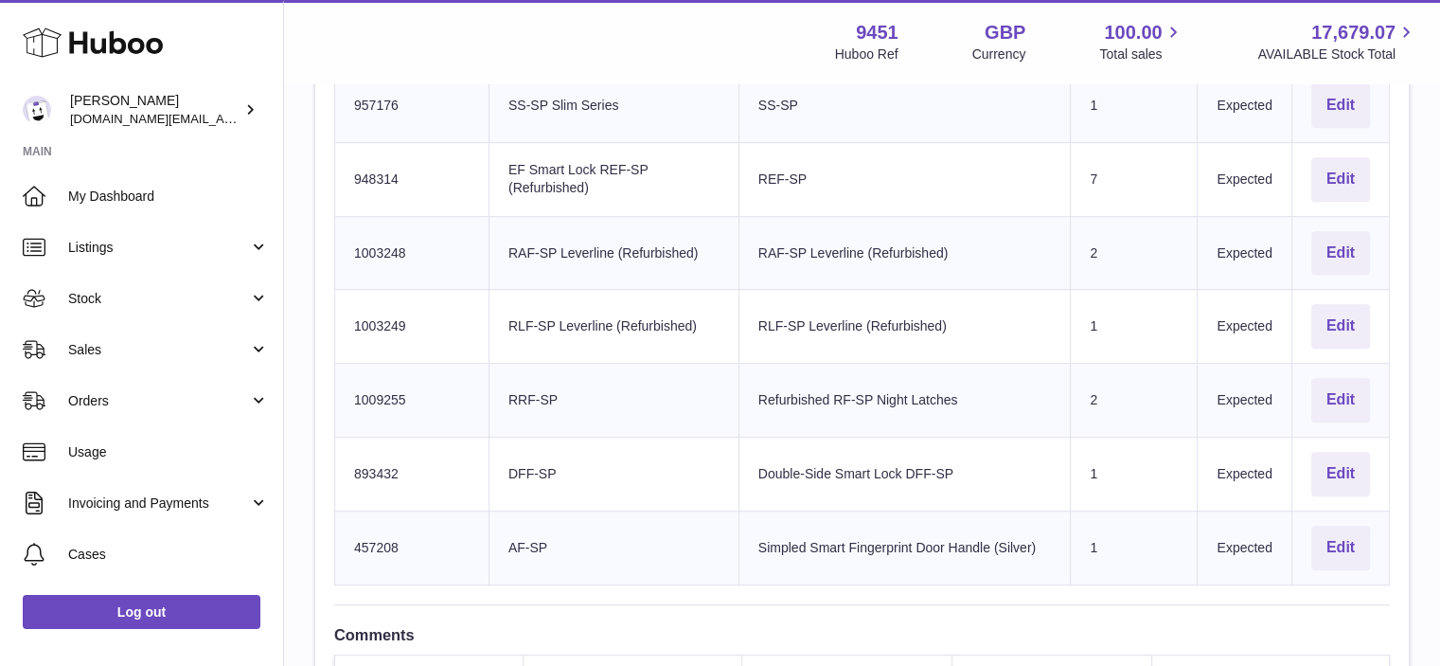
scroll to position [1138, 0]
click at [388, 465] on td "Huboo SKU Number 893432" at bounding box center [412, 476] width 154 height 74
click at [364, 540] on td "Huboo SKU Number 457208" at bounding box center [412, 550] width 154 height 74
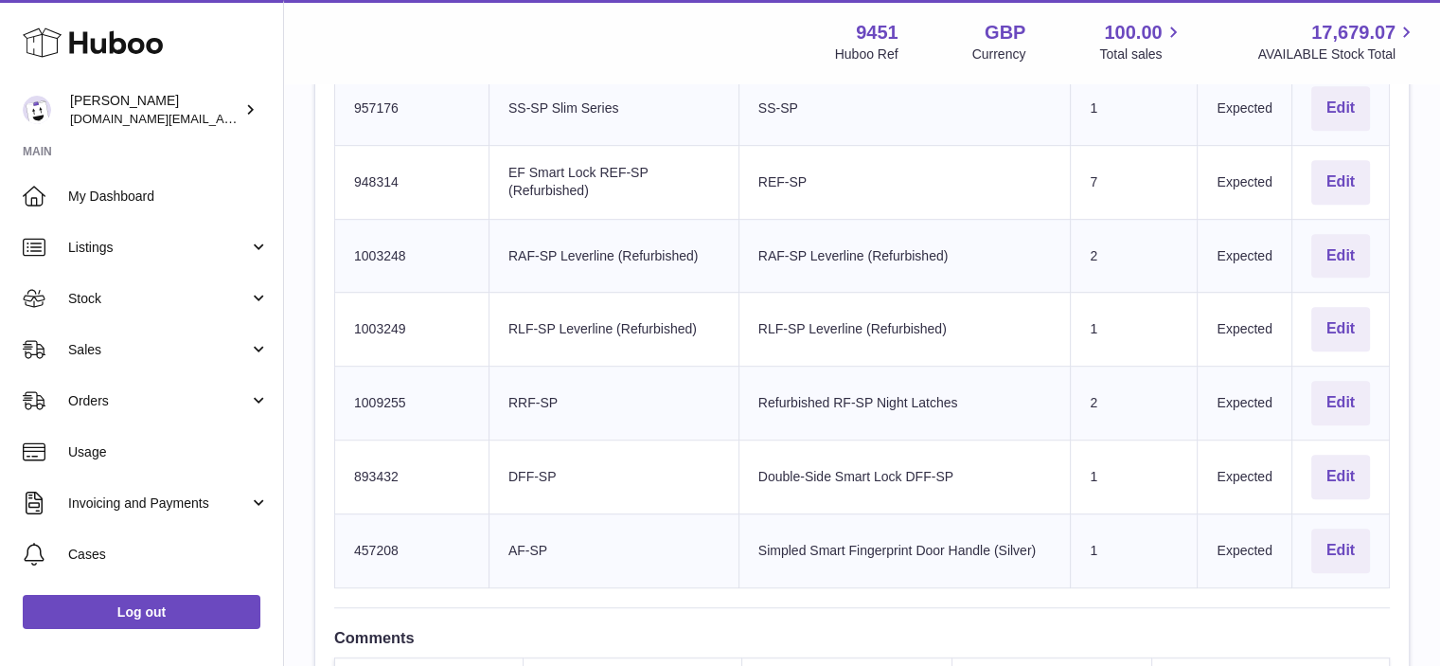
click at [363, 471] on td "Huboo SKU Number 893432" at bounding box center [412, 476] width 154 height 74
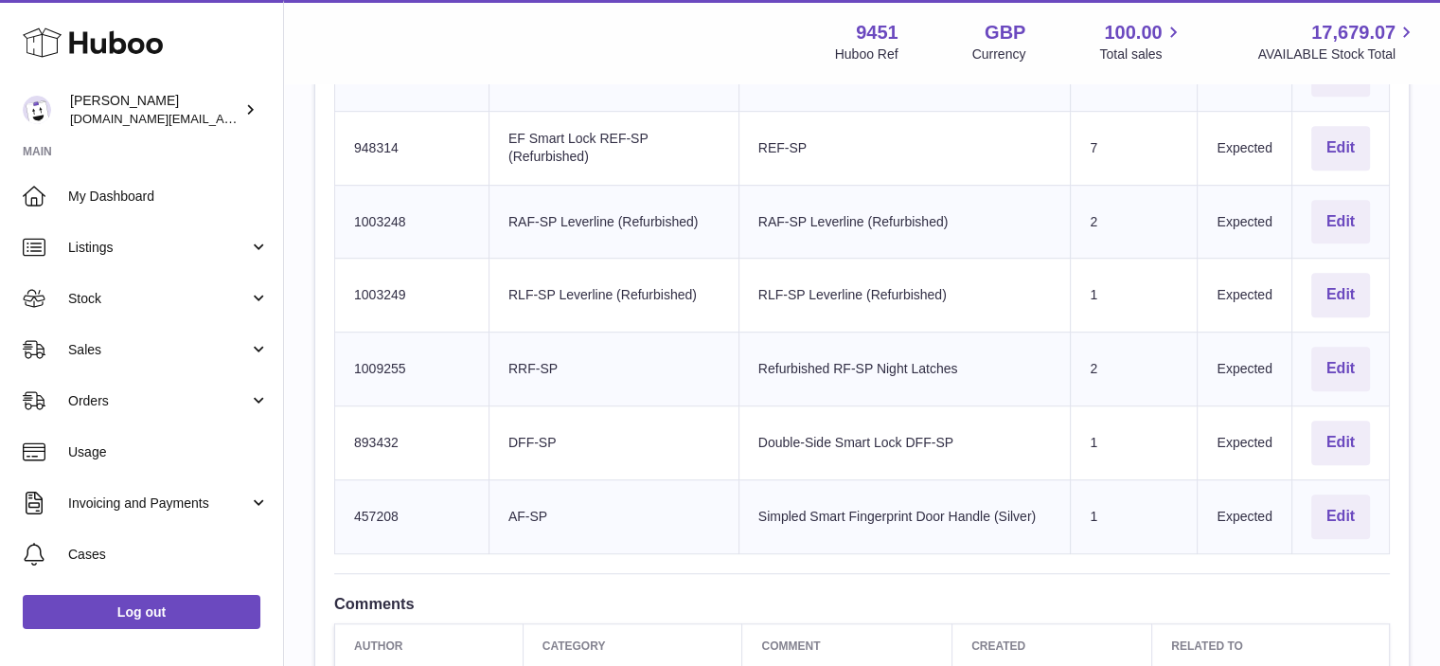
scroll to position [1177, 0]
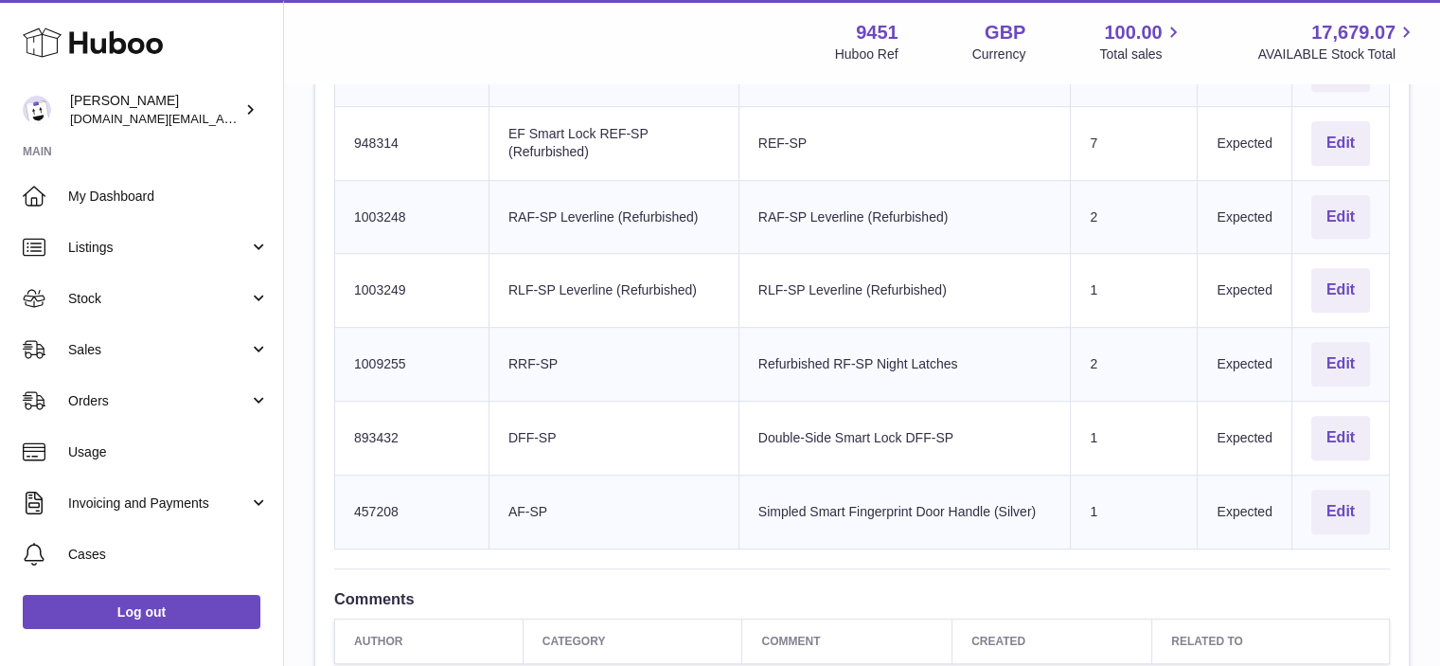
click at [390, 216] on td "Huboo SKU Number 1003248" at bounding box center [412, 217] width 154 height 74
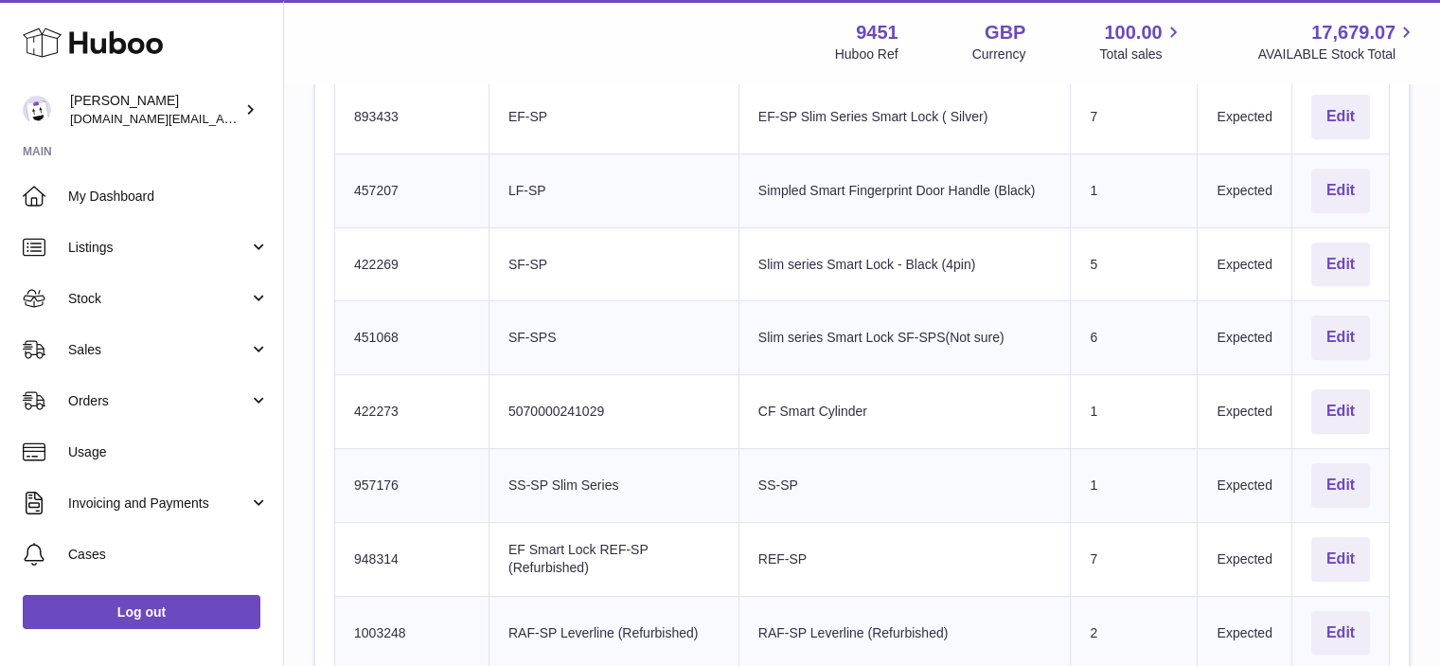
scroll to position [760, 0]
click at [370, 185] on td "Huboo SKU Number 457207" at bounding box center [412, 191] width 154 height 74
click at [376, 115] on td "Huboo SKU Number 893433" at bounding box center [412, 117] width 154 height 74
